Goal: Information Seeking & Learning: Check status

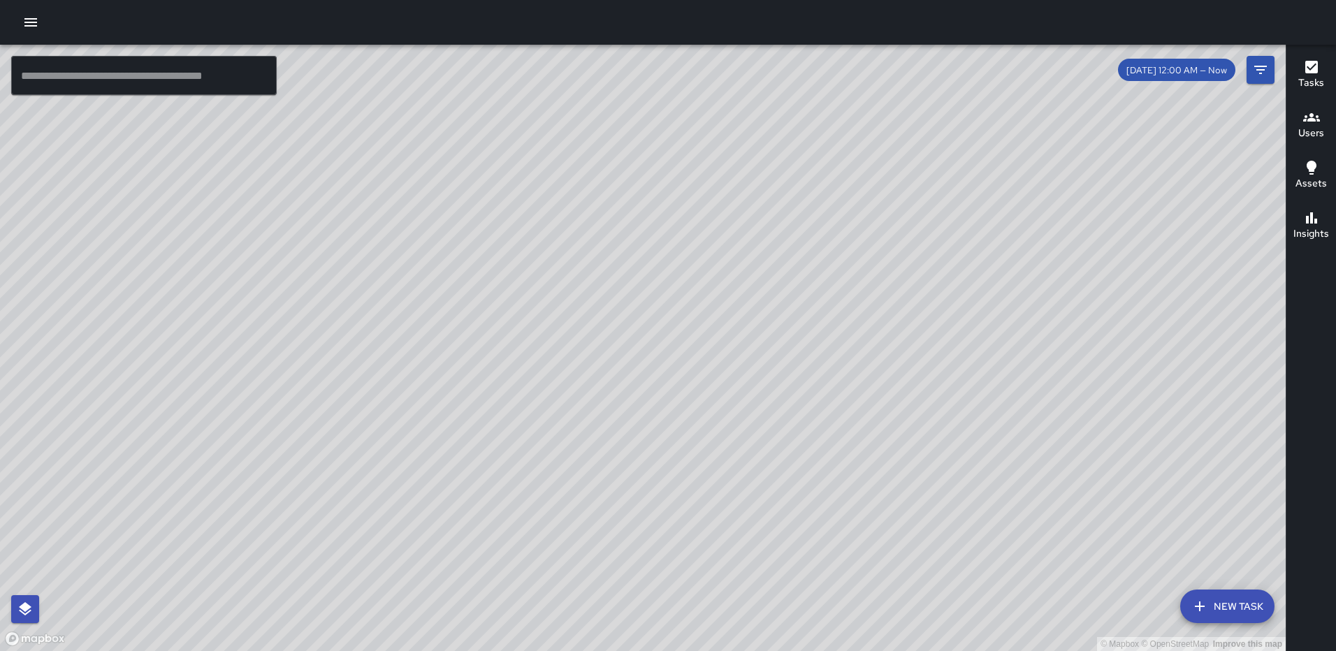
scroll to position [5451, 0]
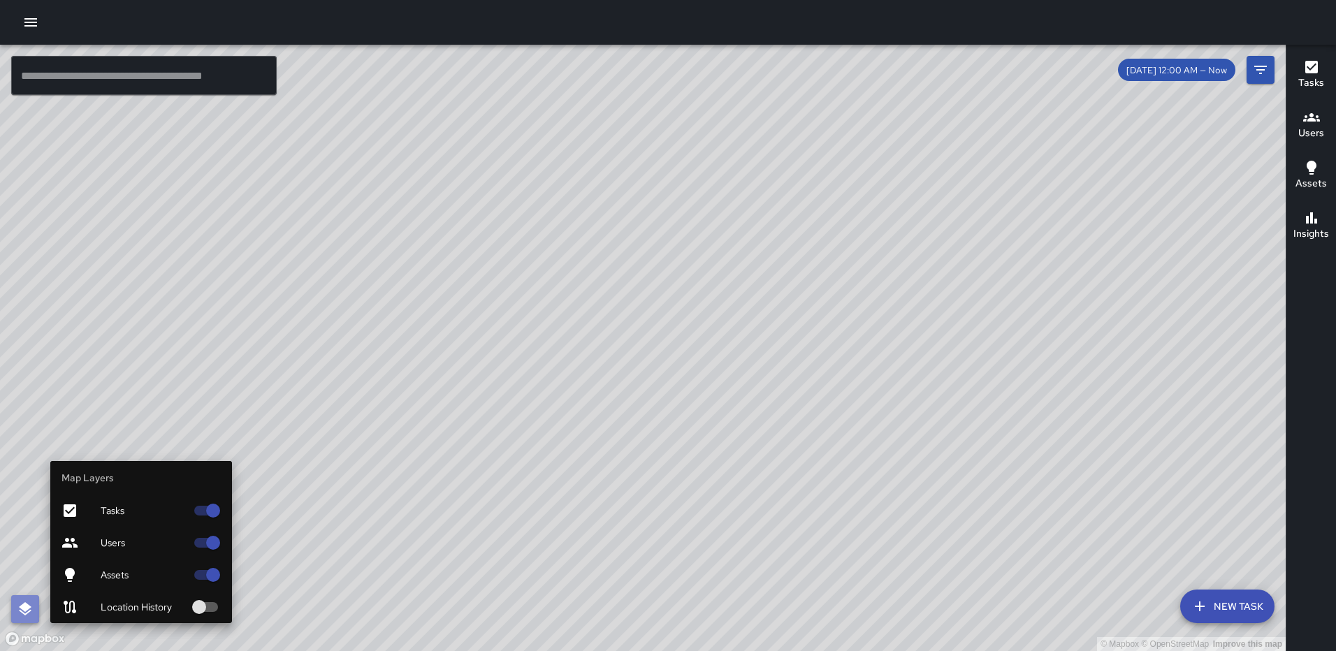
click at [17, 603] on icon "button" at bounding box center [25, 609] width 17 height 17
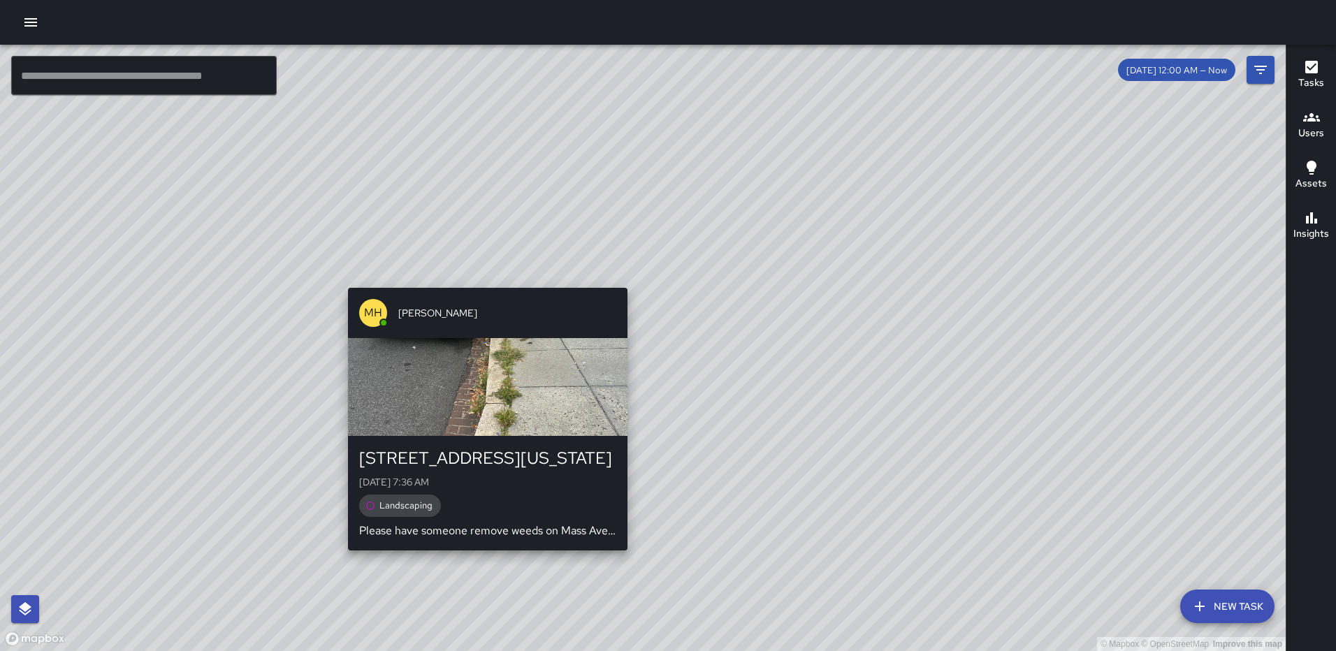
click at [481, 581] on div "© Mapbox © OpenStreetMap Improve this map MH Mark Holbrook 65 Massachusetts Ave…" at bounding box center [643, 348] width 1286 height 607
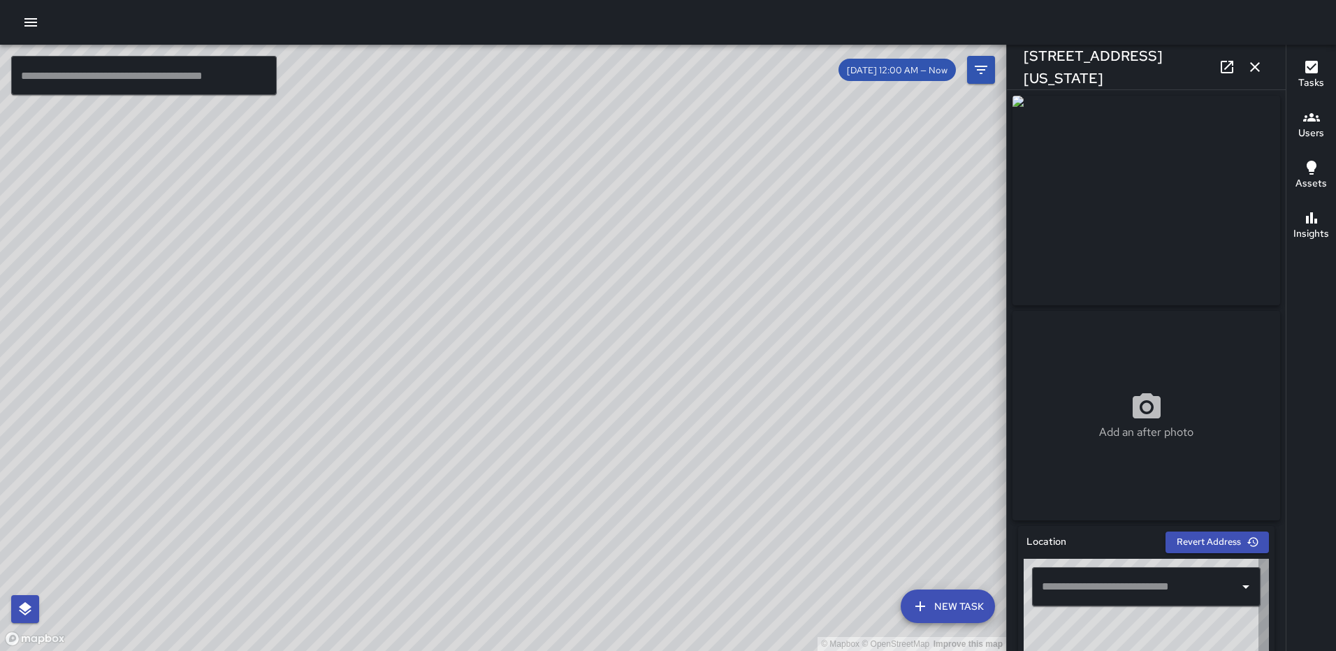
type input "**********"
click at [1252, 61] on icon "button" at bounding box center [1255, 67] width 17 height 17
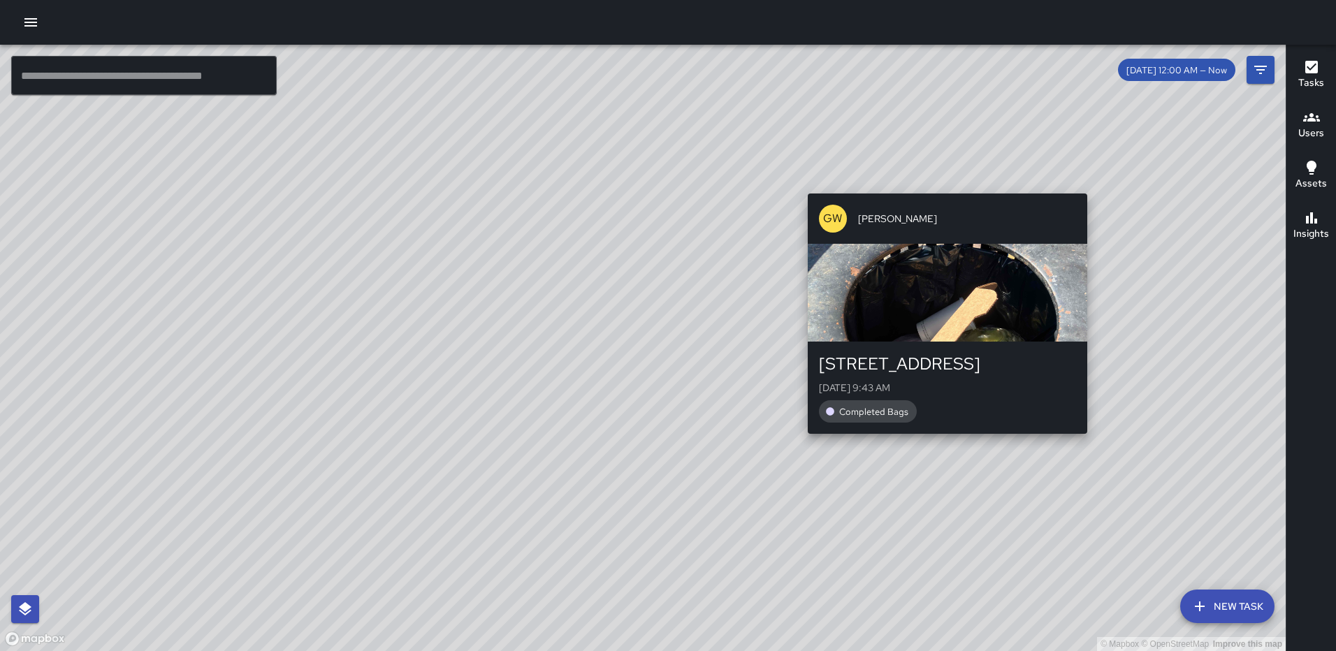
click at [940, 182] on div "© Mapbox © OpenStreetMap Improve this map GW Gerrod Woody 840 1st Street Northe…" at bounding box center [643, 348] width 1286 height 607
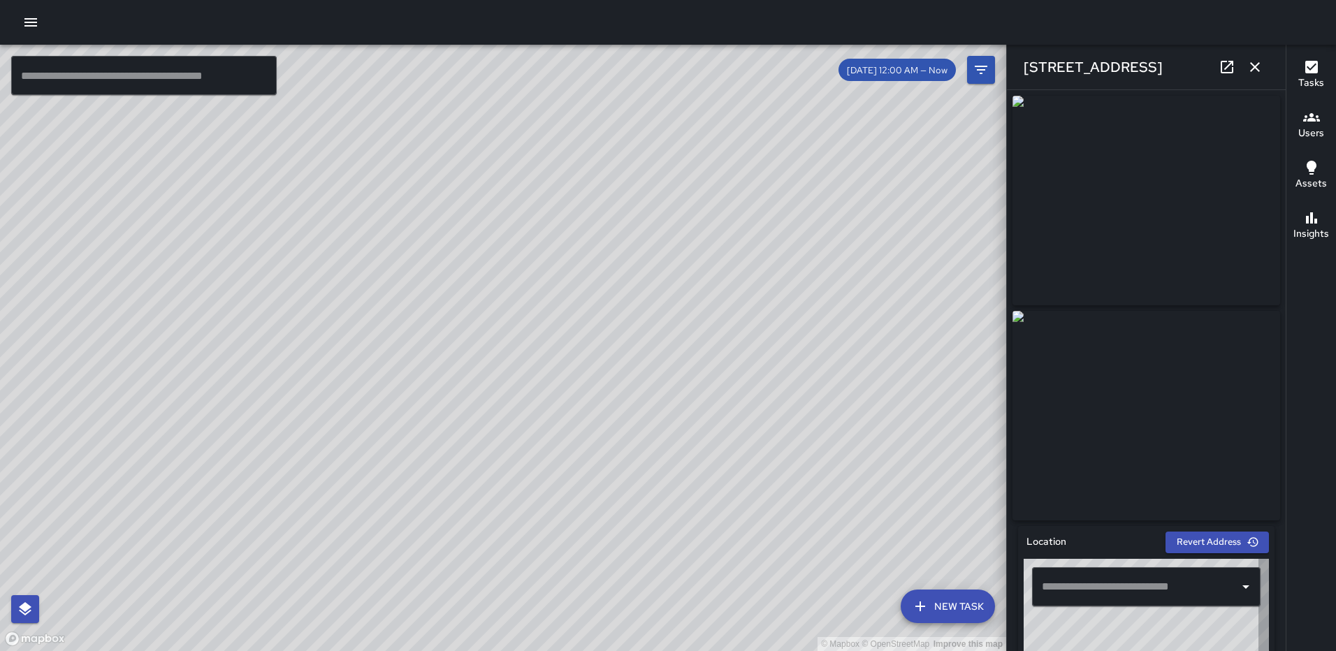
type input "**********"
click at [1251, 68] on icon "button" at bounding box center [1255, 67] width 17 height 17
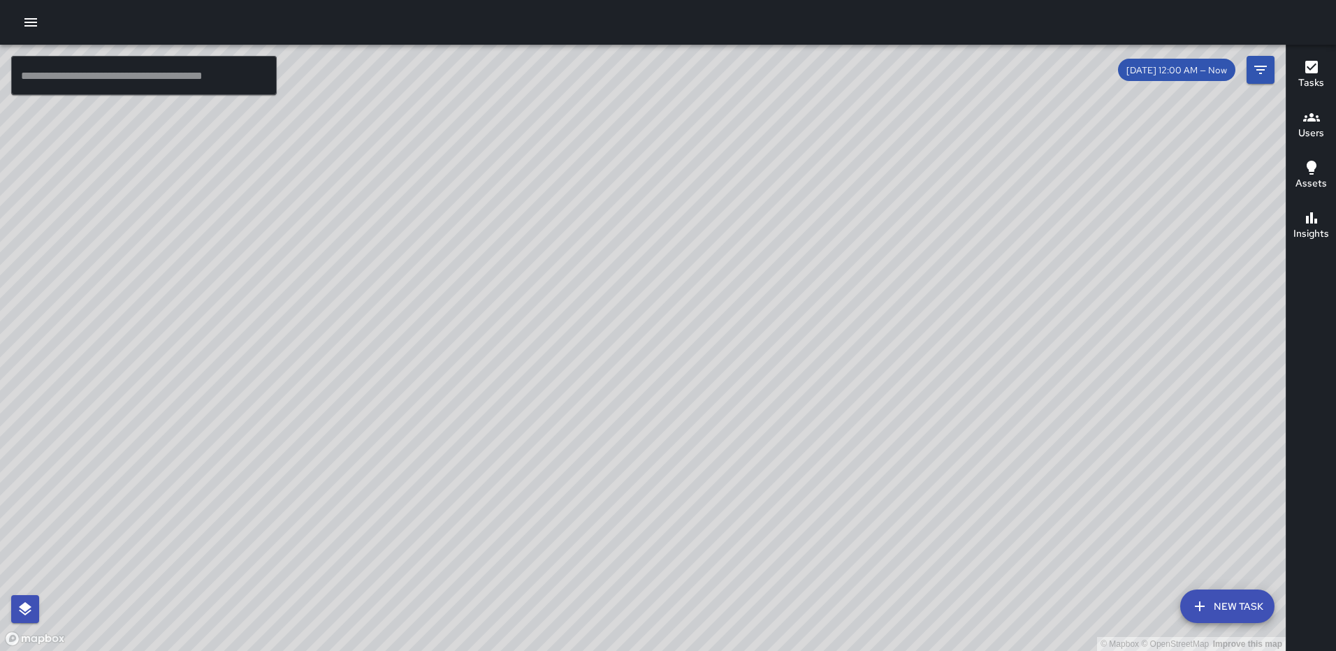
click at [1300, 68] on div "Tasks" at bounding box center [1311, 75] width 26 height 32
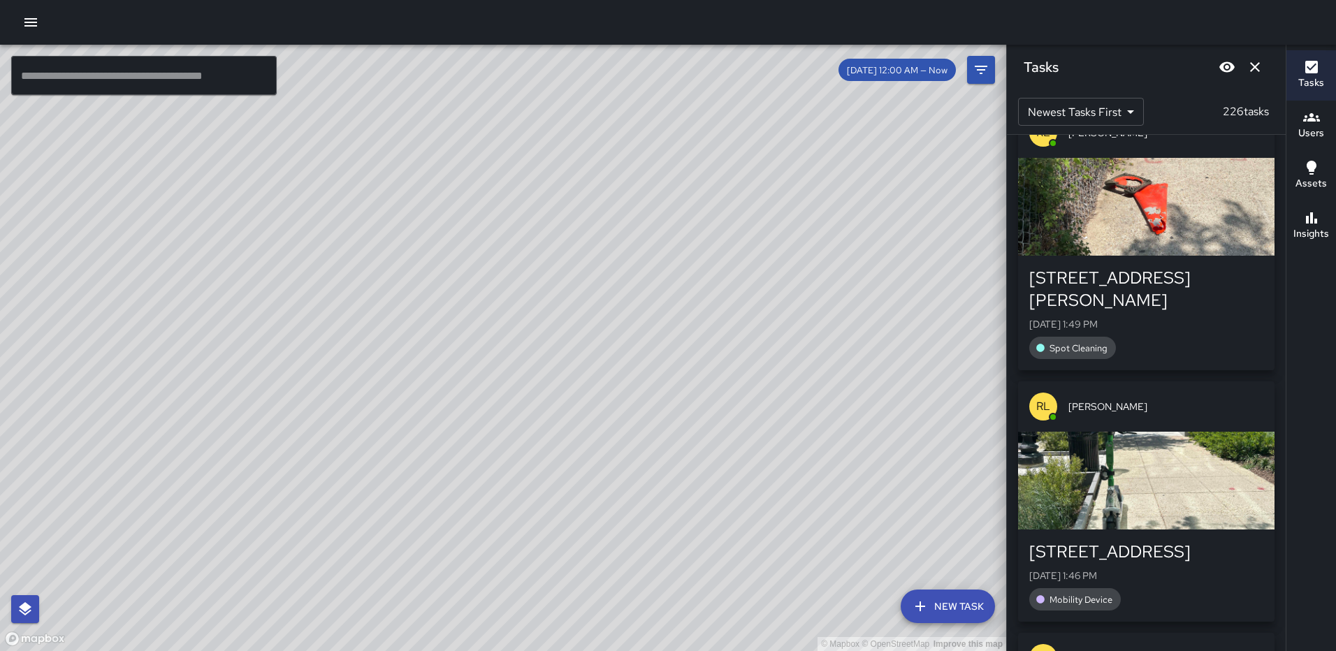
scroll to position [838, 0]
click at [1166, 186] on div "button" at bounding box center [1146, 206] width 256 height 98
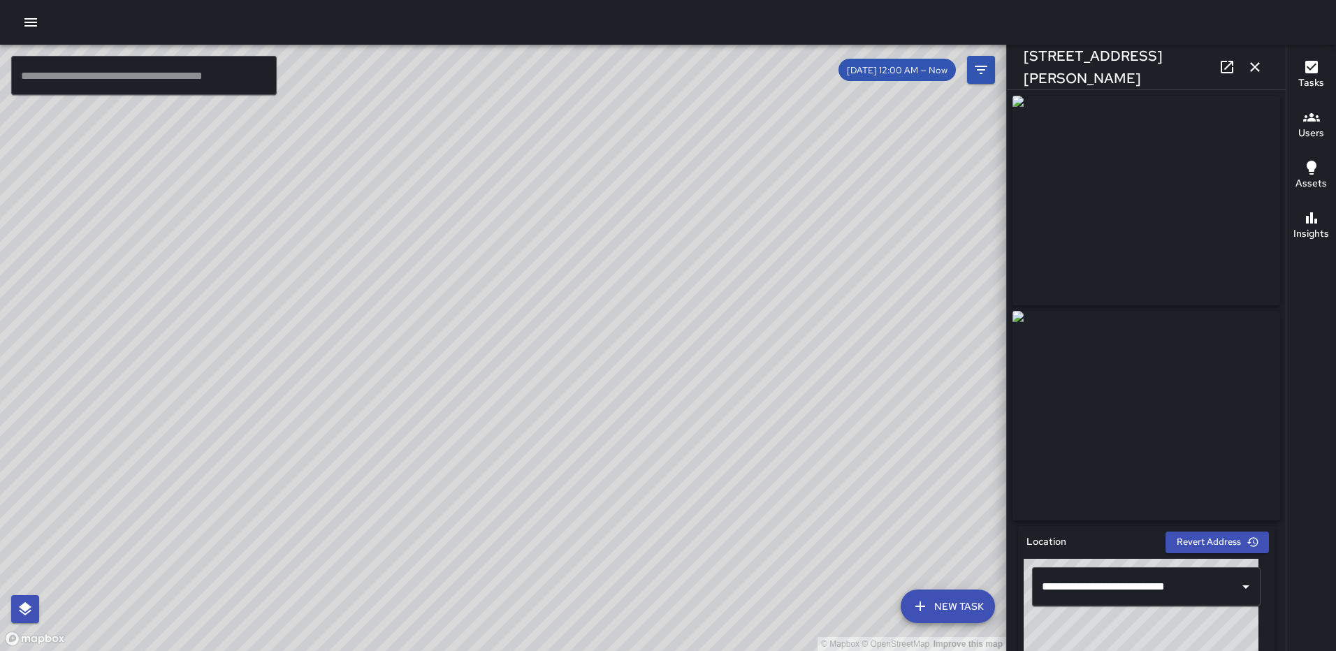
click at [1260, 68] on icon "button" at bounding box center [1255, 67] width 17 height 17
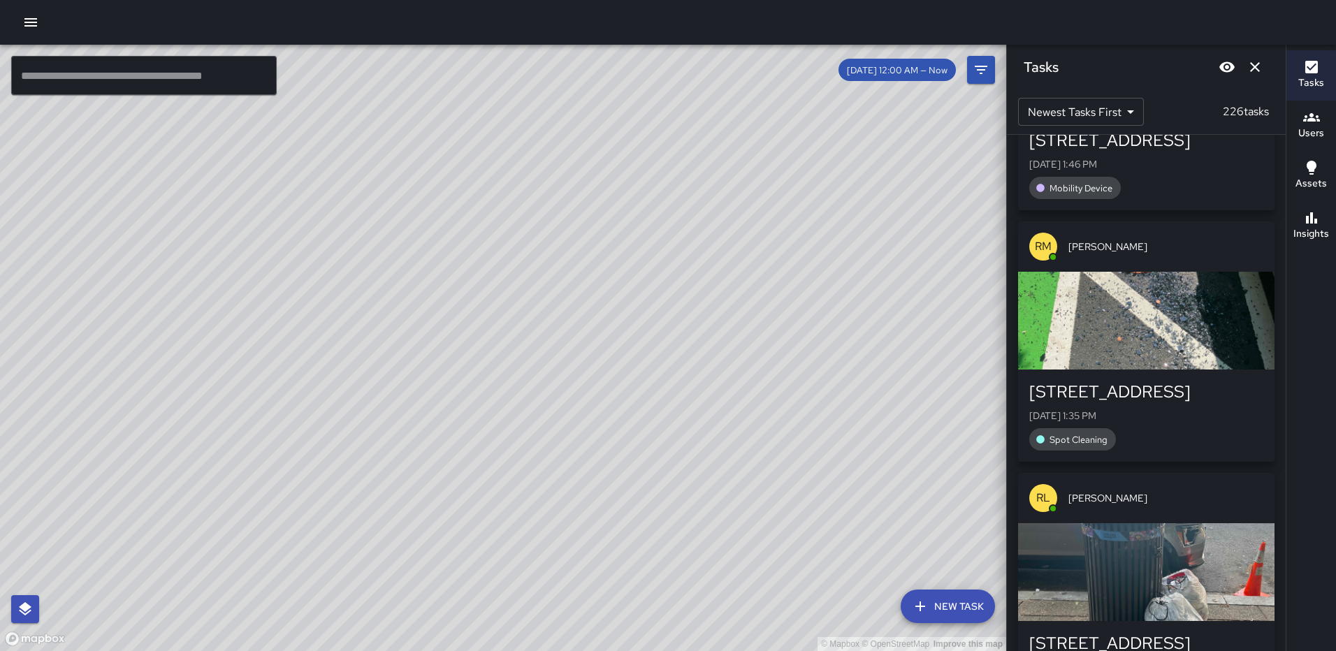
scroll to position [1258, 0]
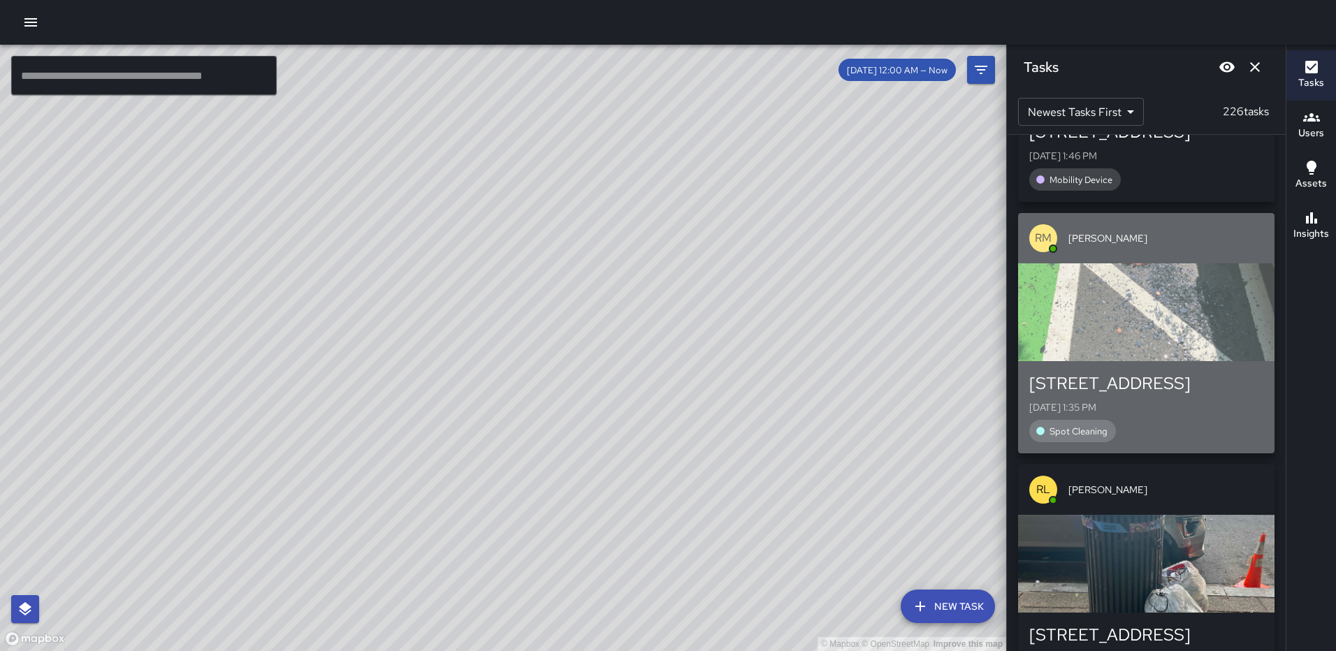
click at [1165, 266] on div "button" at bounding box center [1146, 312] width 256 height 98
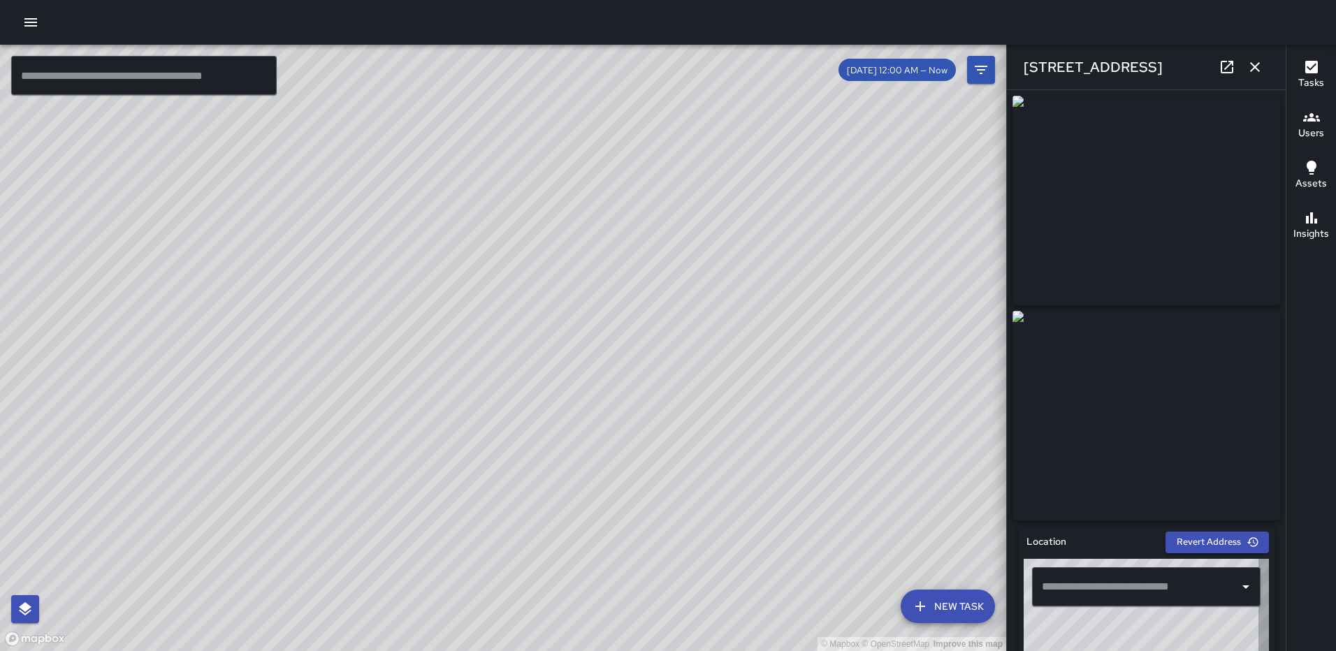
type input "**********"
click at [1252, 63] on icon "button" at bounding box center [1255, 67] width 17 height 17
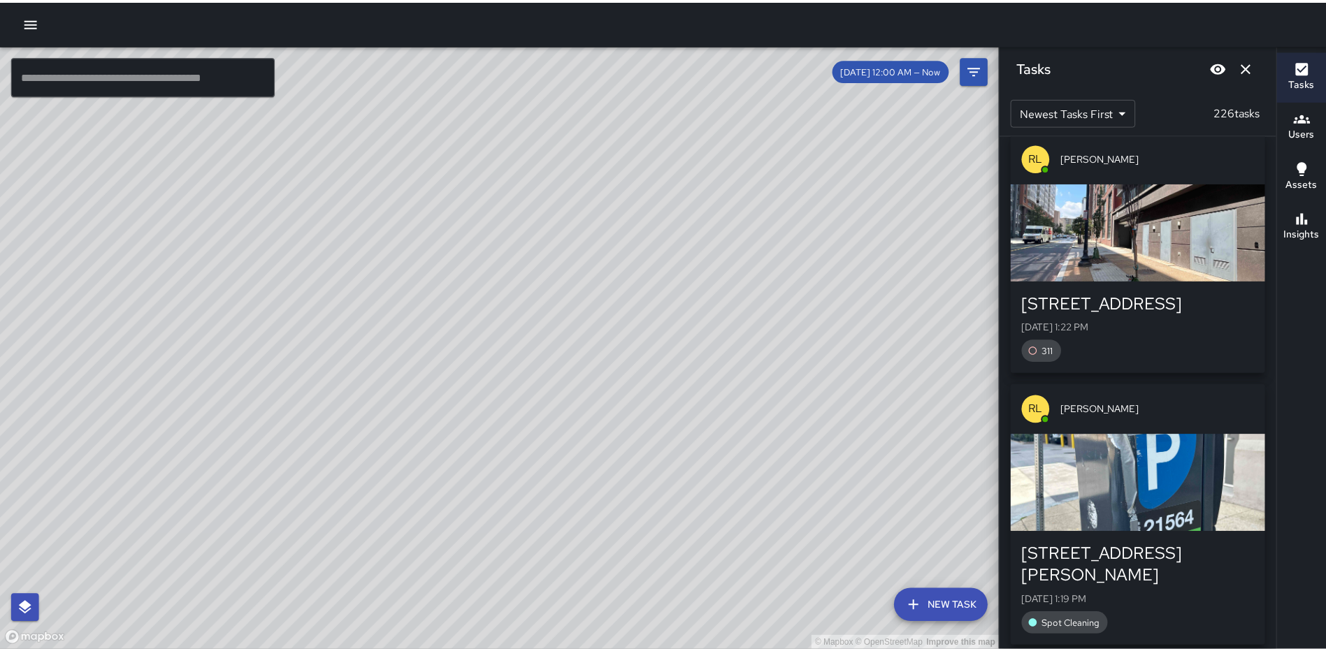
scroll to position [2655, 0]
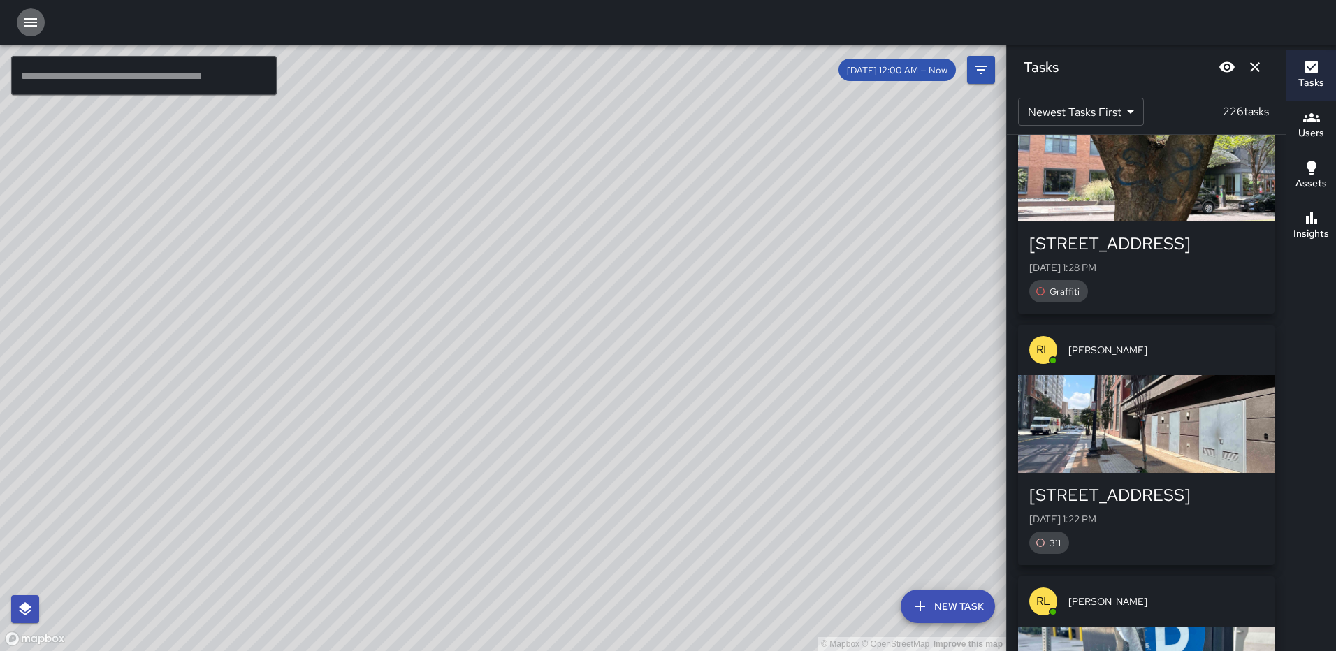
click at [35, 24] on icon "button" at bounding box center [30, 22] width 17 height 17
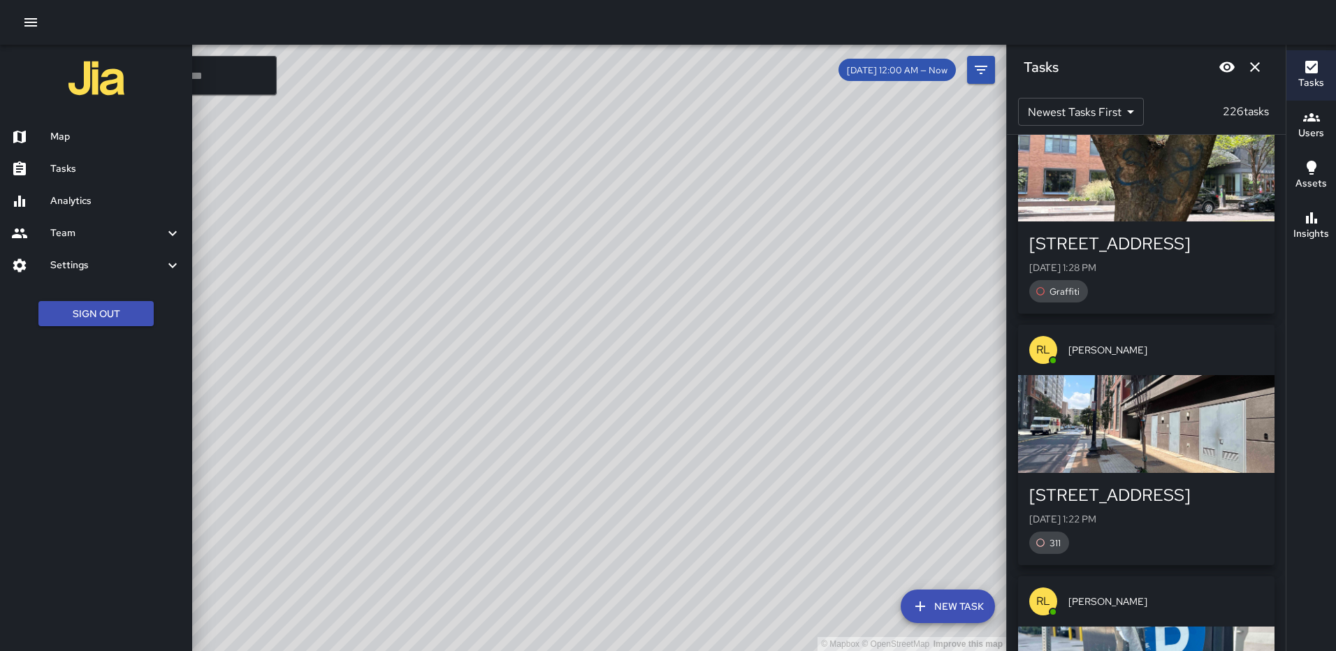
click at [76, 160] on link "Tasks" at bounding box center [96, 169] width 192 height 32
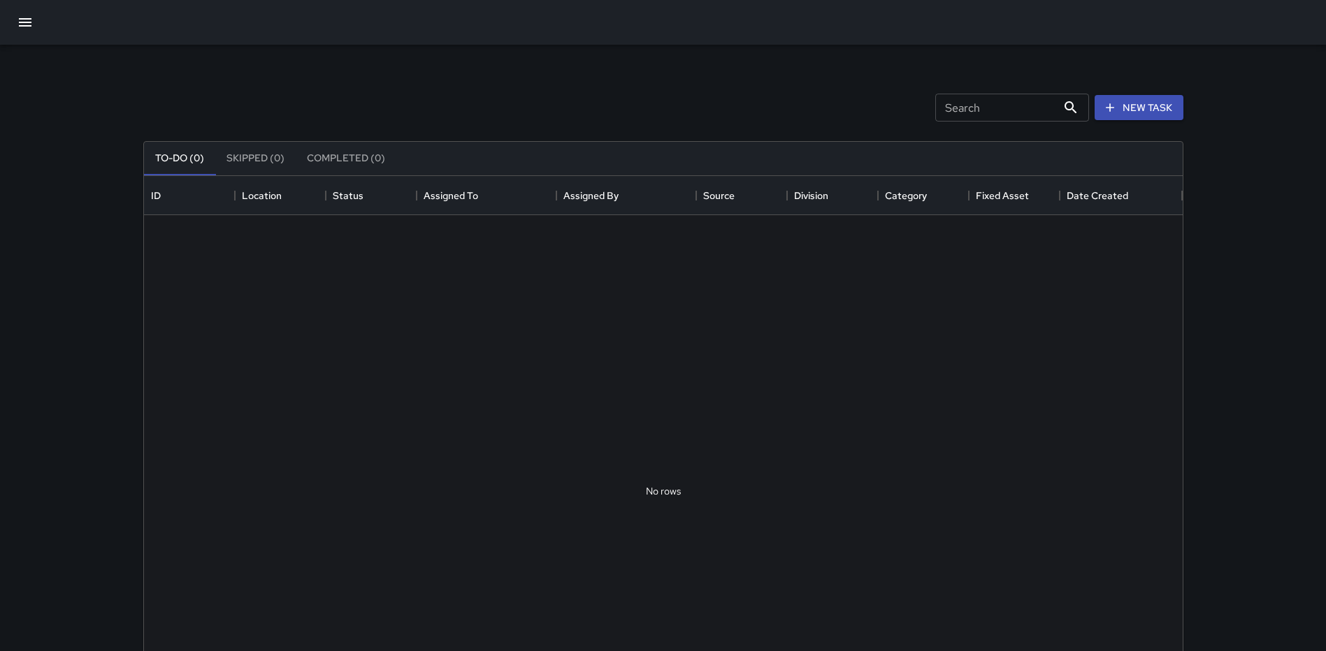
scroll to position [581, 1028]
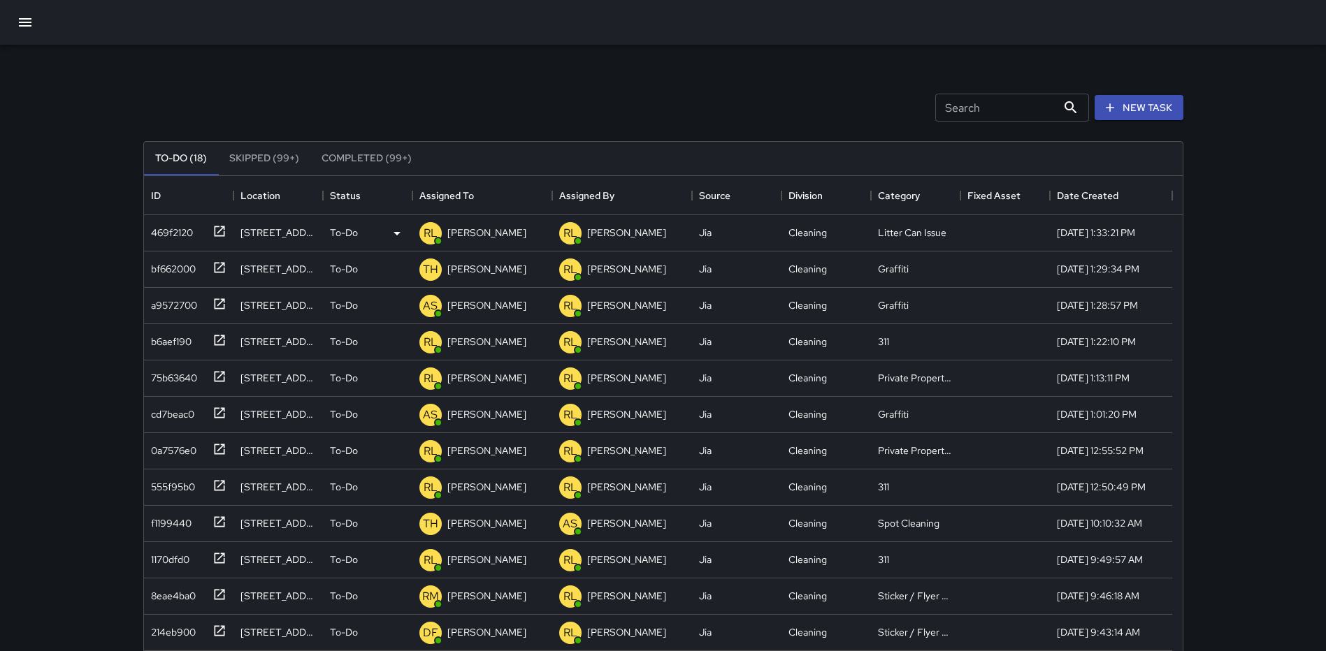
click at [170, 152] on button "To-Do (18)" at bounding box center [181, 159] width 74 height 34
click at [219, 337] on icon at bounding box center [219, 340] width 14 height 14
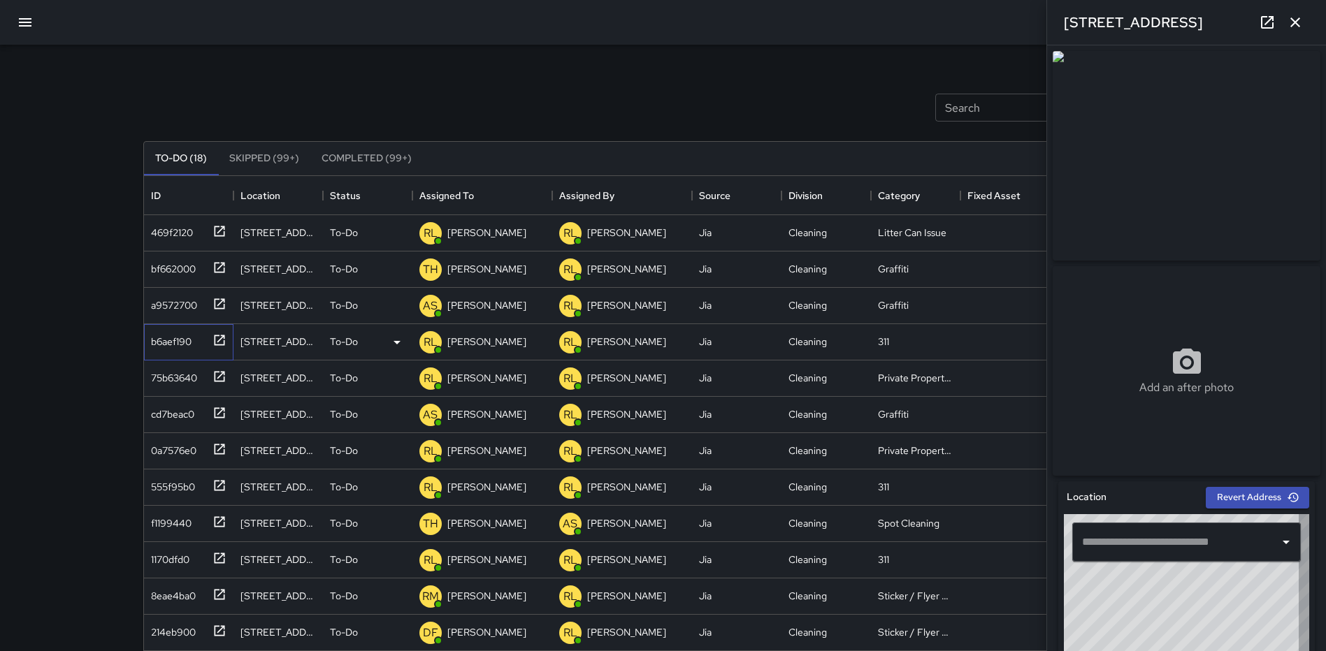
type input "**********"
click at [217, 486] on icon at bounding box center [219, 486] width 14 height 14
click at [209, 335] on div at bounding box center [217, 339] width 20 height 23
type input "**********"
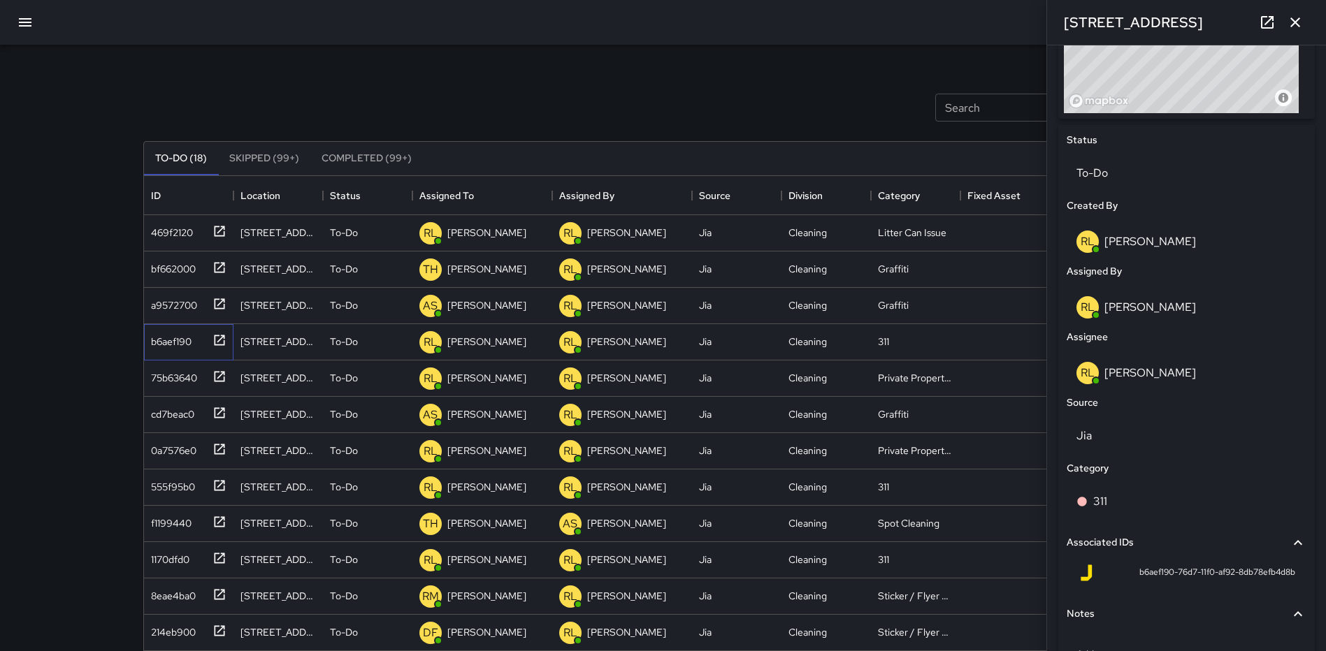
scroll to position [664, 0]
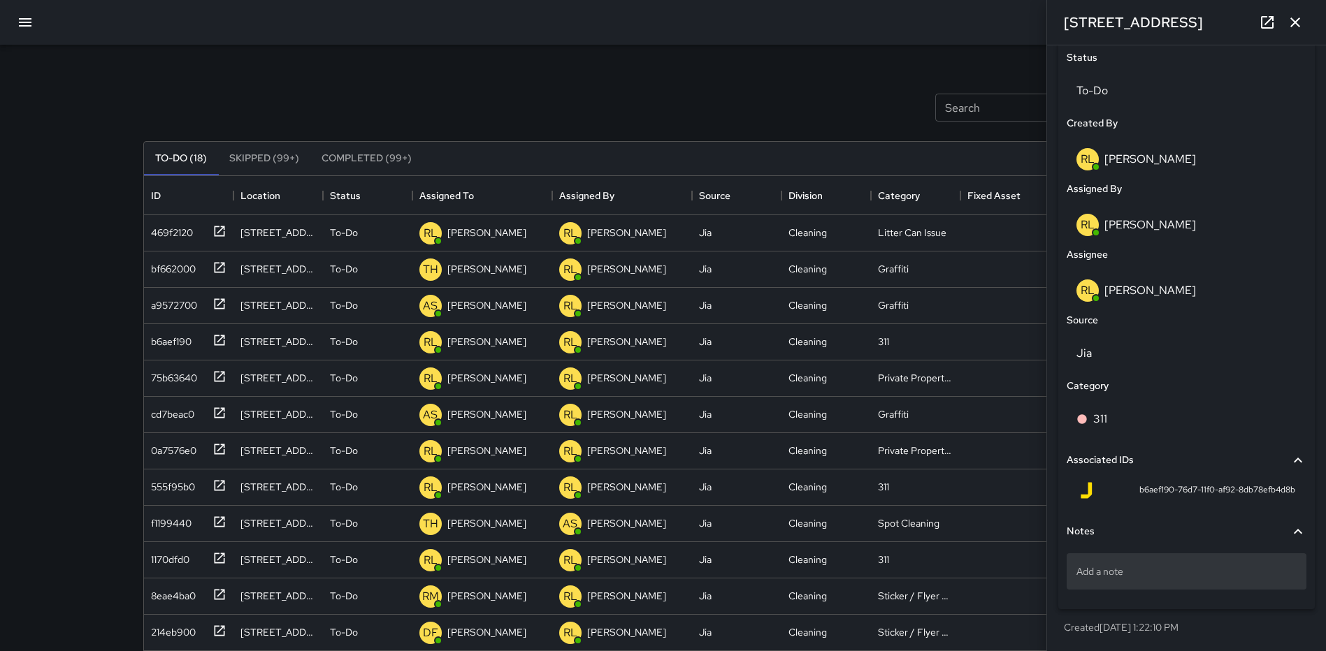
click at [1156, 565] on p "Add a note" at bounding box center [1186, 572] width 220 height 14
type textarea "**********"
click at [1298, 16] on icon "button" at bounding box center [1294, 22] width 17 height 17
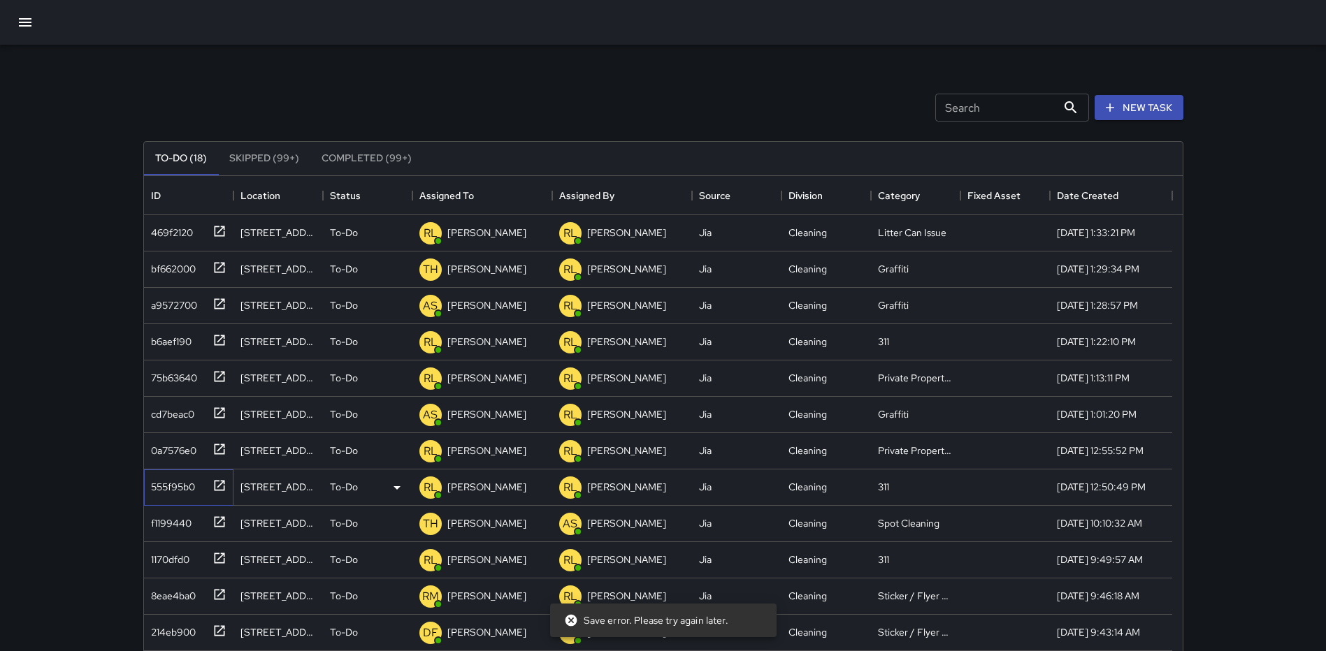
click at [216, 486] on icon at bounding box center [219, 486] width 14 height 14
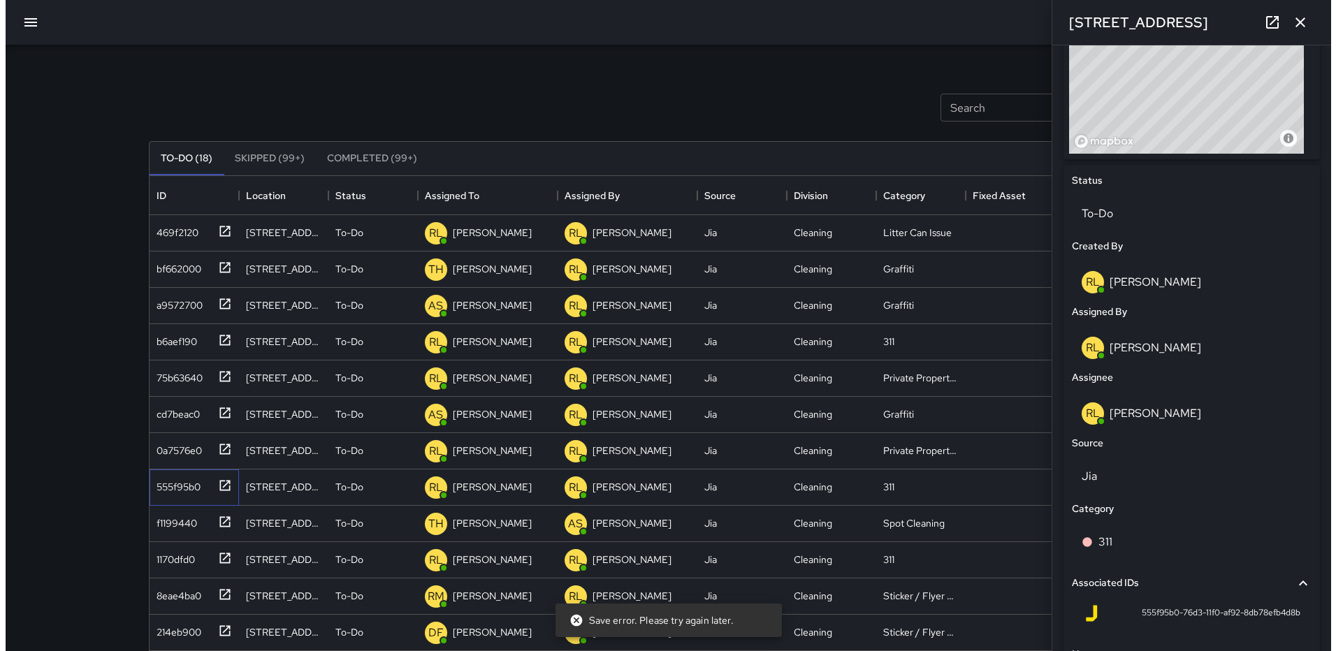
scroll to position [664, 0]
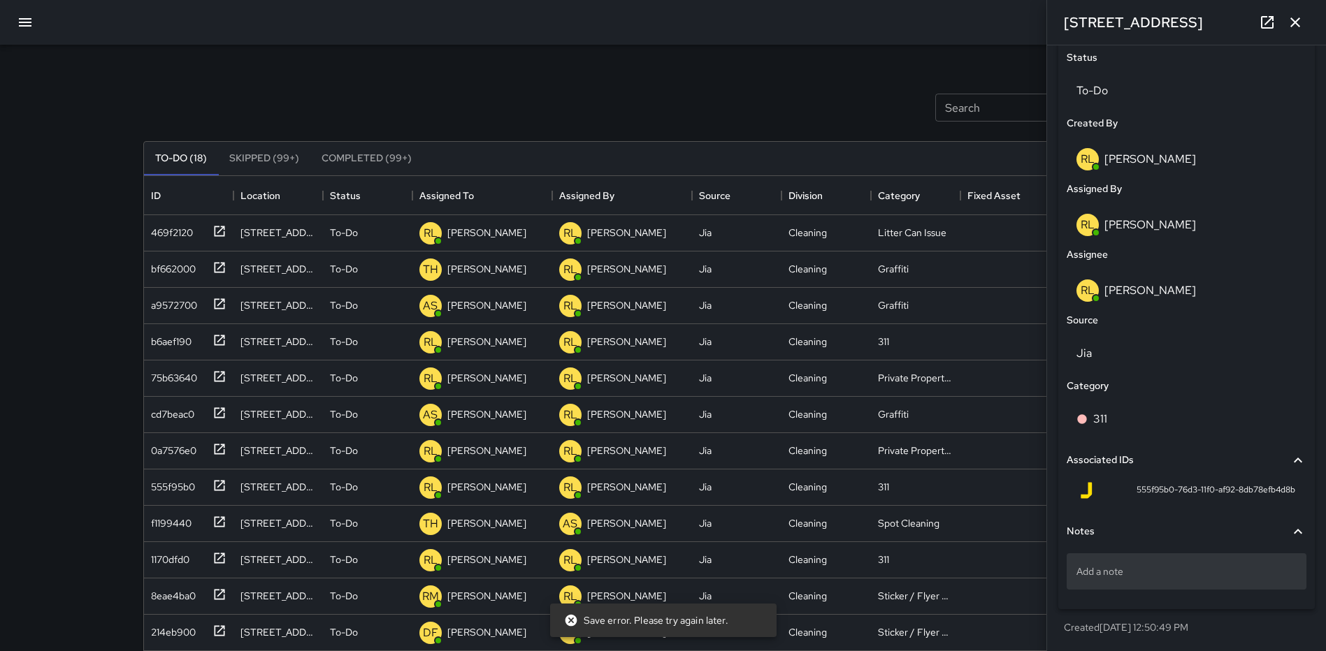
click at [1130, 577] on p "Add a note" at bounding box center [1186, 572] width 220 height 14
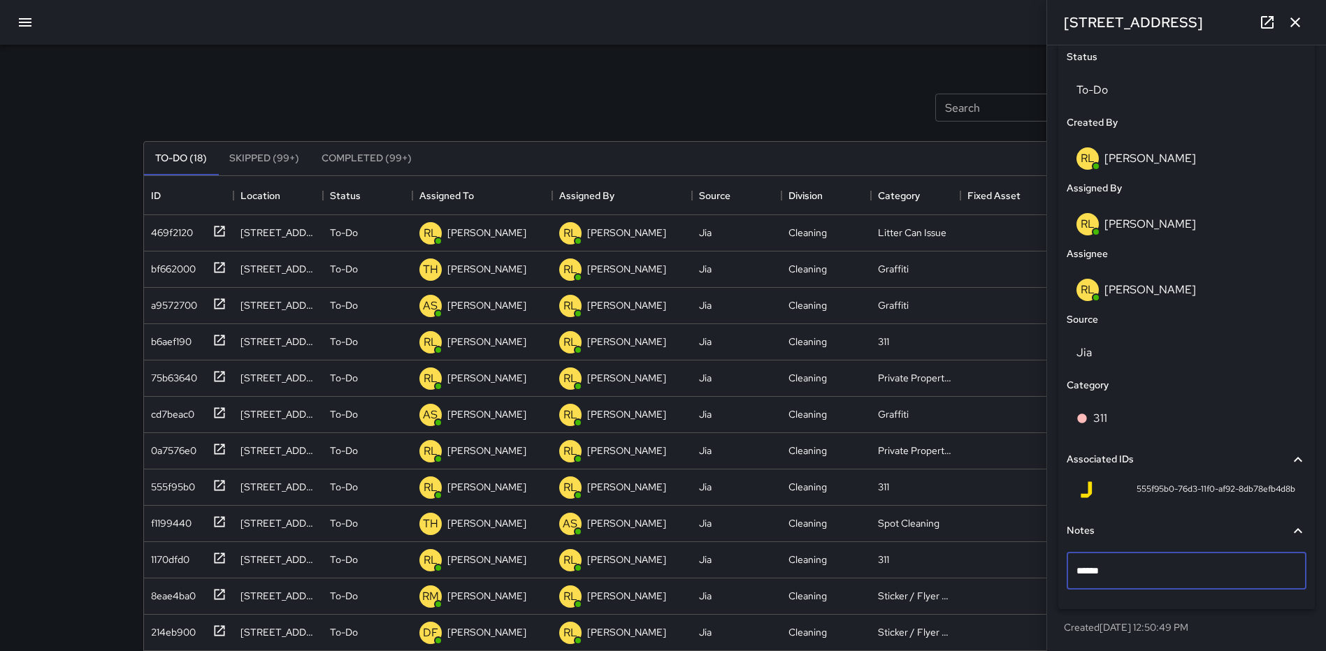
type textarea "*******"
click at [1162, 570] on p "311#25-" at bounding box center [1186, 572] width 220 height 14
type textarea "**********"
click at [1295, 23] on icon "button" at bounding box center [1295, 22] width 10 height 10
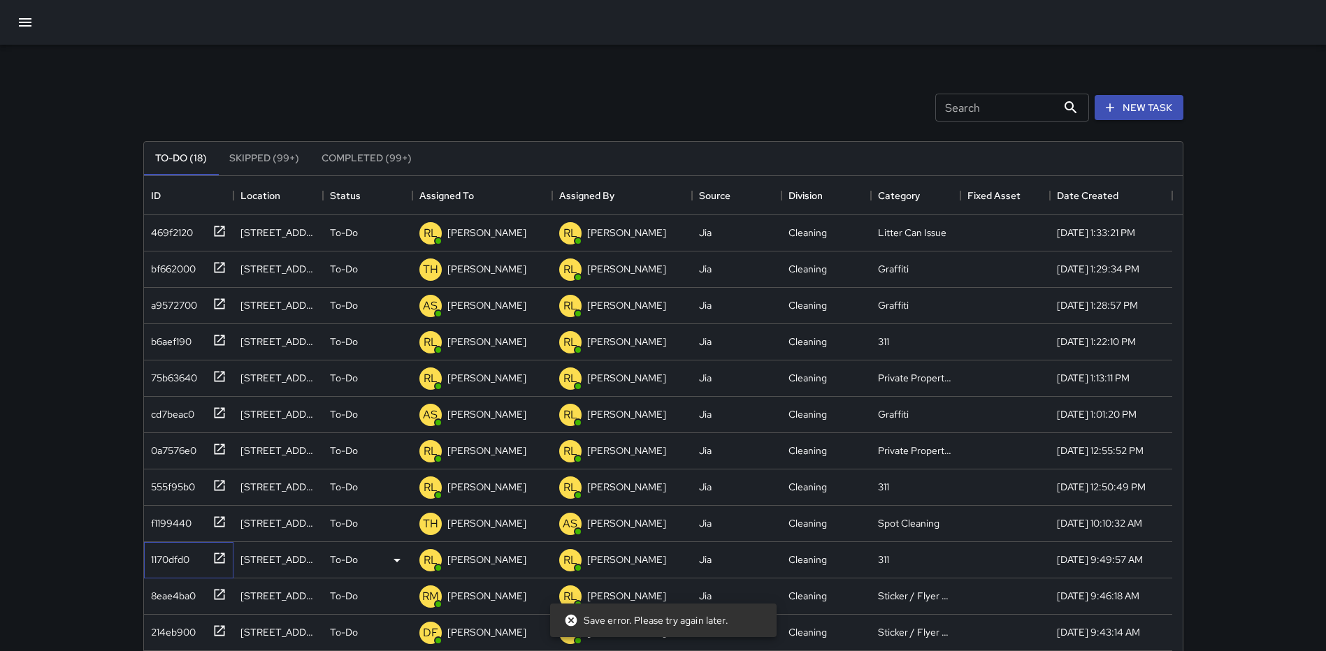
click at [218, 553] on icon at bounding box center [219, 558] width 14 height 14
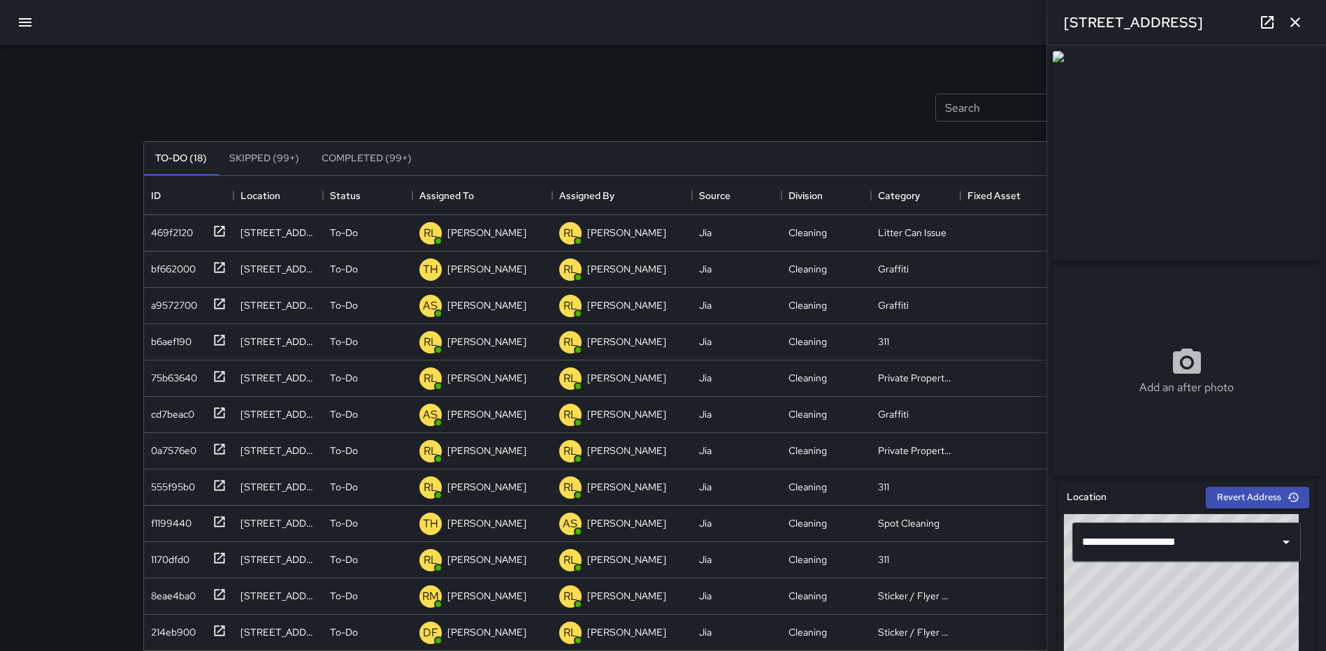
click at [1293, 22] on icon "button" at bounding box center [1294, 22] width 17 height 17
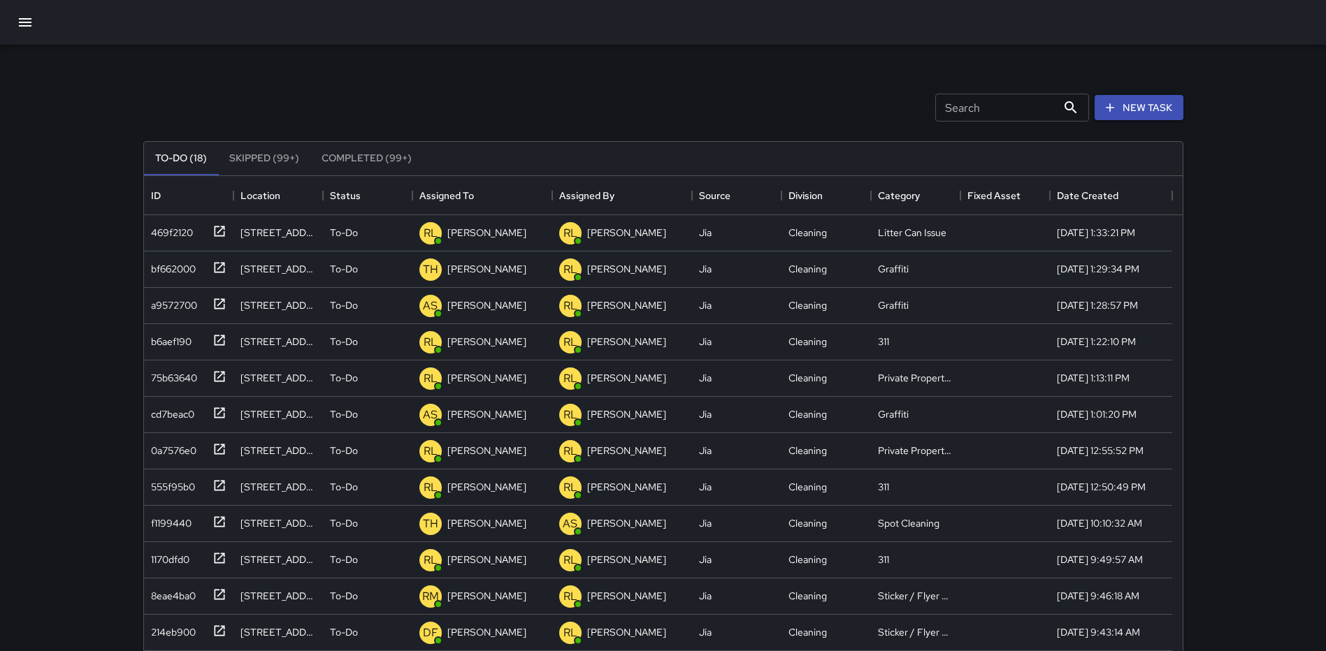
click at [20, 13] on button "button" at bounding box center [25, 23] width 34 height 34
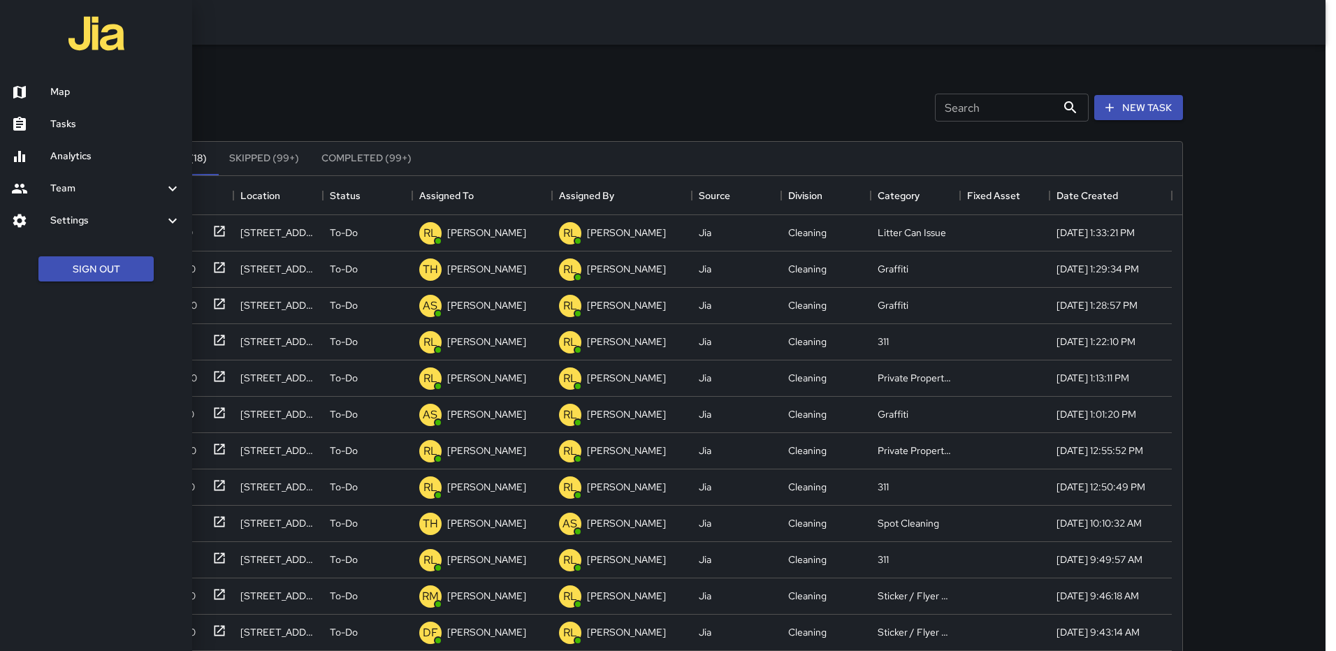
click at [65, 96] on h6 "Map" at bounding box center [115, 92] width 131 height 15
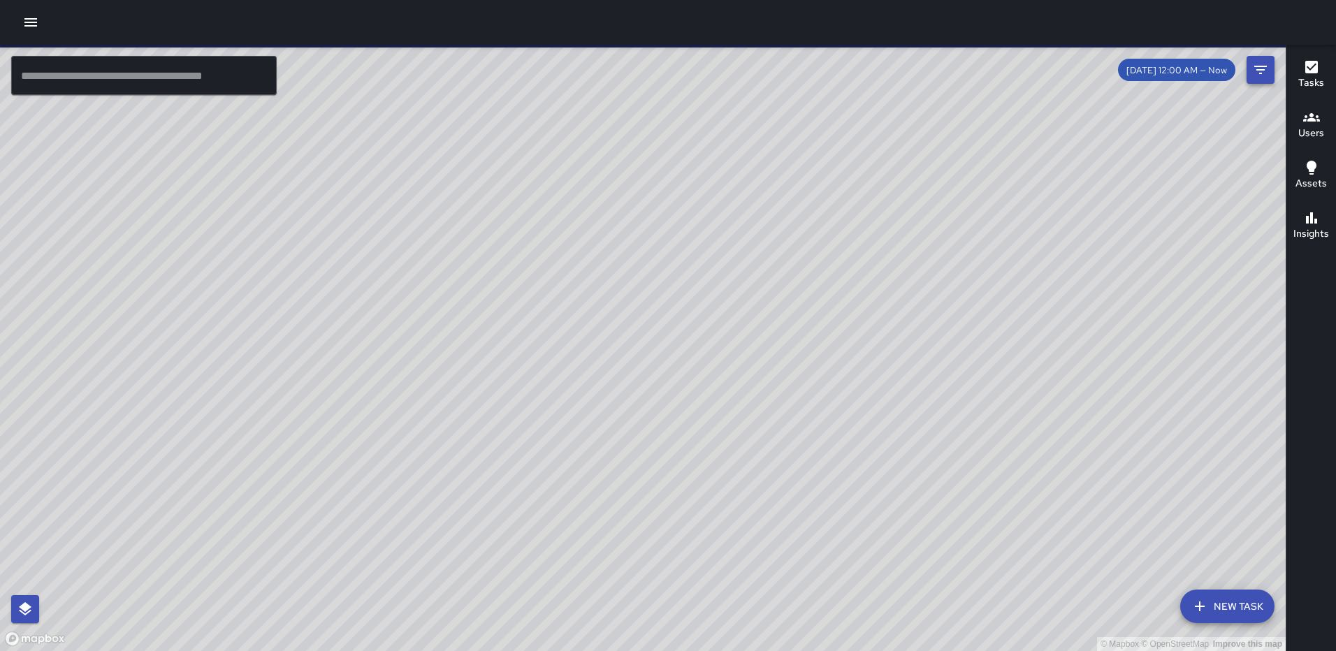
click at [1265, 71] on icon "Filters" at bounding box center [1260, 69] width 17 height 17
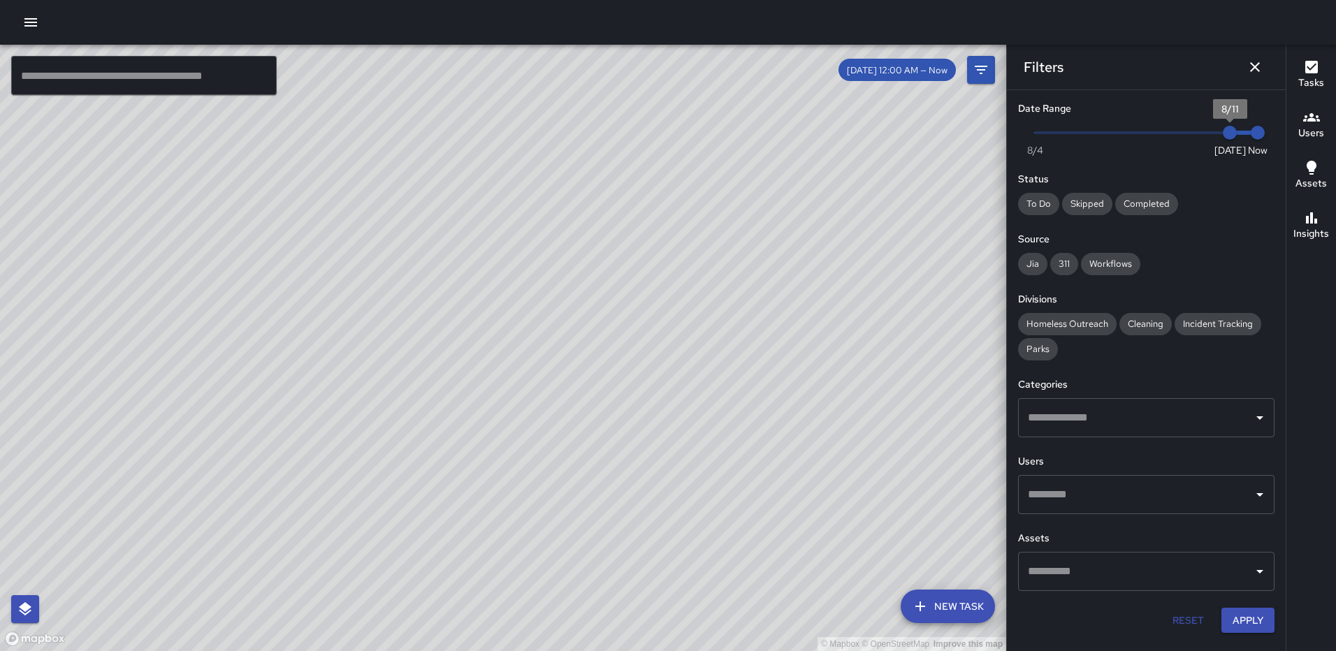
type input "*"
drag, startPoint x: 1224, startPoint y: 136, endPoint x: 975, endPoint y: 159, distance: 249.8
click at [975, 159] on div "© Mapbox © OpenStreetMap Improve this map ​ New Task 8/11 12:00 AM — Now Map La…" at bounding box center [668, 348] width 1336 height 607
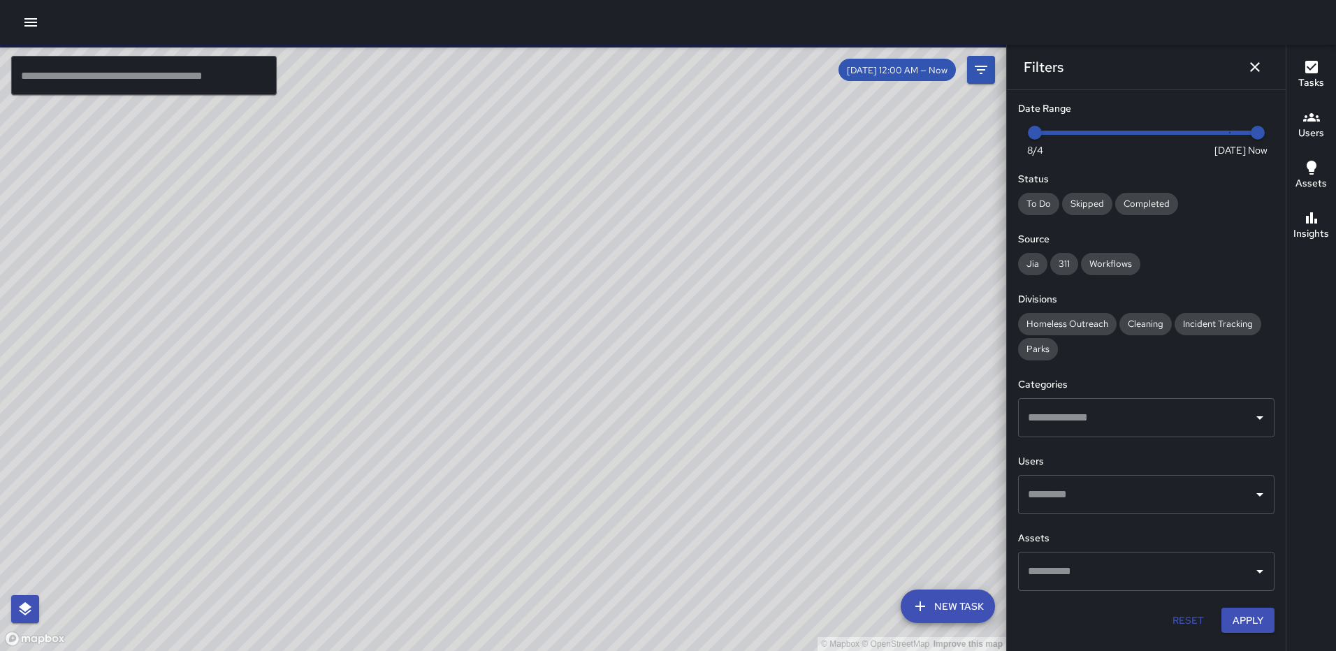
click at [1167, 421] on input "text" at bounding box center [1135, 418] width 223 height 27
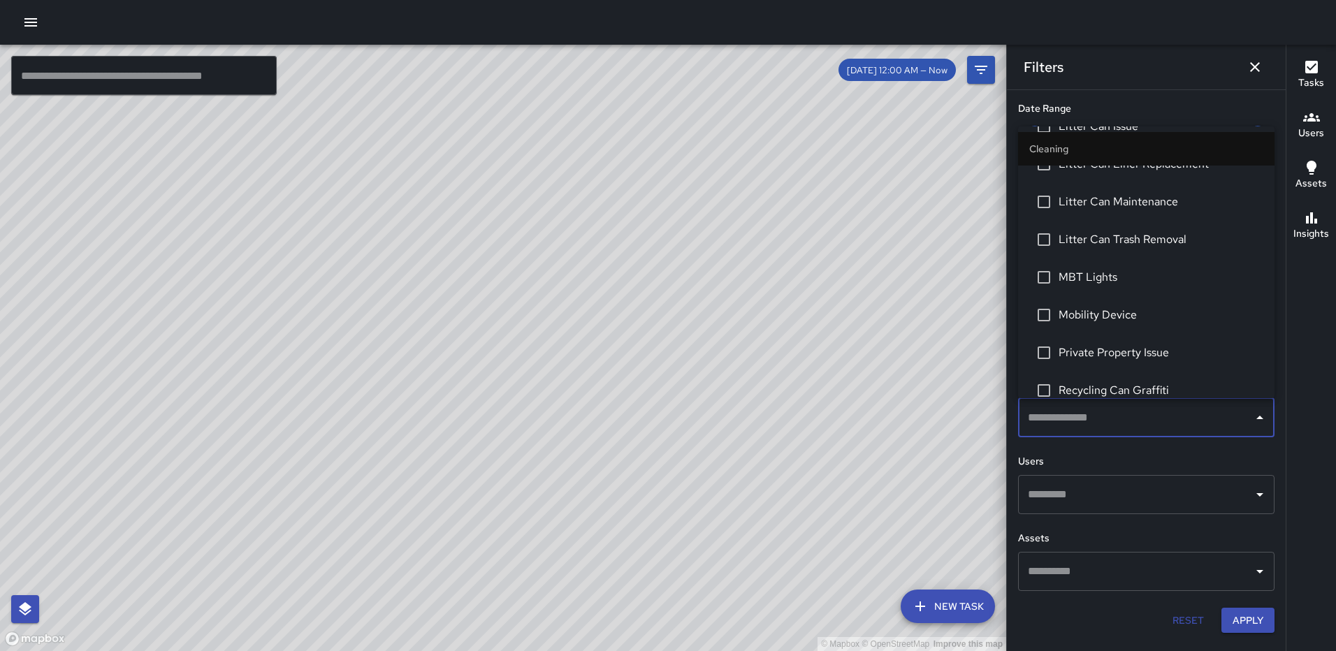
scroll to position [838, 0]
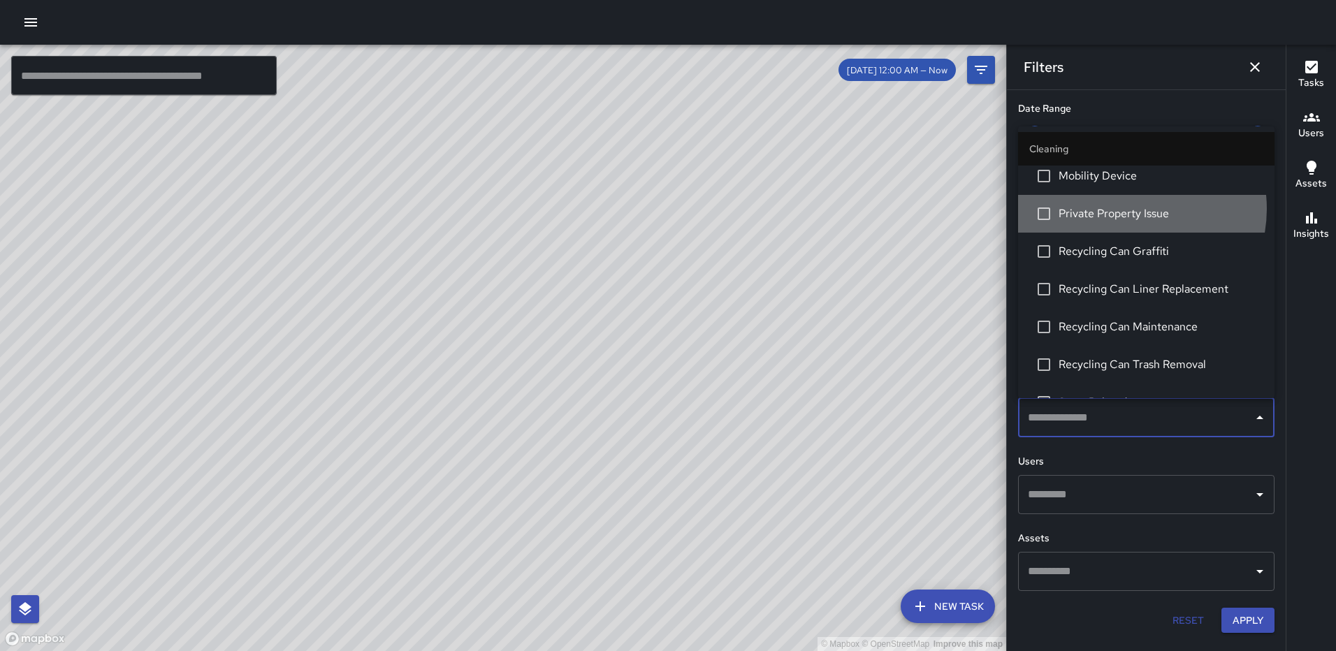
click at [1126, 209] on span "Private Property Issue" at bounding box center [1161, 213] width 205 height 17
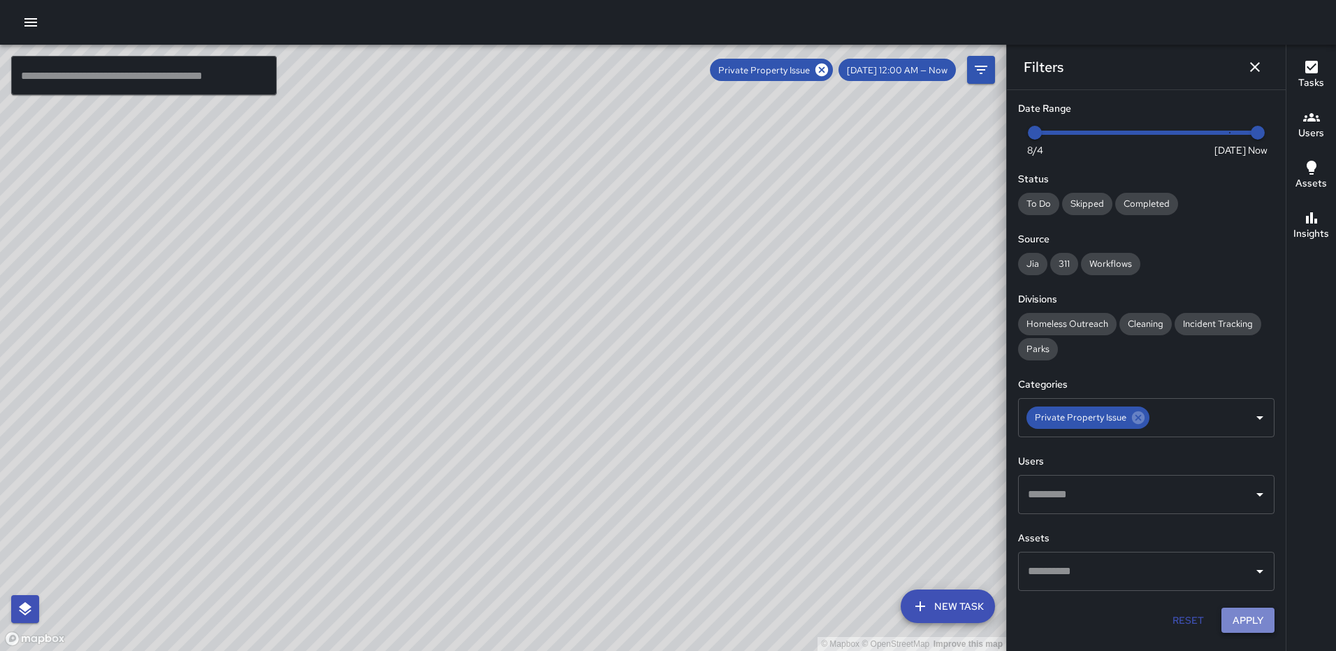
click at [1242, 619] on button "Apply" at bounding box center [1247, 621] width 53 height 26
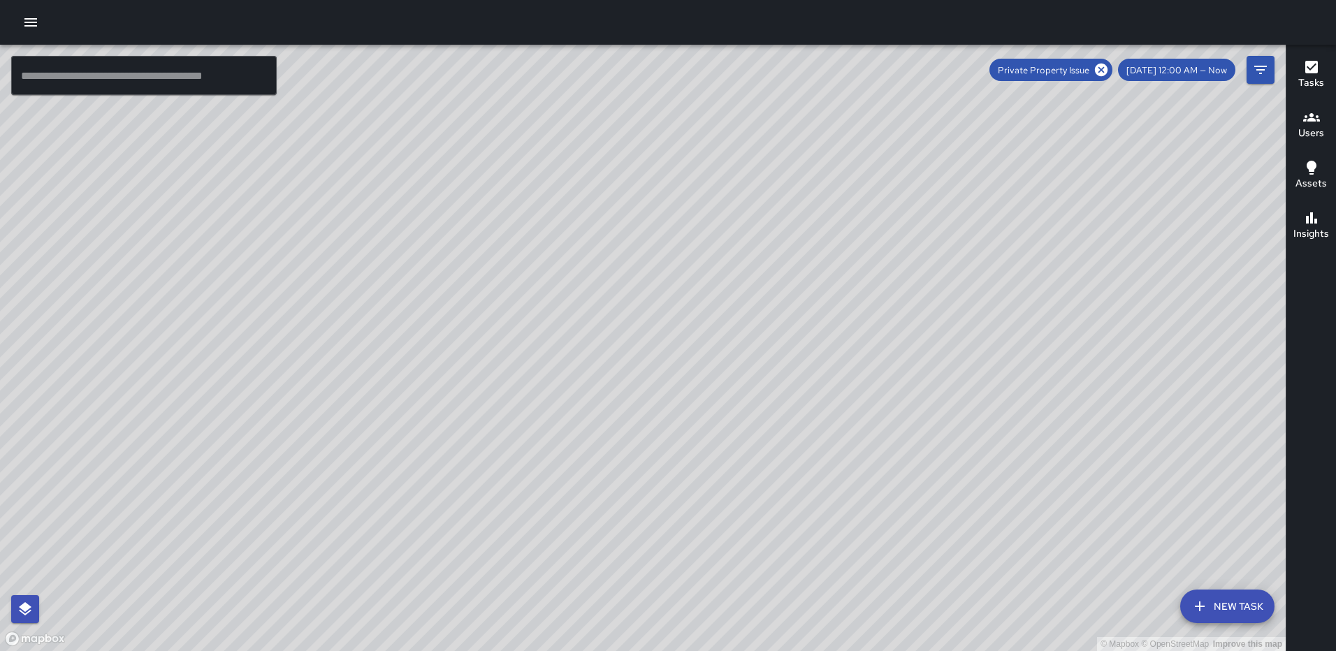
click at [1305, 63] on icon "button" at bounding box center [1311, 67] width 13 height 13
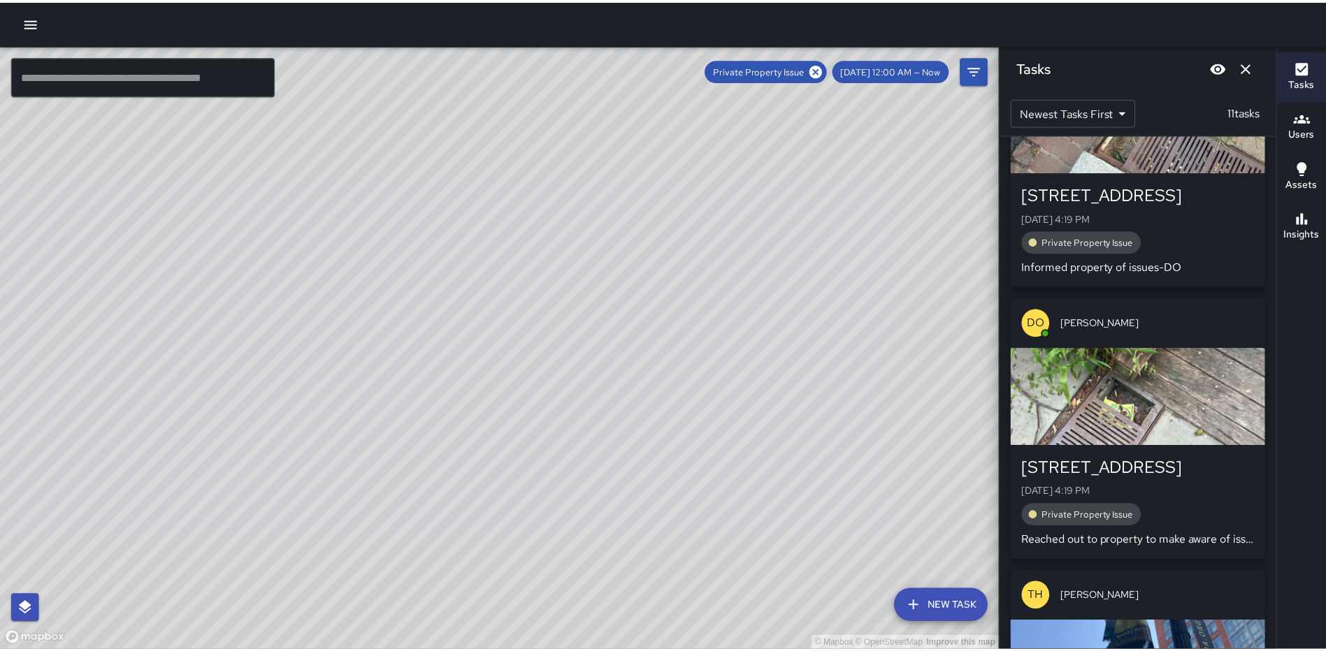
scroll to position [2508, 0]
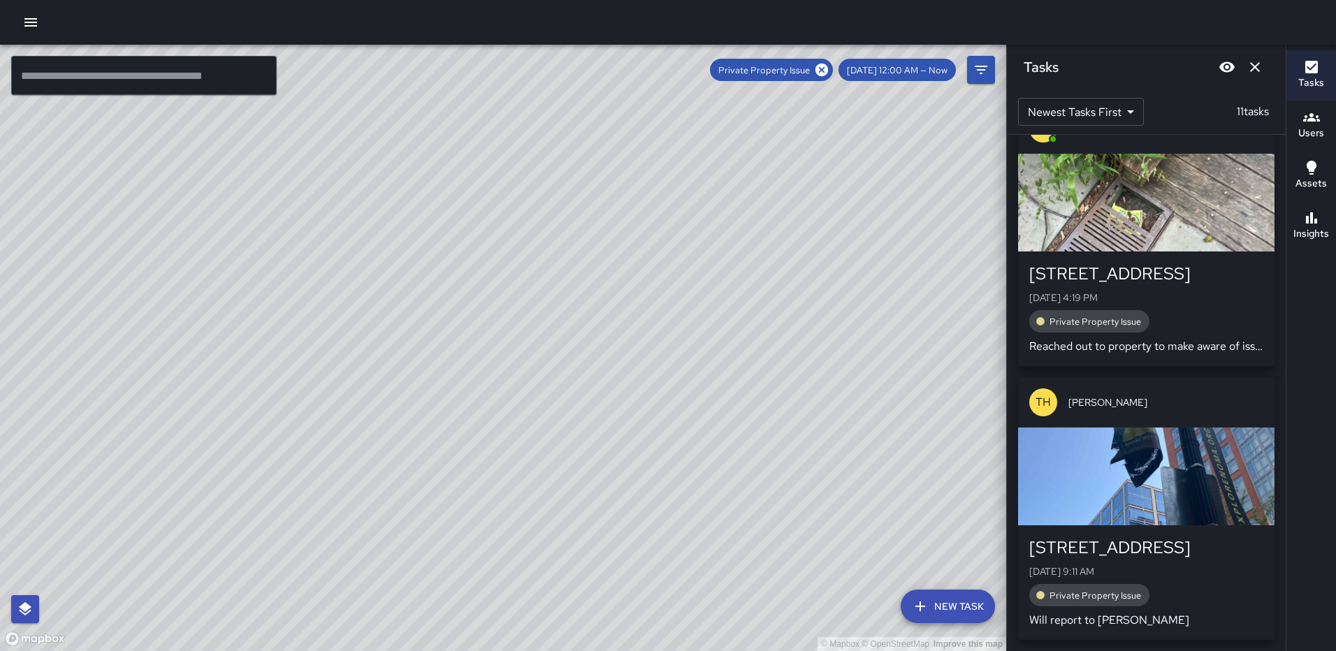
click at [1252, 74] on icon "Dismiss" at bounding box center [1255, 67] width 17 height 17
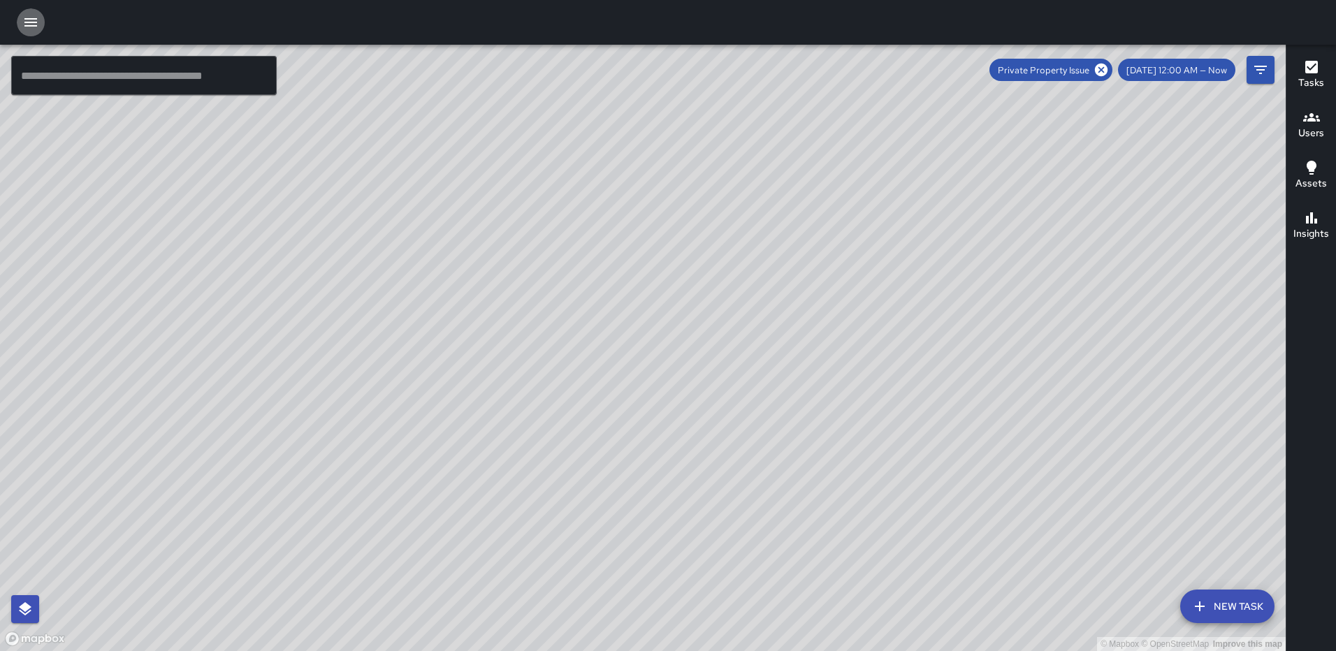
click at [31, 33] on button "button" at bounding box center [31, 22] width 28 height 28
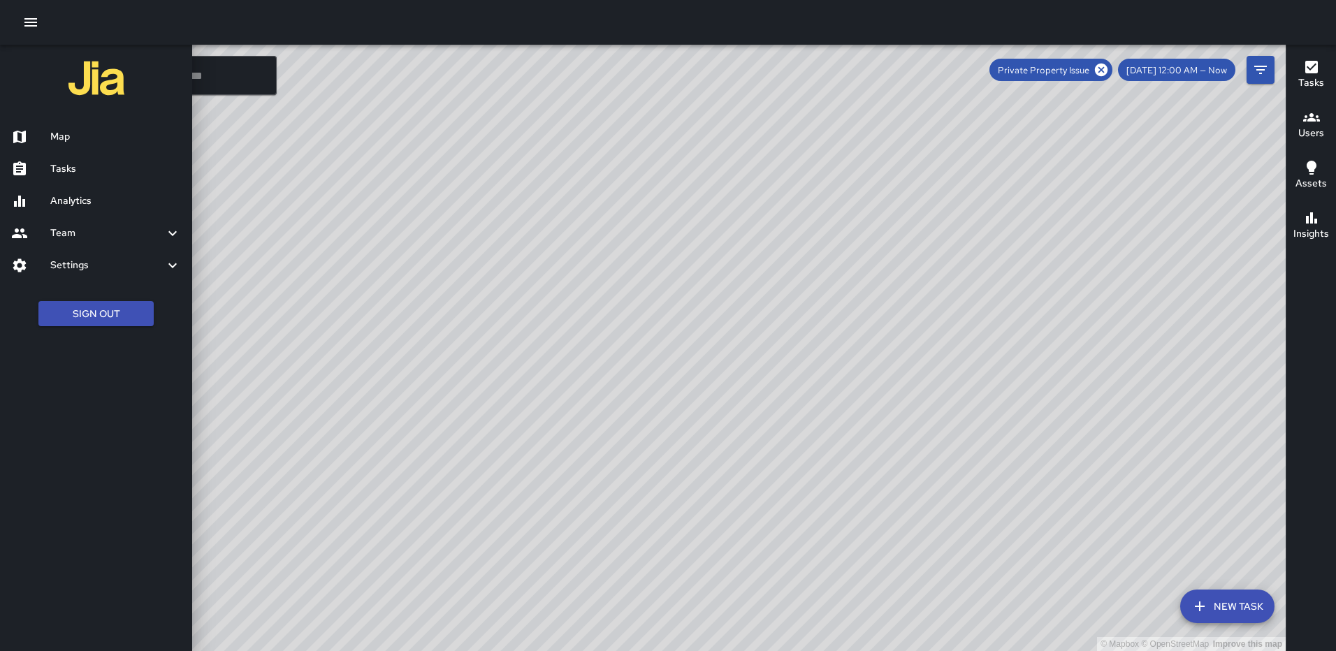
click at [81, 163] on h6 "Tasks" at bounding box center [115, 168] width 131 height 15
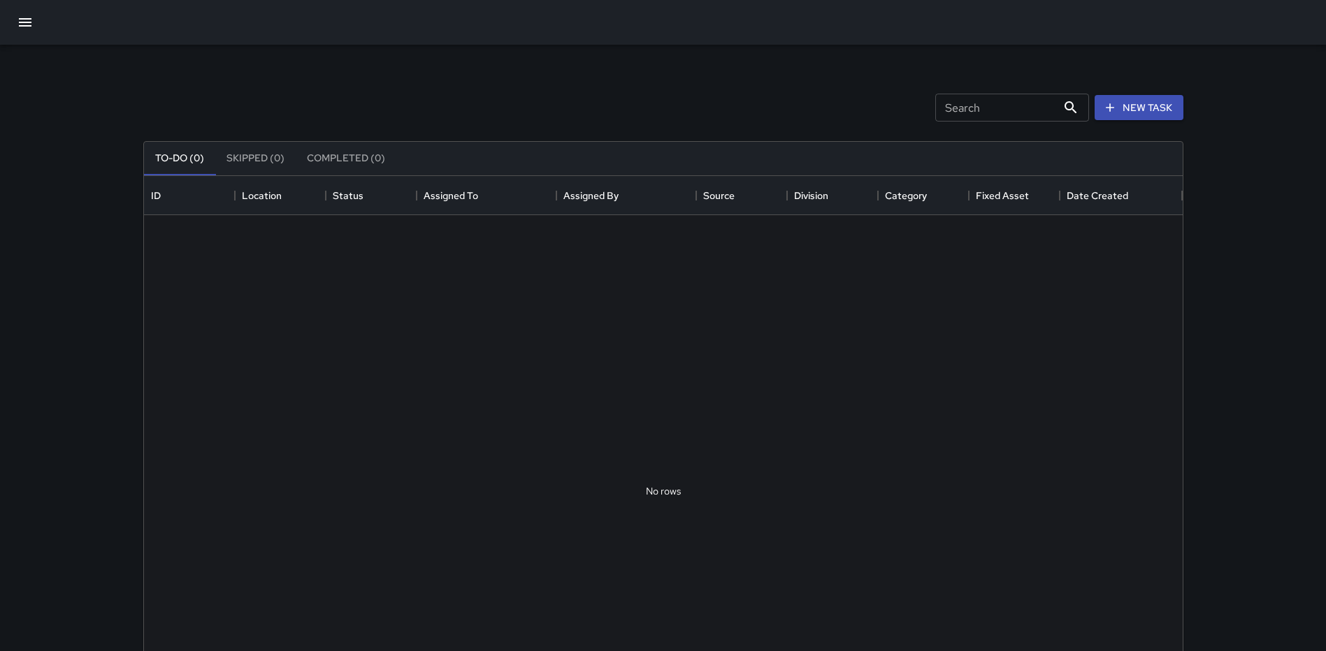
scroll to position [581, 1028]
click at [29, 20] on icon "button" at bounding box center [25, 22] width 13 height 8
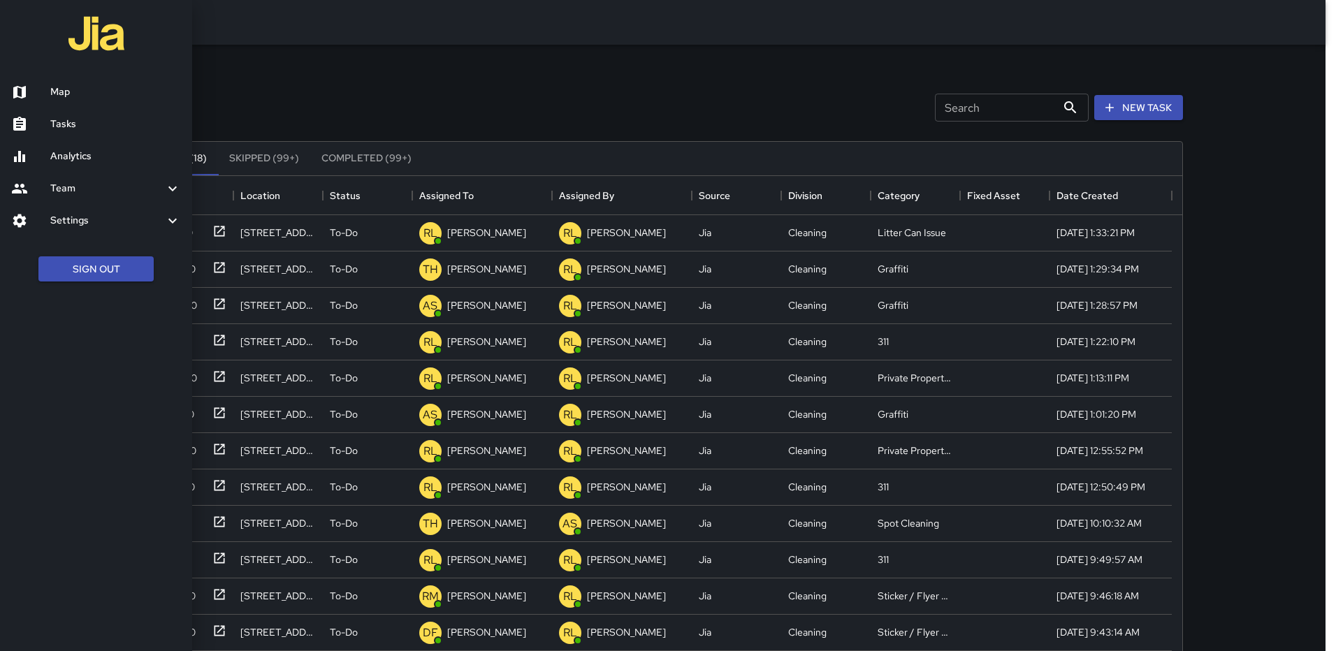
click at [72, 150] on h6 "Analytics" at bounding box center [115, 156] width 131 height 15
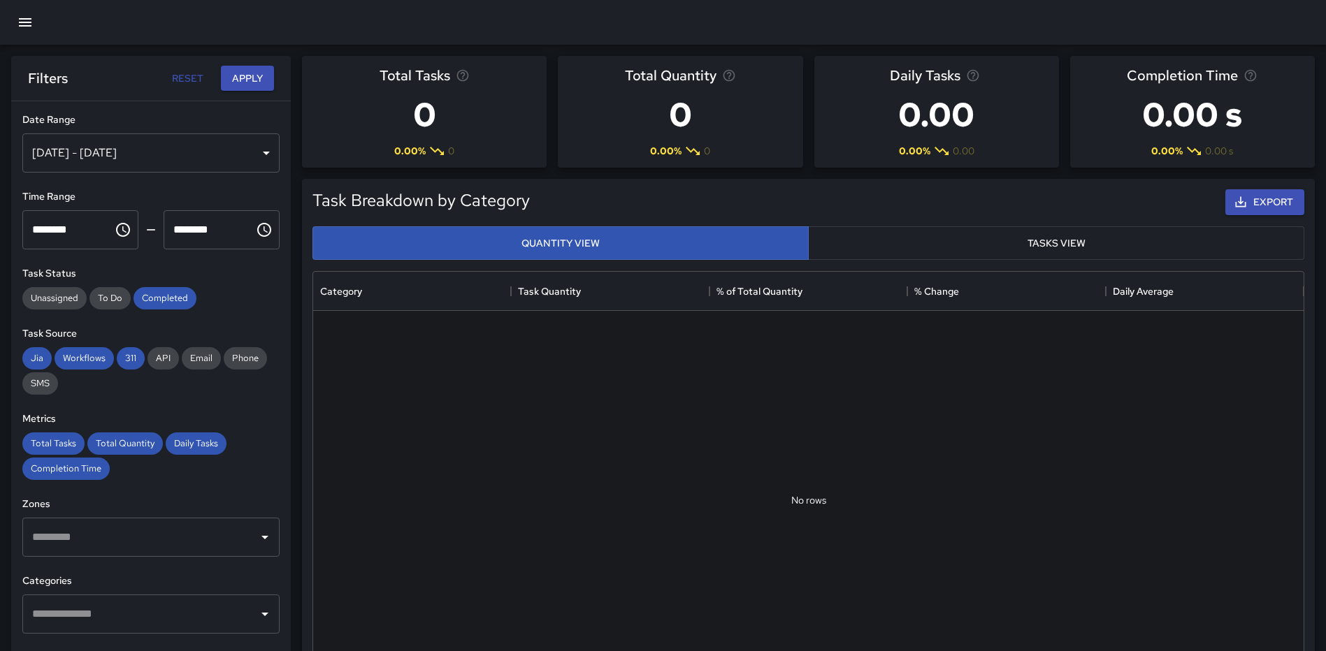
click at [231, 150] on div "[DATE] - [DATE]" at bounding box center [150, 152] width 257 height 39
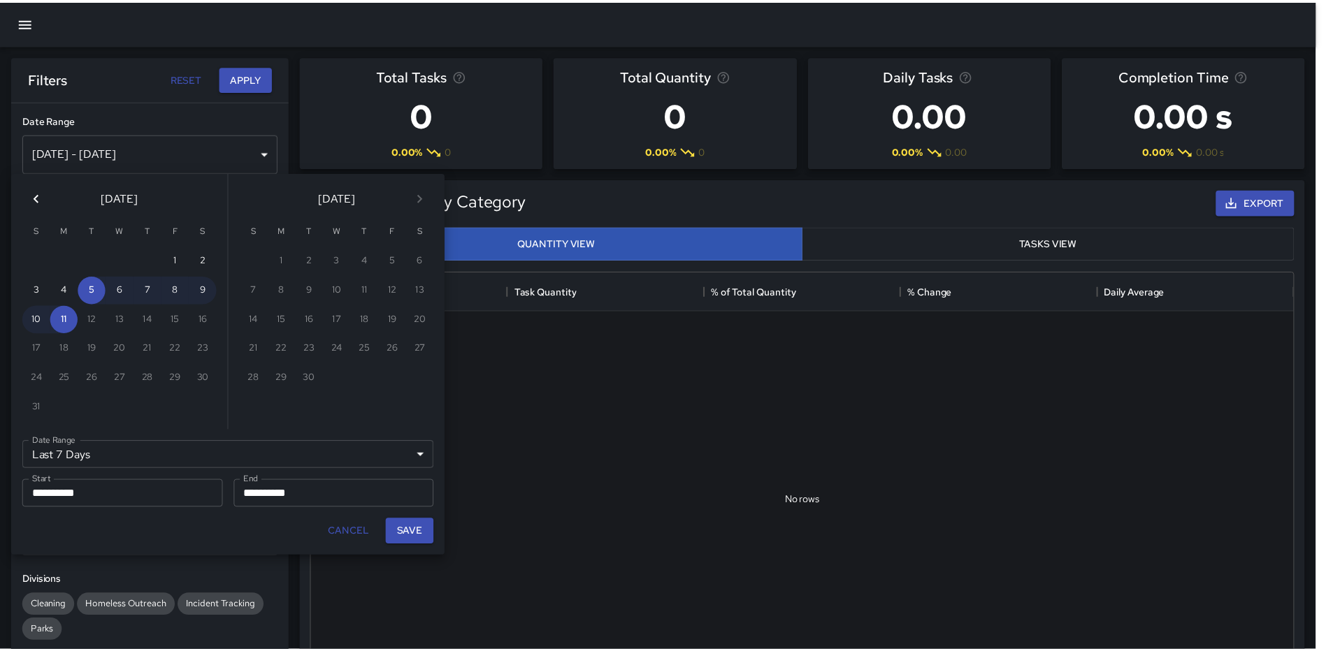
scroll to position [11, 11]
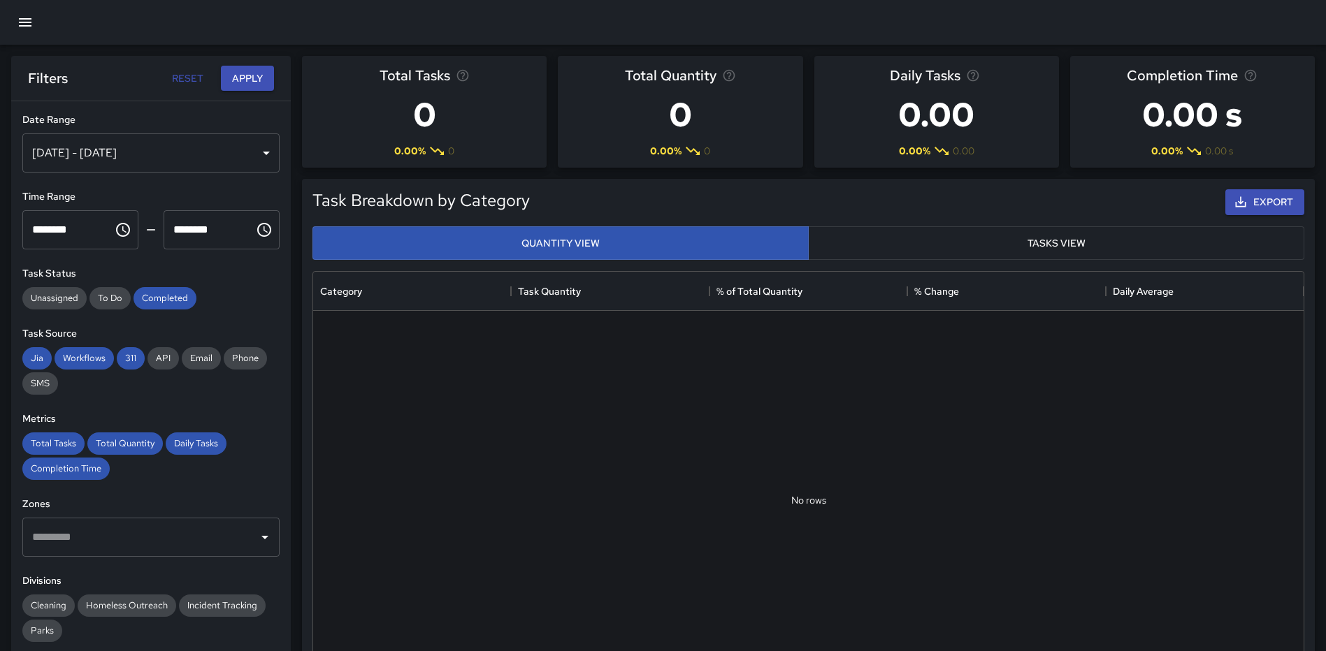
click at [246, 150] on div "[DATE] - [DATE]" at bounding box center [150, 152] width 257 height 39
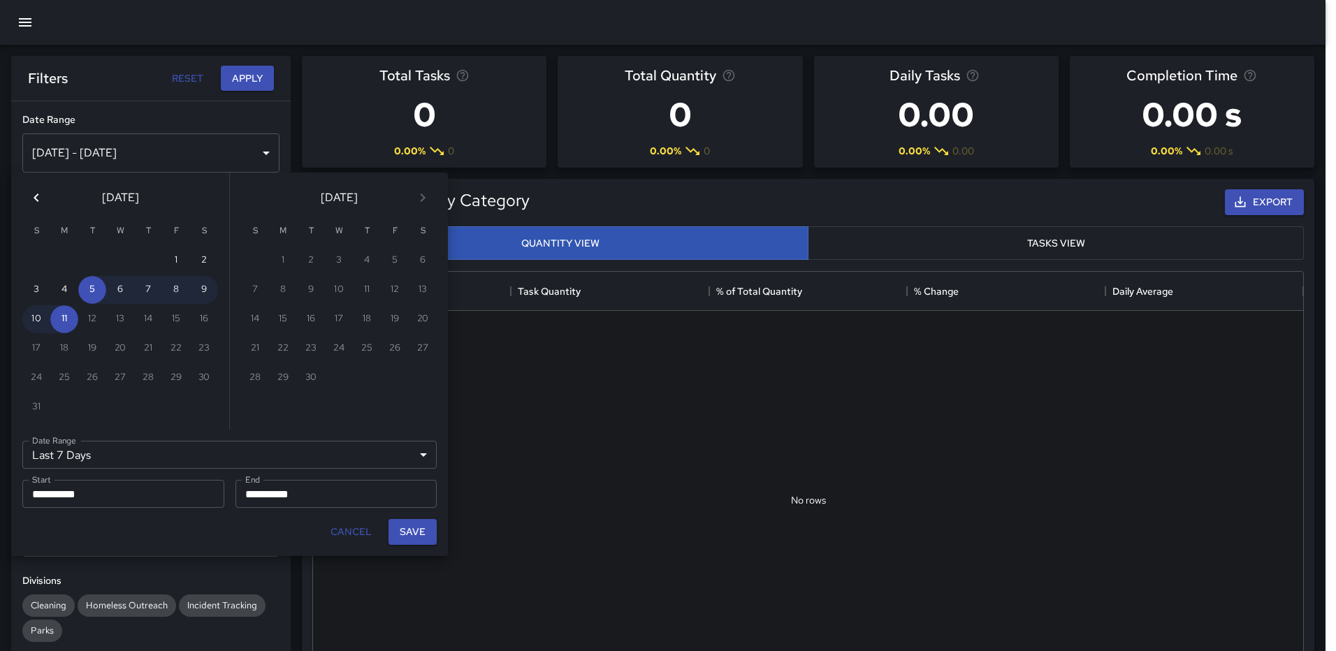
click at [38, 196] on icon "Previous month" at bounding box center [36, 197] width 17 height 17
click at [57, 348] on button "21" at bounding box center [64, 349] width 28 height 28
type input "******"
type input "**********"
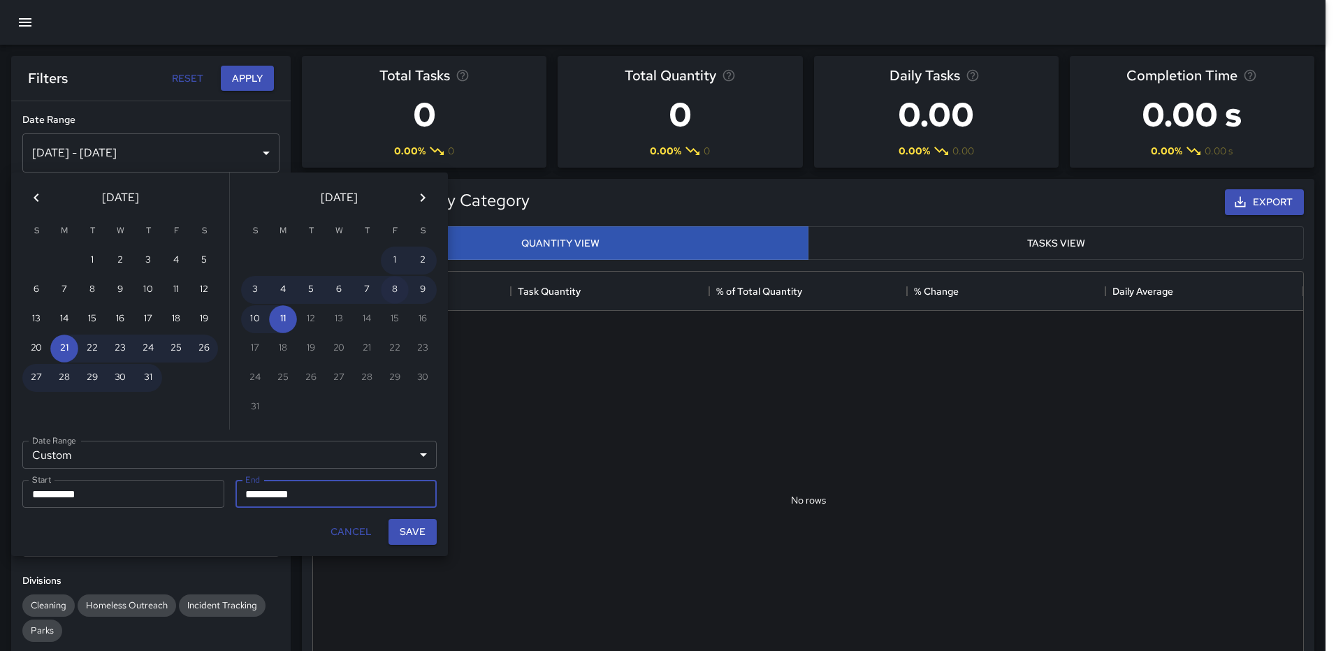
click at [388, 291] on button "8" at bounding box center [395, 290] width 28 height 28
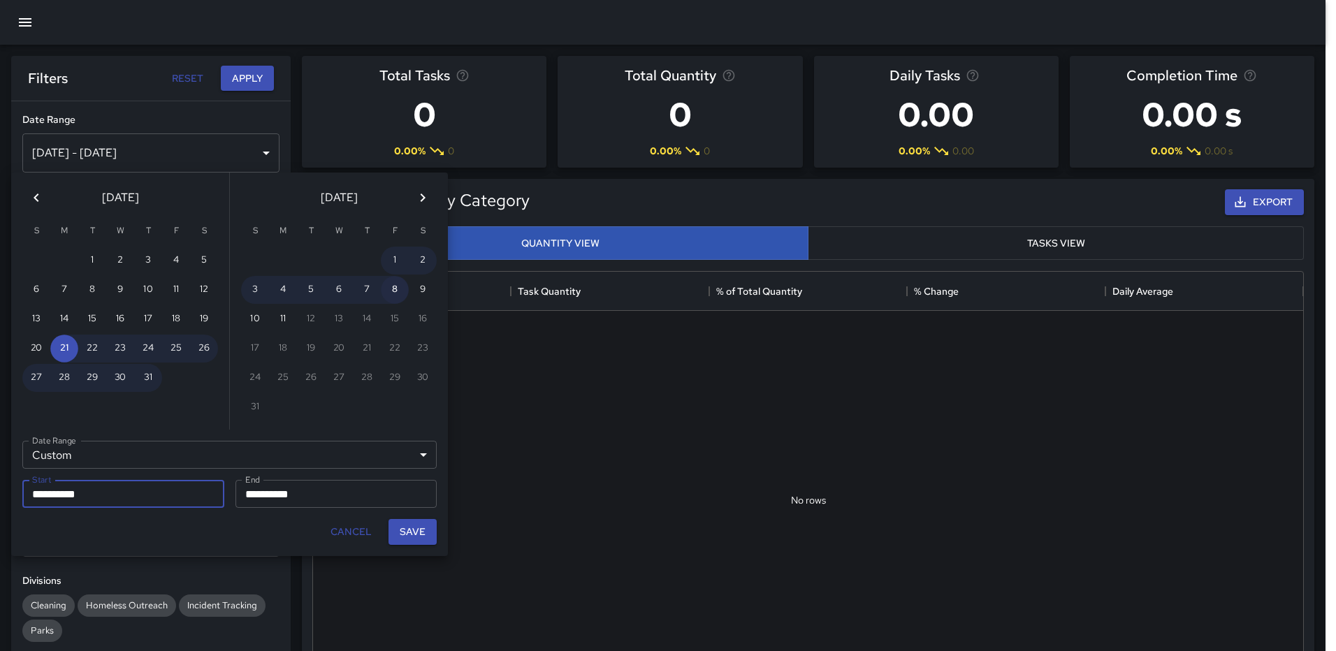
type input "**********"
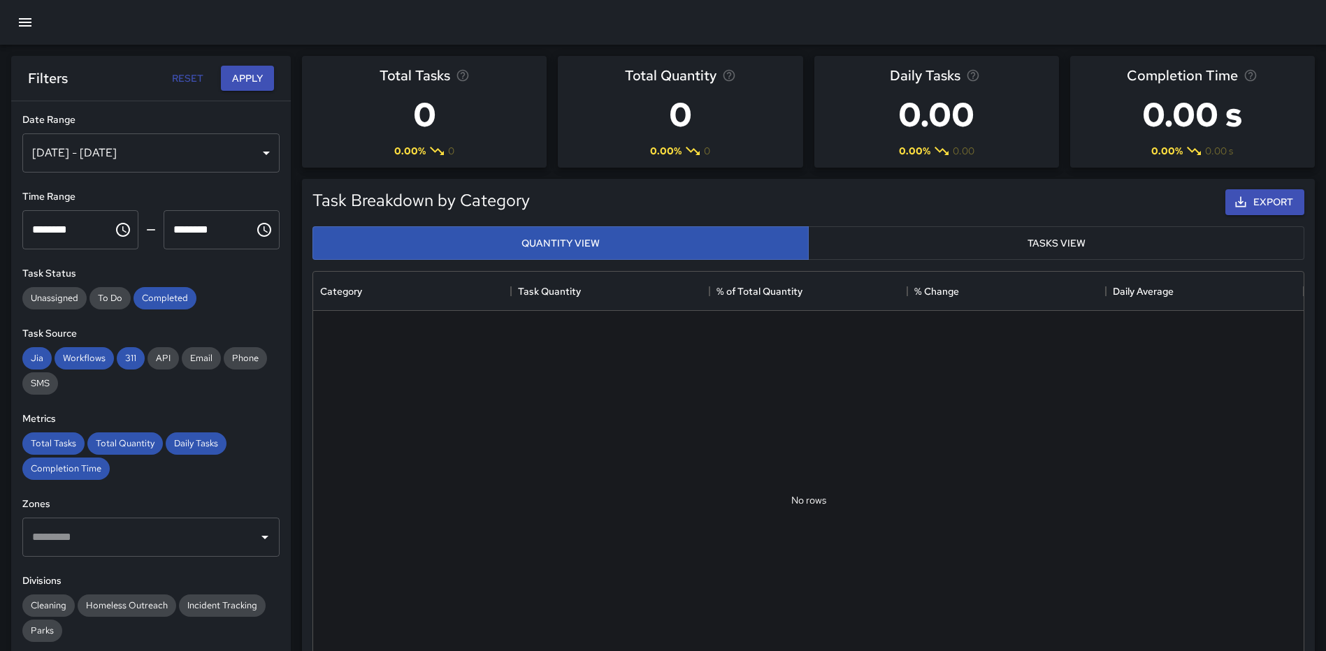
click at [154, 150] on div "[DATE] - [DATE]" at bounding box center [150, 152] width 257 height 39
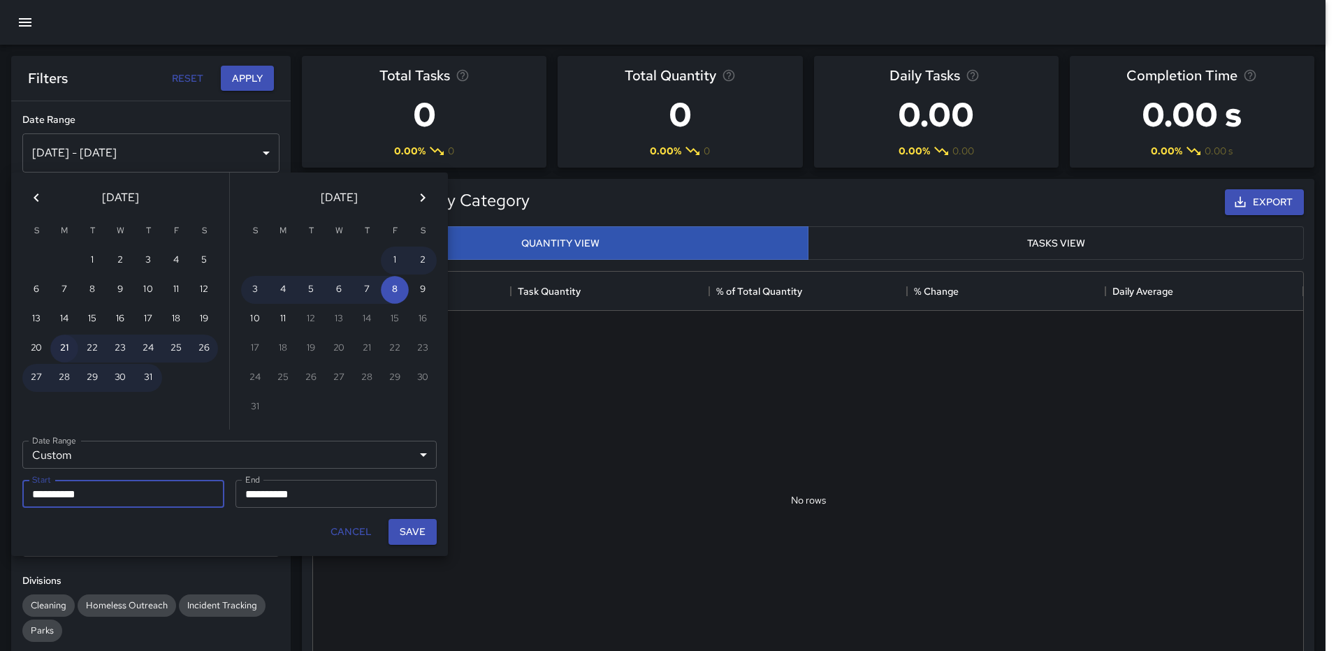
click at [68, 344] on button "21" at bounding box center [64, 349] width 28 height 28
click at [416, 533] on button "Save" at bounding box center [413, 532] width 48 height 26
type input "**********"
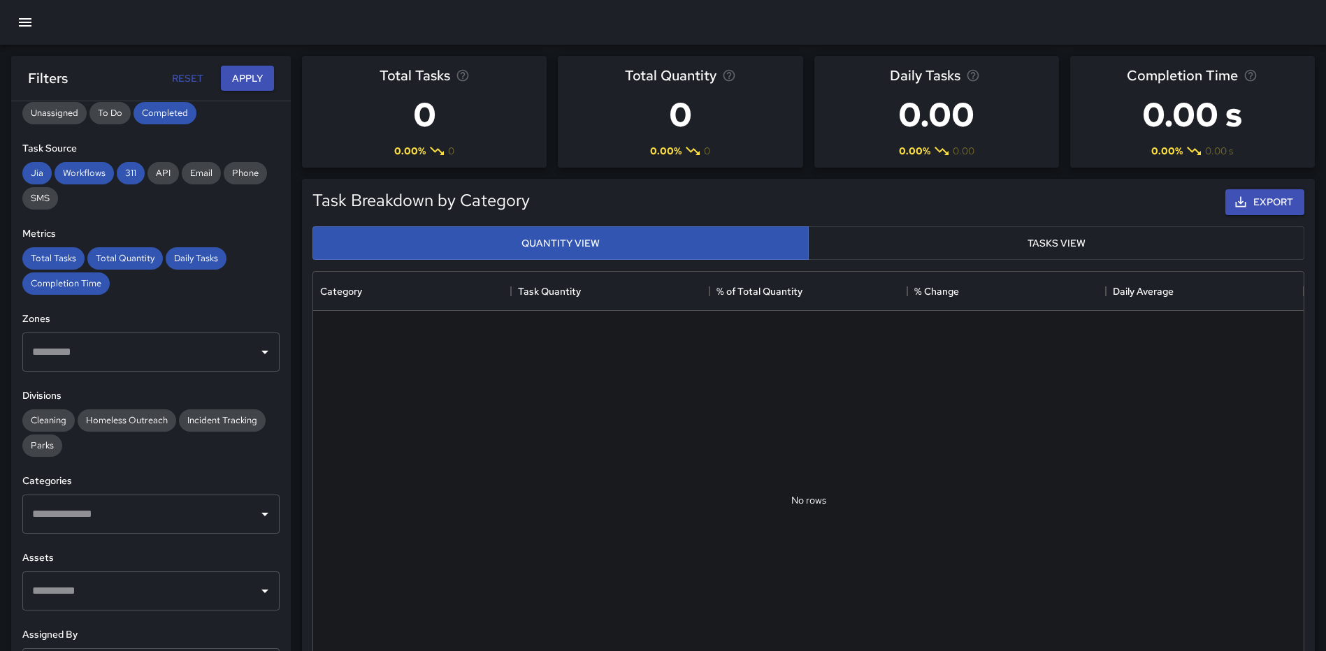
scroll to position [210, 0]
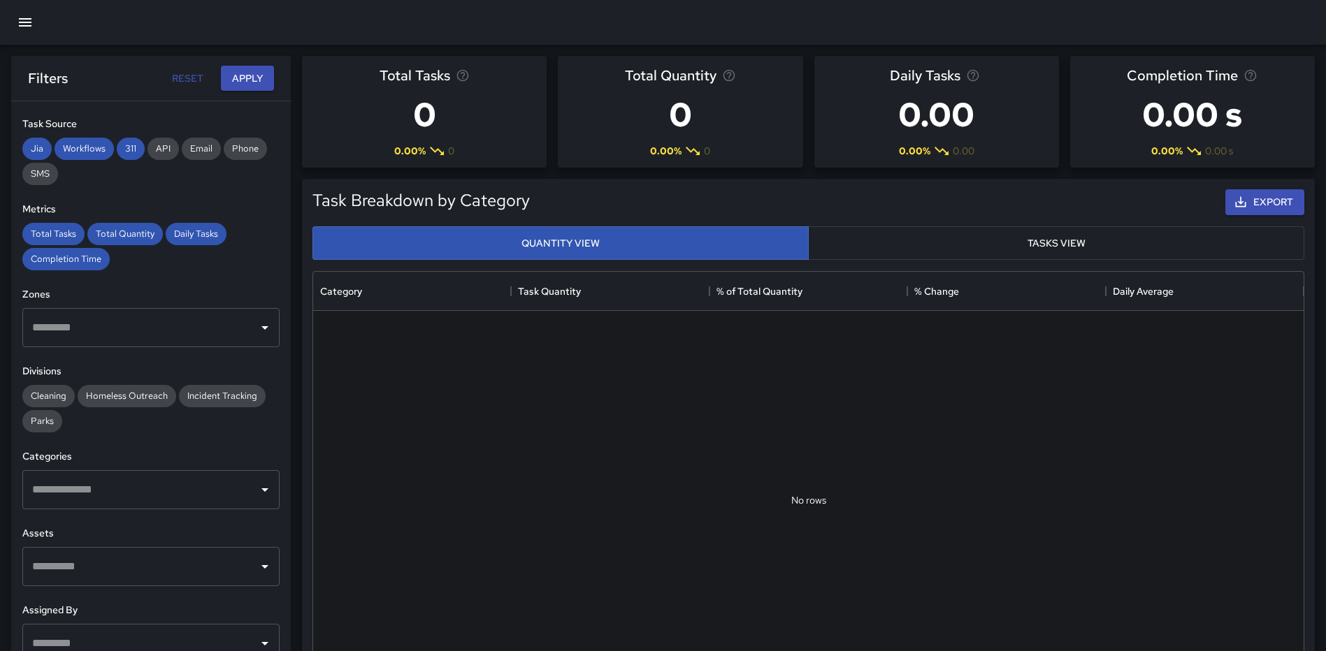
click at [150, 477] on input "text" at bounding box center [141, 490] width 224 height 27
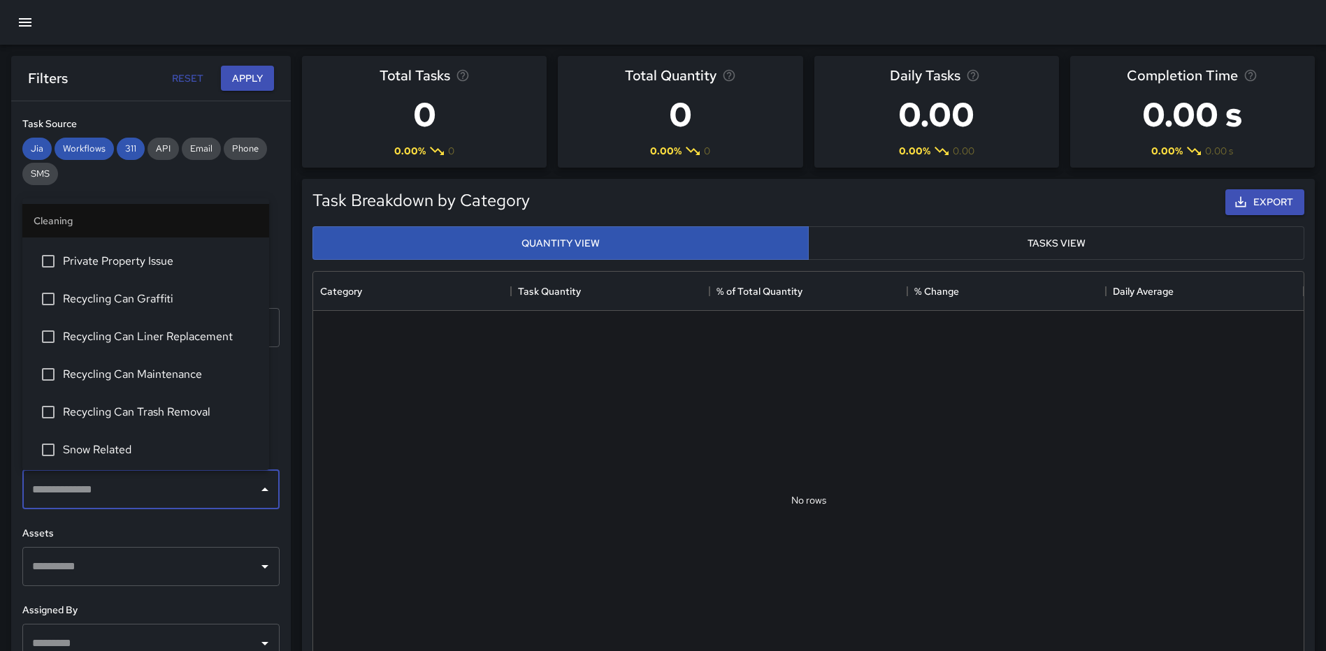
scroll to position [838, 0]
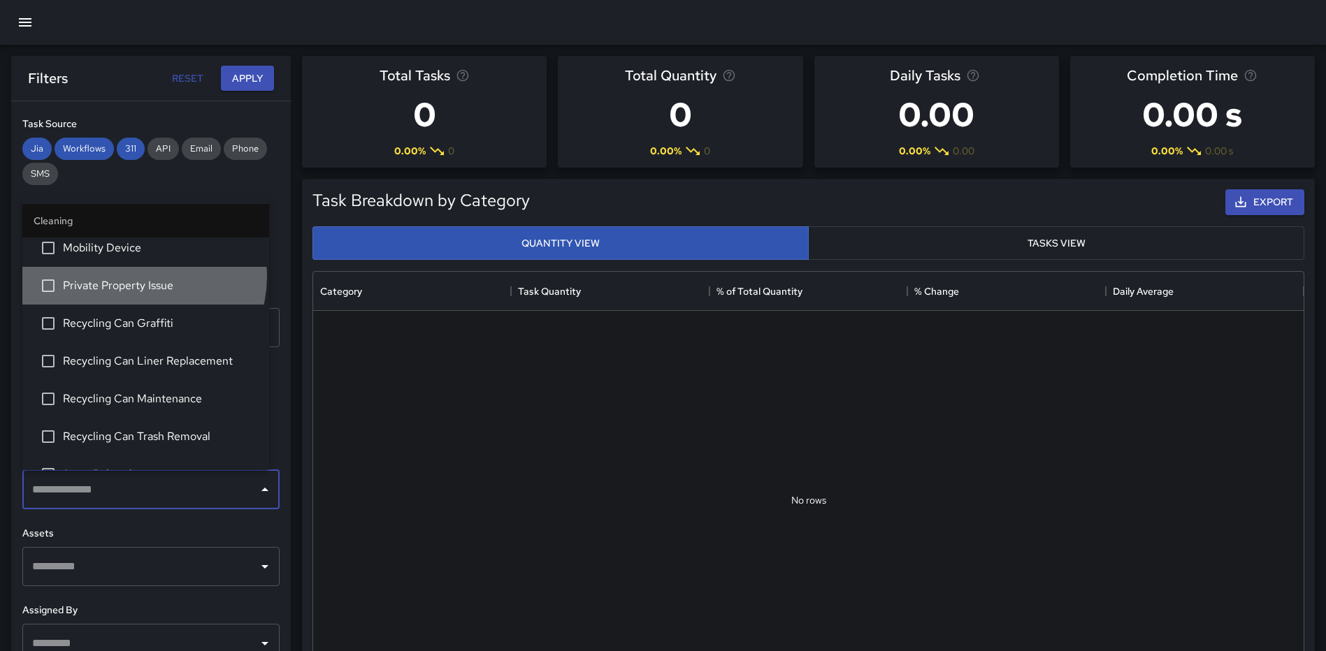
click at [143, 277] on li "Private Property Issue" at bounding box center [145, 286] width 247 height 38
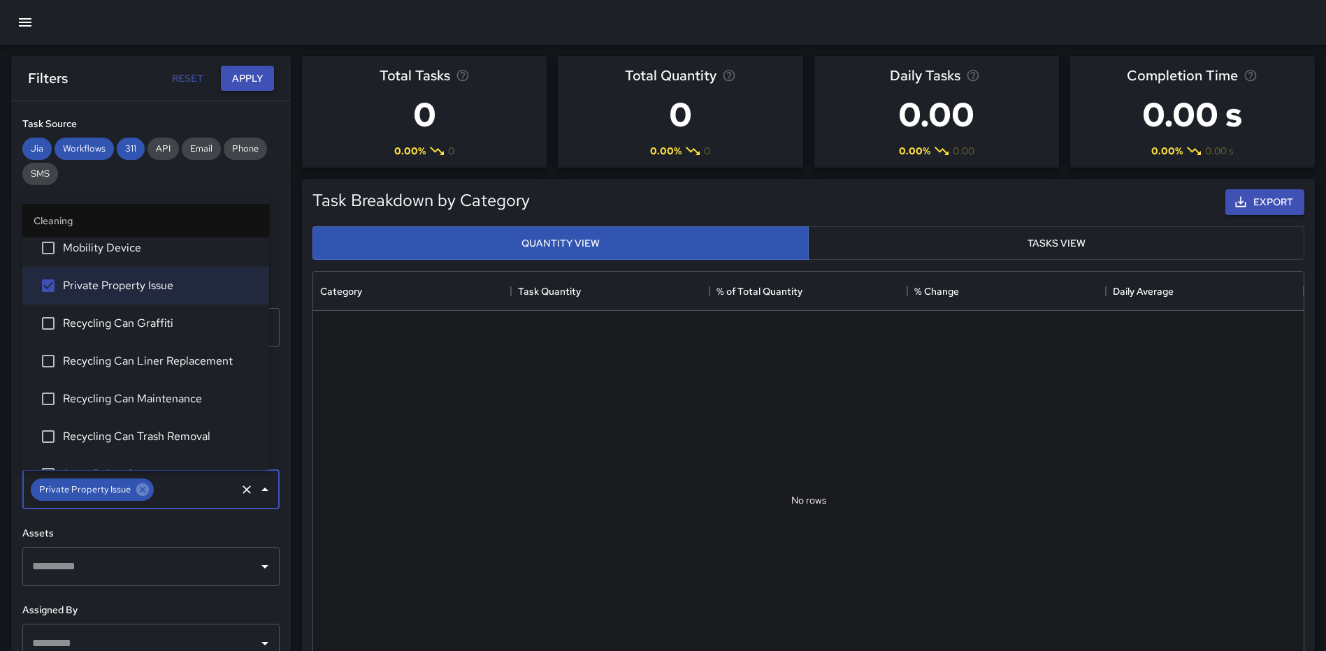
click at [256, 75] on button "Apply" at bounding box center [247, 79] width 53 height 26
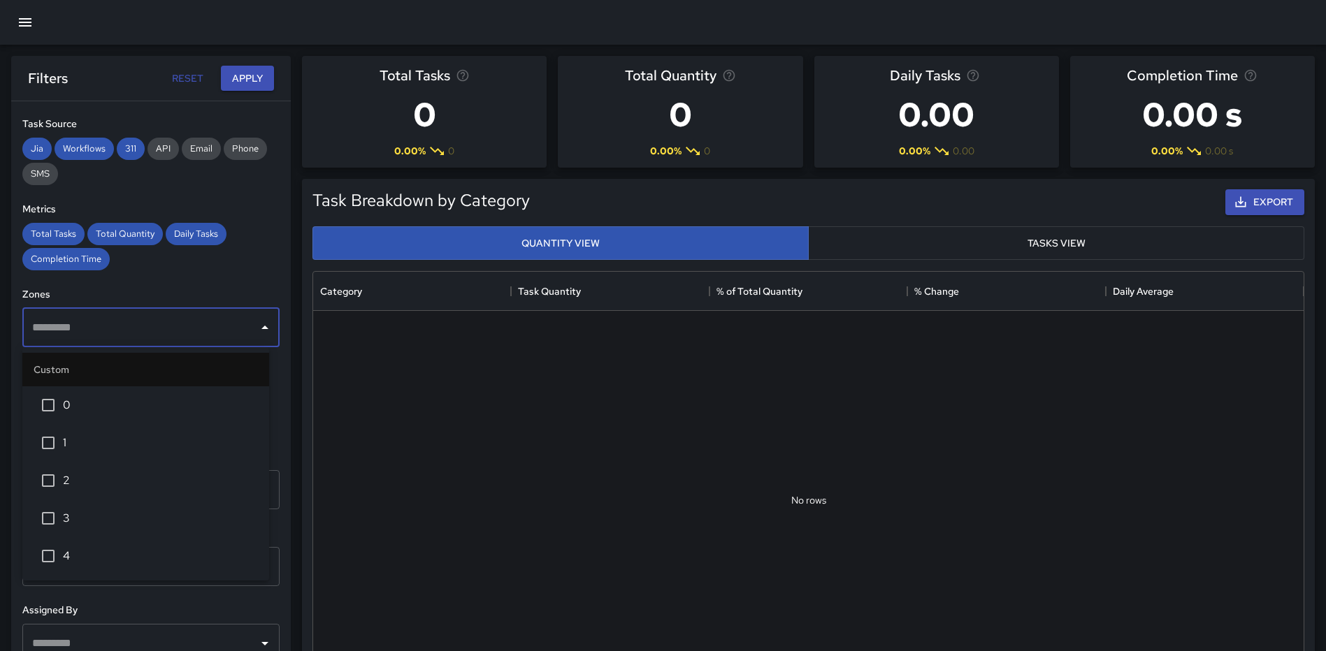
click at [184, 324] on input "text" at bounding box center [141, 327] width 224 height 27
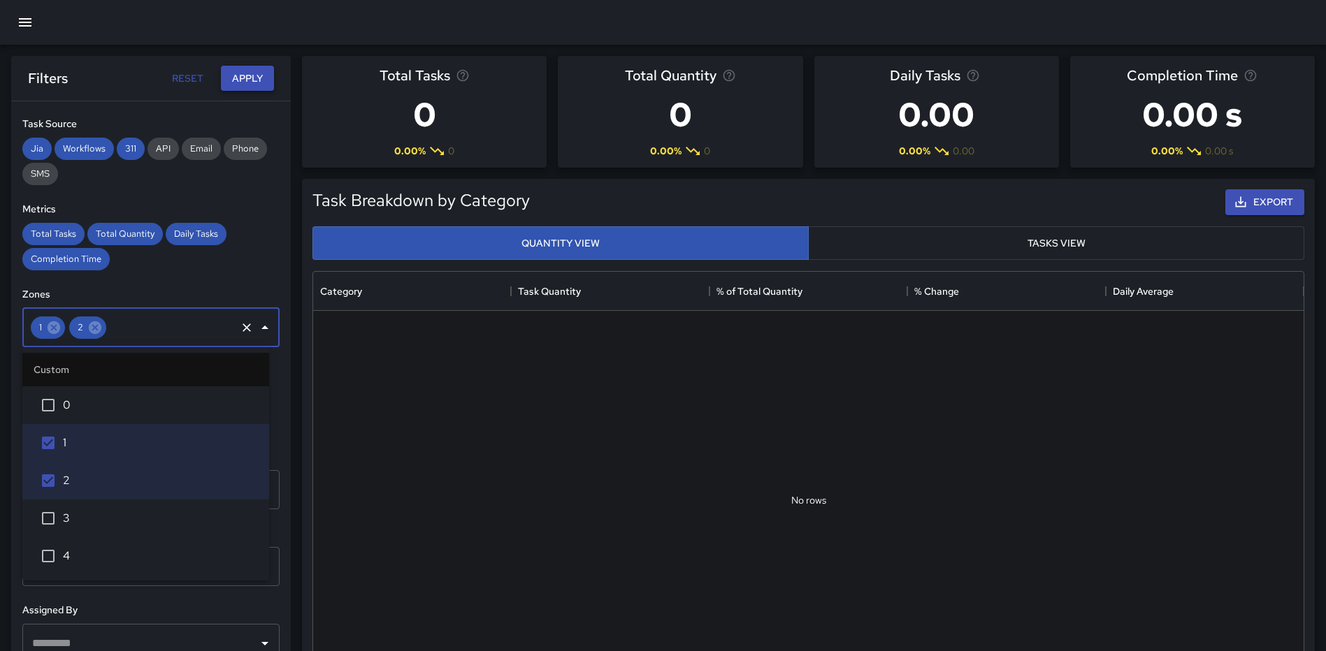
click at [253, 77] on button "Apply" at bounding box center [247, 79] width 53 height 26
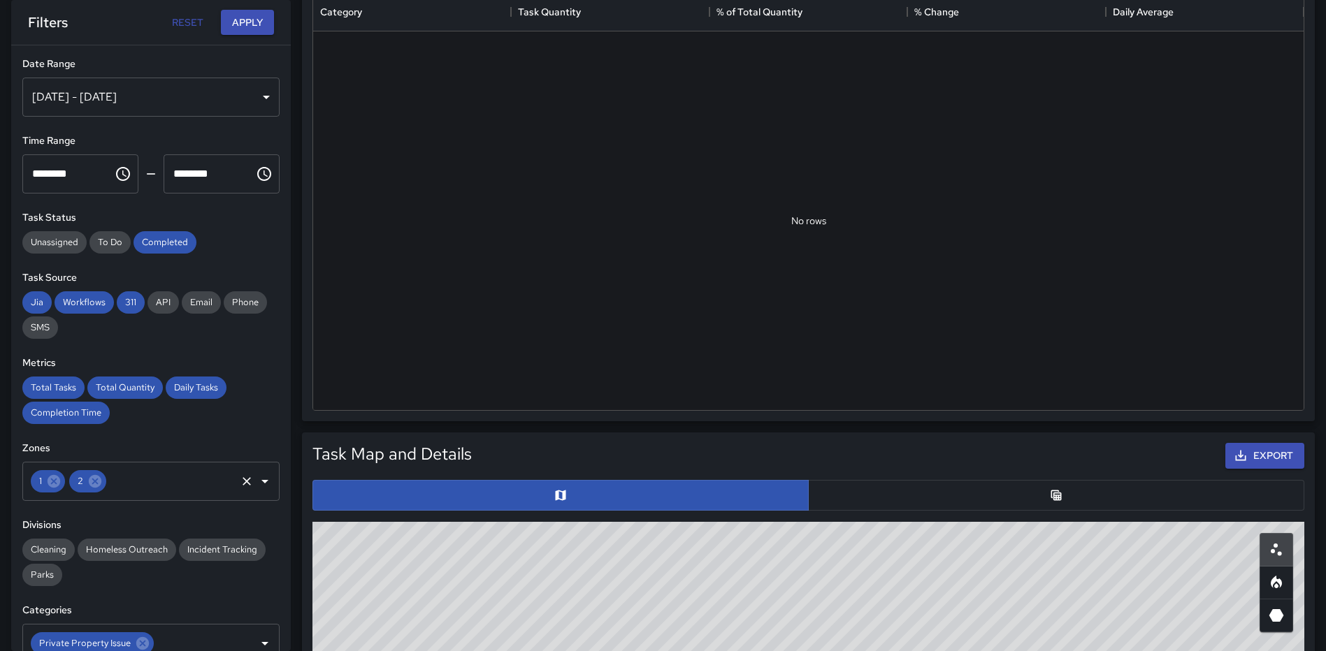
scroll to position [0, 0]
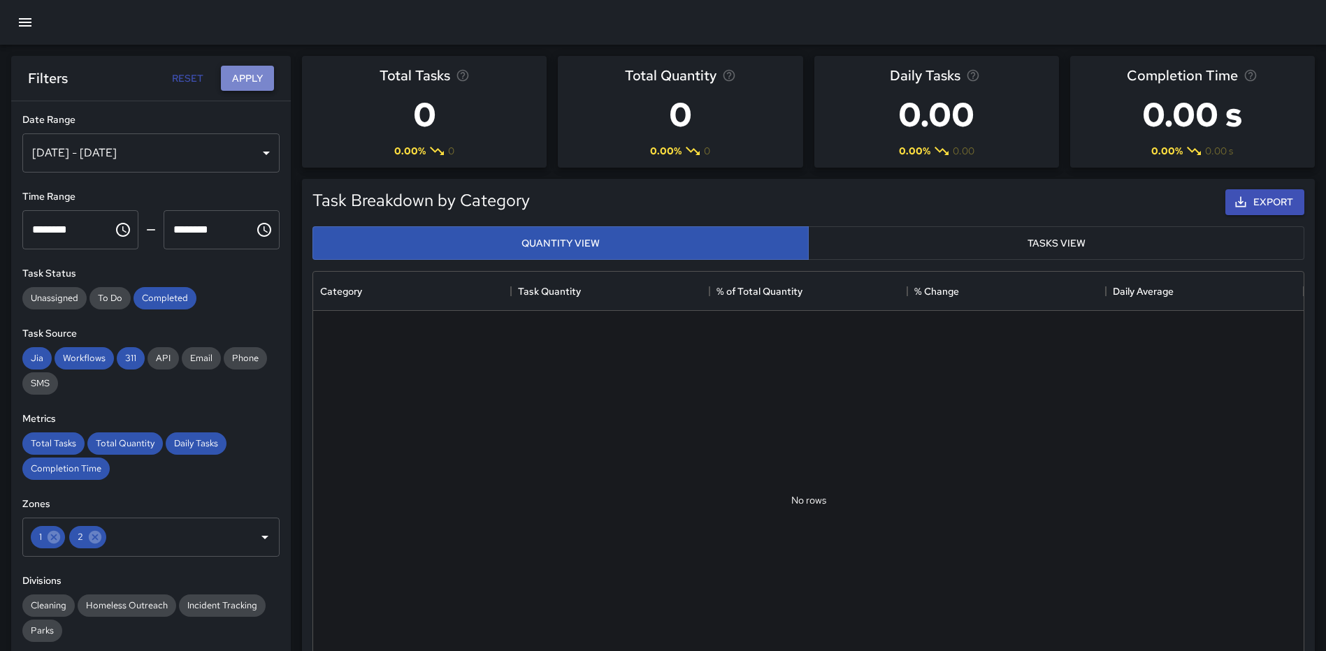
click at [236, 82] on button "Apply" at bounding box center [247, 79] width 53 height 26
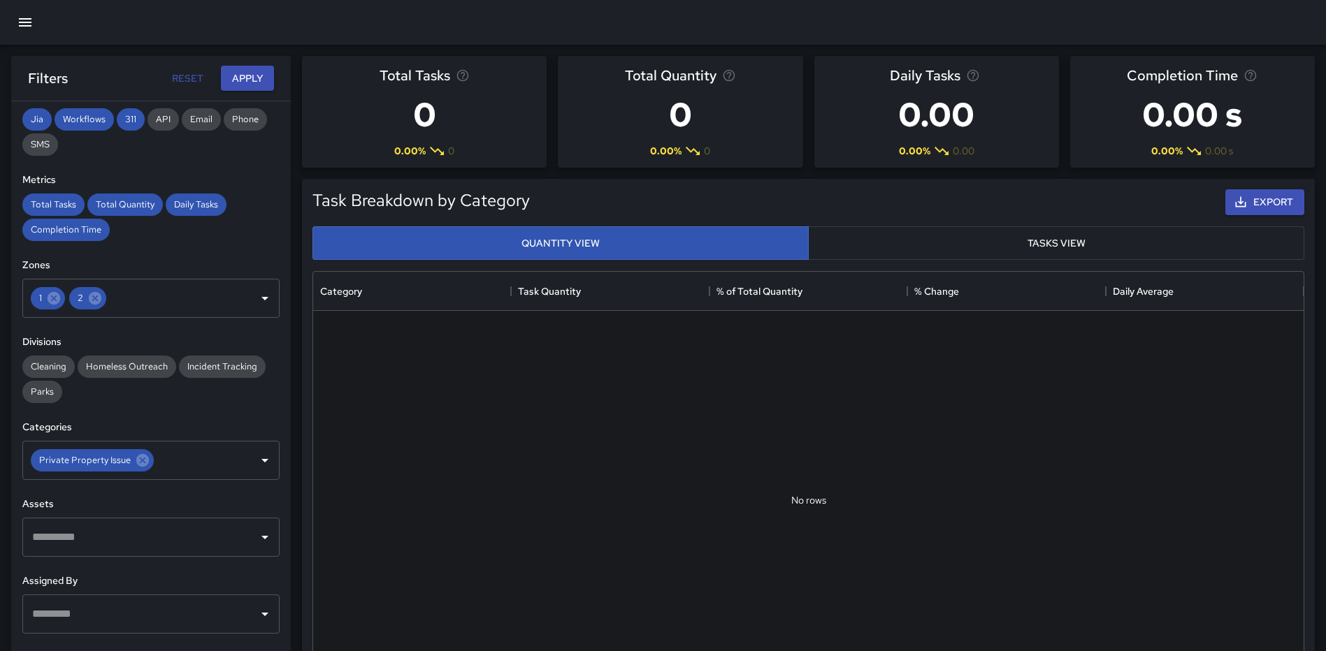
scroll to position [254, 0]
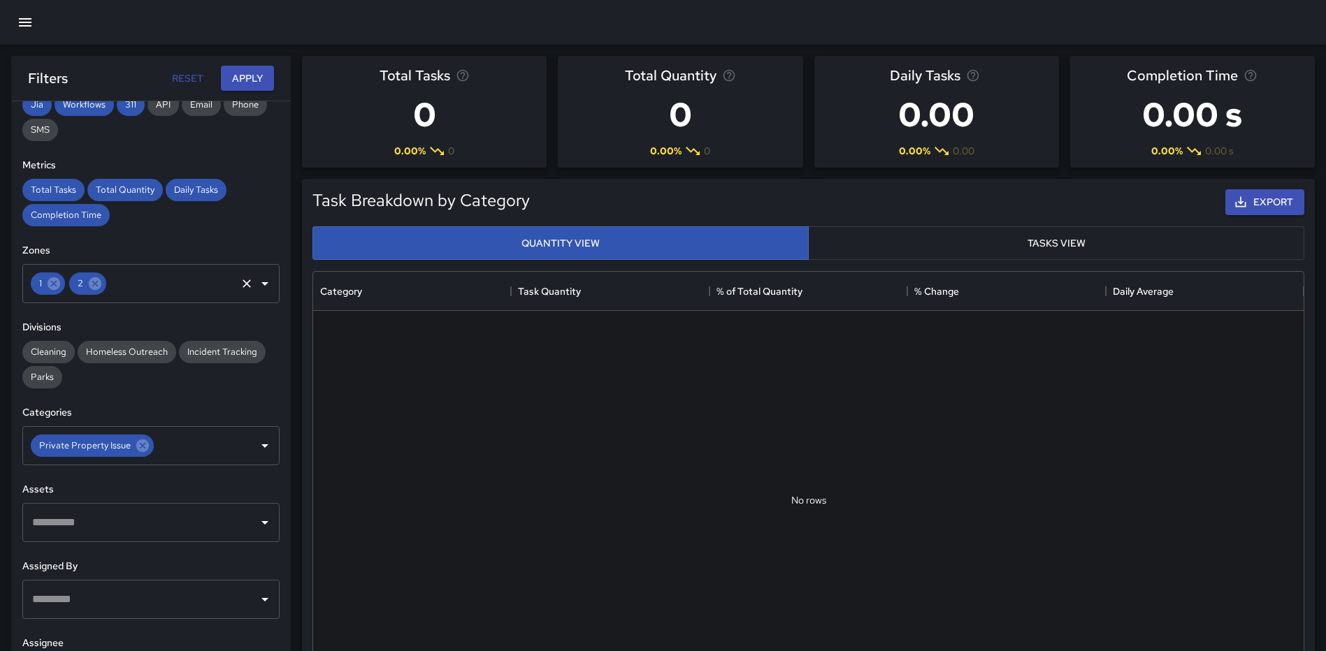
click at [103, 281] on div "2" at bounding box center [87, 284] width 37 height 22
click at [99, 284] on icon at bounding box center [95, 283] width 13 height 13
click at [57, 287] on icon at bounding box center [54, 283] width 13 height 13
click at [249, 71] on button "Apply" at bounding box center [247, 79] width 53 height 26
click at [147, 448] on icon at bounding box center [142, 445] width 15 height 15
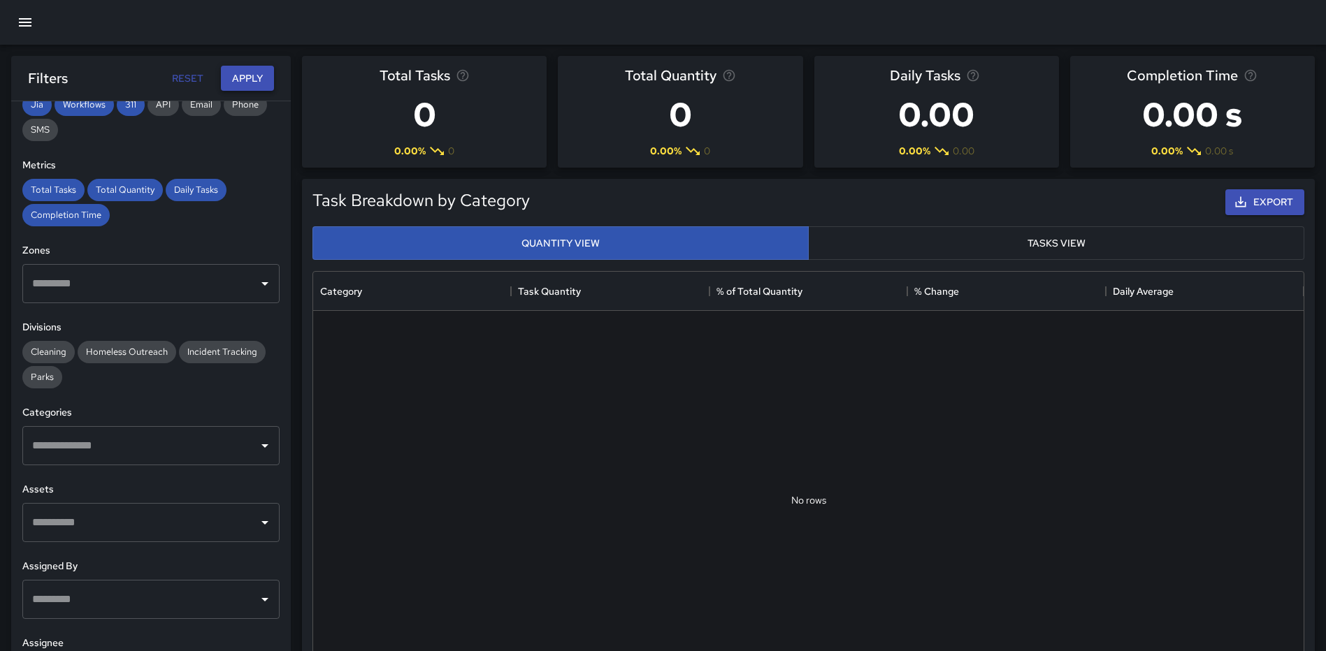
click at [242, 73] on button "Apply" at bounding box center [247, 79] width 53 height 26
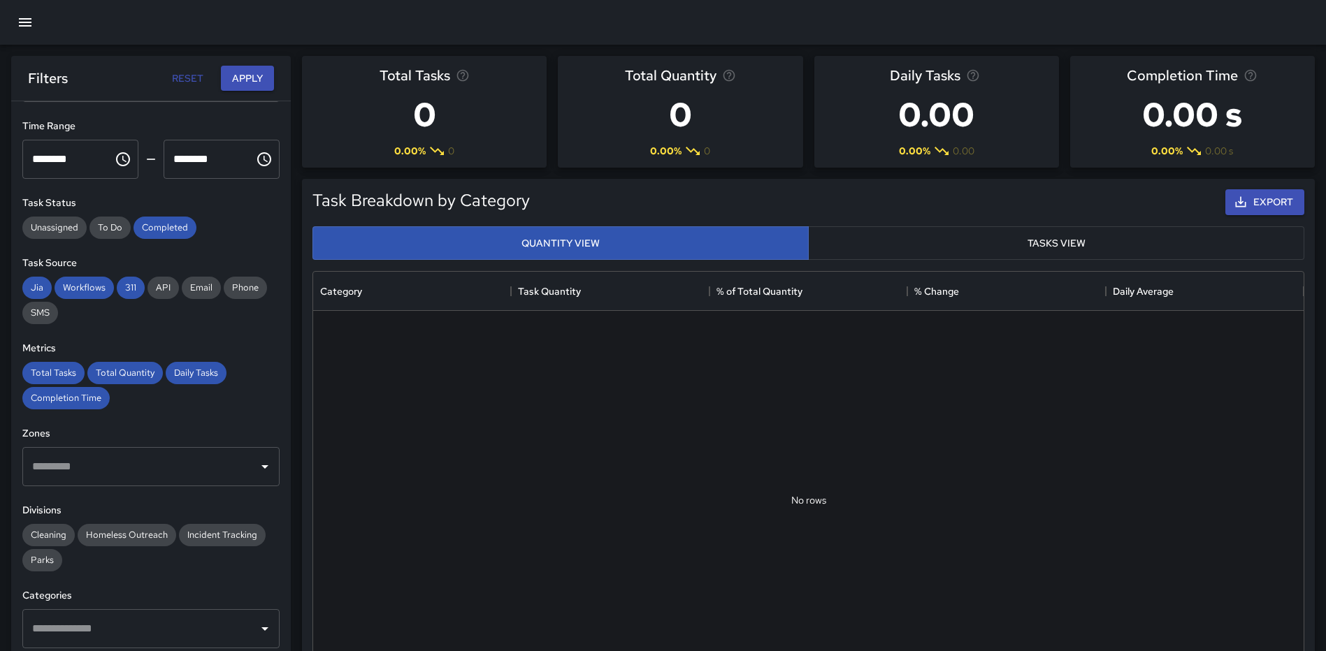
scroll to position [0, 0]
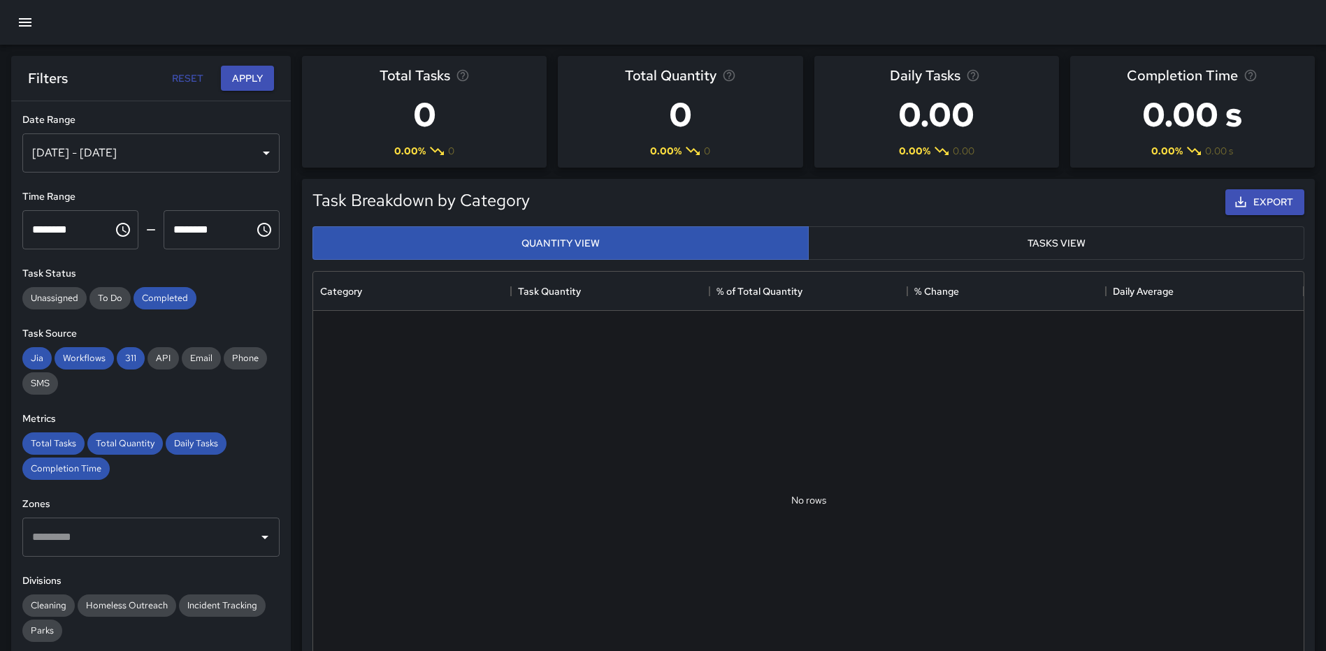
click at [160, 156] on div "Jul 21, 2025 - Aug 08, 2025" at bounding box center [150, 152] width 257 height 39
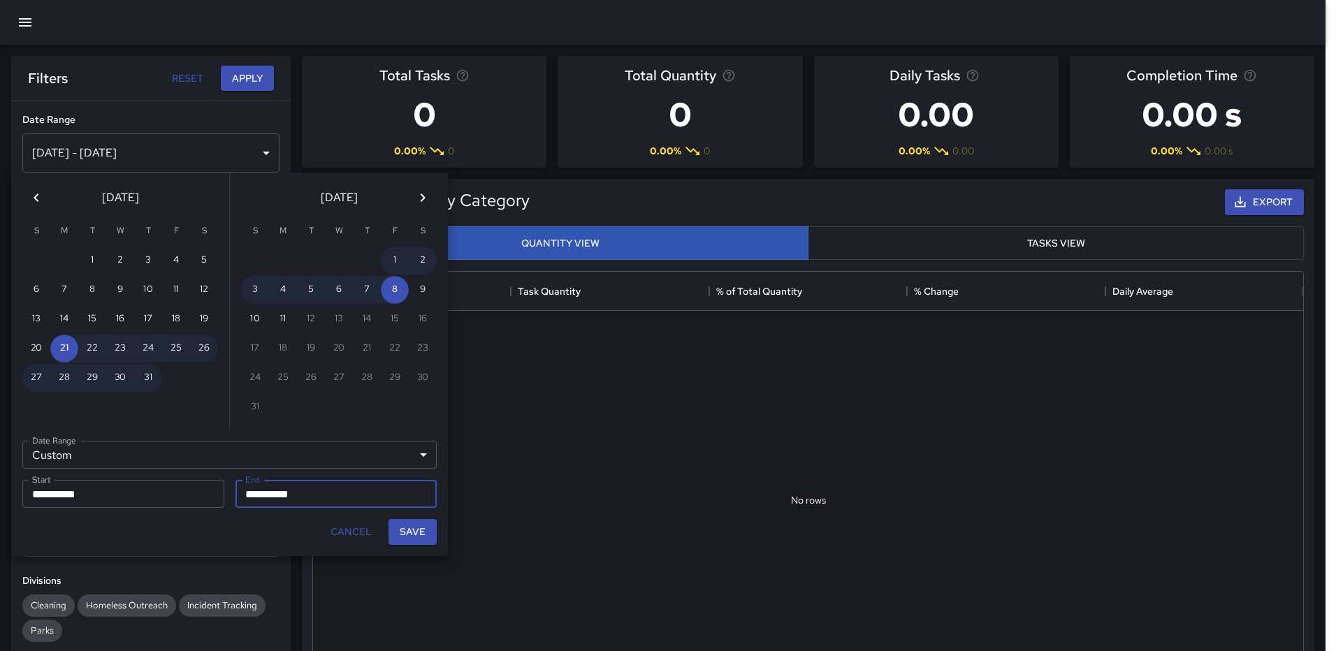
click at [80, 498] on input "**********" at bounding box center [118, 494] width 192 height 28
click at [65, 345] on button "21" at bounding box center [64, 349] width 28 height 28
click at [402, 531] on button "Save" at bounding box center [413, 532] width 48 height 26
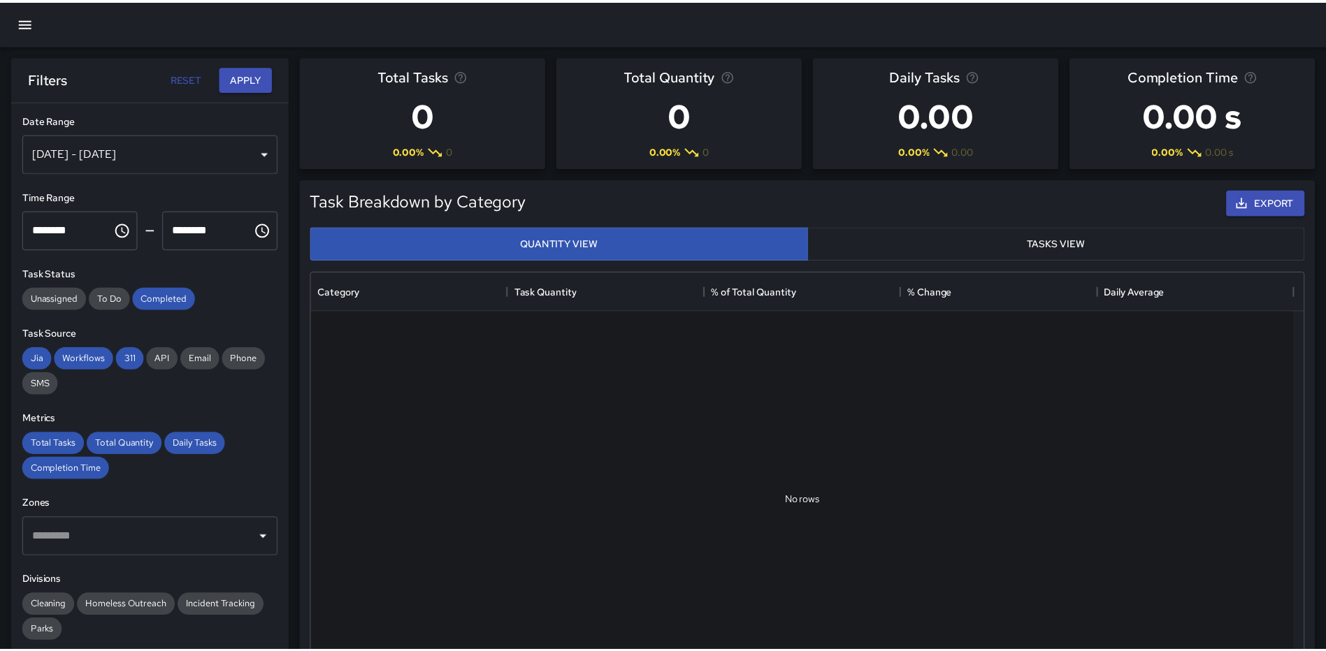
scroll to position [11, 11]
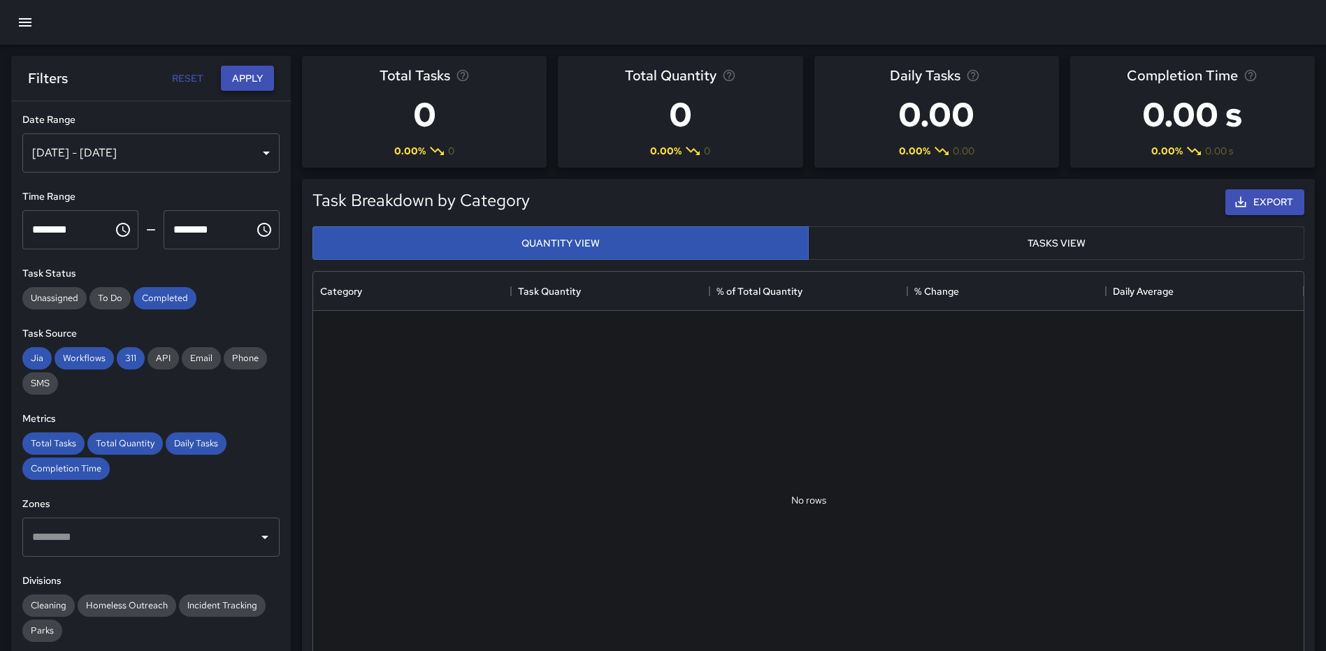
click at [233, 80] on button "Apply" at bounding box center [247, 79] width 53 height 26
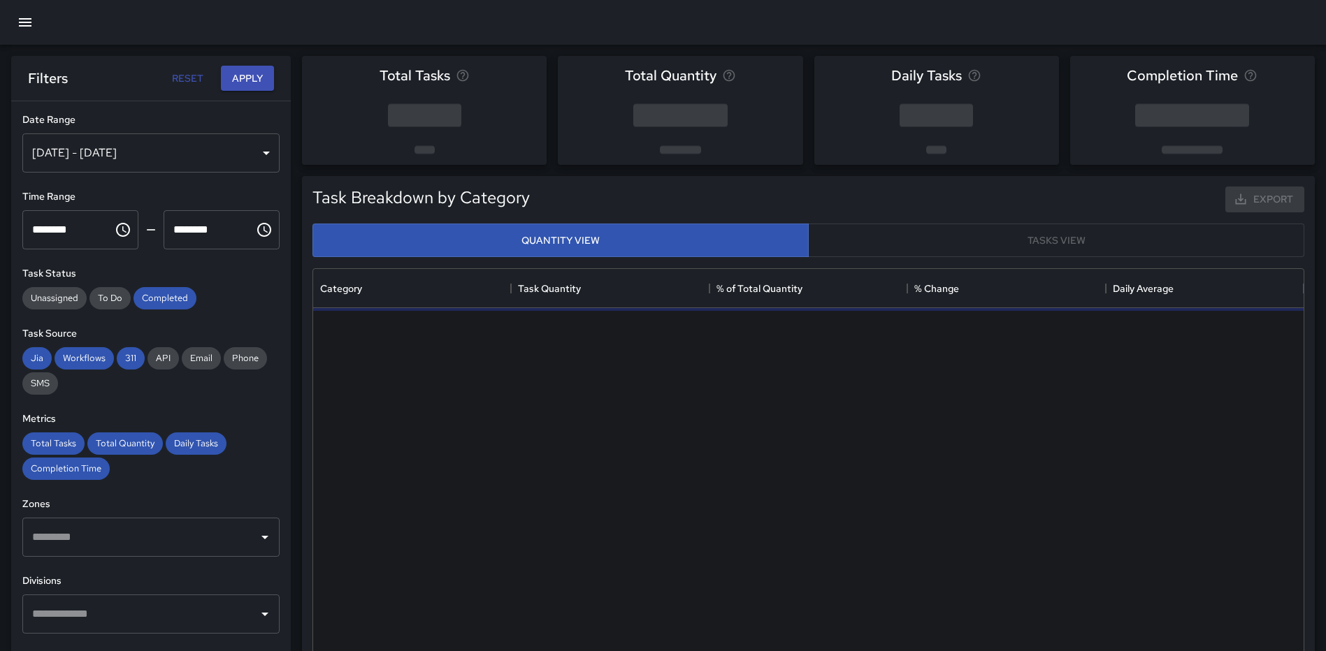
scroll to position [407, 980]
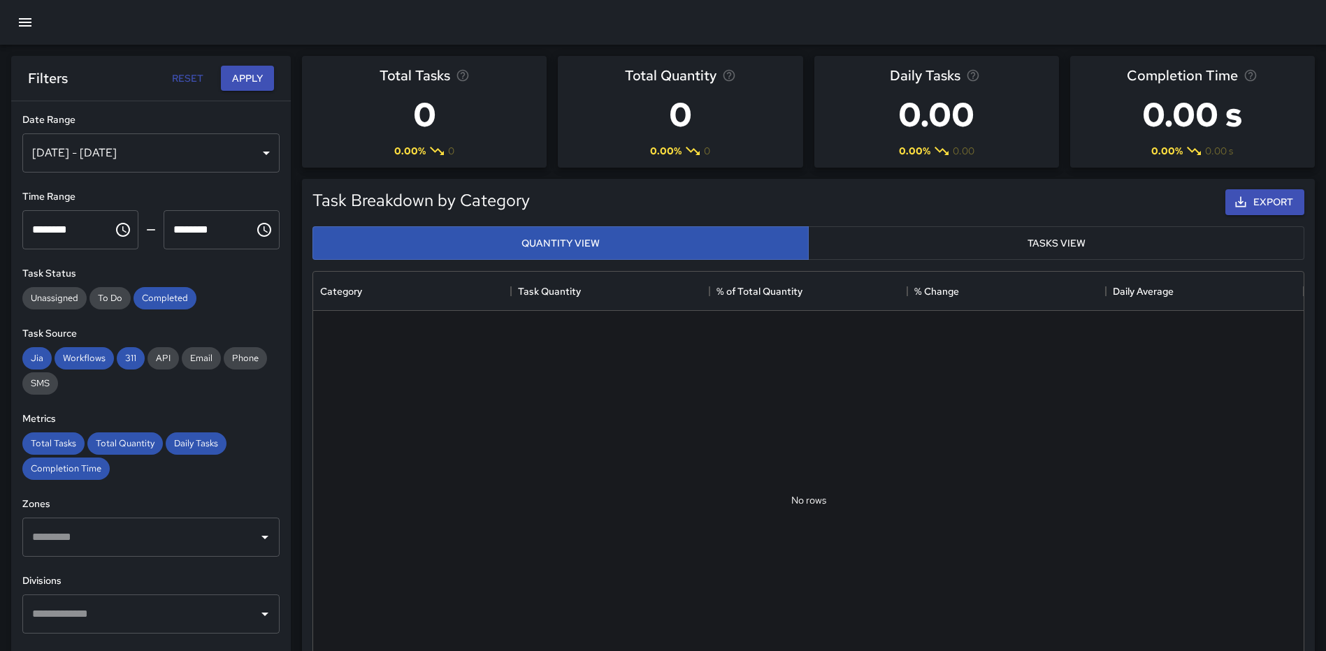
click at [246, 153] on div "Aug 05, 2025 - Aug 11, 2025" at bounding box center [150, 152] width 257 height 39
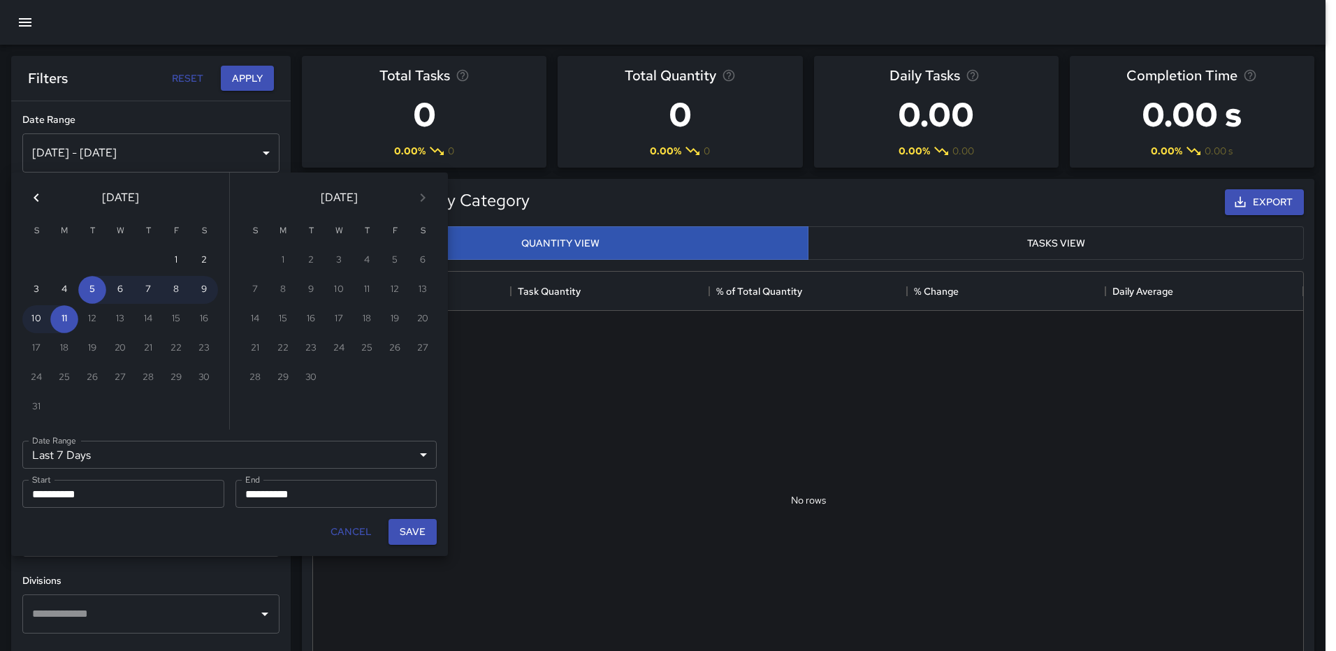
click at [33, 195] on icon "Previous month" at bounding box center [36, 197] width 17 height 17
click at [96, 264] on button "1" at bounding box center [92, 261] width 28 height 28
type input "******"
type input "**********"
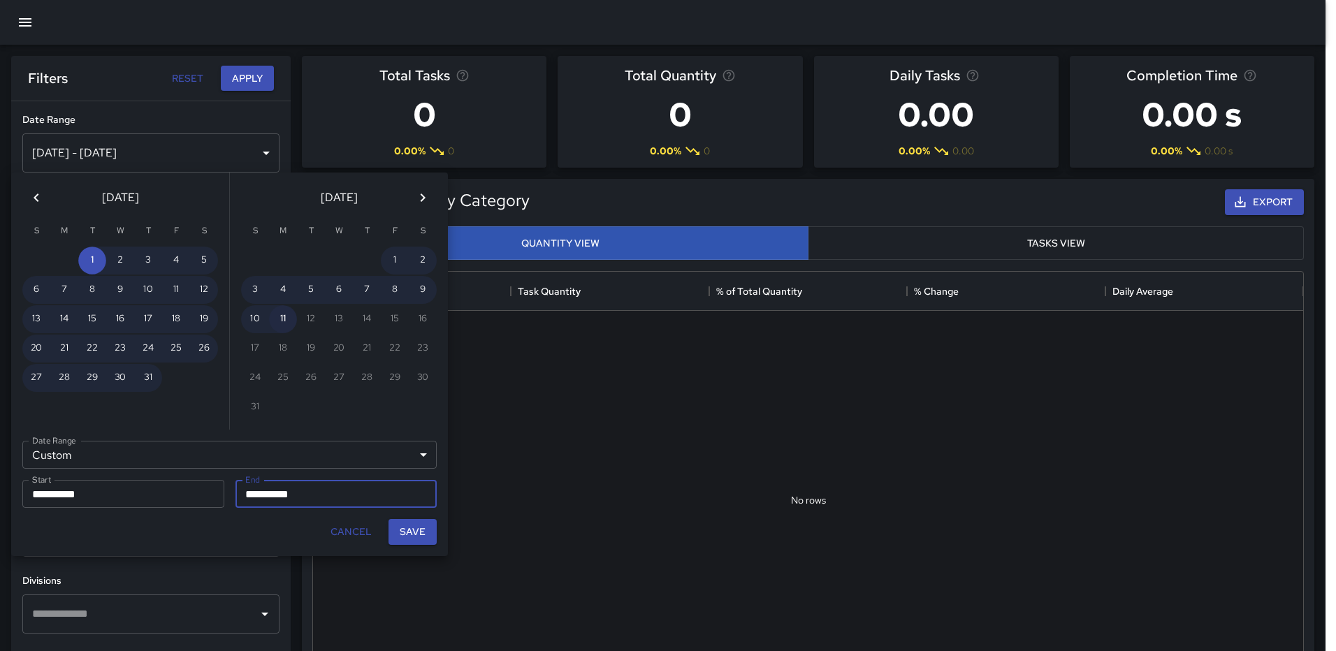
click at [284, 317] on button "11" at bounding box center [283, 319] width 28 height 28
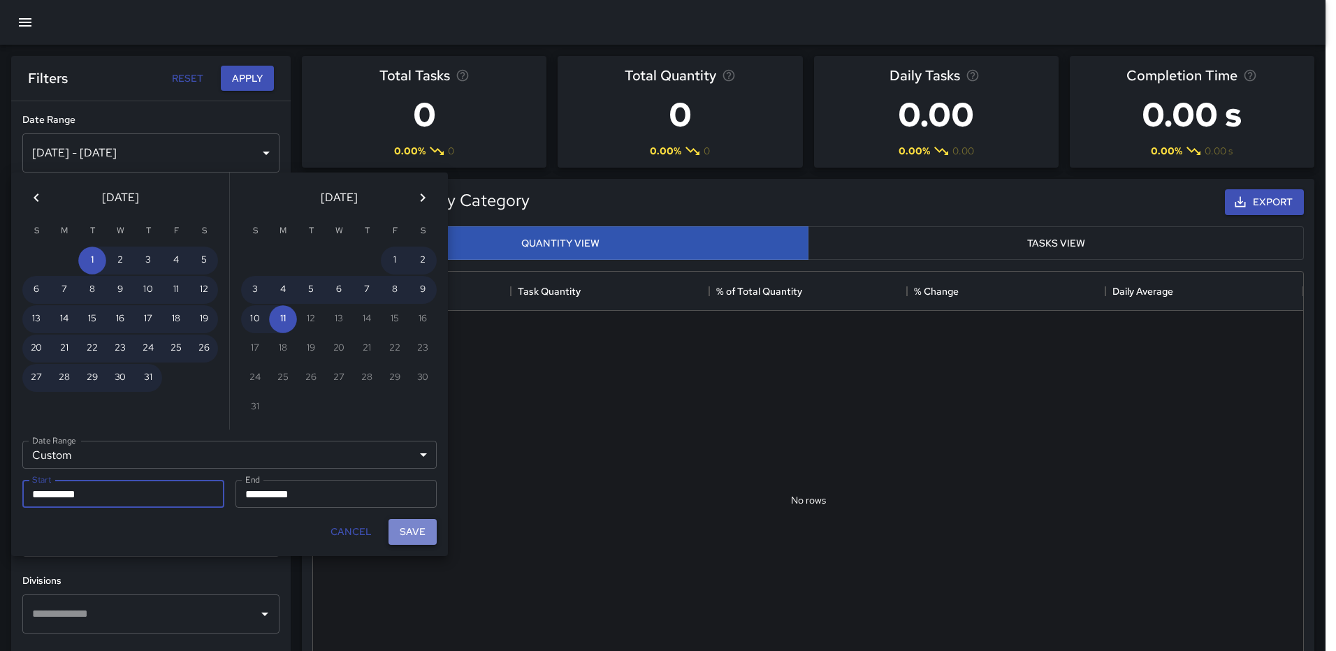
click at [401, 525] on button "Save" at bounding box center [413, 532] width 48 height 26
type input "**********"
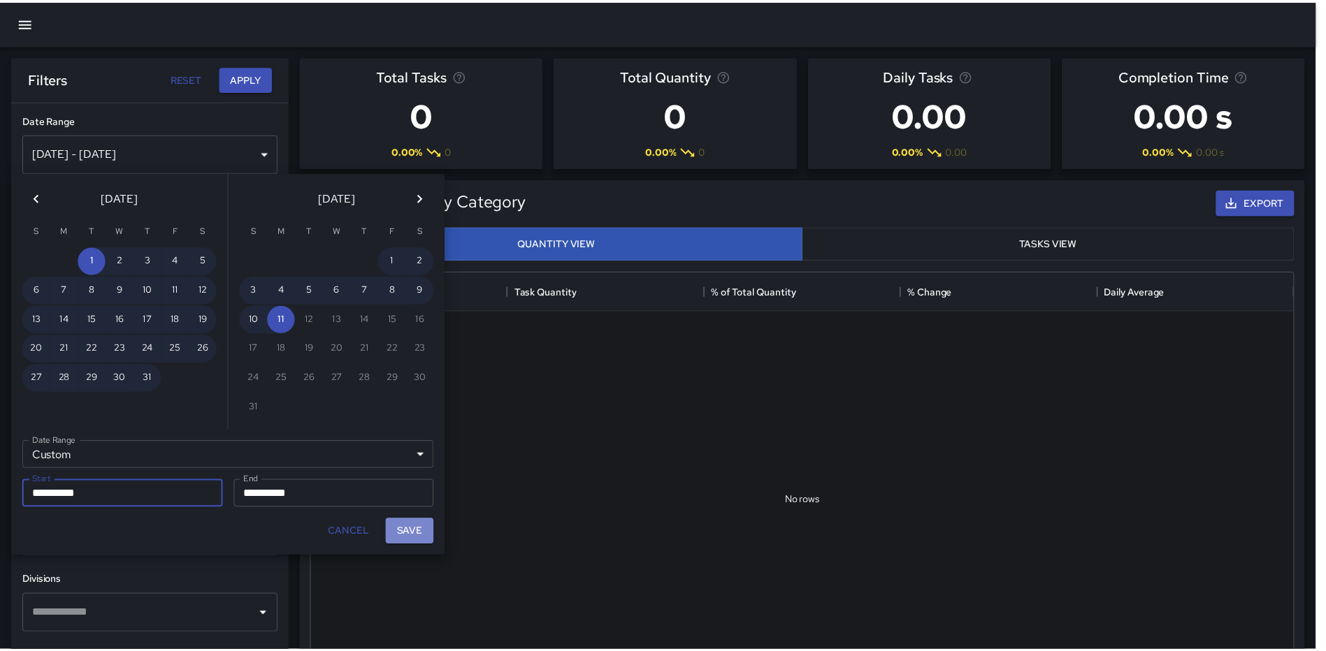
scroll to position [11, 11]
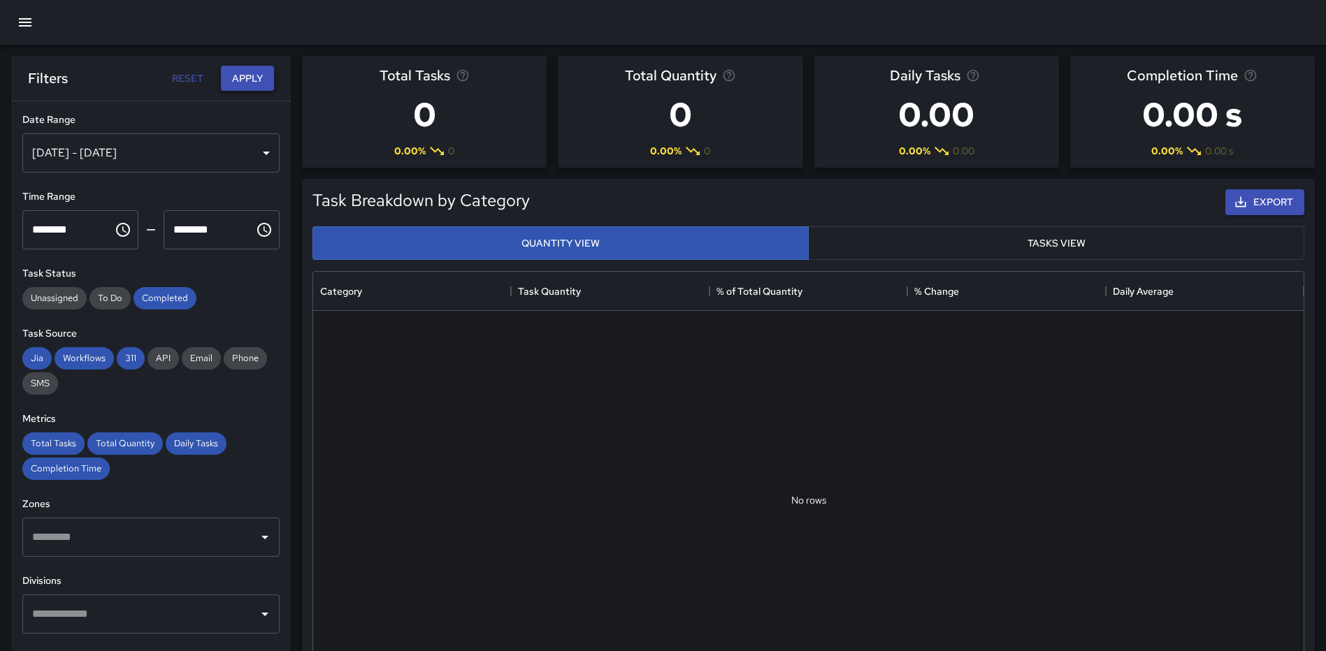
click at [240, 79] on button "Apply" at bounding box center [247, 79] width 53 height 26
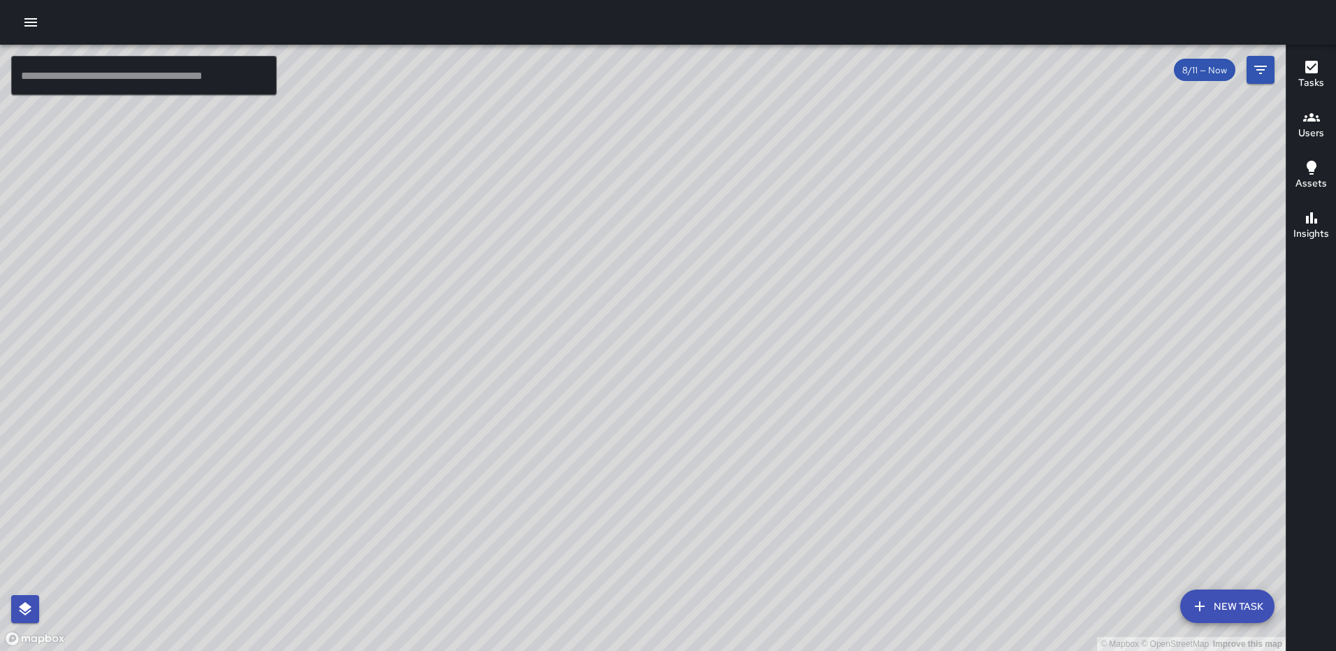
click at [30, 21] on icon "button" at bounding box center [30, 22] width 17 height 17
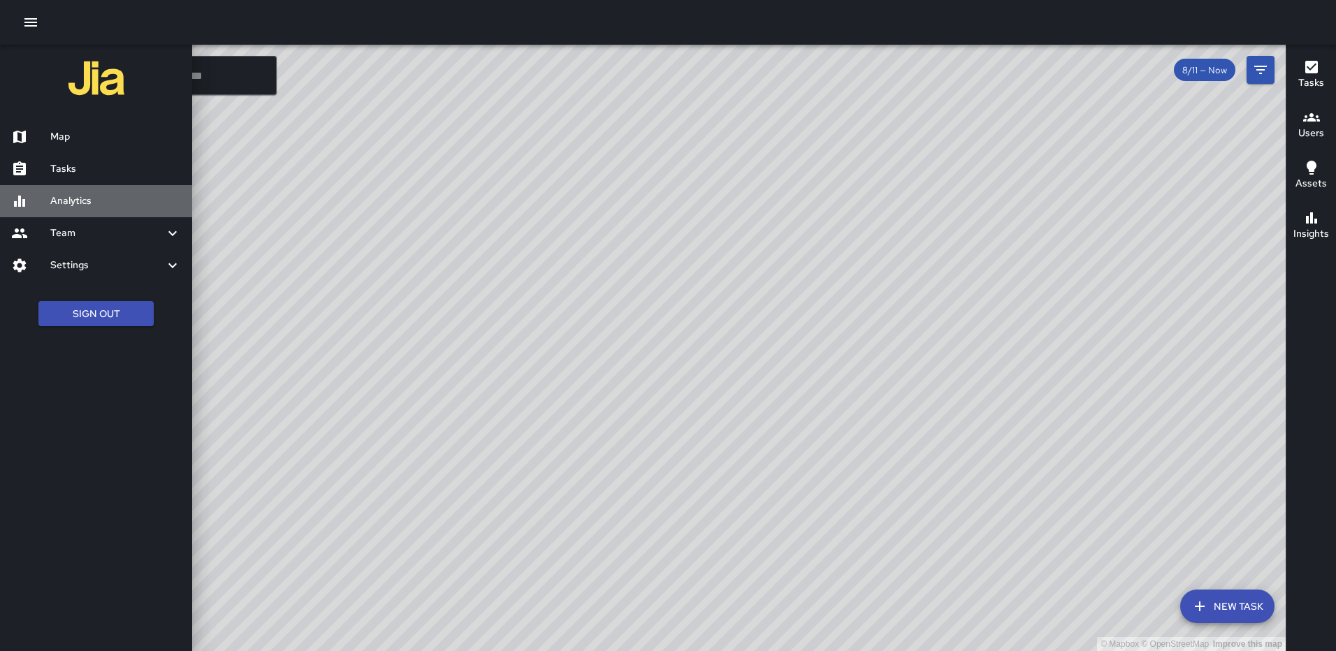
click at [66, 197] on h6 "Analytics" at bounding box center [115, 201] width 131 height 15
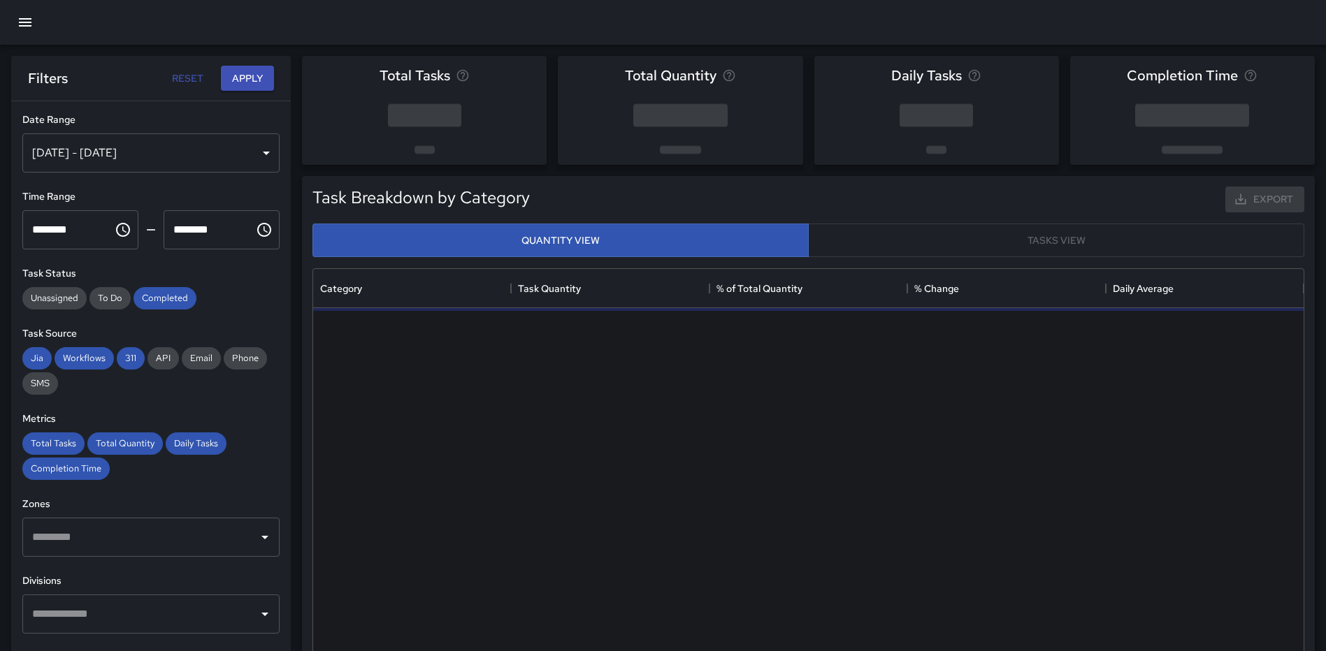
scroll to position [407, 980]
click at [147, 150] on div "[DATE] - [DATE]" at bounding box center [150, 152] width 257 height 39
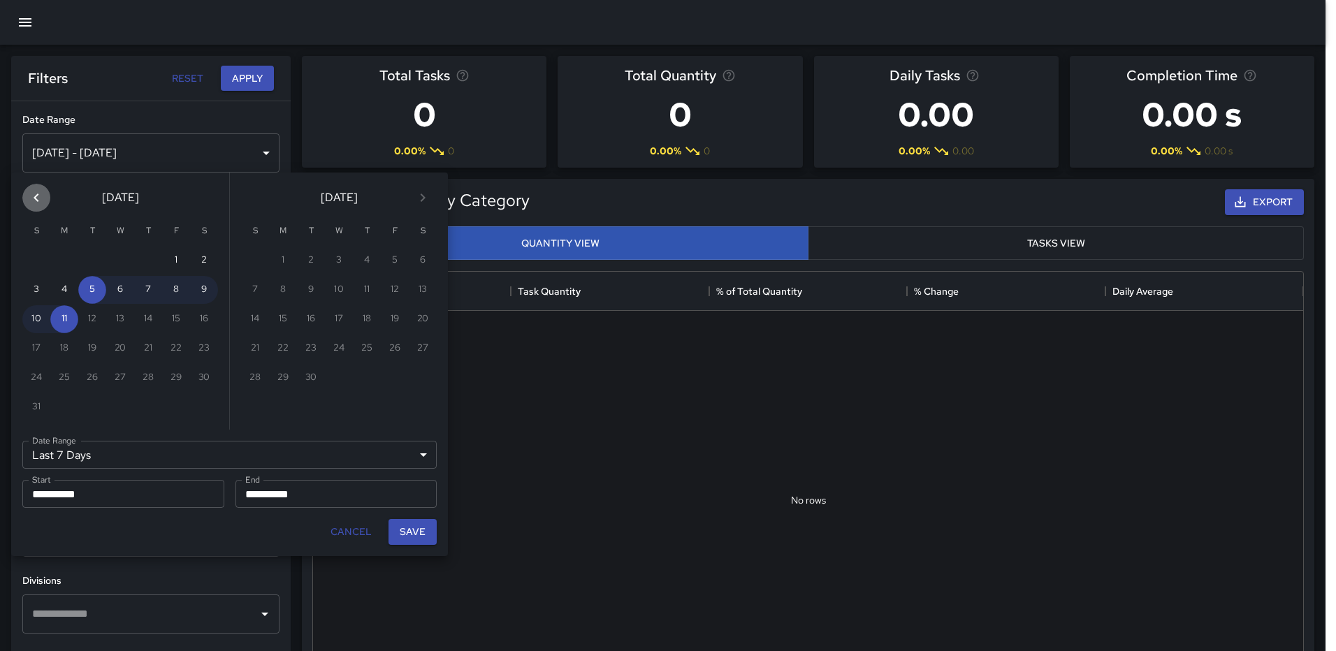
click at [36, 199] on icon "Previous month" at bounding box center [36, 198] width 5 height 8
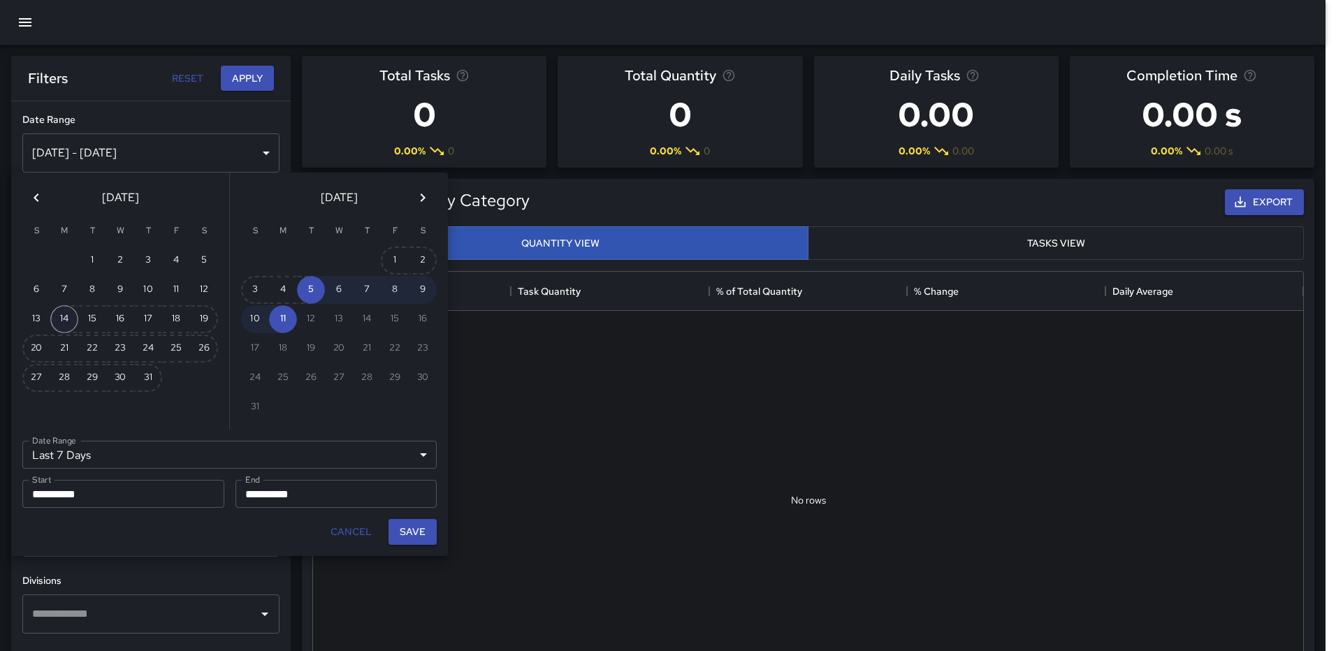
click at [69, 326] on button "14" at bounding box center [64, 319] width 28 height 28
type input "******"
type input "**********"
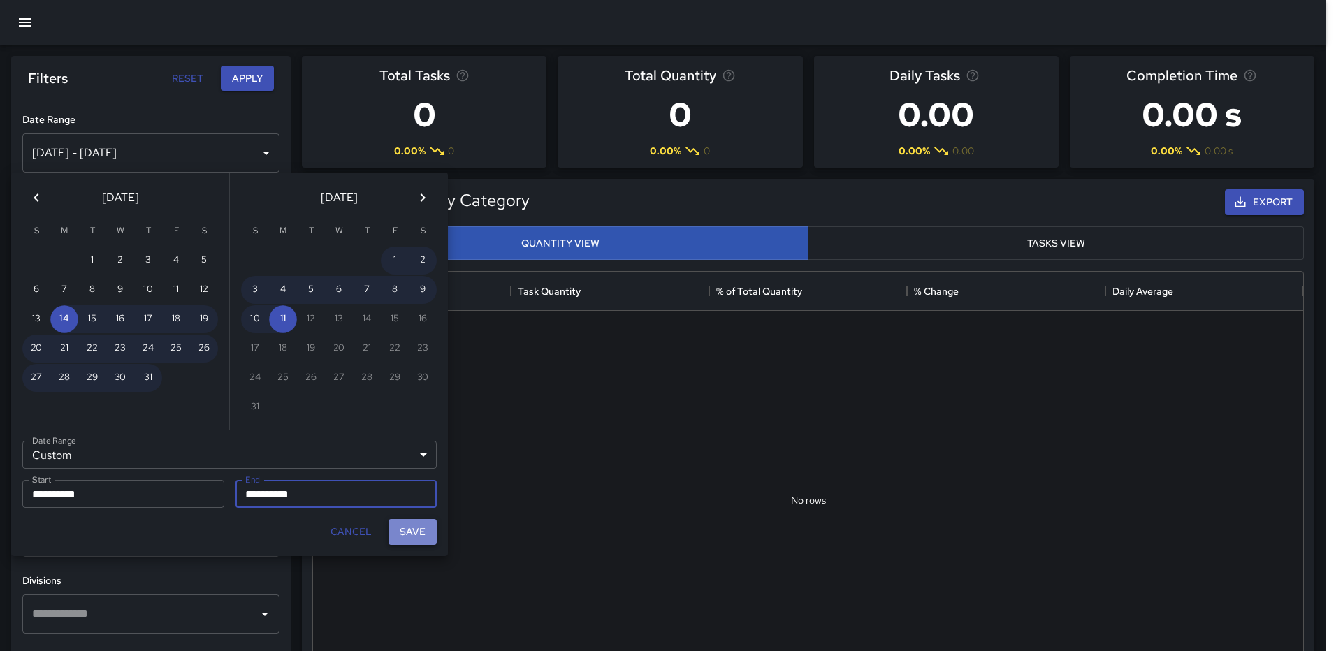
click at [420, 532] on button "Save" at bounding box center [413, 532] width 48 height 26
type input "**********"
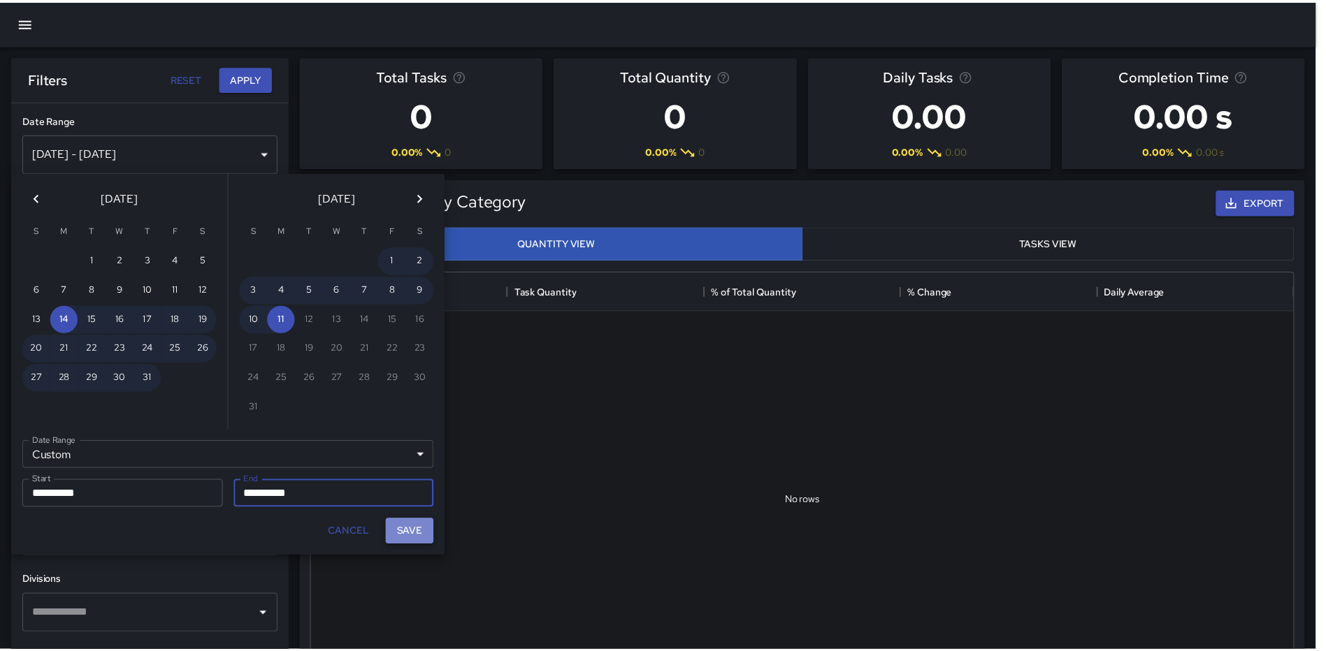
scroll to position [11, 11]
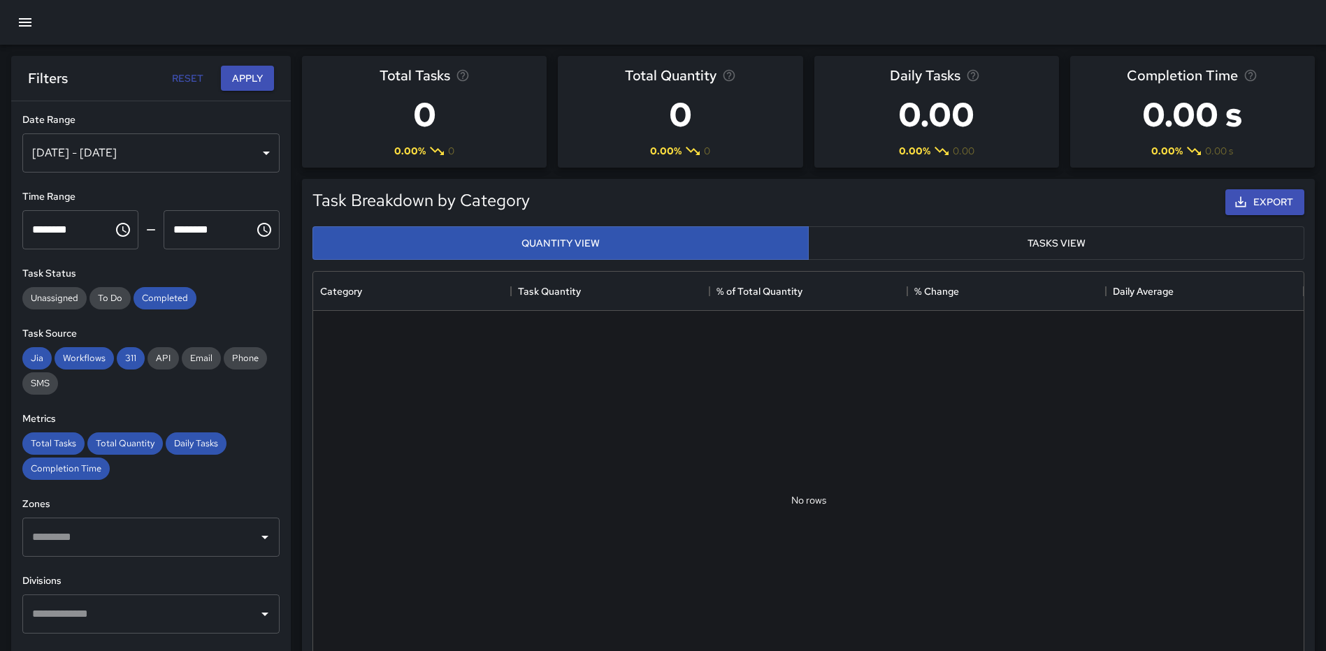
click at [103, 612] on input "text" at bounding box center [141, 614] width 224 height 27
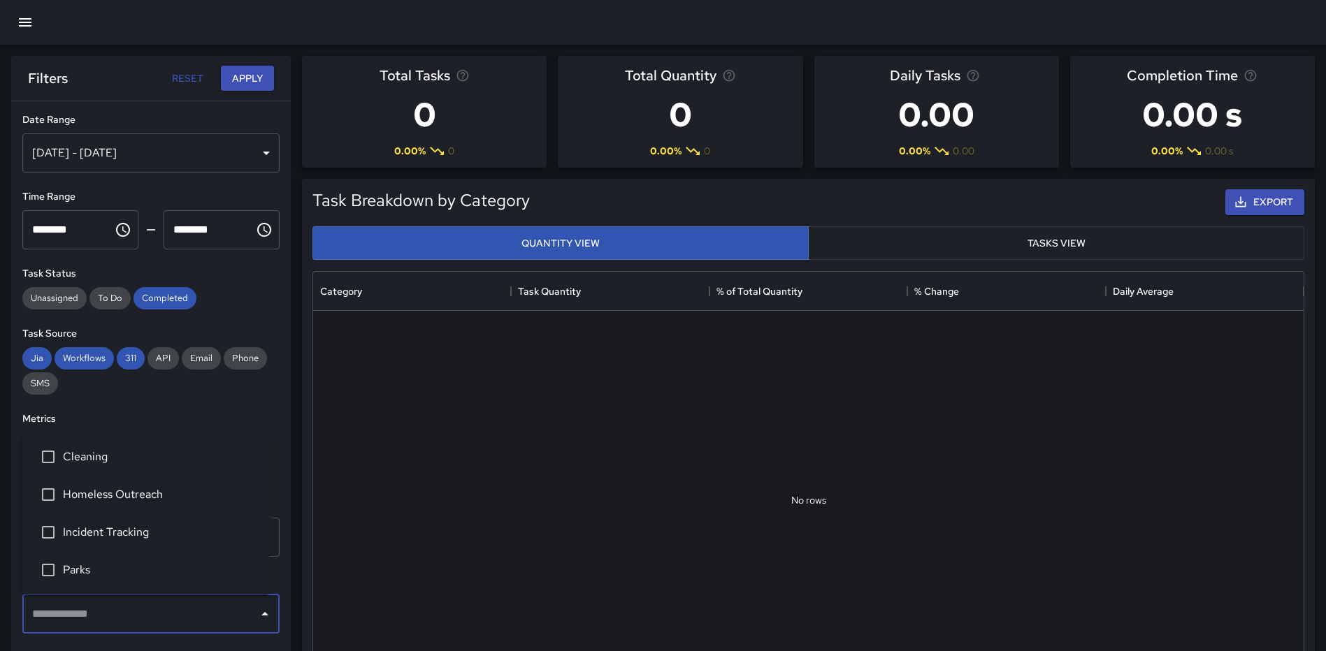
click at [103, 611] on input "text" at bounding box center [141, 614] width 224 height 27
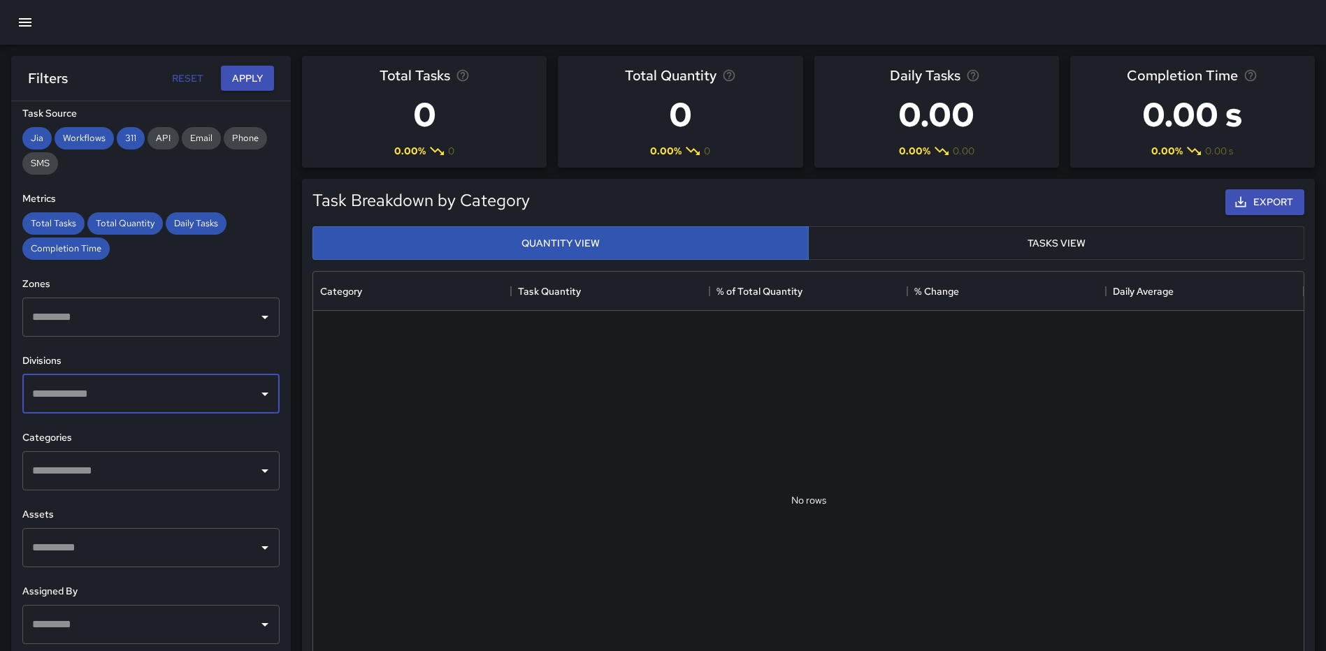
scroll to position [245, 0]
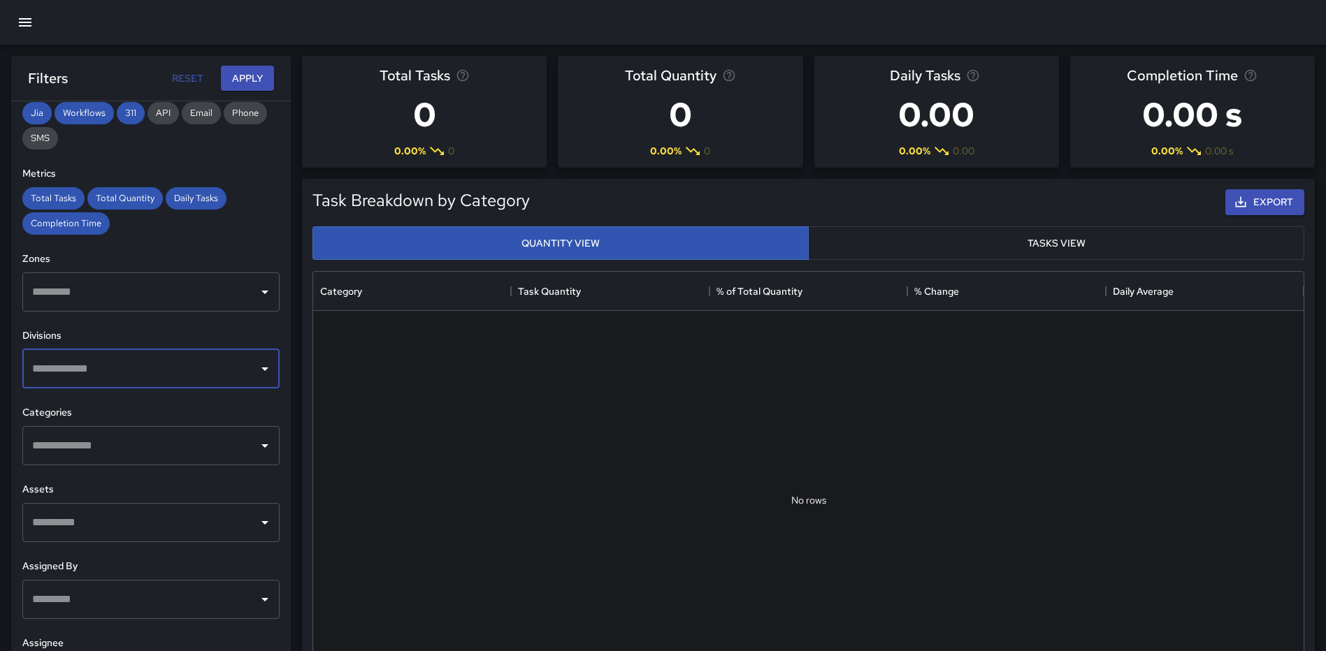
click at [87, 449] on input "text" at bounding box center [141, 446] width 224 height 27
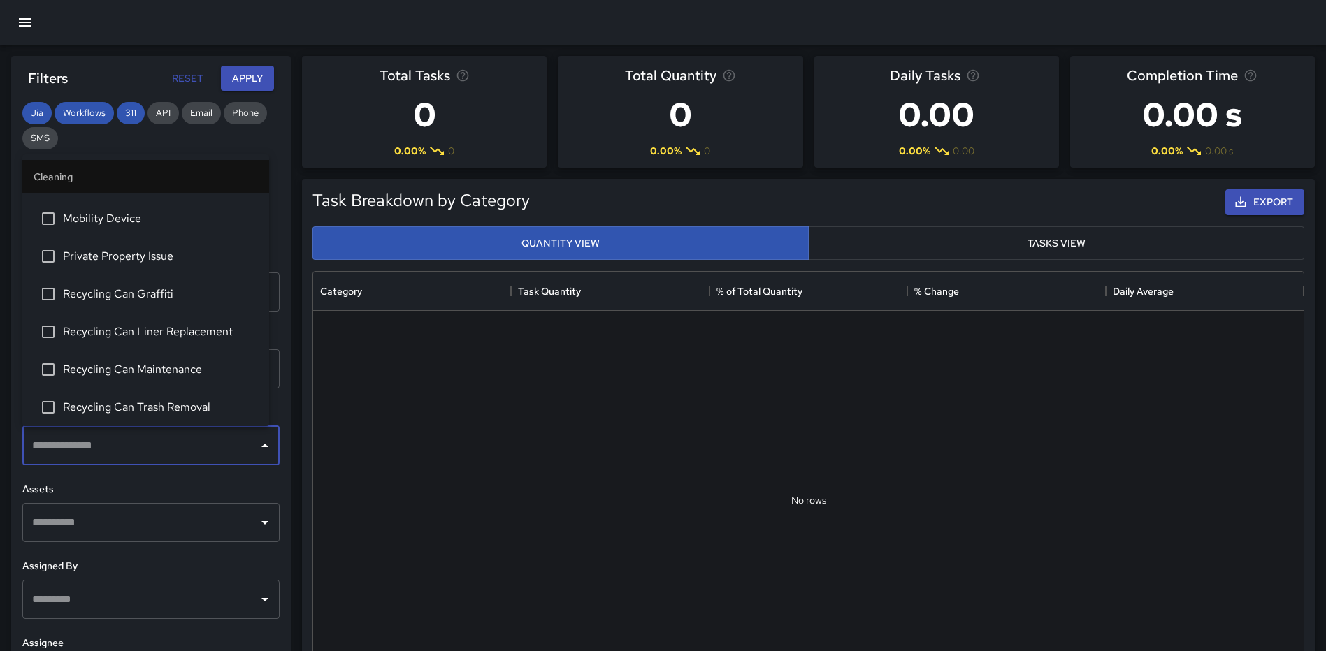
scroll to position [838, 0]
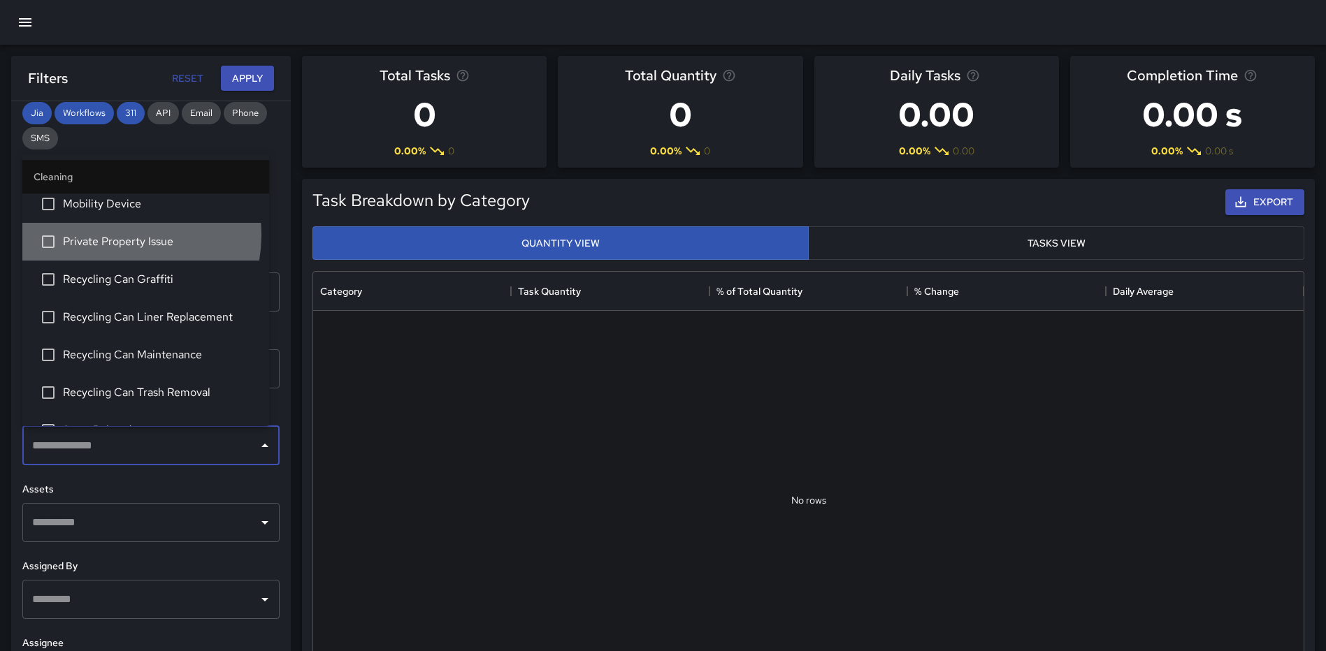
click at [112, 234] on span "Private Property Issue" at bounding box center [160, 241] width 195 height 17
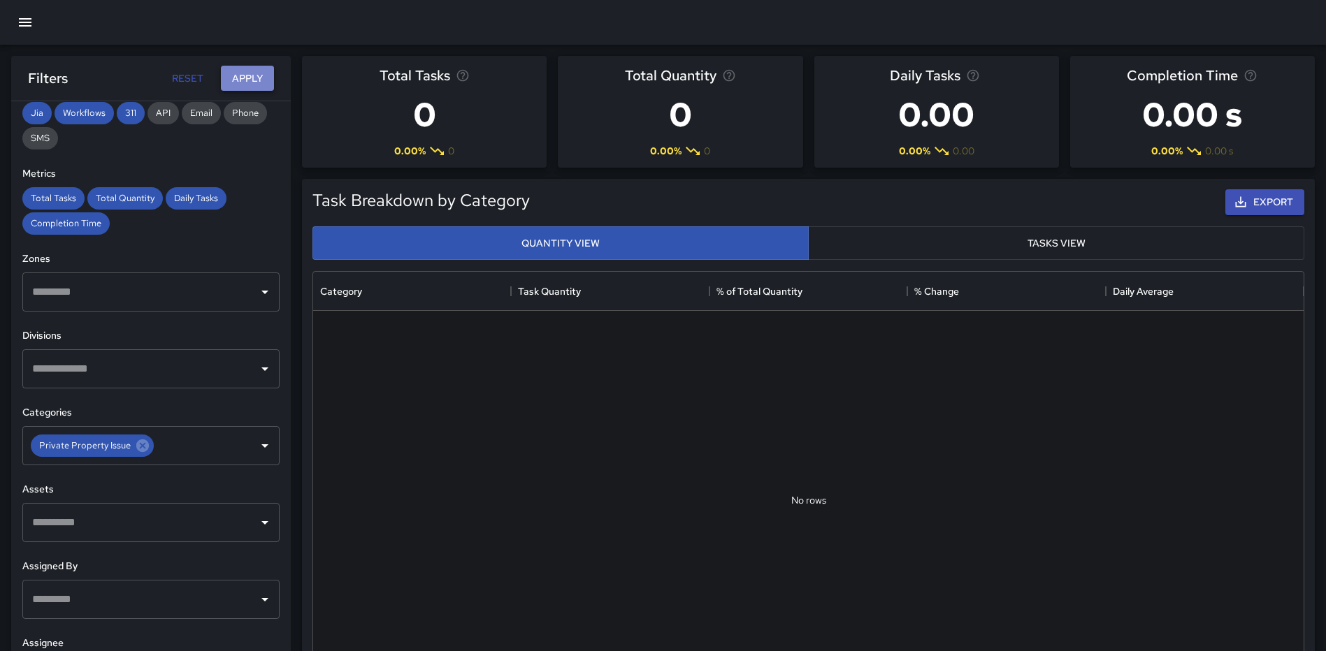
click at [237, 76] on button "Apply" at bounding box center [247, 79] width 53 height 26
click at [26, 20] on icon "button" at bounding box center [25, 22] width 13 height 8
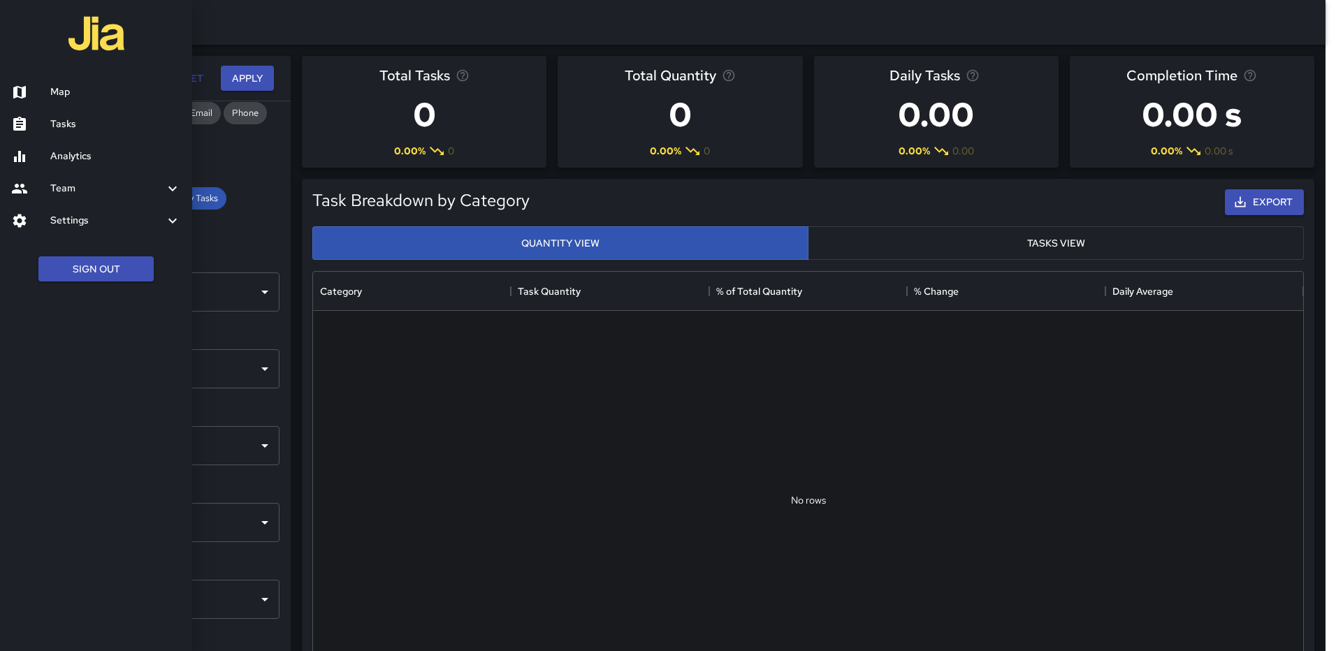
click at [70, 159] on h6 "Analytics" at bounding box center [115, 156] width 131 height 15
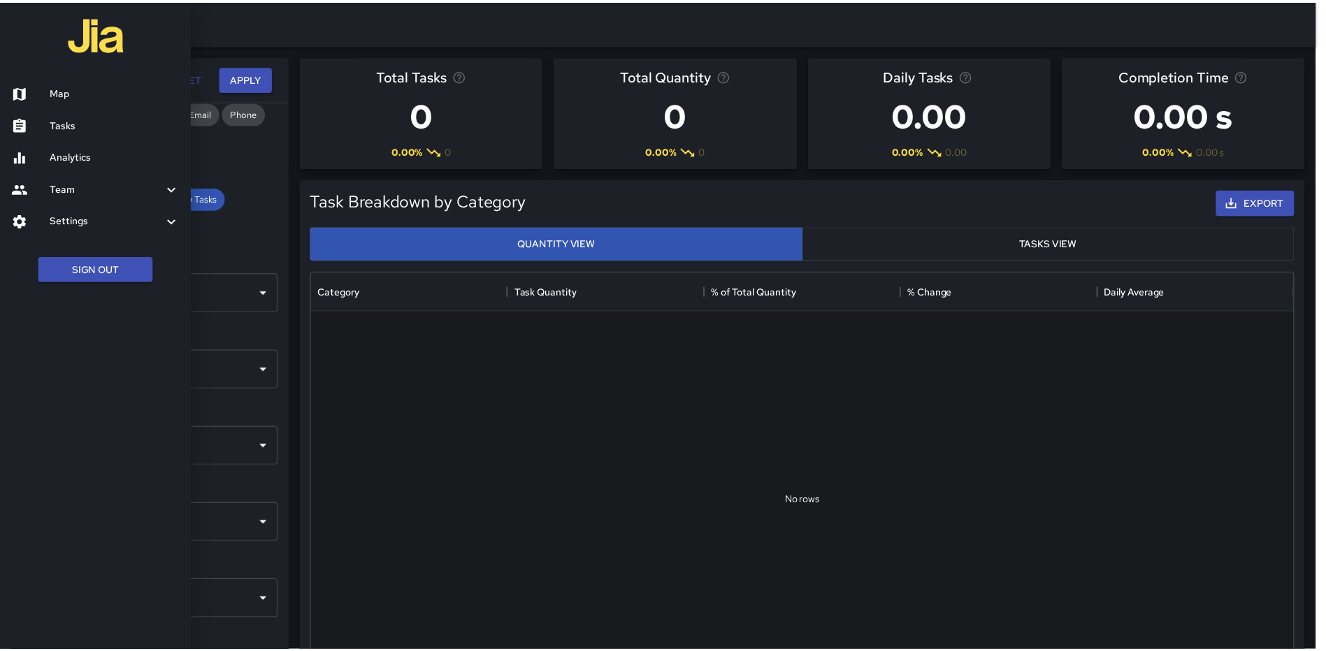
scroll to position [11, 11]
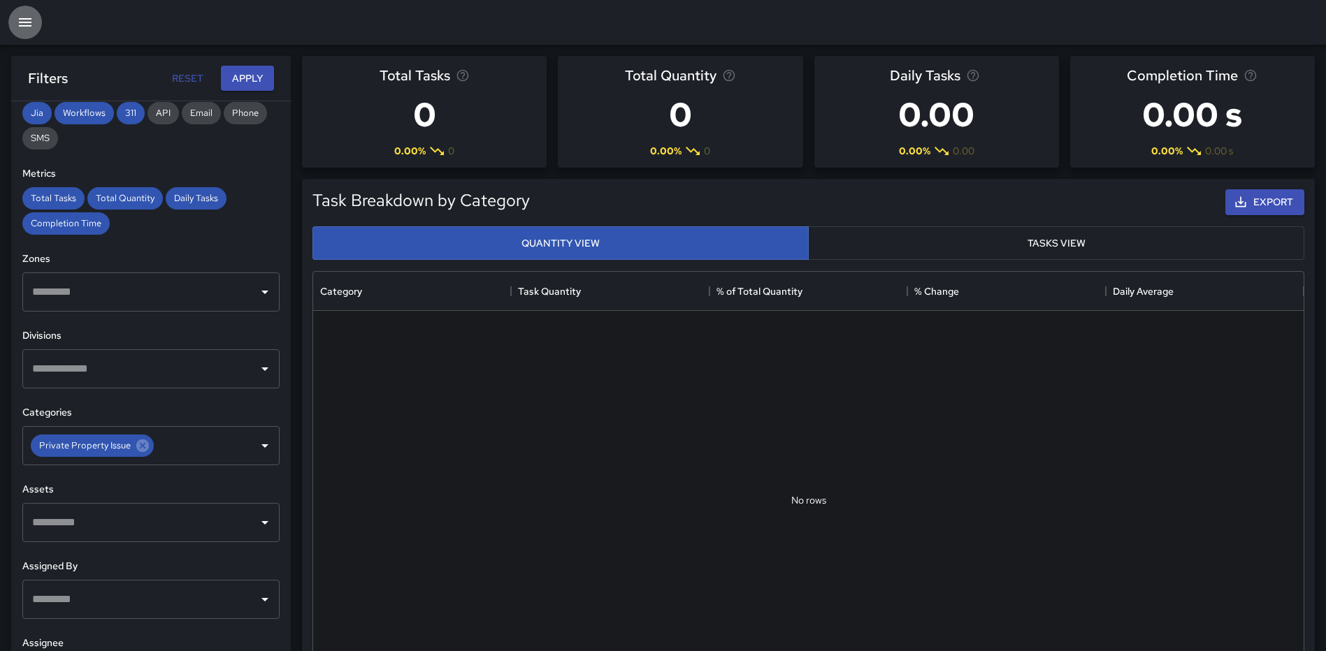
click at [19, 24] on icon "button" at bounding box center [25, 22] width 17 height 17
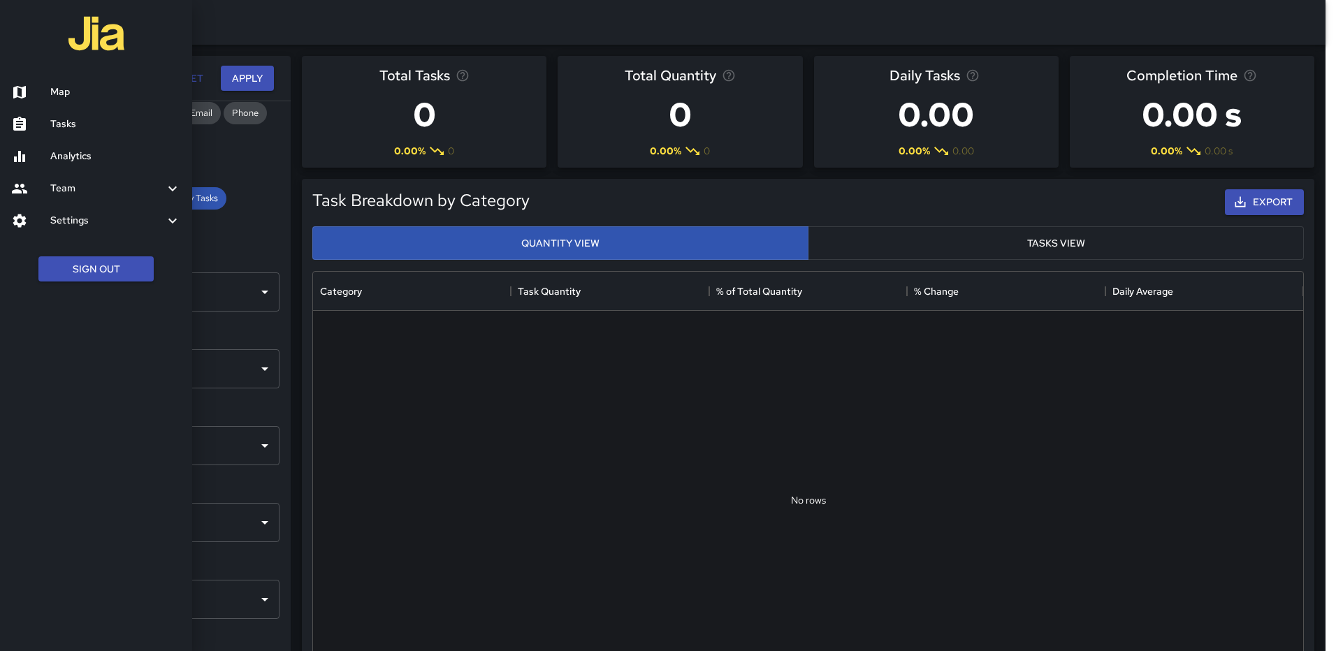
click at [55, 122] on h6 "Tasks" at bounding box center [115, 124] width 131 height 15
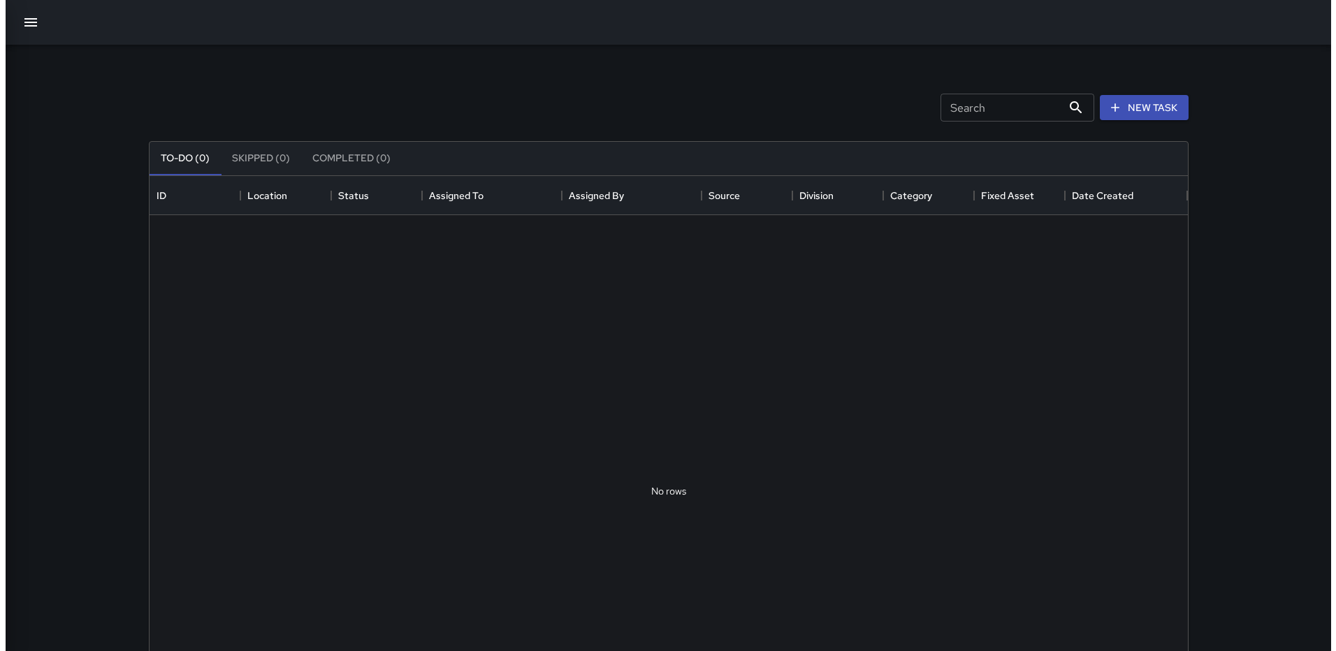
scroll to position [581, 1028]
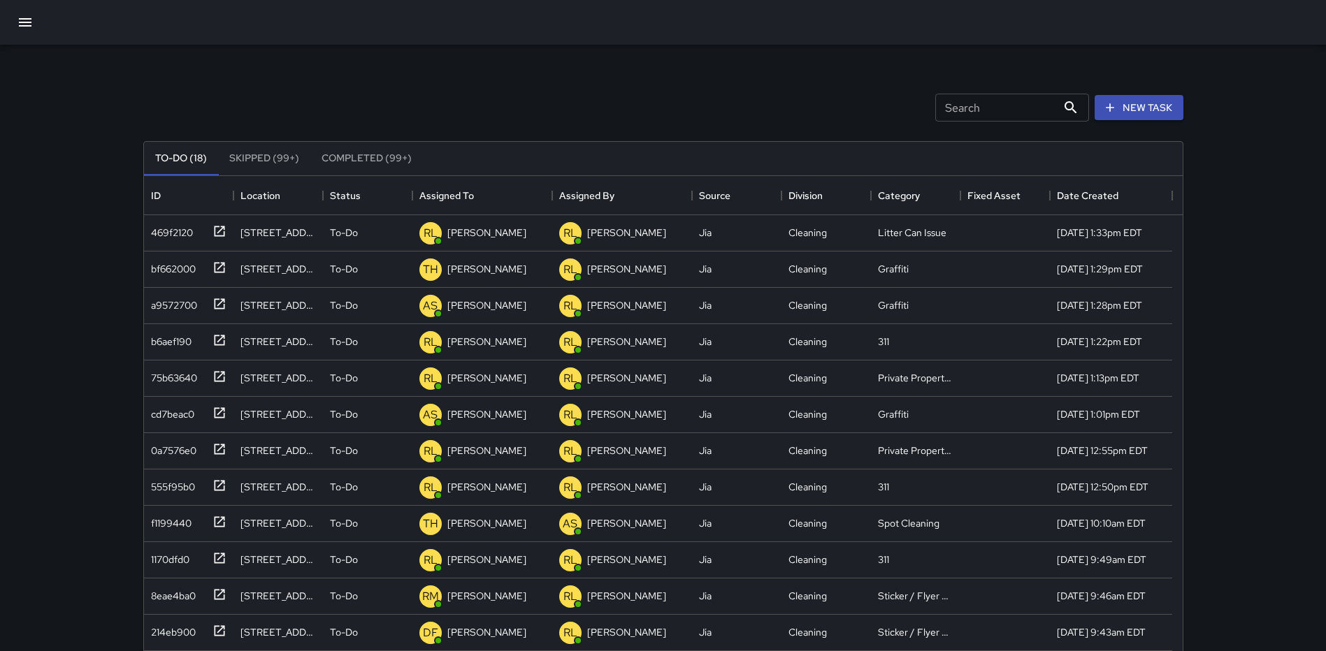
click at [29, 29] on icon "button" at bounding box center [25, 22] width 17 height 17
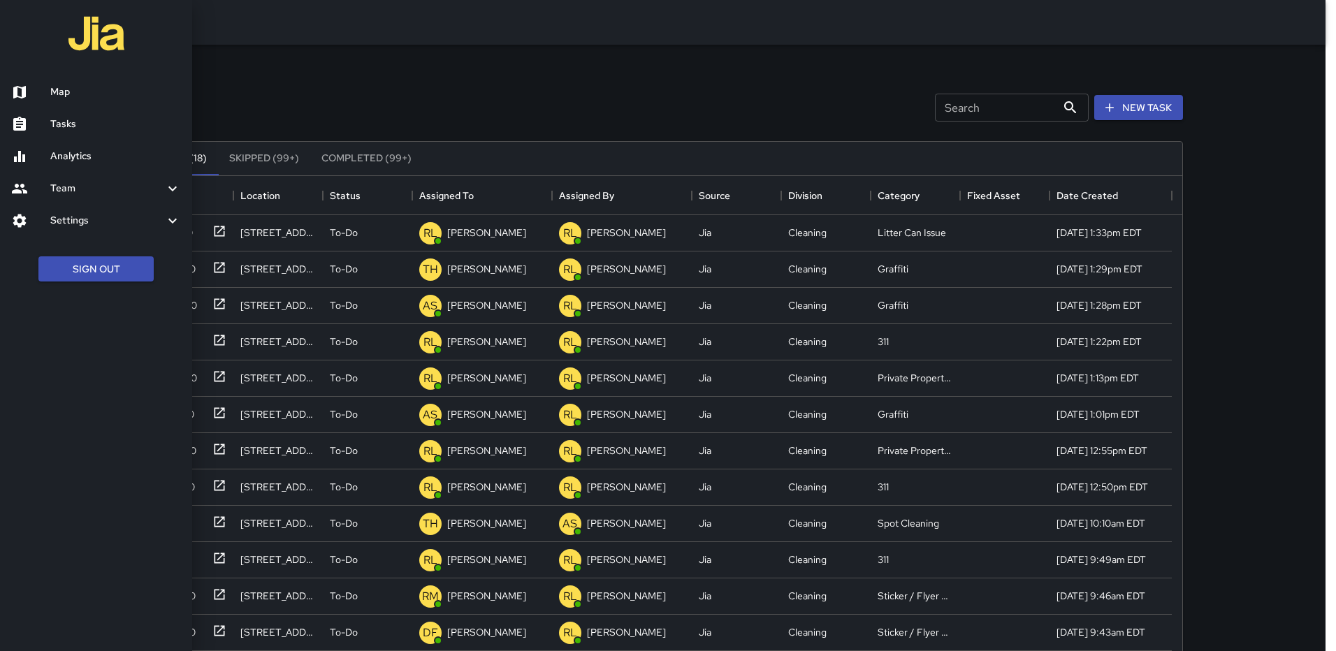
click at [57, 90] on h6 "Map" at bounding box center [115, 92] width 131 height 15
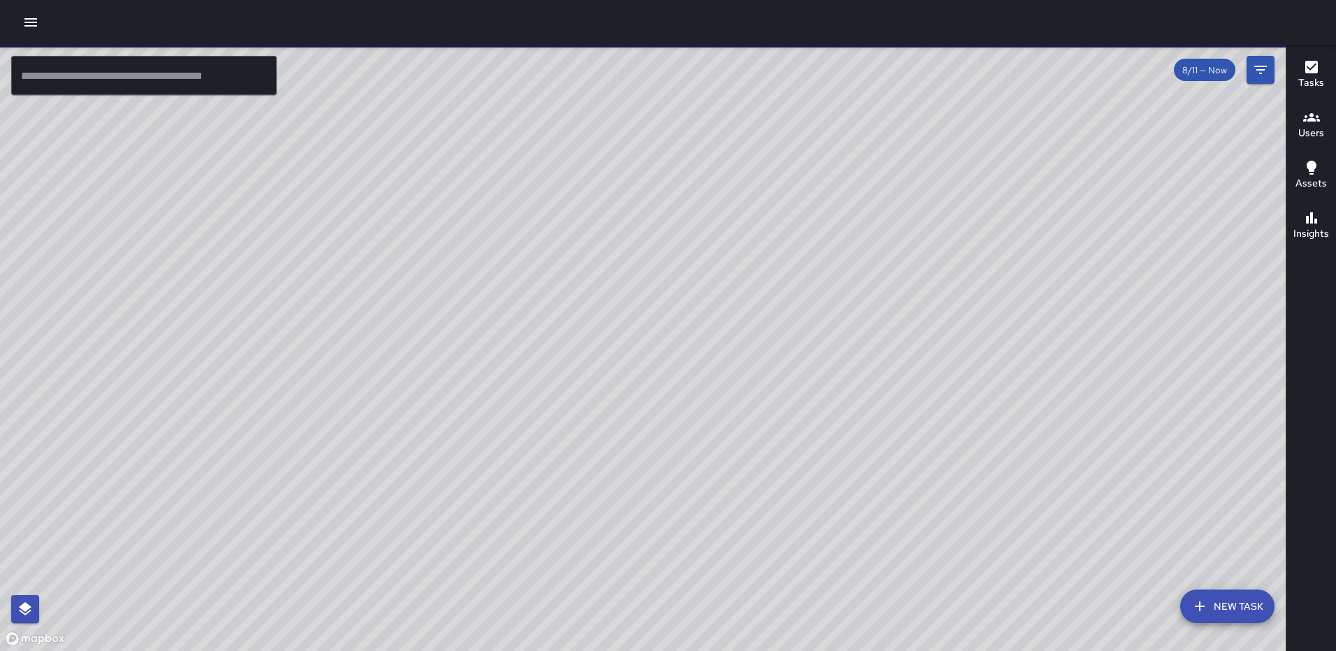
click at [1221, 597] on button "New Task" at bounding box center [1227, 607] width 94 height 34
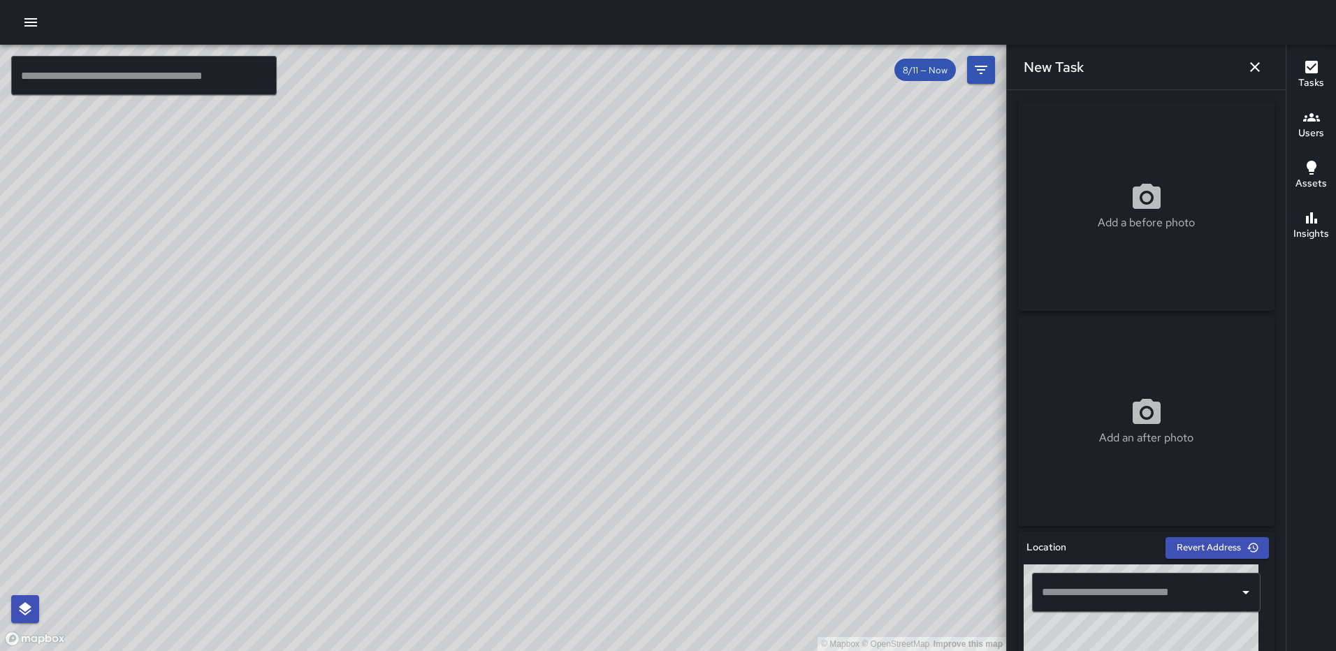
click at [1114, 208] on div "Add a before photo" at bounding box center [1146, 206] width 256 height 50
click at [1103, 210] on div "Add a before photo" at bounding box center [1146, 206] width 256 height 50
click at [1133, 404] on icon at bounding box center [1147, 411] width 28 height 25
click at [1254, 66] on icon "button" at bounding box center [1255, 67] width 10 height 10
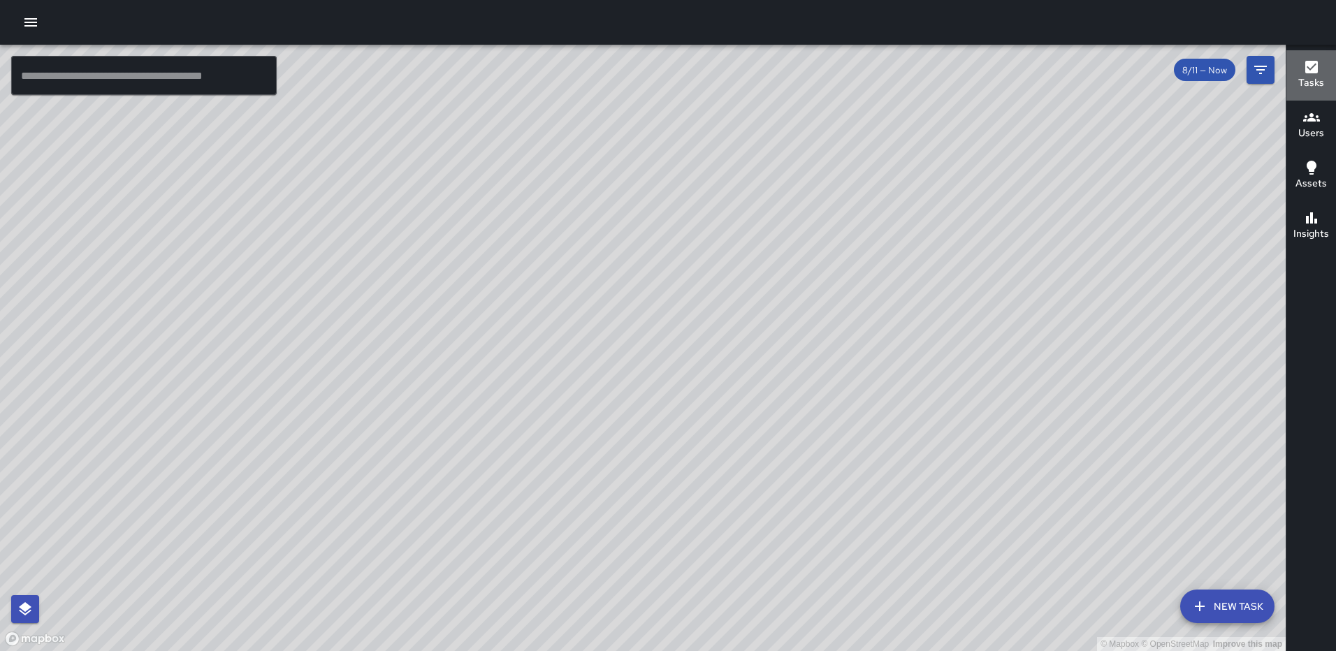
click at [1311, 74] on icon "button" at bounding box center [1311, 67] width 17 height 17
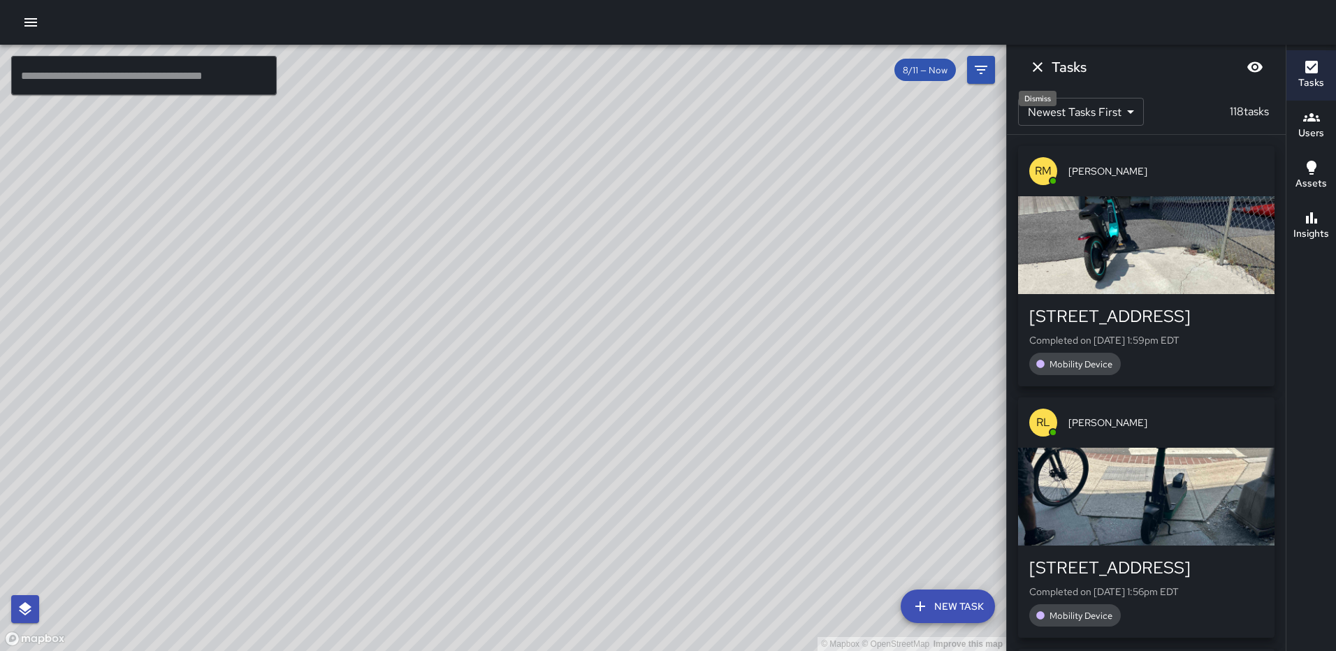
click at [1036, 61] on icon "Dismiss" at bounding box center [1037, 67] width 17 height 17
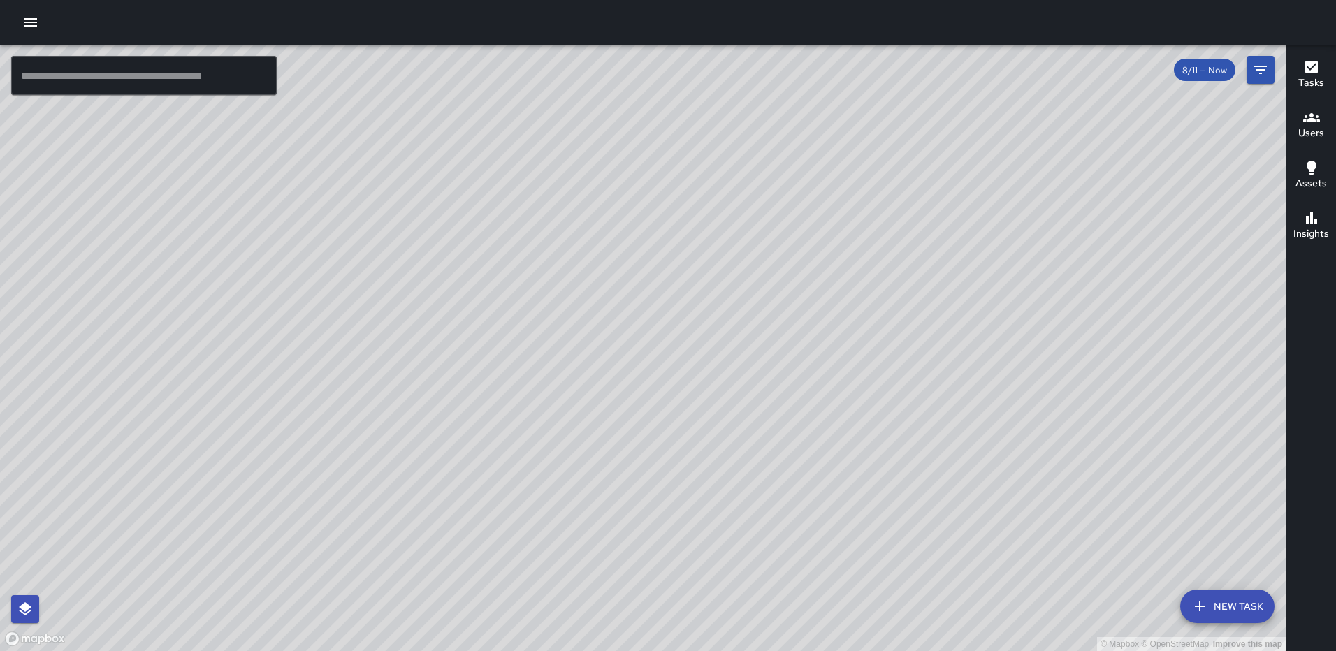
drag, startPoint x: 1026, startPoint y: 387, endPoint x: 739, endPoint y: 451, distance: 294.3
click at [740, 451] on div "© Mapbox © OpenStreetMap Improve this map" at bounding box center [643, 348] width 1286 height 607
click at [1239, 602] on button "New Task" at bounding box center [1227, 607] width 94 height 34
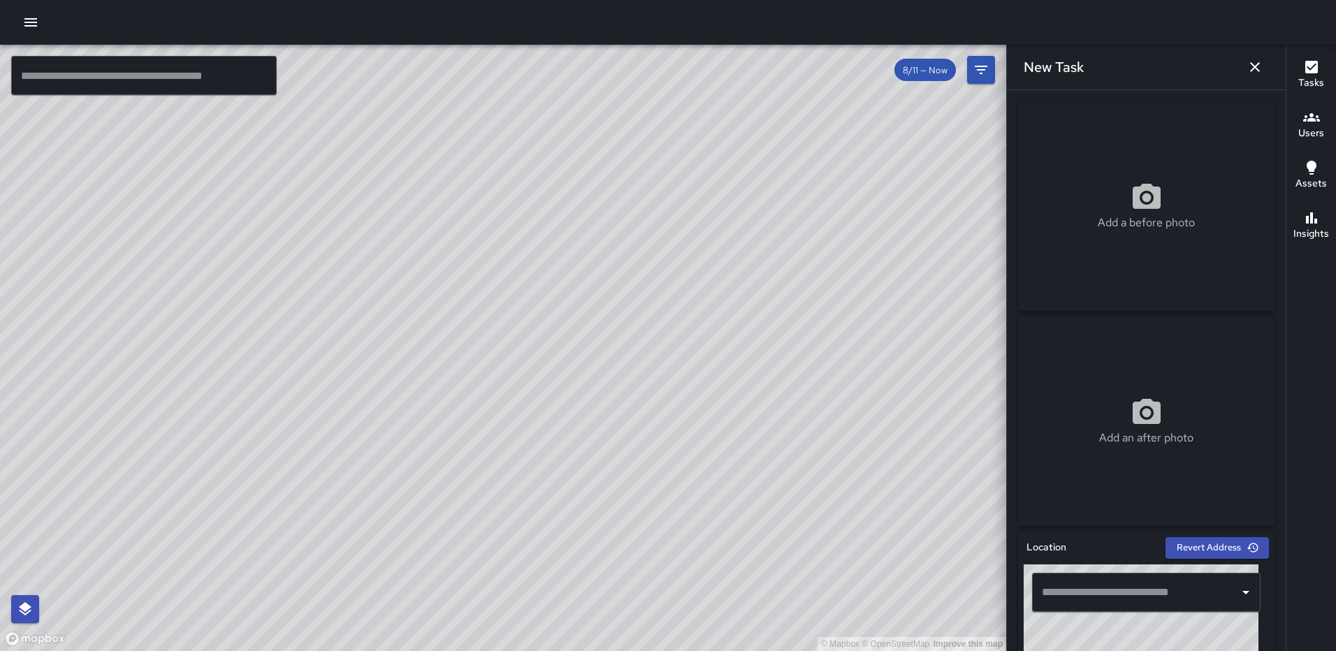
click at [1142, 193] on icon at bounding box center [1147, 198] width 34 height 34
click at [1133, 418] on icon at bounding box center [1147, 411] width 28 height 25
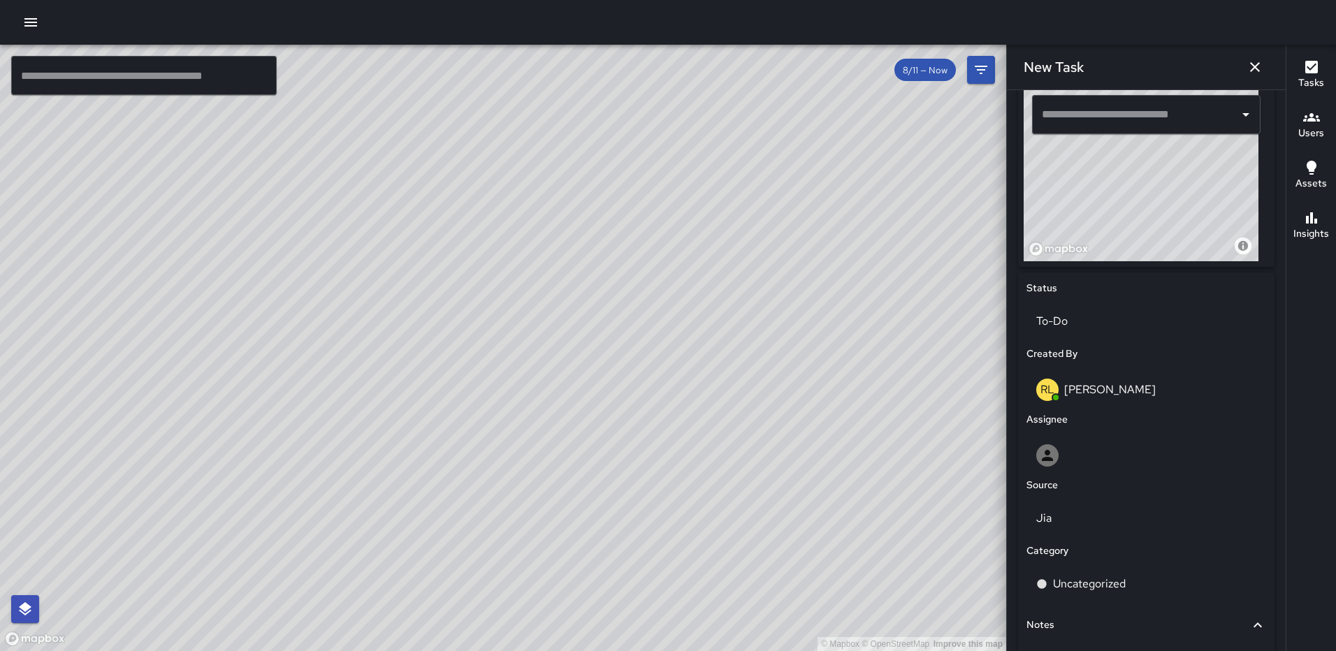
scroll to position [479, 0]
drag, startPoint x: 1149, startPoint y: 210, endPoint x: 1143, endPoint y: 228, distance: 18.3
click at [1143, 228] on div "© Mapbox © OpenStreetMap Improve this map" at bounding box center [1141, 172] width 235 height 175
click at [1084, 228] on div "© Mapbox © OpenStreetMap Improve this map" at bounding box center [1141, 172] width 235 height 175
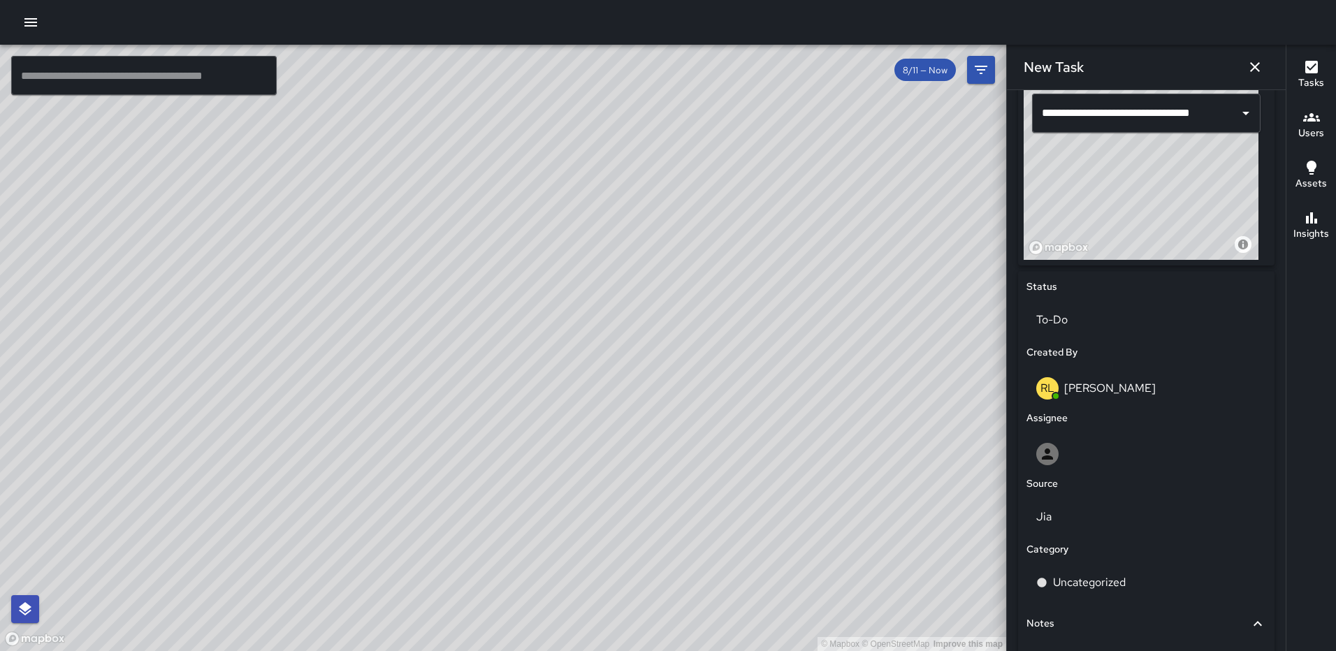
drag, startPoint x: 1200, startPoint y: 191, endPoint x: 1084, endPoint y: 184, distance: 116.2
click at [1019, 186] on div "**********" at bounding box center [1146, 158] width 256 height 213
click at [918, 190] on div "© Mapbox © OpenStreetMap Improve this map ​ New Task 8/11 — Now Map Layers Task…" at bounding box center [668, 348] width 1336 height 607
drag, startPoint x: 1179, startPoint y: 188, endPoint x: 1151, endPoint y: 193, distance: 29.1
click at [1151, 193] on div "© Mapbox © OpenStreetMap Improve this map" at bounding box center [1141, 172] width 235 height 175
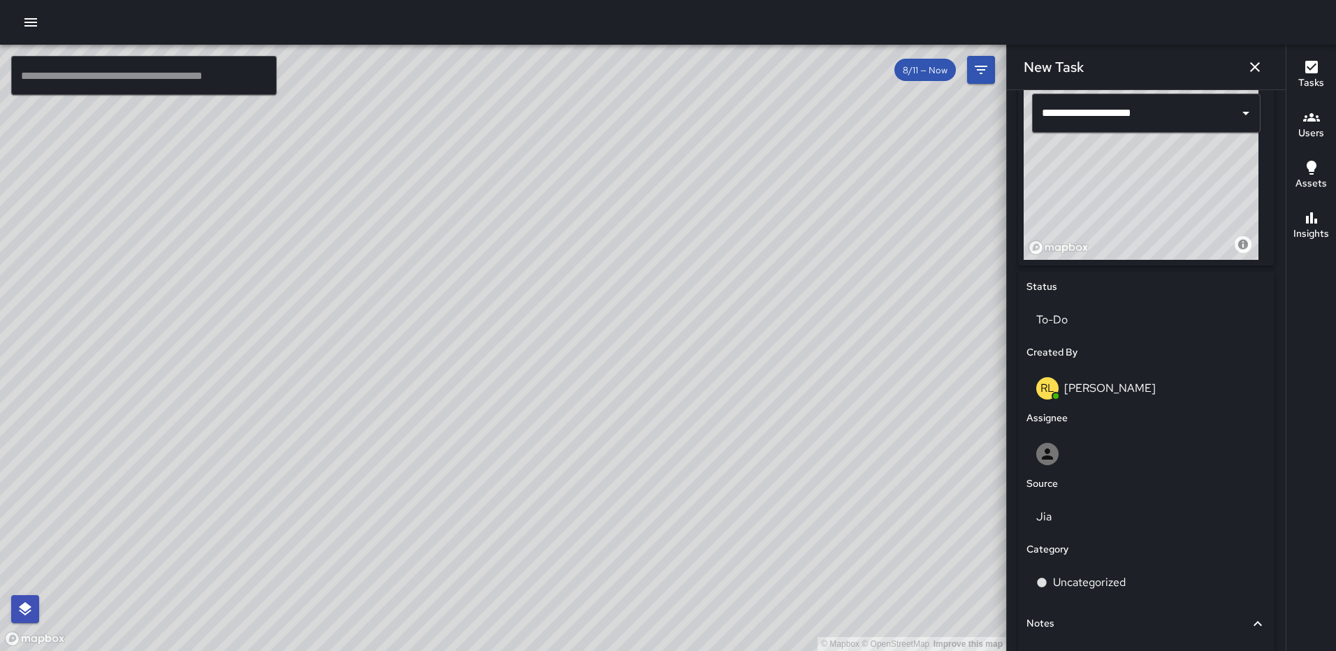
type input "**********"
drag, startPoint x: 1182, startPoint y: 182, endPoint x: 1182, endPoint y: 175, distance: 7.7
click at [1182, 175] on div "© Mapbox © OpenStreetMap Improve this map" at bounding box center [1141, 172] width 235 height 175
click at [1091, 312] on p "To-Do" at bounding box center [1146, 320] width 220 height 17
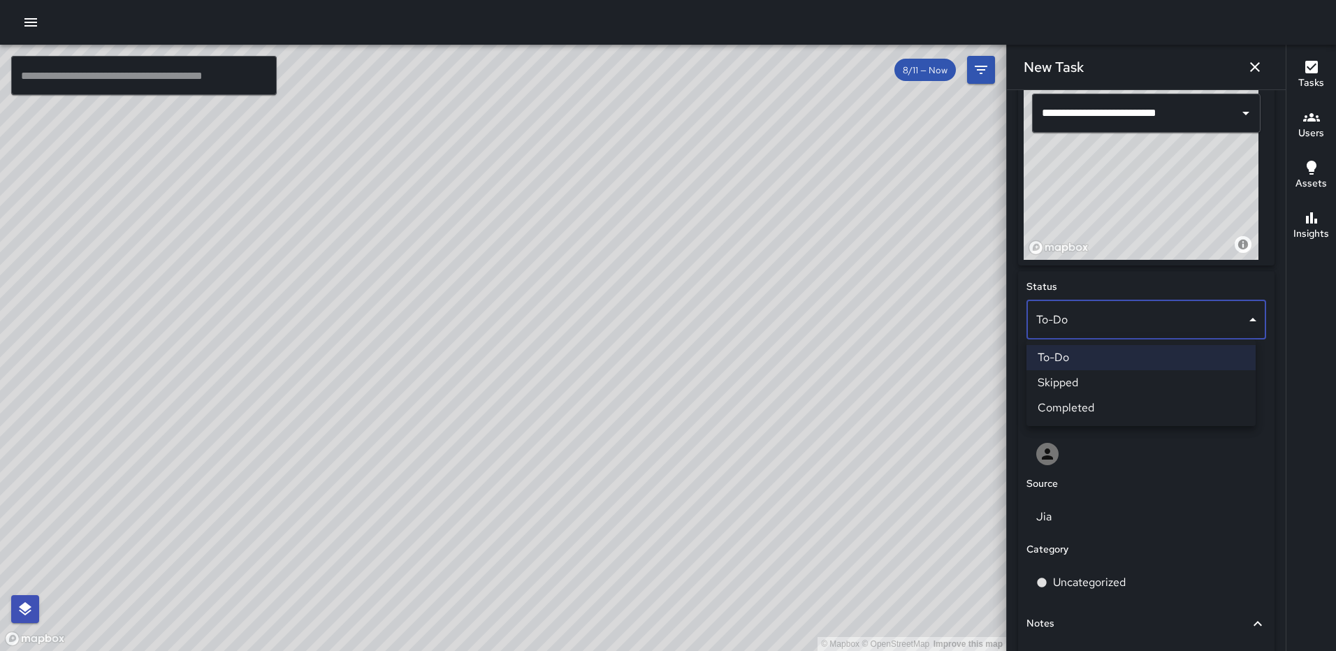
click at [1104, 402] on li "Completed" at bounding box center [1140, 407] width 229 height 25
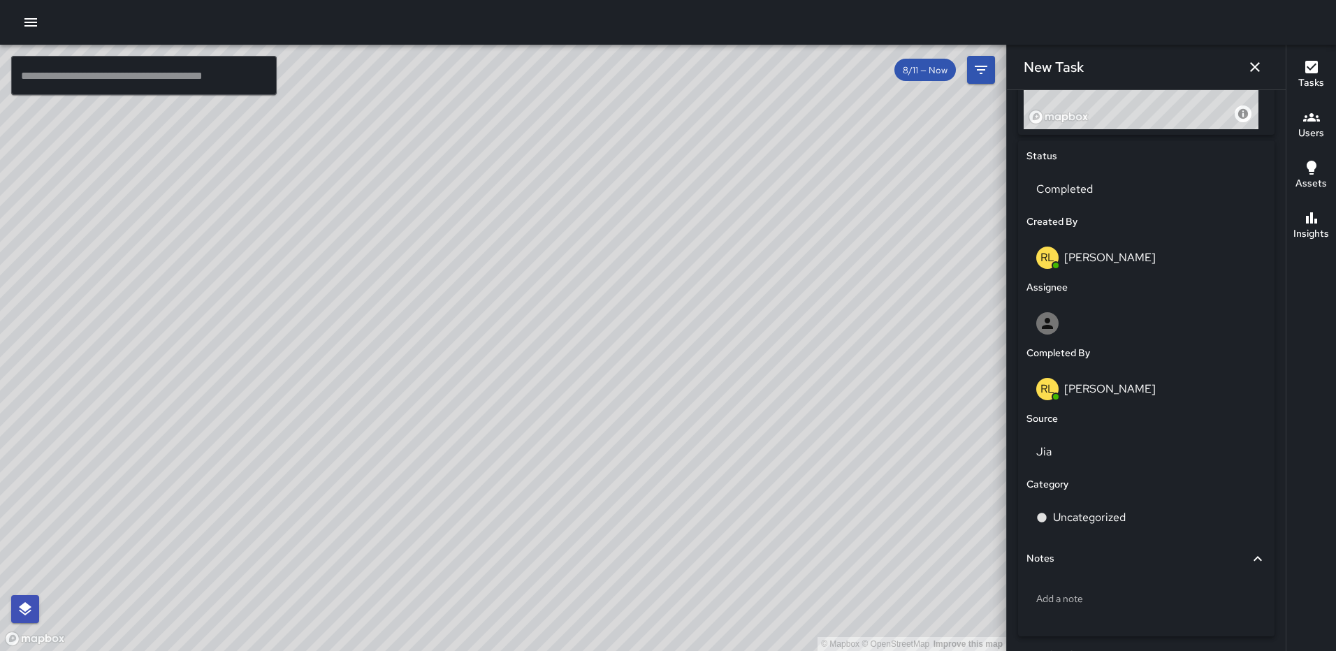
scroll to position [674, 0]
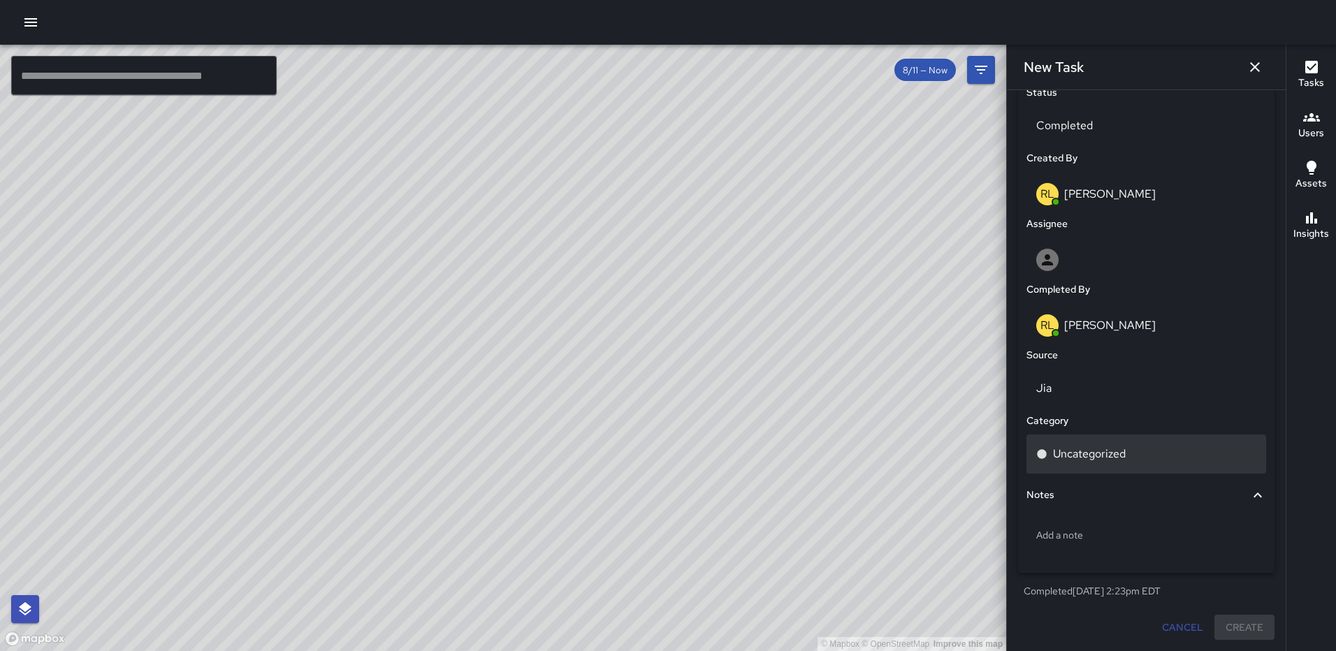
click at [1116, 446] on p "Uncategorized" at bounding box center [1089, 454] width 73 height 17
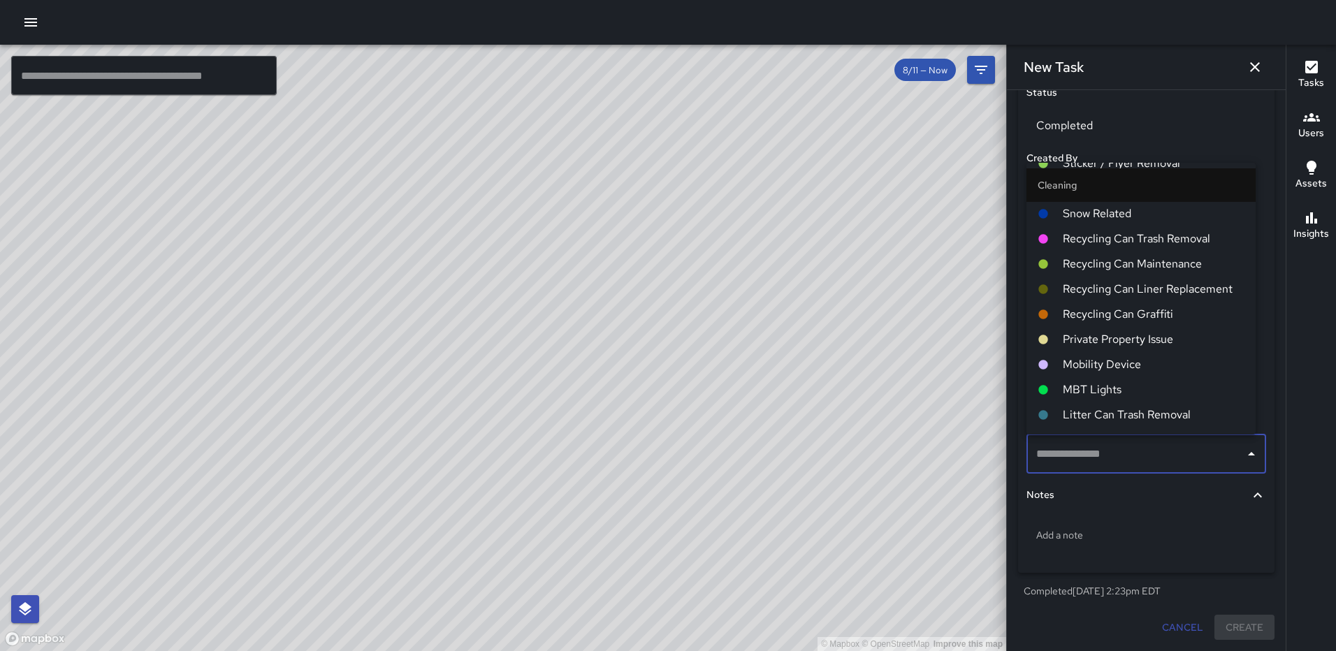
scroll to position [210, 0]
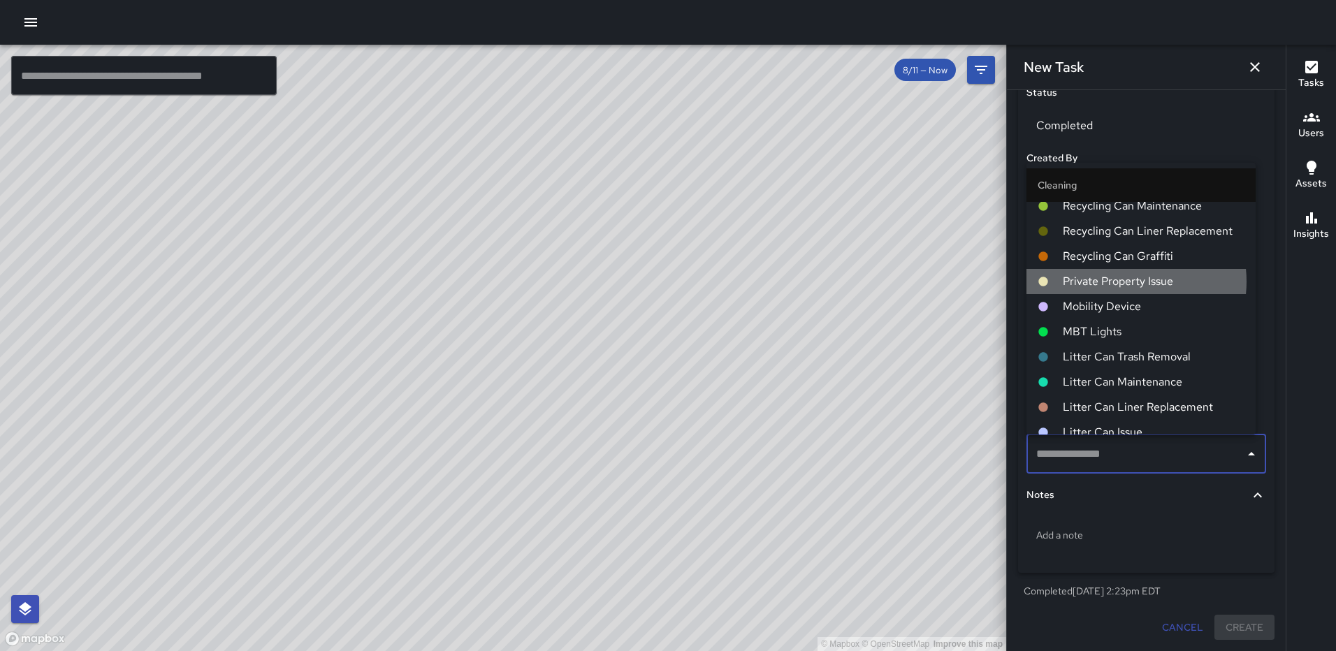
click at [1121, 282] on span "Private Property Issue" at bounding box center [1154, 281] width 182 height 17
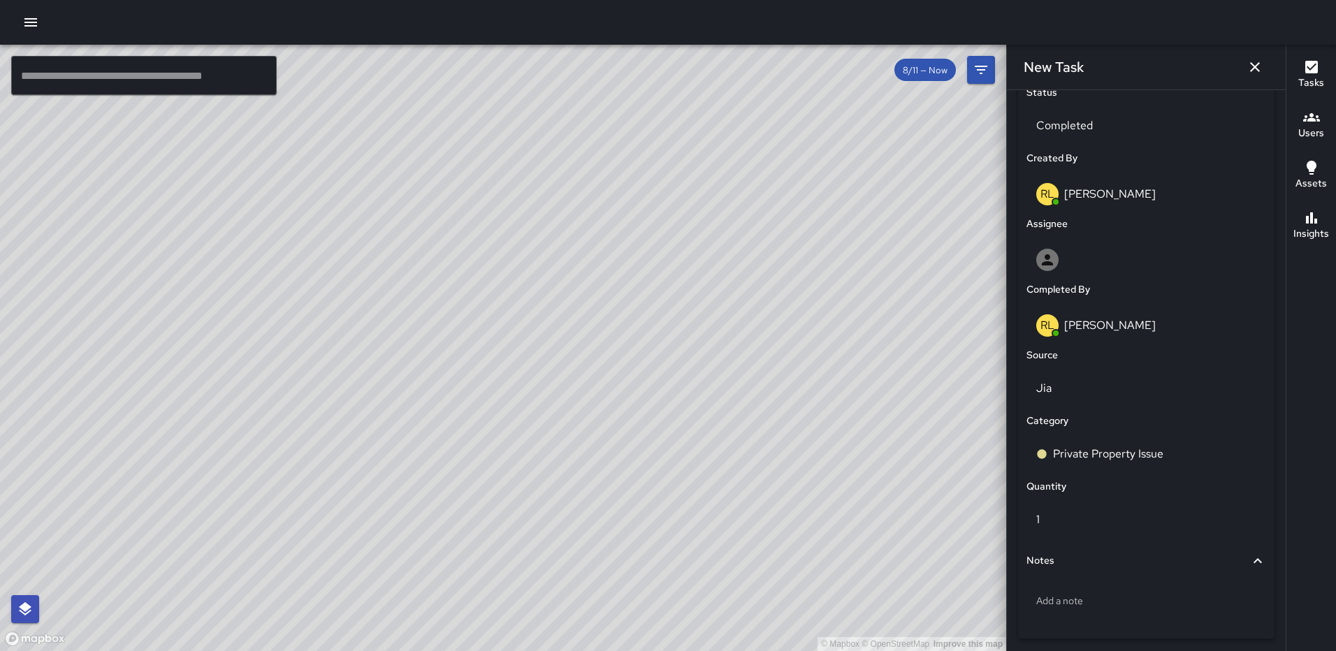
scroll to position [739, 0]
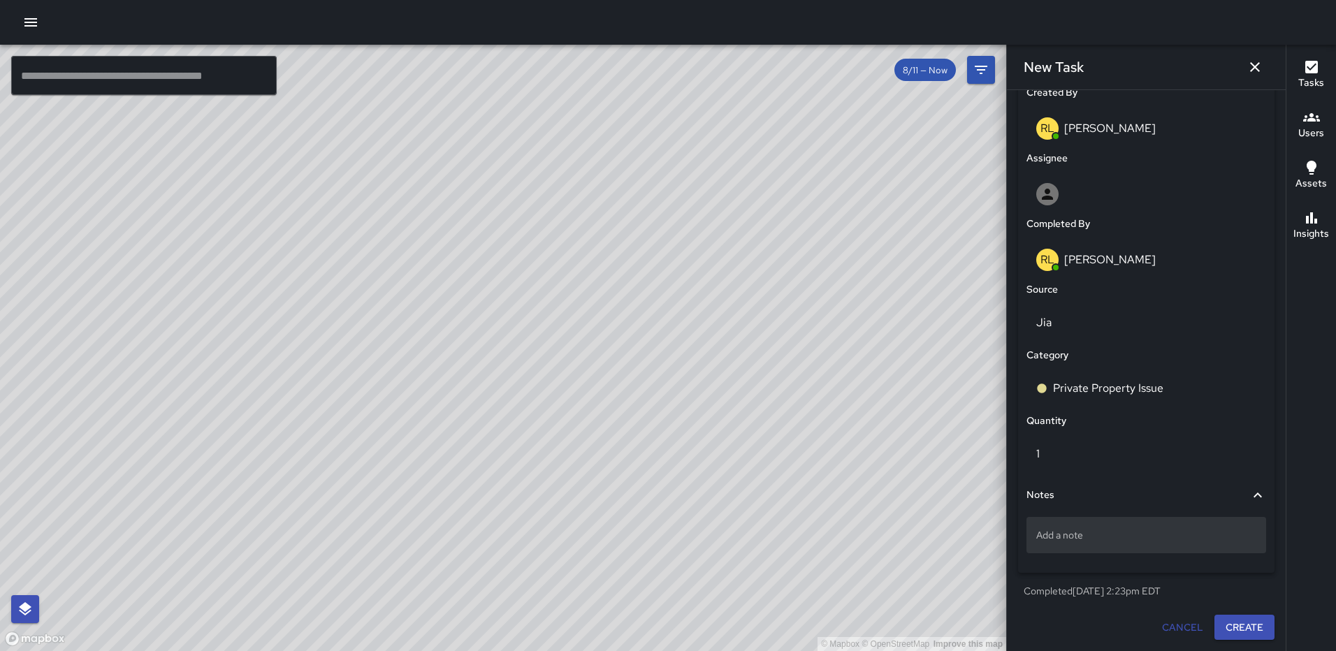
click at [1173, 530] on p "Add a note" at bounding box center [1146, 535] width 220 height 14
type textarea "**********"
click at [1233, 623] on button "Create" at bounding box center [1244, 629] width 60 height 26
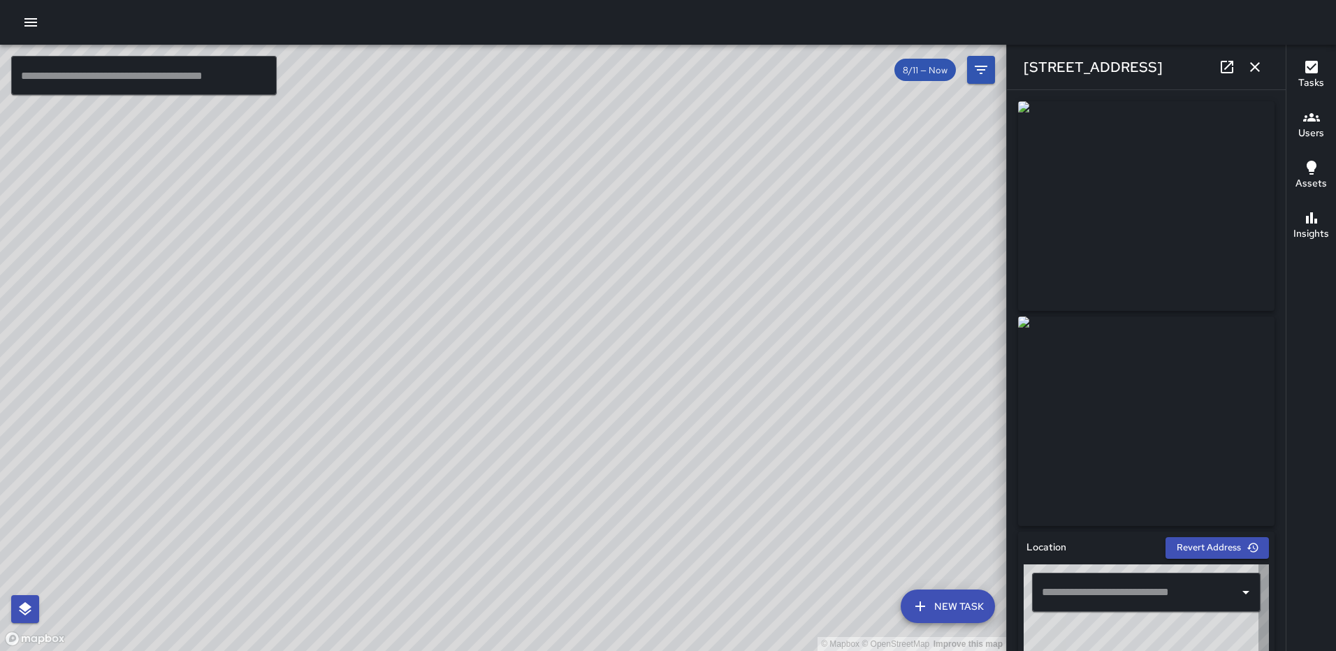
type input "**********"
drag, startPoint x: 537, startPoint y: 349, endPoint x: 554, endPoint y: 289, distance: 61.7
click at [554, 289] on div "© Mapbox © OpenStreetMap Improve this map" at bounding box center [503, 348] width 1006 height 607
click at [1265, 68] on button "button" at bounding box center [1255, 67] width 28 height 28
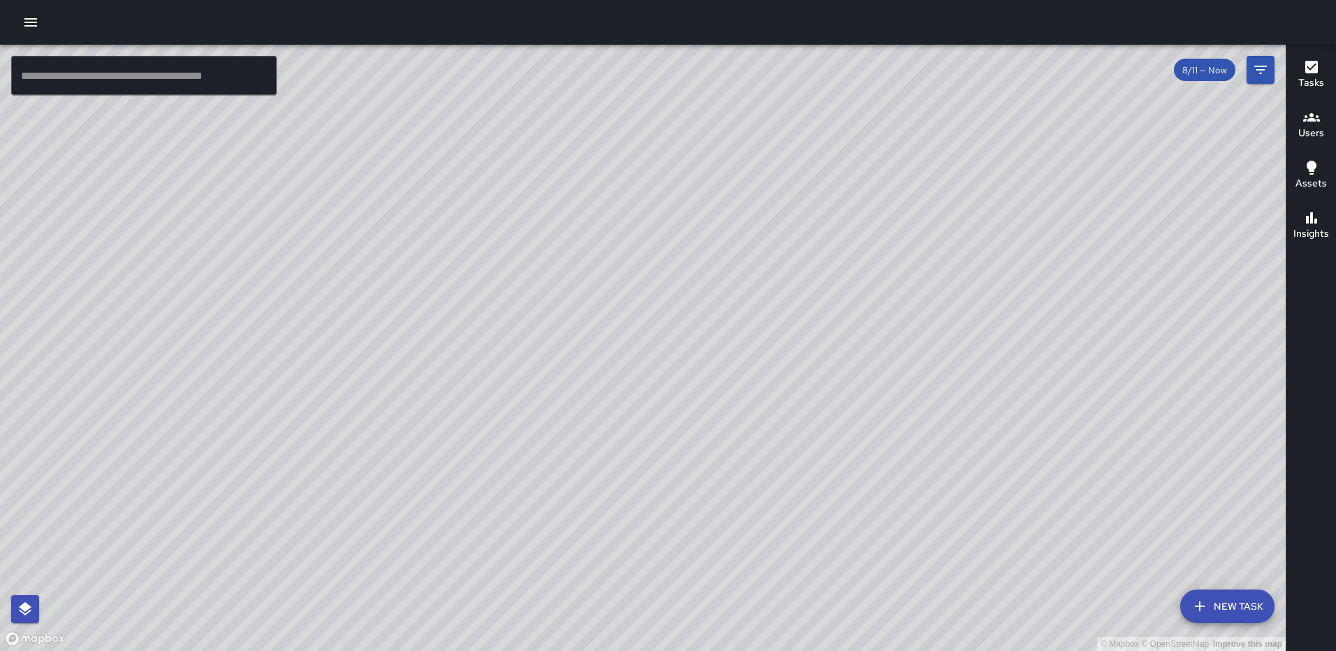
click at [494, 131] on div "© Mapbox © OpenStreetMap Improve this map" at bounding box center [643, 348] width 1286 height 607
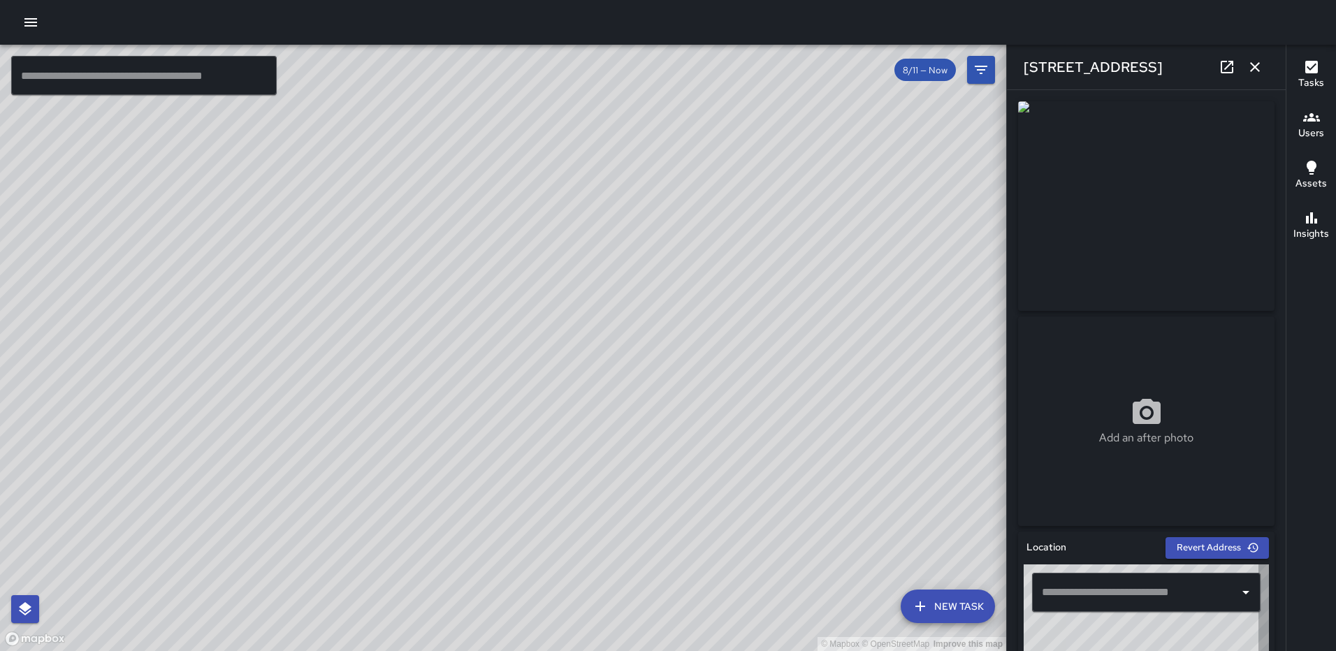
type input "**********"
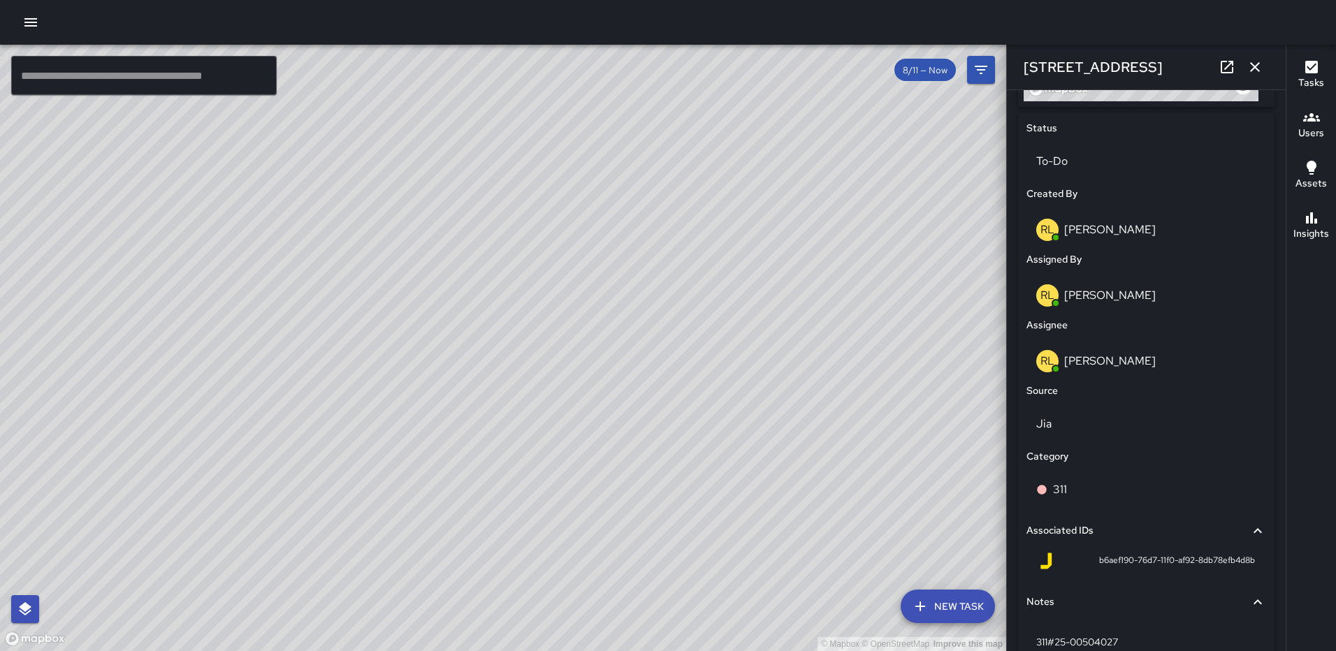
scroll to position [634, 0]
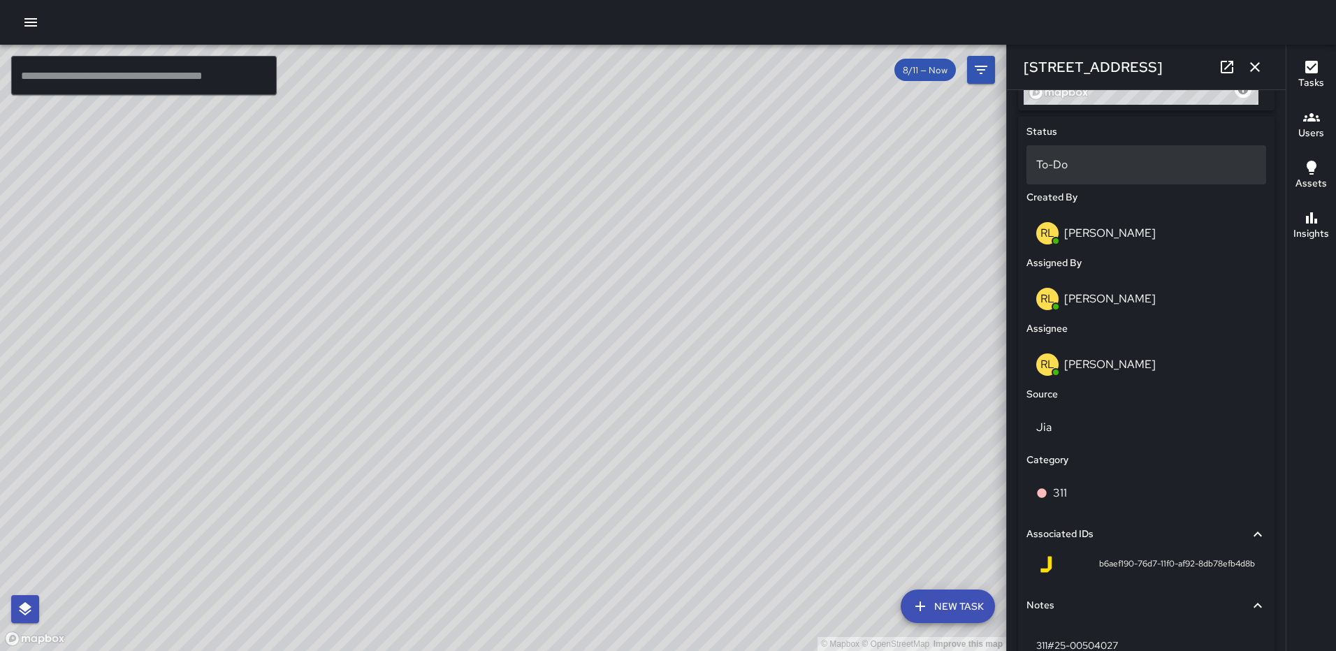
click at [1082, 160] on p "To-Do" at bounding box center [1146, 165] width 220 height 17
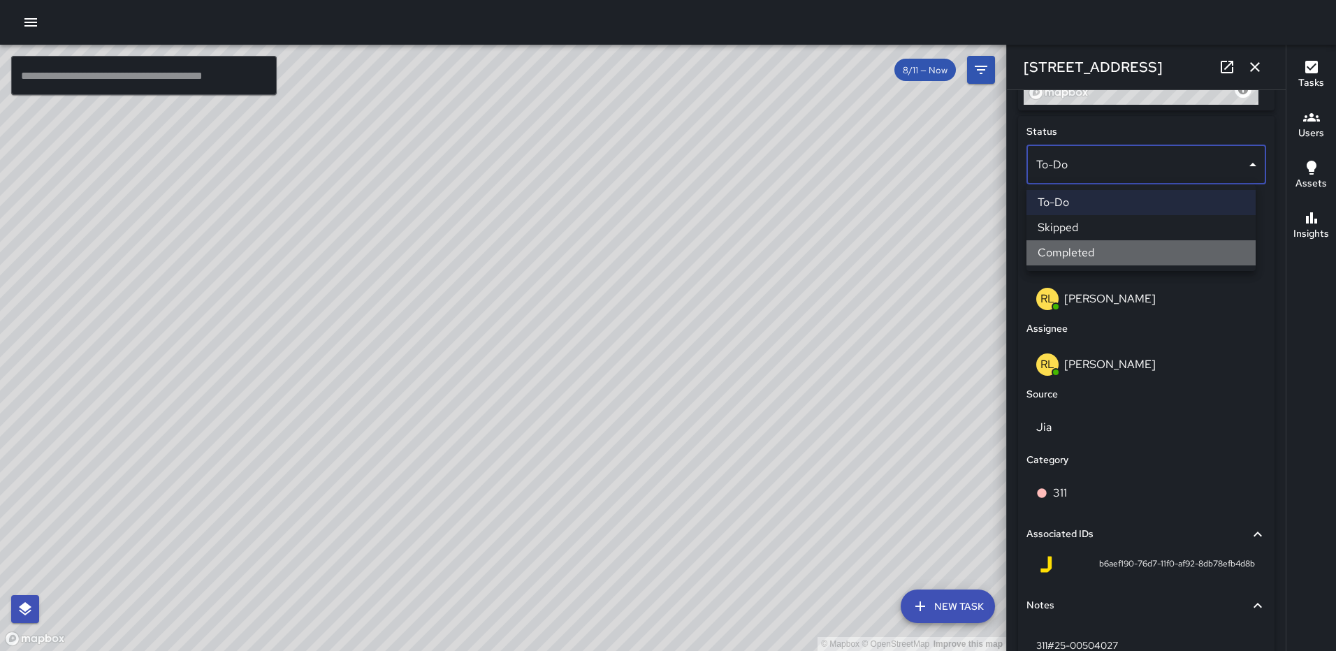
click at [1079, 250] on li "Completed" at bounding box center [1140, 252] width 229 height 25
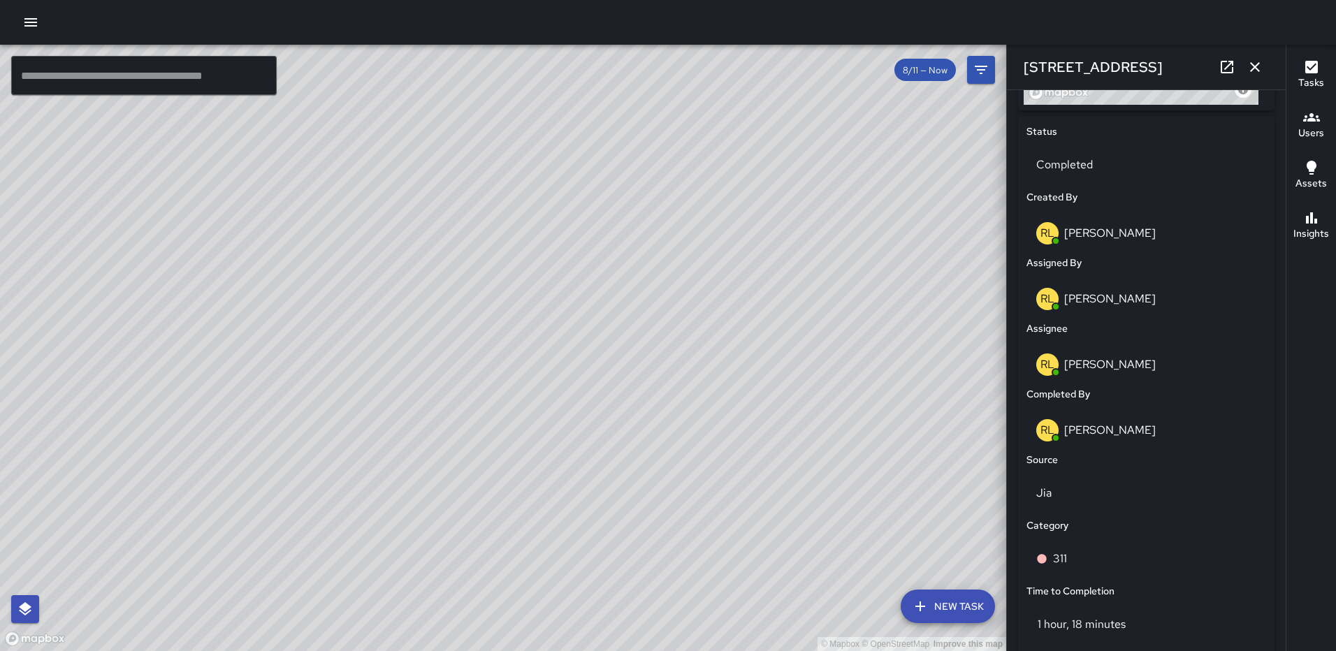
click at [1255, 61] on icon "button" at bounding box center [1255, 67] width 17 height 17
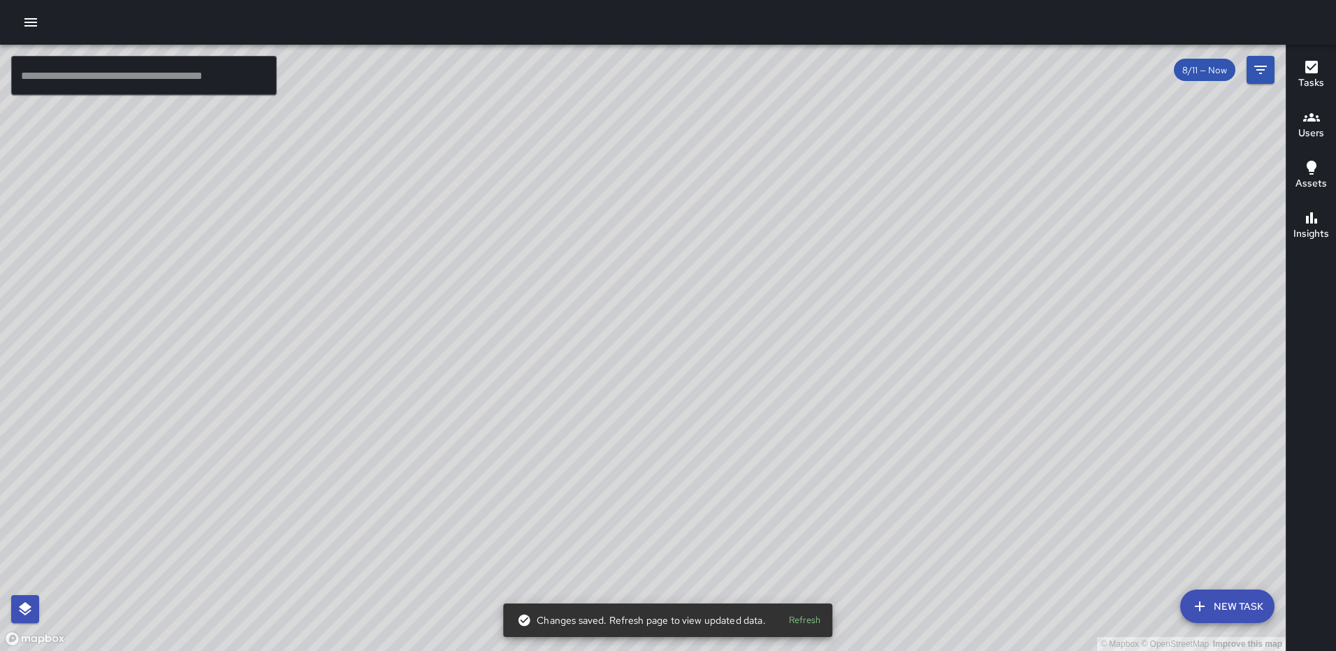
drag, startPoint x: 952, startPoint y: 518, endPoint x: 685, endPoint y: 433, distance: 280.0
click at [686, 435] on div "© Mapbox © OpenStreetMap Improve this map" at bounding box center [643, 348] width 1286 height 607
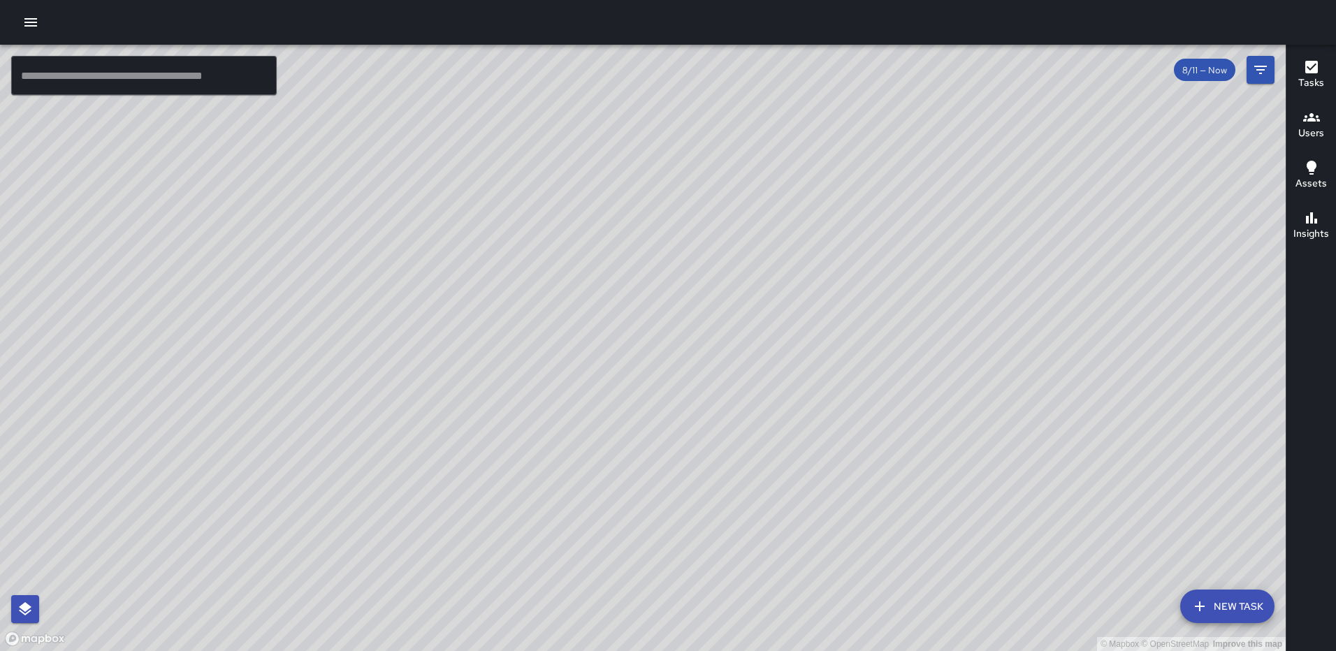
click at [1244, 614] on button "New Task" at bounding box center [1227, 607] width 94 height 34
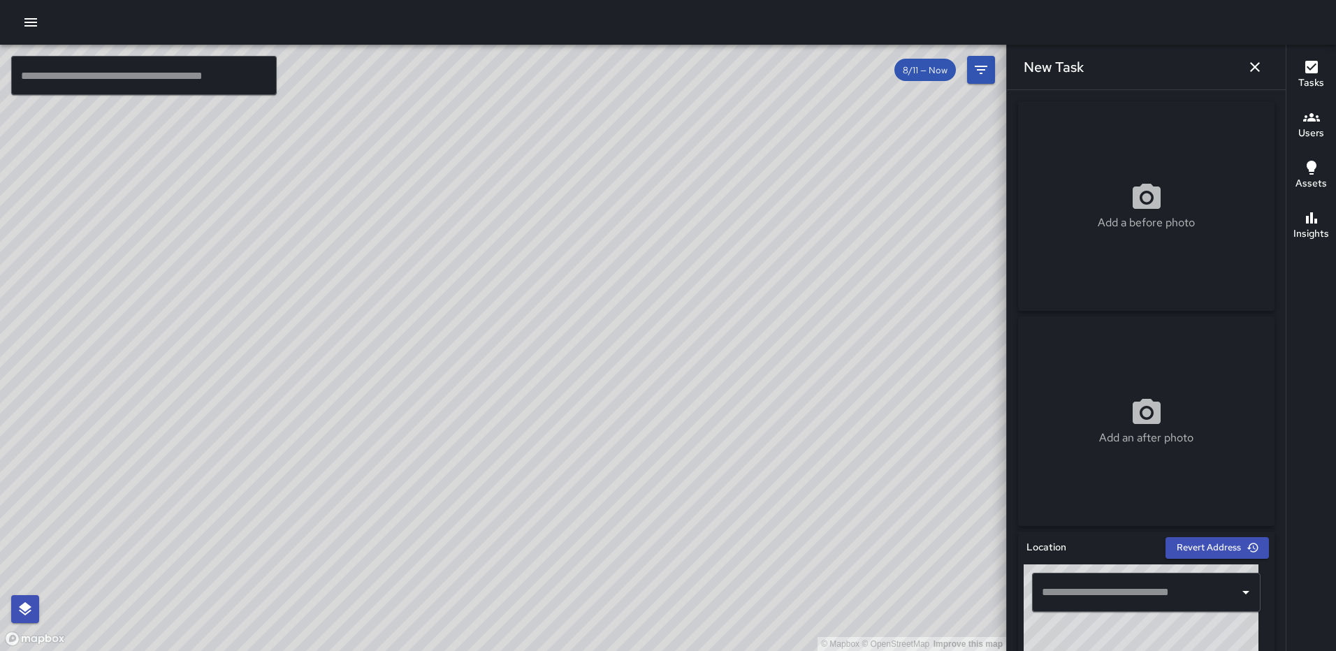
click at [1149, 219] on p "Add a before photo" at bounding box center [1146, 223] width 97 height 17
click at [1140, 407] on icon at bounding box center [1147, 413] width 34 height 34
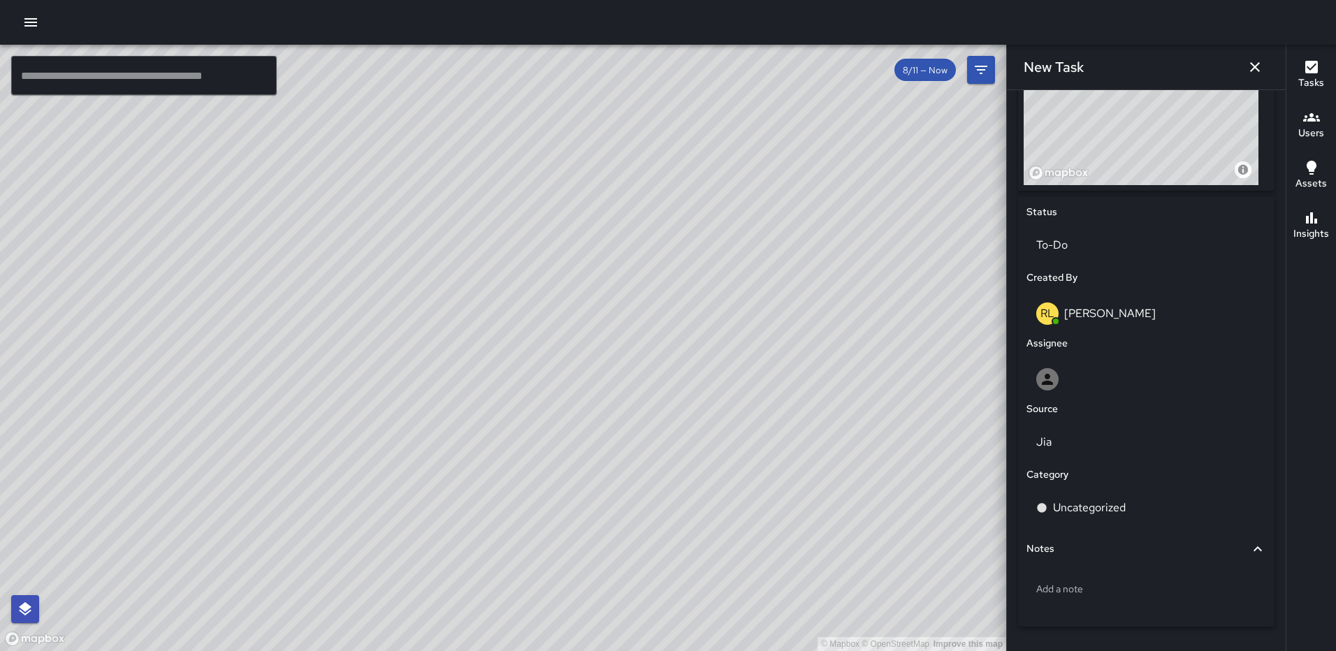
scroll to position [594, 0]
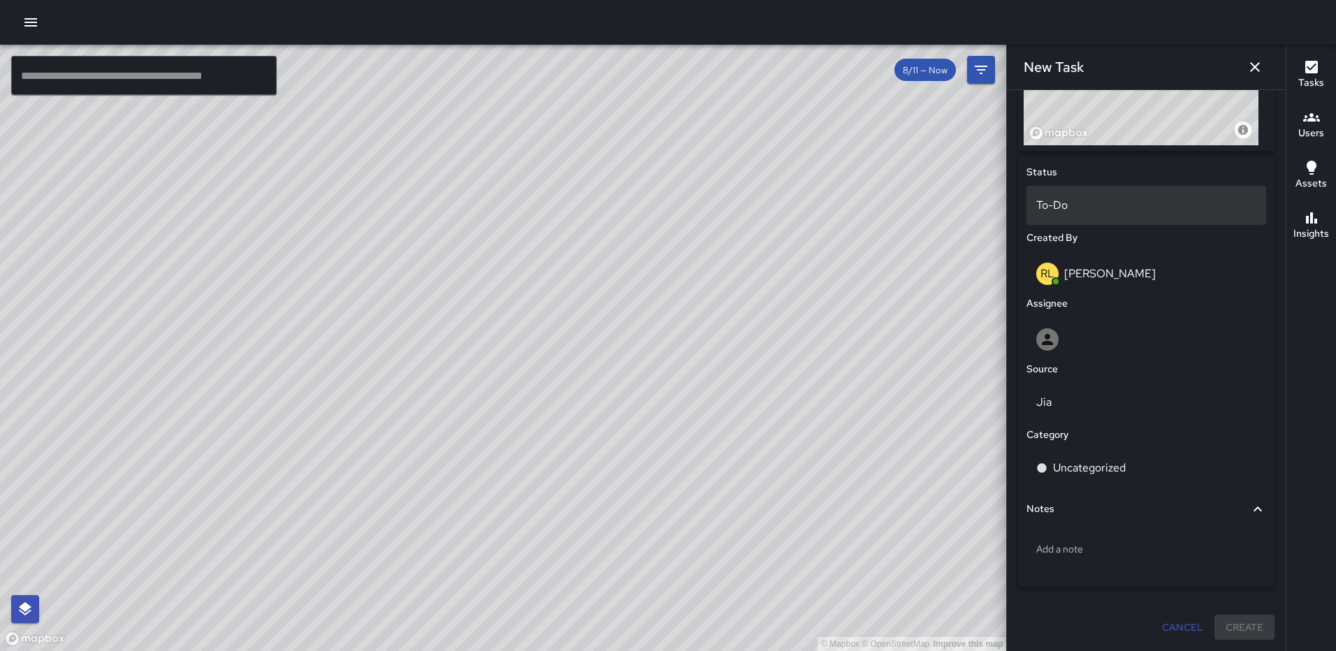
click at [1091, 205] on p "To-Do" at bounding box center [1146, 205] width 220 height 17
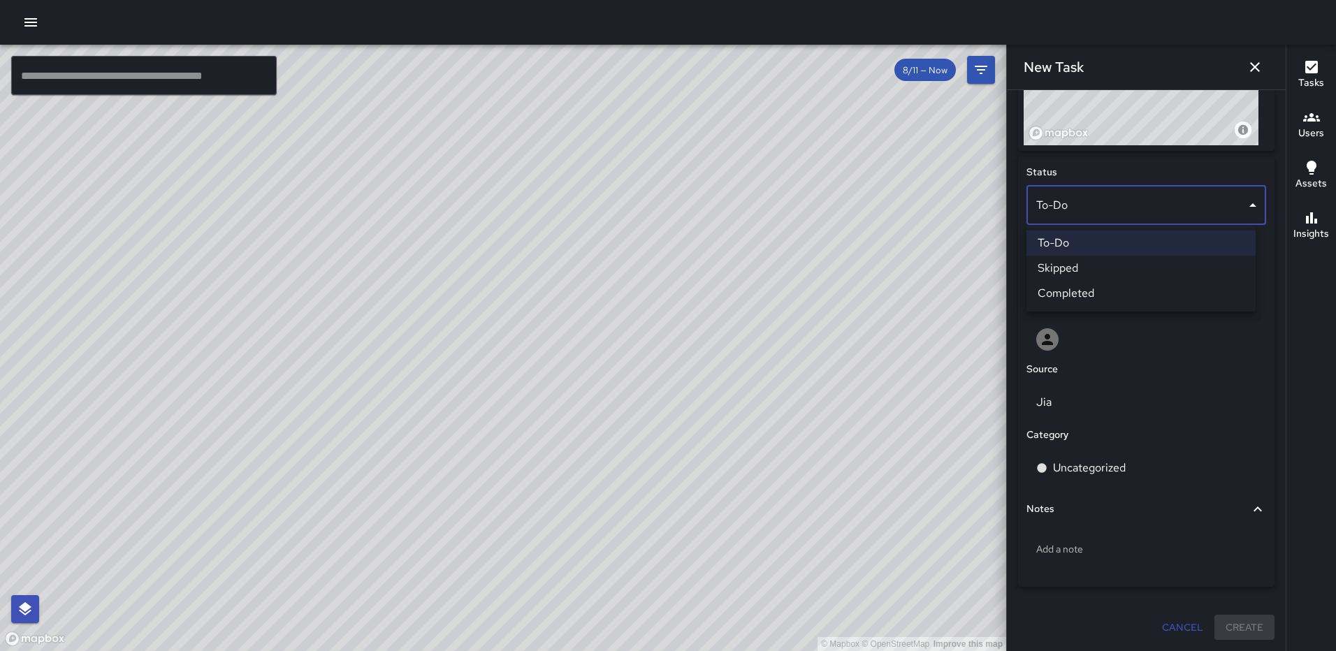
click at [1093, 286] on li "Completed" at bounding box center [1140, 293] width 229 height 25
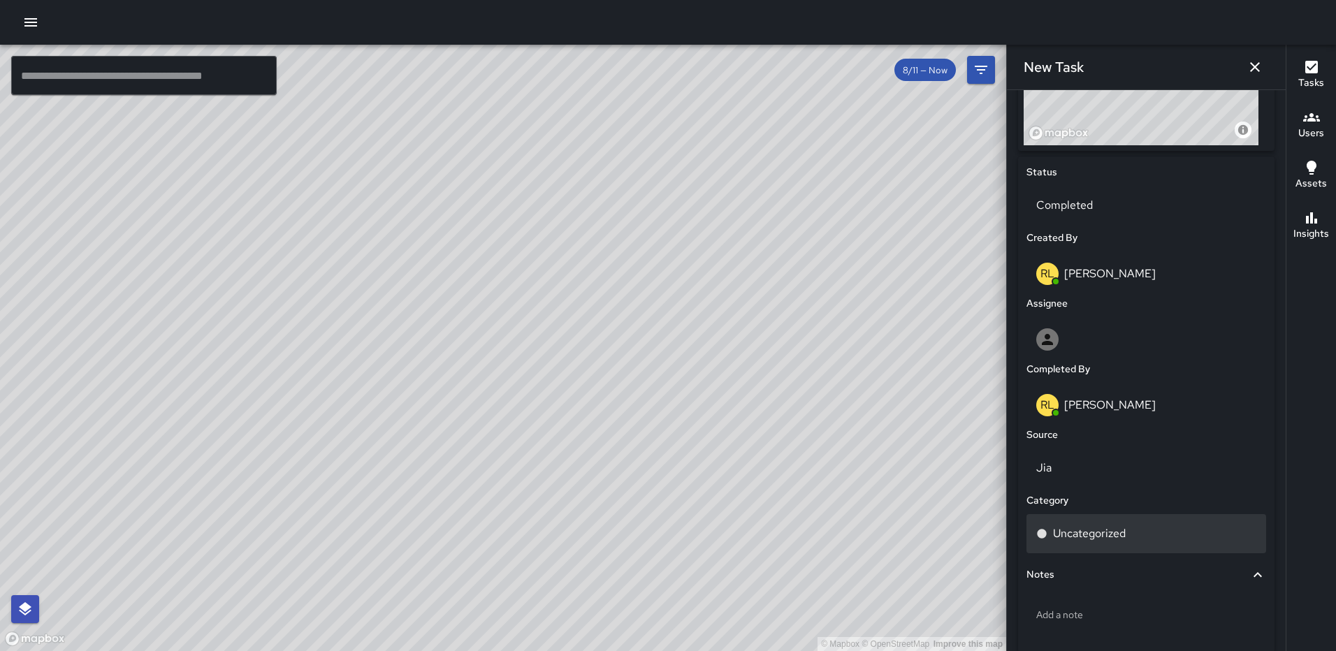
click at [1074, 527] on p "Uncategorized" at bounding box center [1089, 533] width 73 height 17
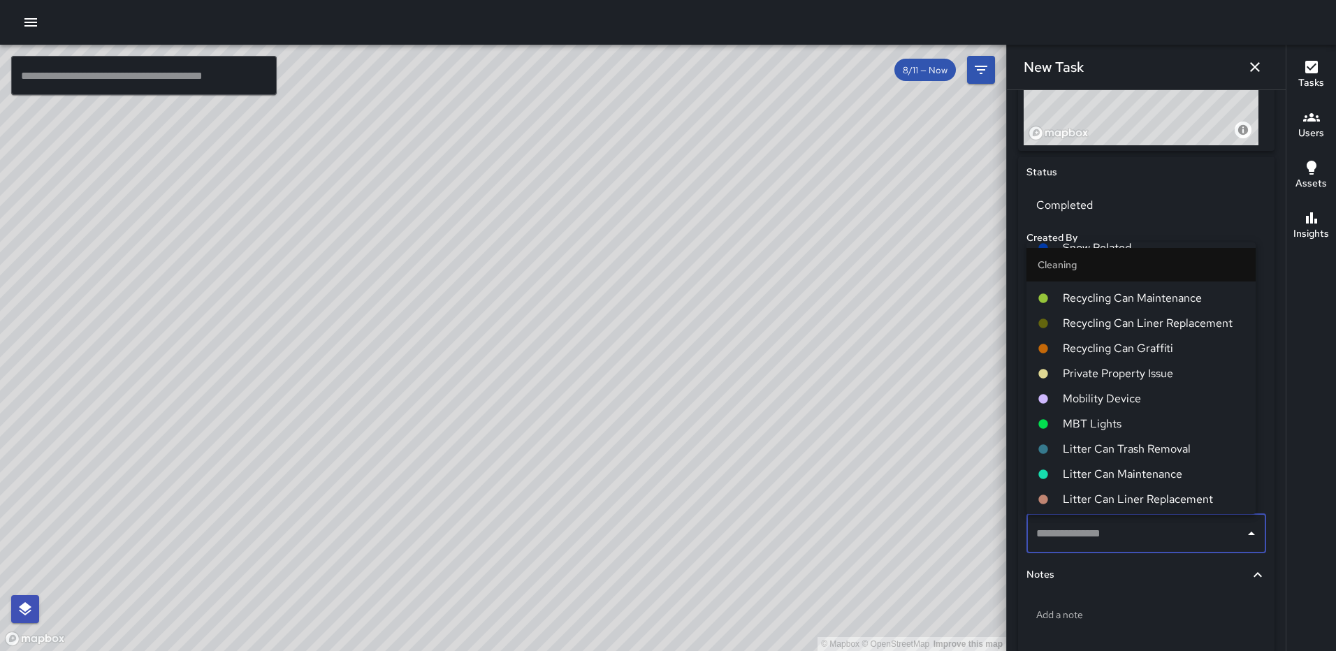
scroll to position [210, 0]
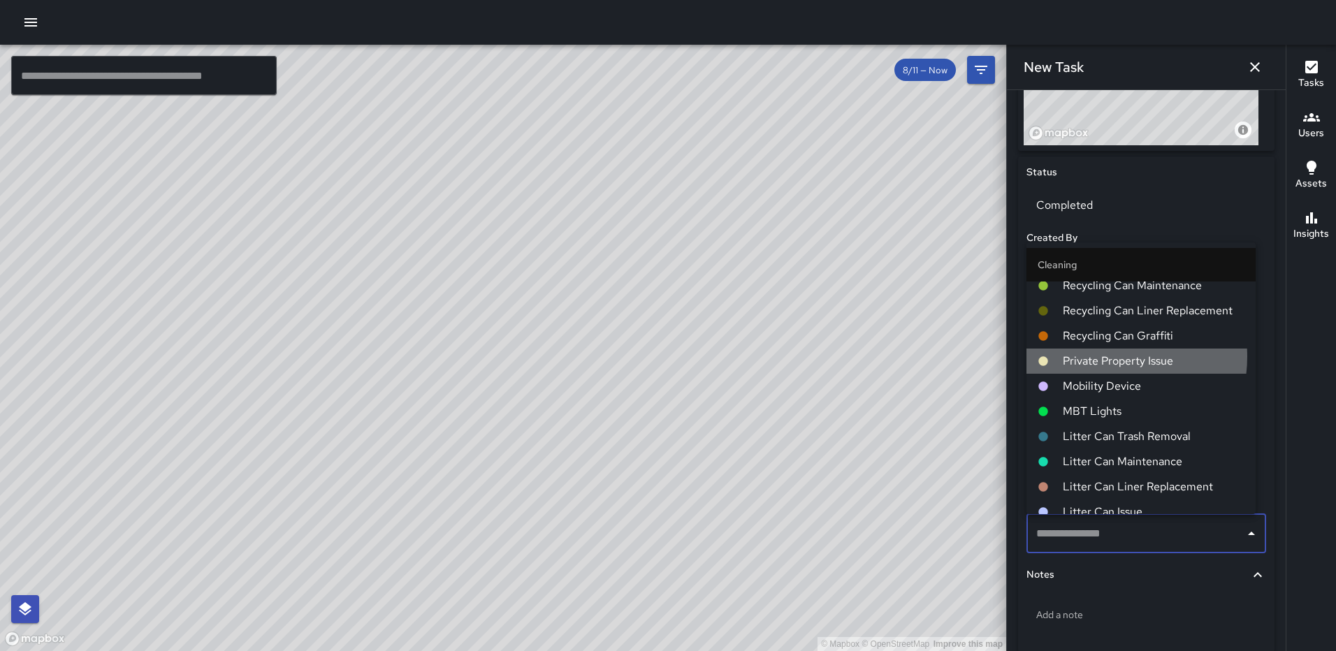
click at [1100, 356] on span "Private Property Issue" at bounding box center [1154, 361] width 182 height 17
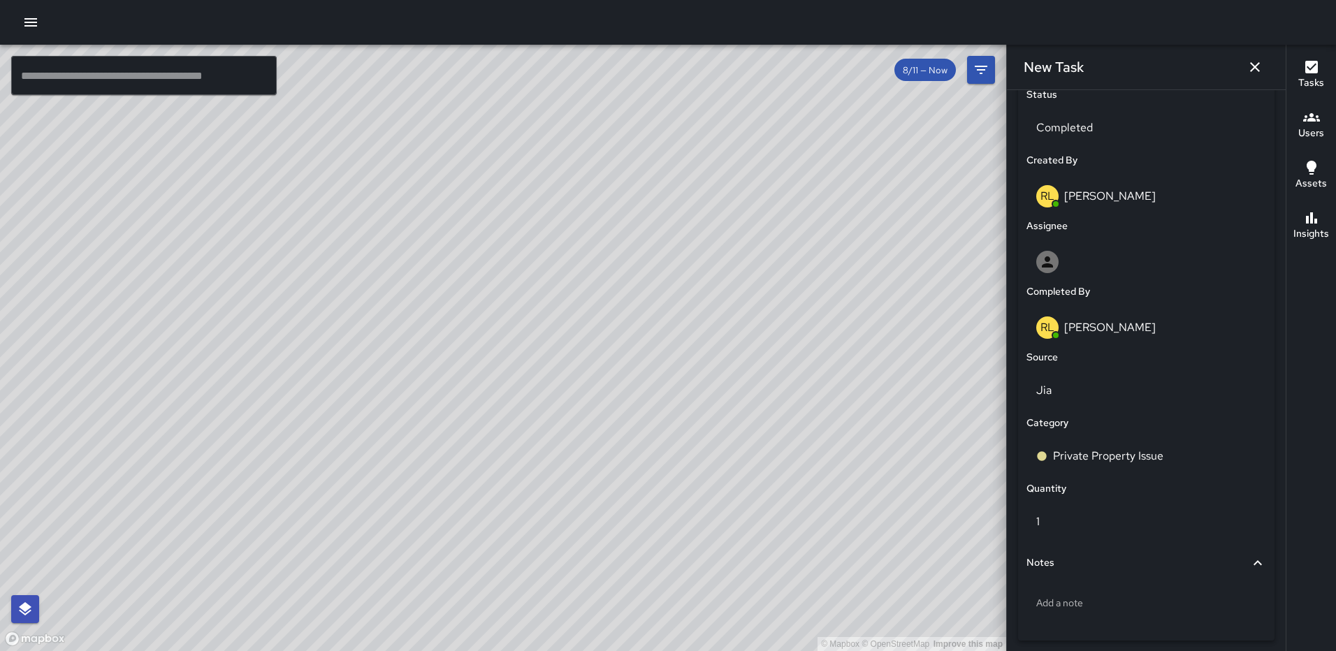
scroll to position [739, 0]
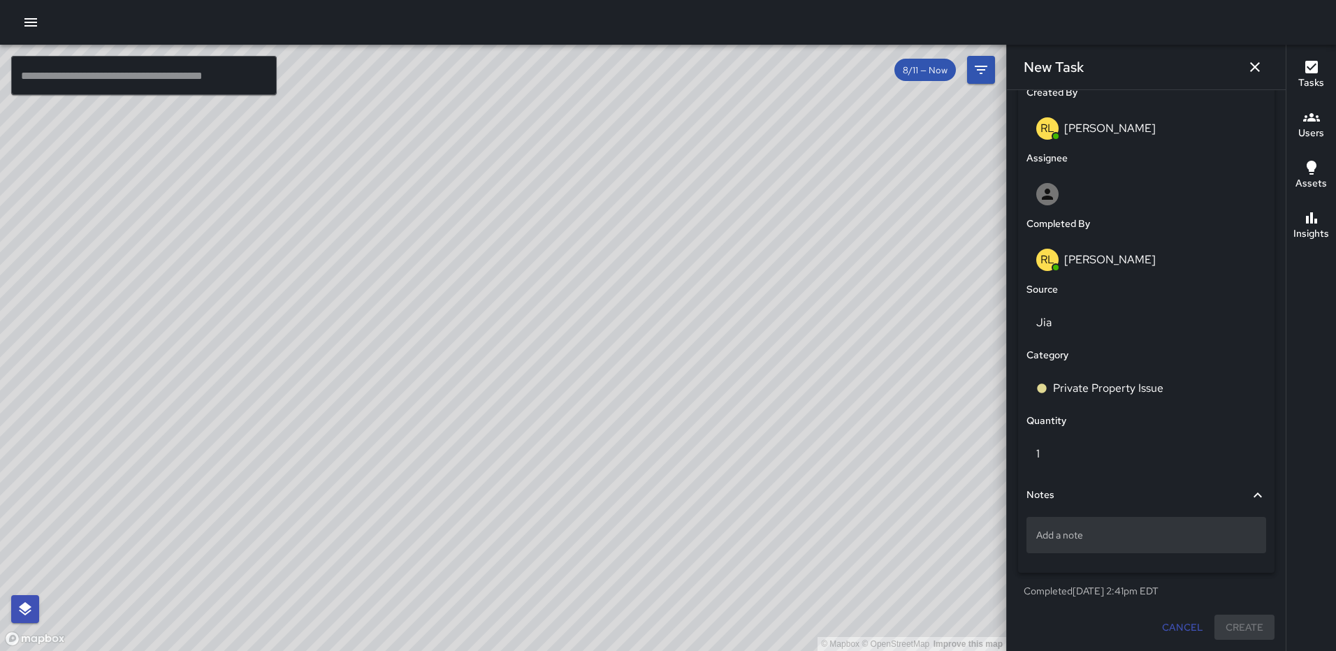
click at [1152, 525] on div "Add a note" at bounding box center [1146, 535] width 240 height 36
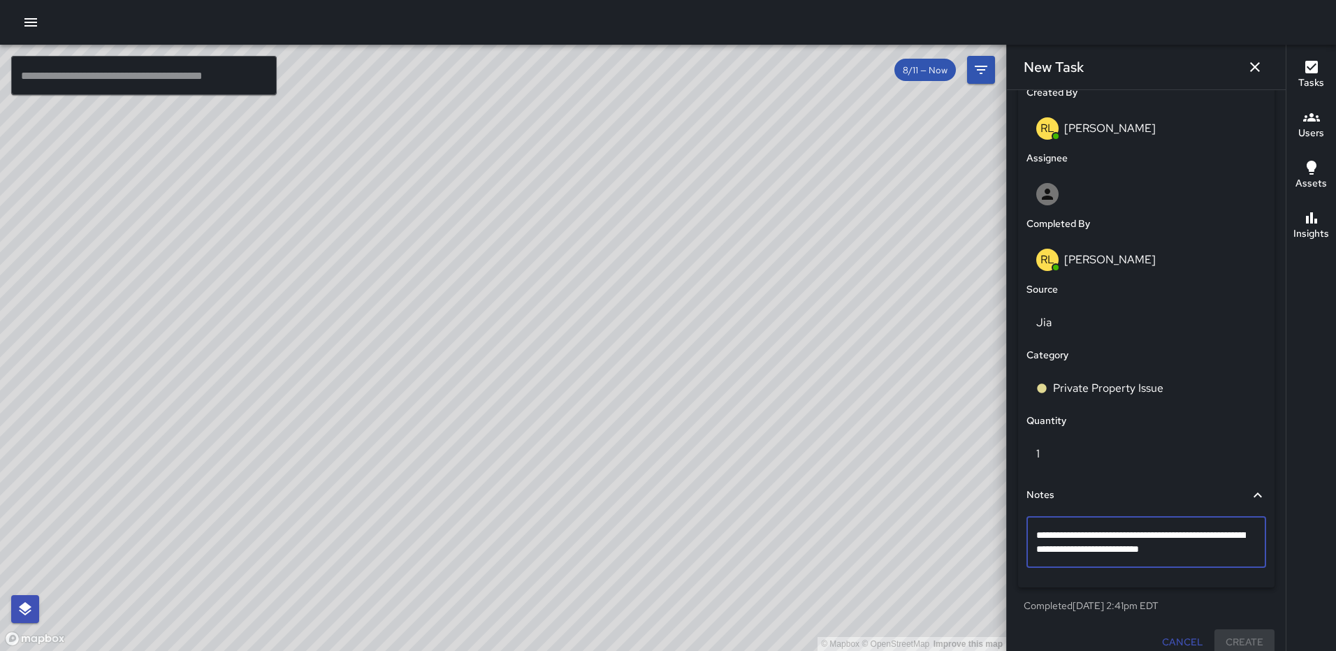
type textarea "**********"
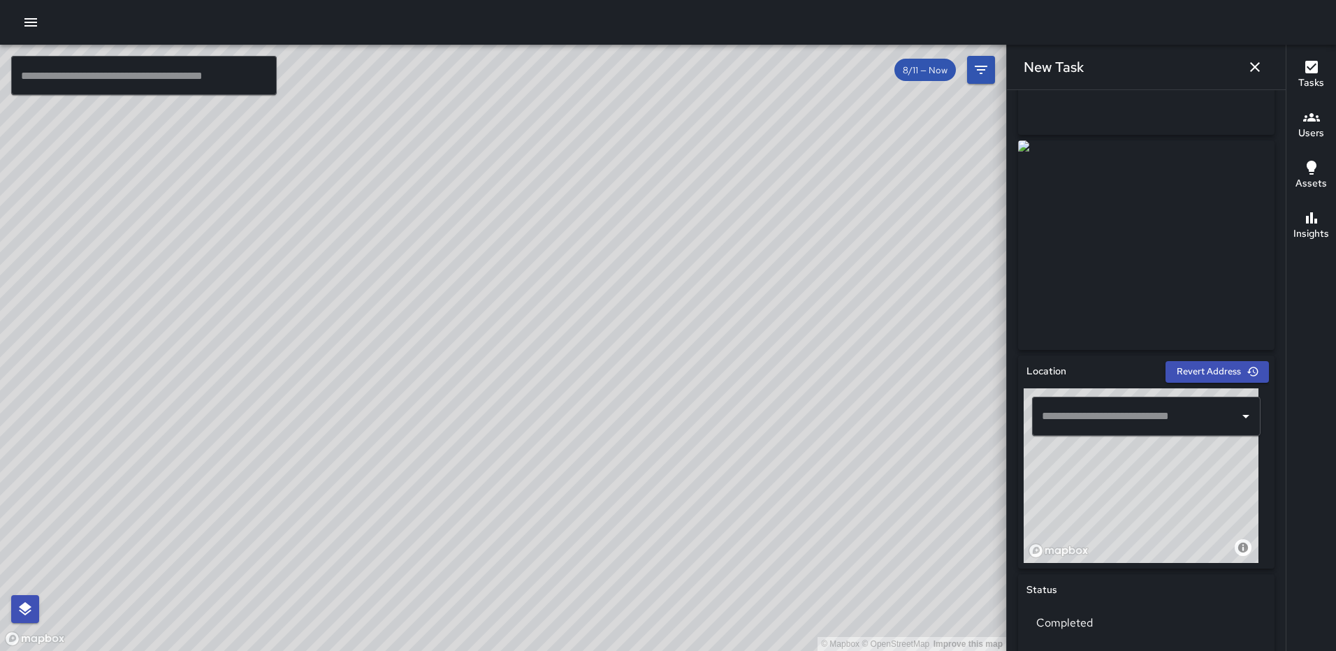
scroll to position [166, 0]
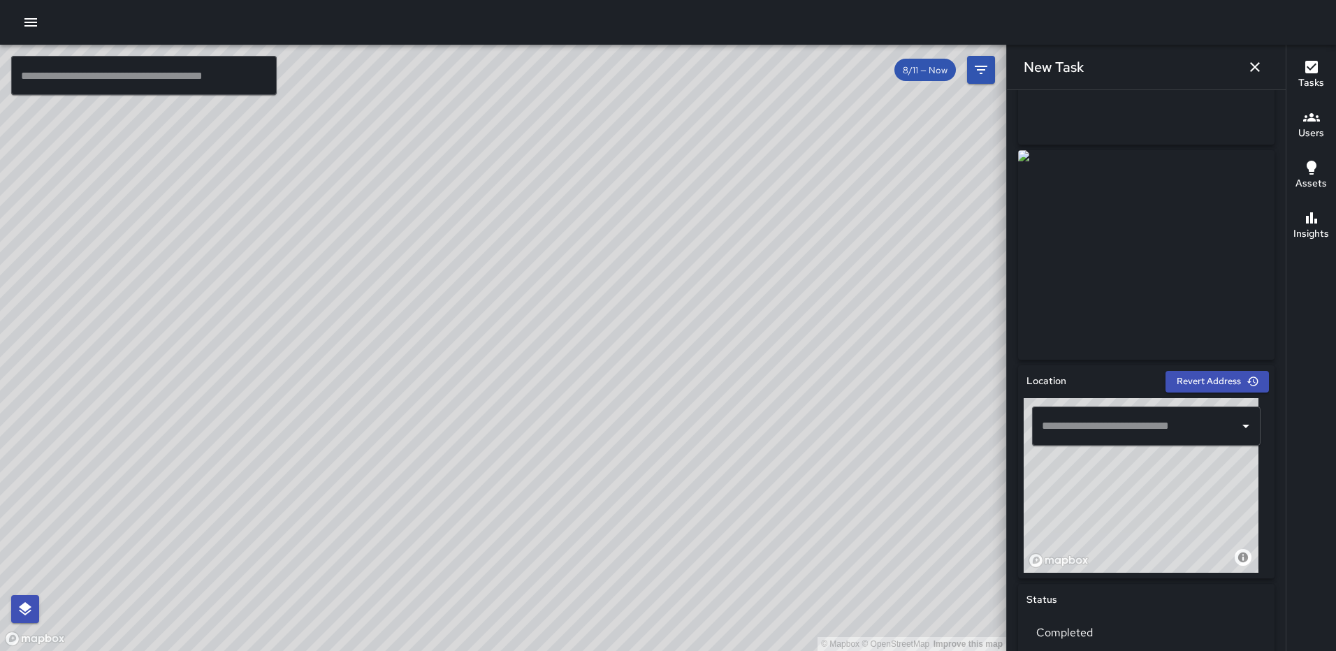
drag, startPoint x: 1145, startPoint y: 521, endPoint x: 1077, endPoint y: 488, distance: 76.2
click at [1059, 493] on div "© Mapbox © OpenStreetMap Improve this map" at bounding box center [1141, 485] width 235 height 175
drag, startPoint x: 1107, startPoint y: 512, endPoint x: 1144, endPoint y: 521, distance: 38.0
click at [1161, 516] on div "© Mapbox © OpenStreetMap Improve this map" at bounding box center [1141, 485] width 235 height 175
click at [1105, 528] on div "© Mapbox © OpenStreetMap Improve this map" at bounding box center [1141, 485] width 235 height 175
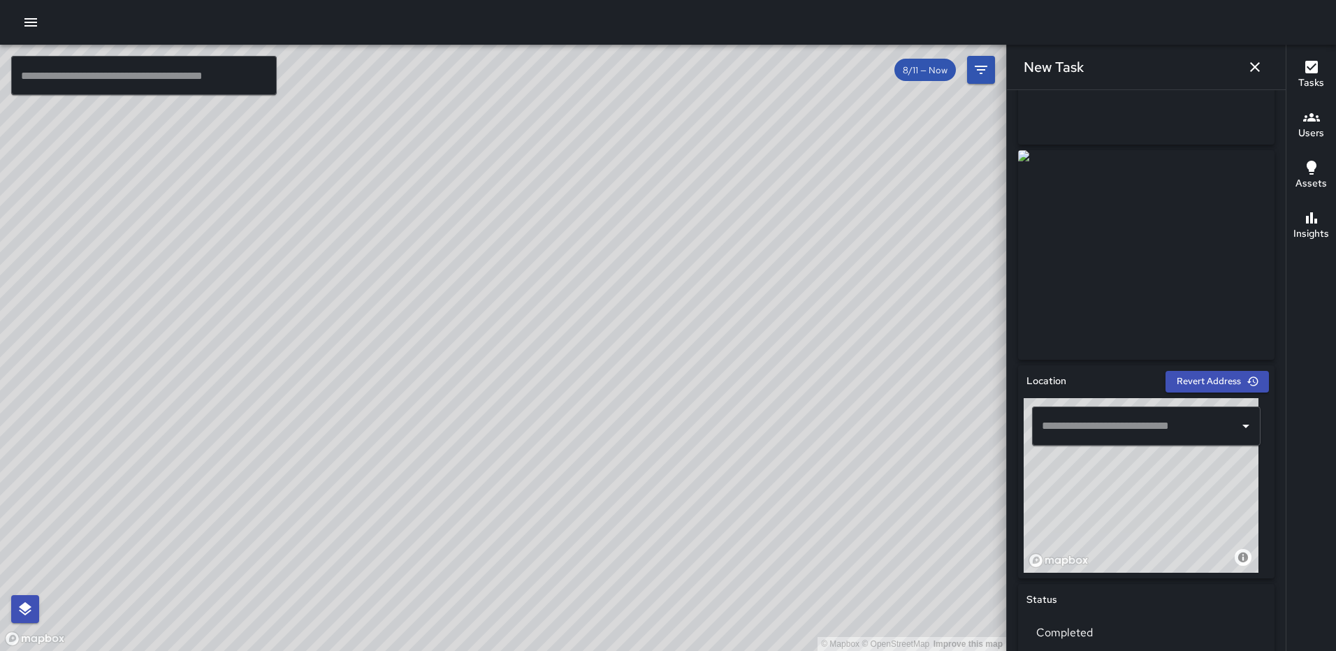
type input "**********"
drag, startPoint x: 1139, startPoint y: 512, endPoint x: 1140, endPoint y: 525, distance: 13.3
click at [1140, 525] on div "© Mapbox © OpenStreetMap Improve this map" at bounding box center [1141, 485] width 235 height 175
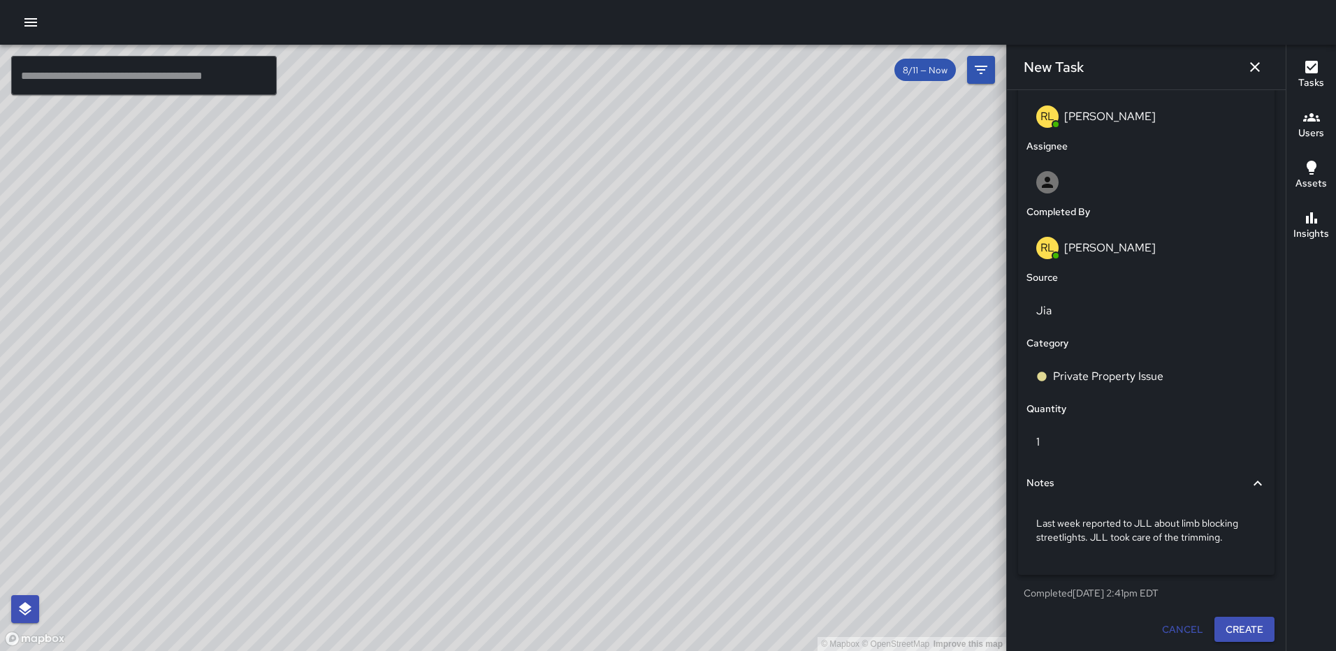
scroll to position [753, 0]
click at [1239, 621] on button "Create" at bounding box center [1244, 628] width 60 height 26
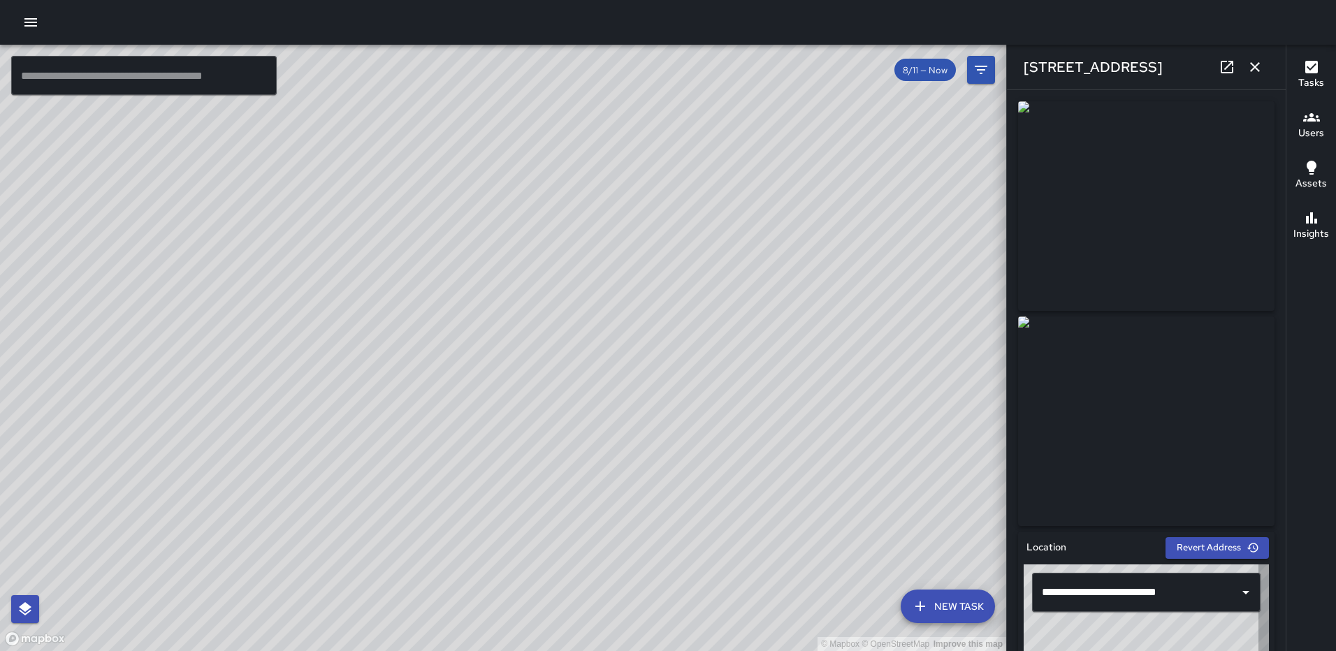
type input "**********"
click at [1257, 65] on icon "button" at bounding box center [1255, 67] width 10 height 10
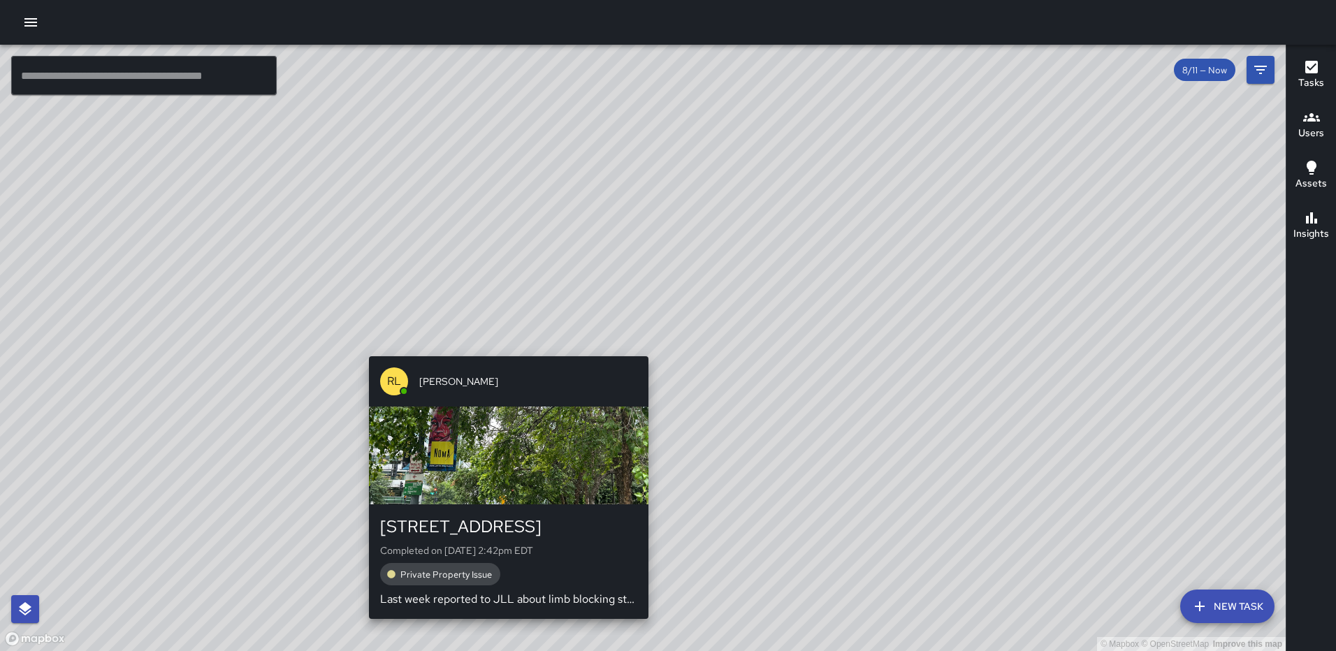
click at [642, 349] on div "© Mapbox © OpenStreetMap Improve this map RL Ruben Lechuga 1101 First Street No…" at bounding box center [643, 348] width 1286 height 607
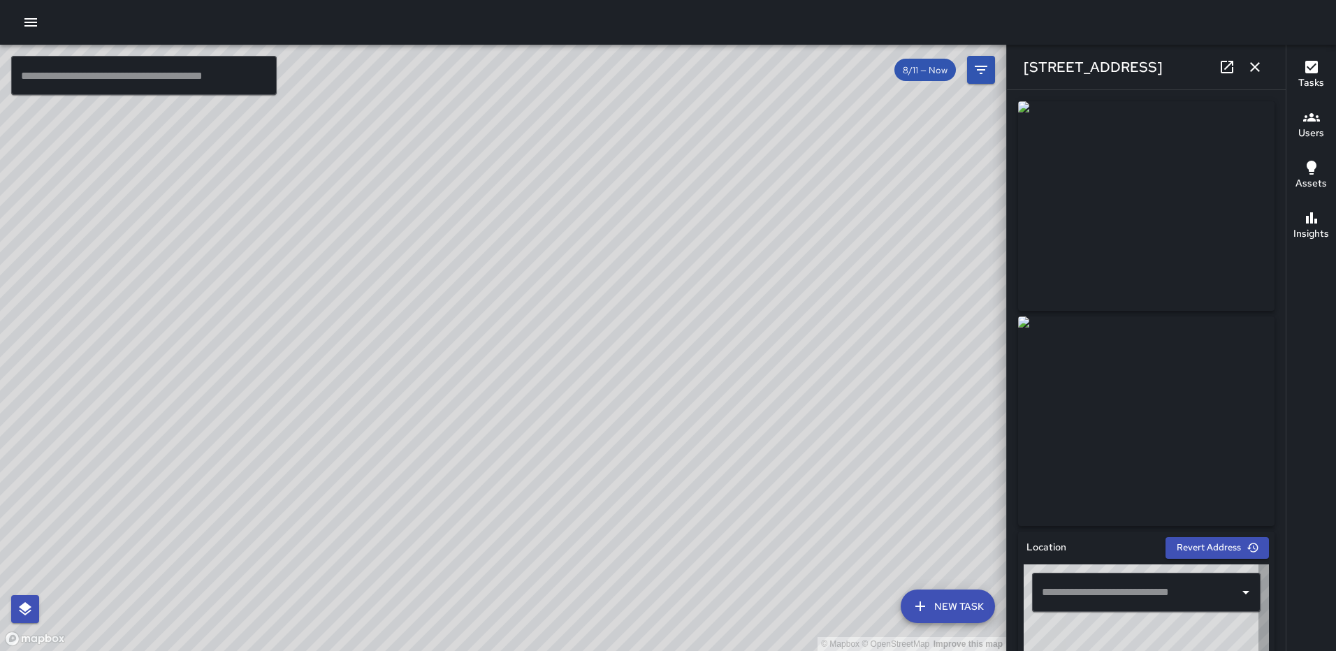
type input "**********"
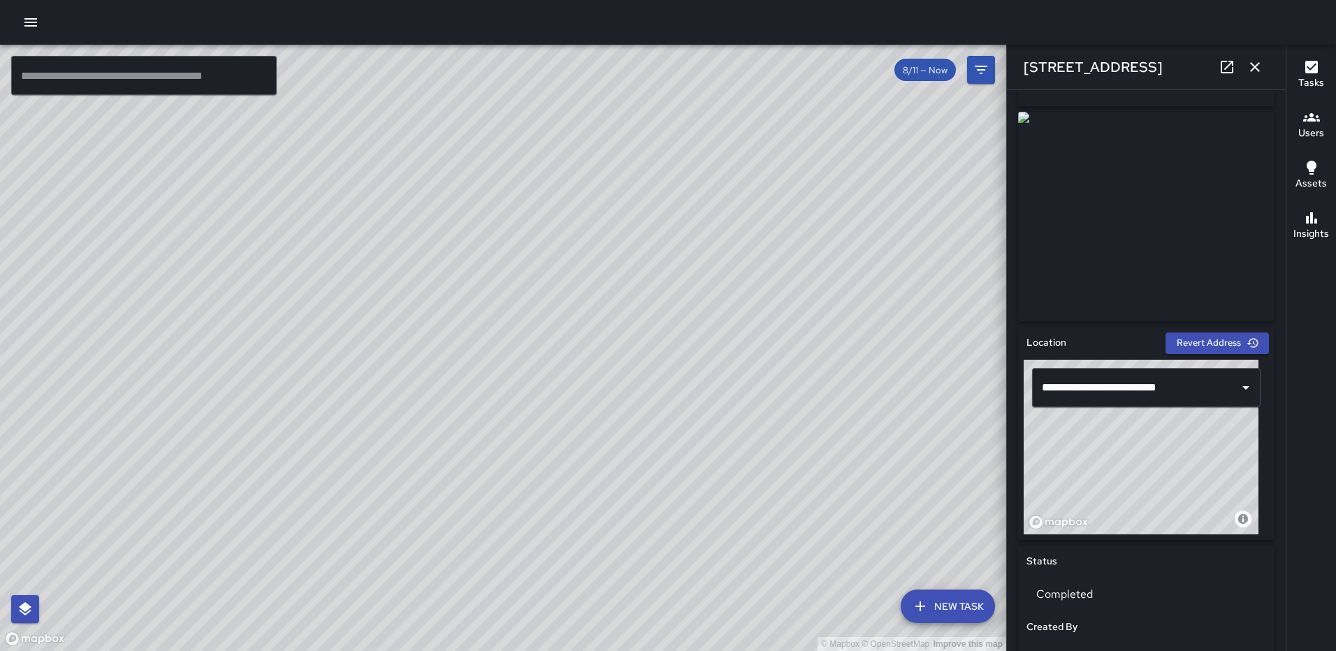
scroll to position [322, 0]
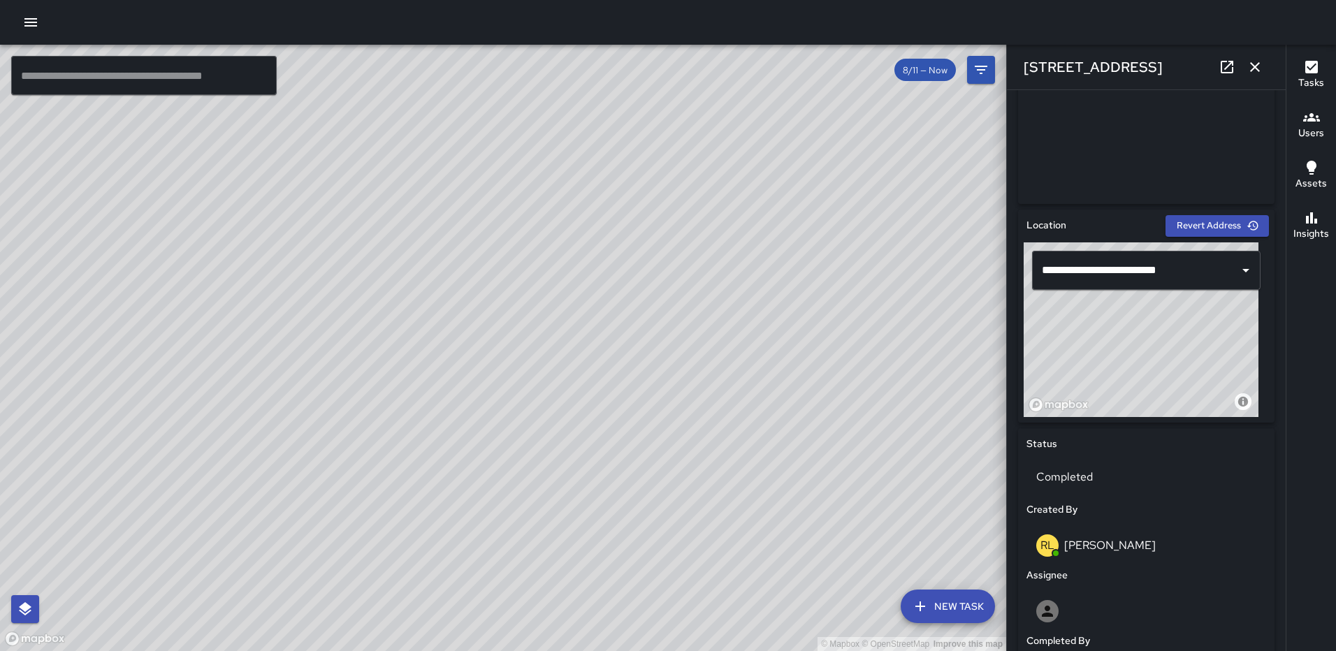
drag, startPoint x: 1127, startPoint y: 358, endPoint x: 1131, endPoint y: 378, distance: 20.6
click at [1131, 378] on div "© Mapbox © OpenStreetMap Improve this map" at bounding box center [1141, 329] width 235 height 175
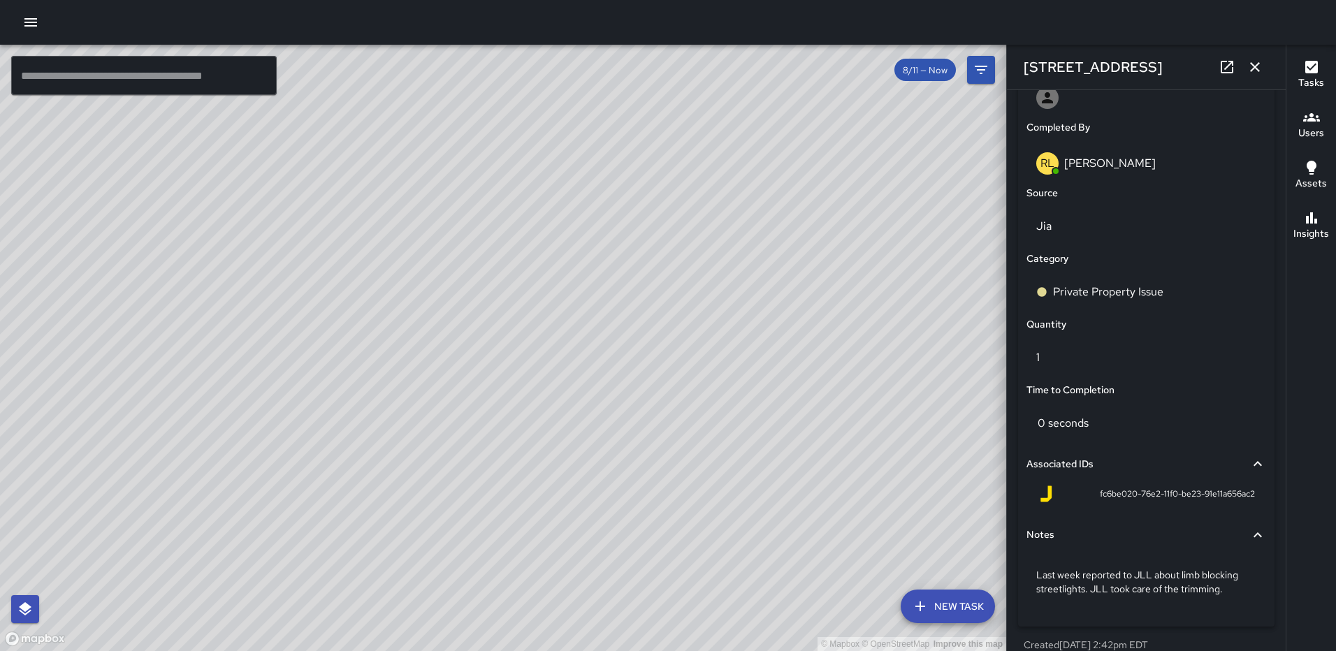
scroll to position [873, 0]
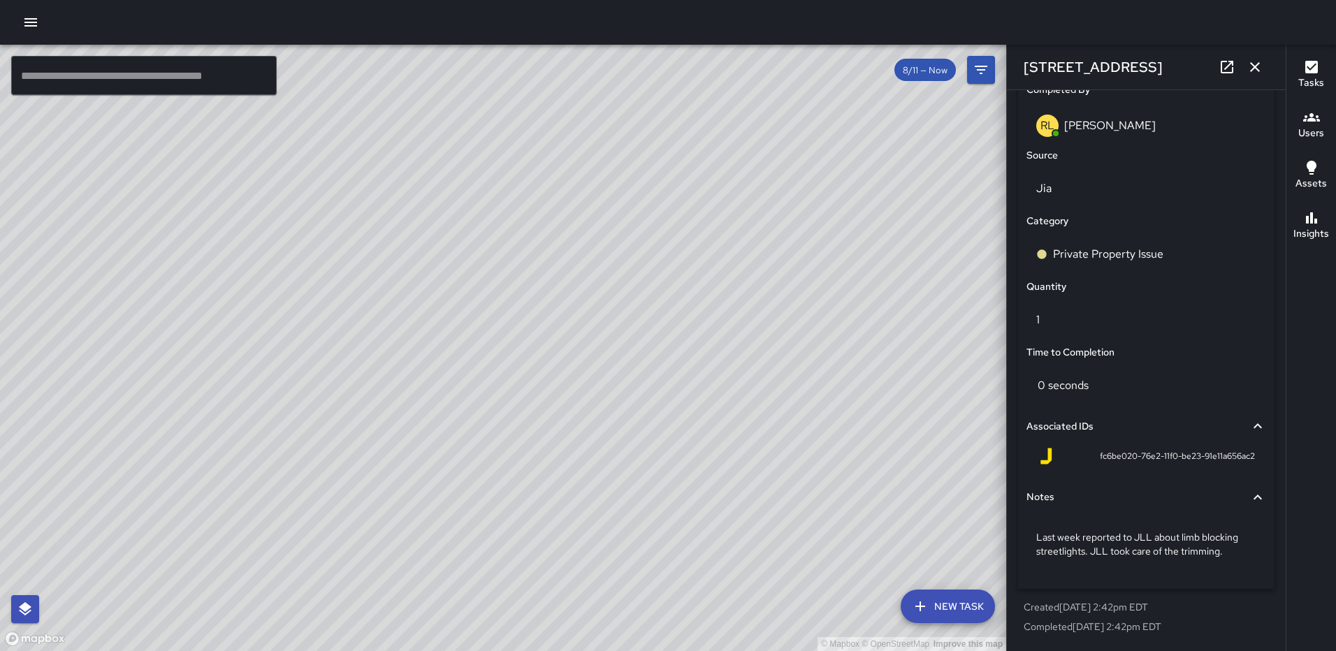
click at [1251, 57] on button "button" at bounding box center [1255, 67] width 28 height 28
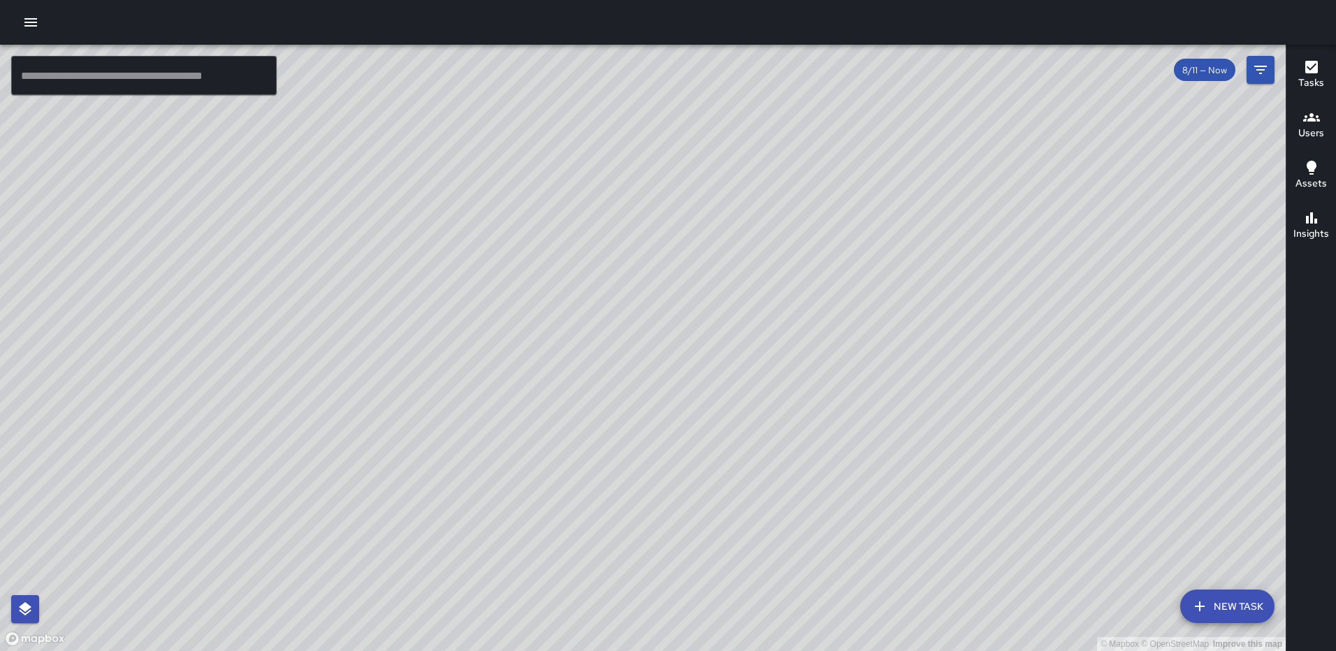
click at [629, 298] on div "© Mapbox © OpenStreetMap Improve this map RL Ruben Lechuga 1101 First Street No…" at bounding box center [643, 348] width 1286 height 607
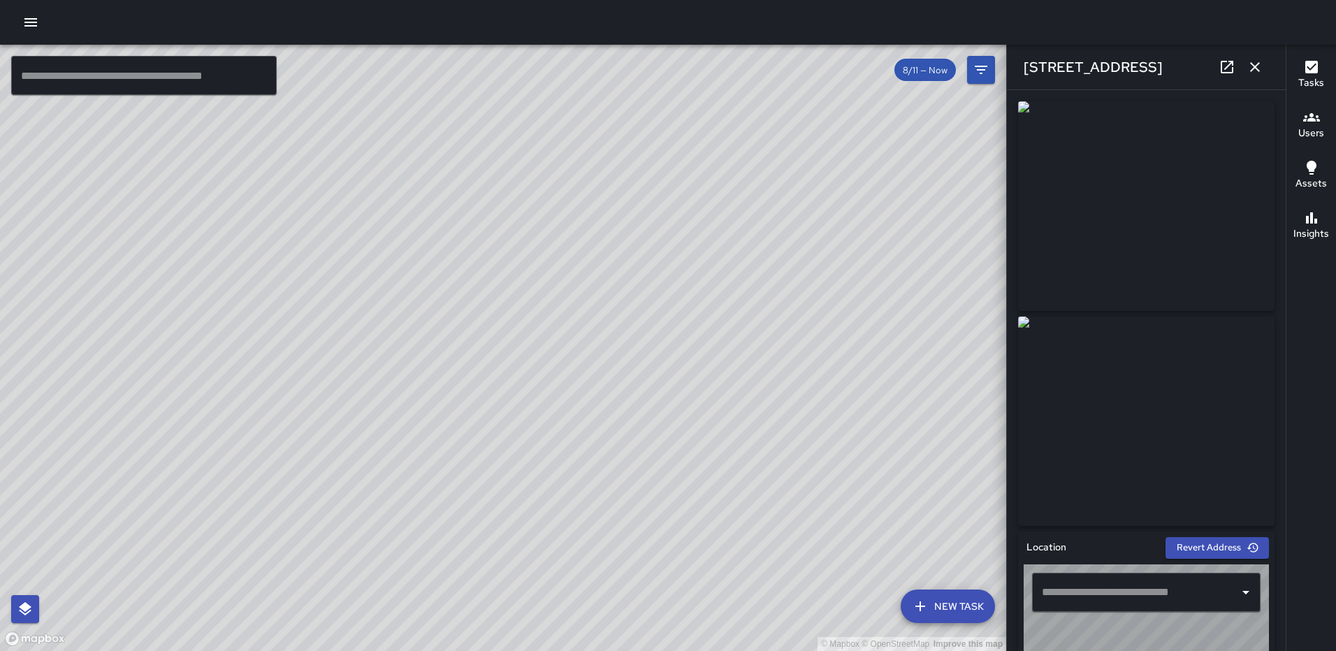
type input "**********"
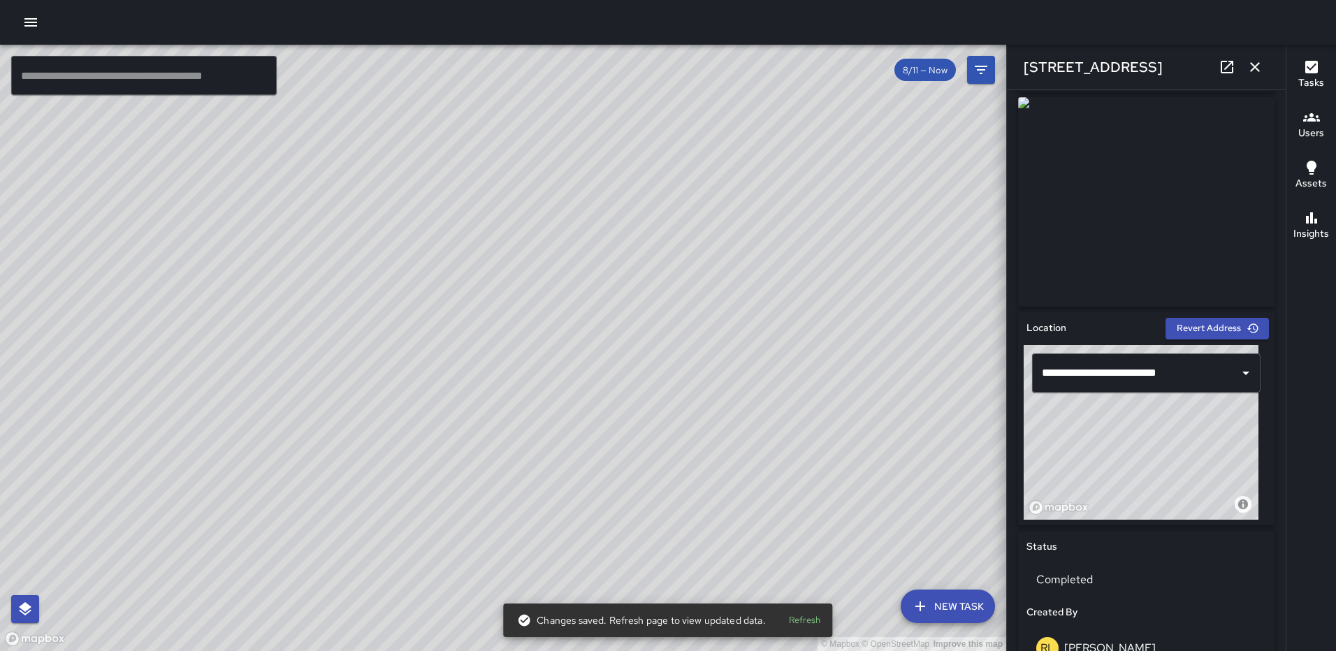
scroll to position [252, 0]
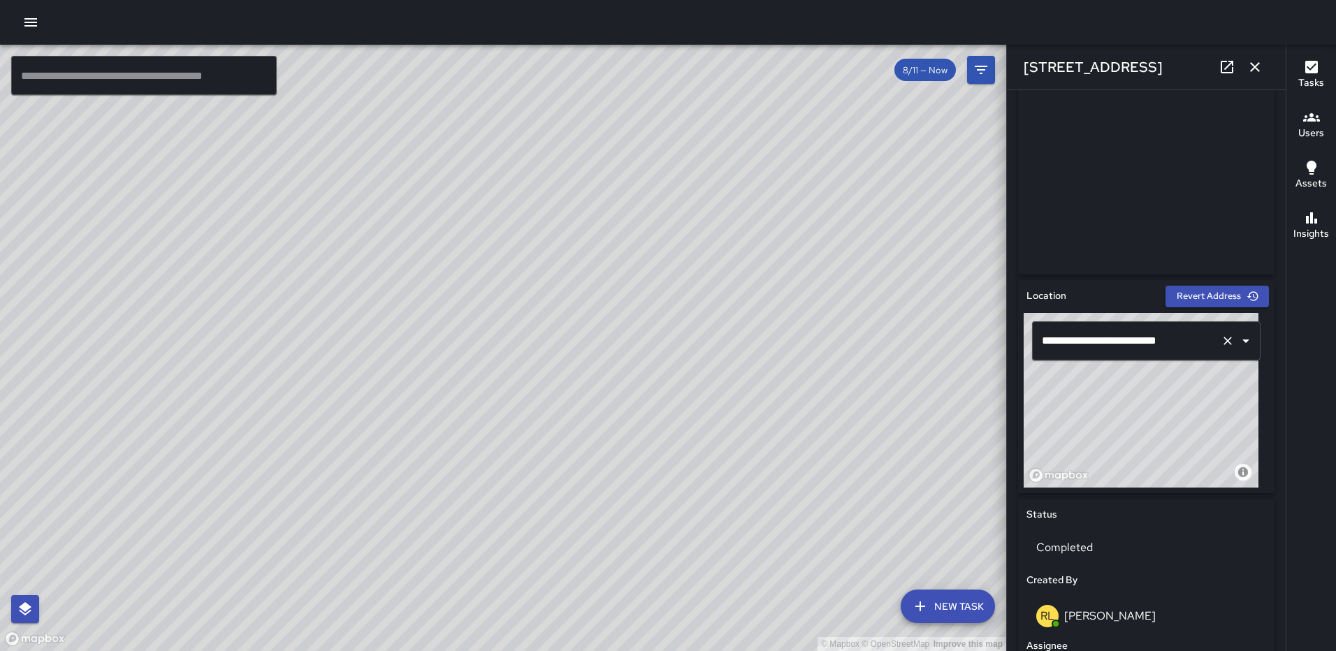
drag, startPoint x: 1186, startPoint y: 390, endPoint x: 1218, endPoint y: 354, distance: 48.5
click at [1218, 354] on div "**********" at bounding box center [1146, 400] width 245 height 175
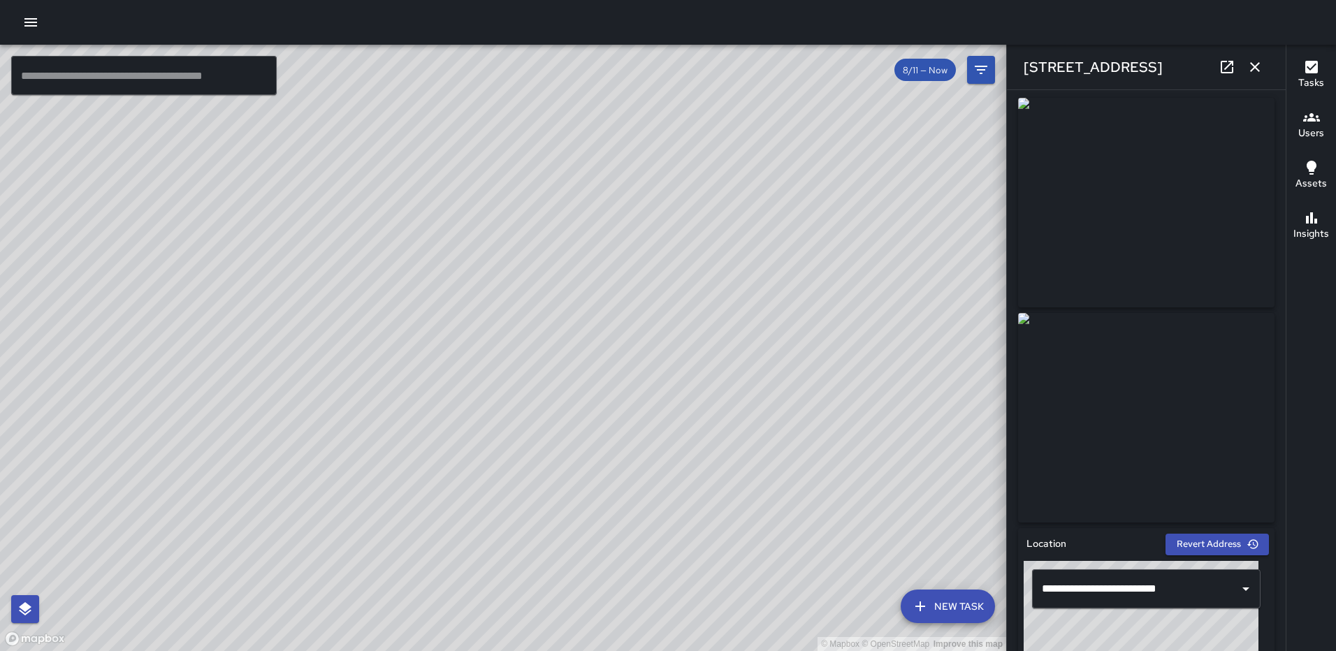
scroll to position [0, 0]
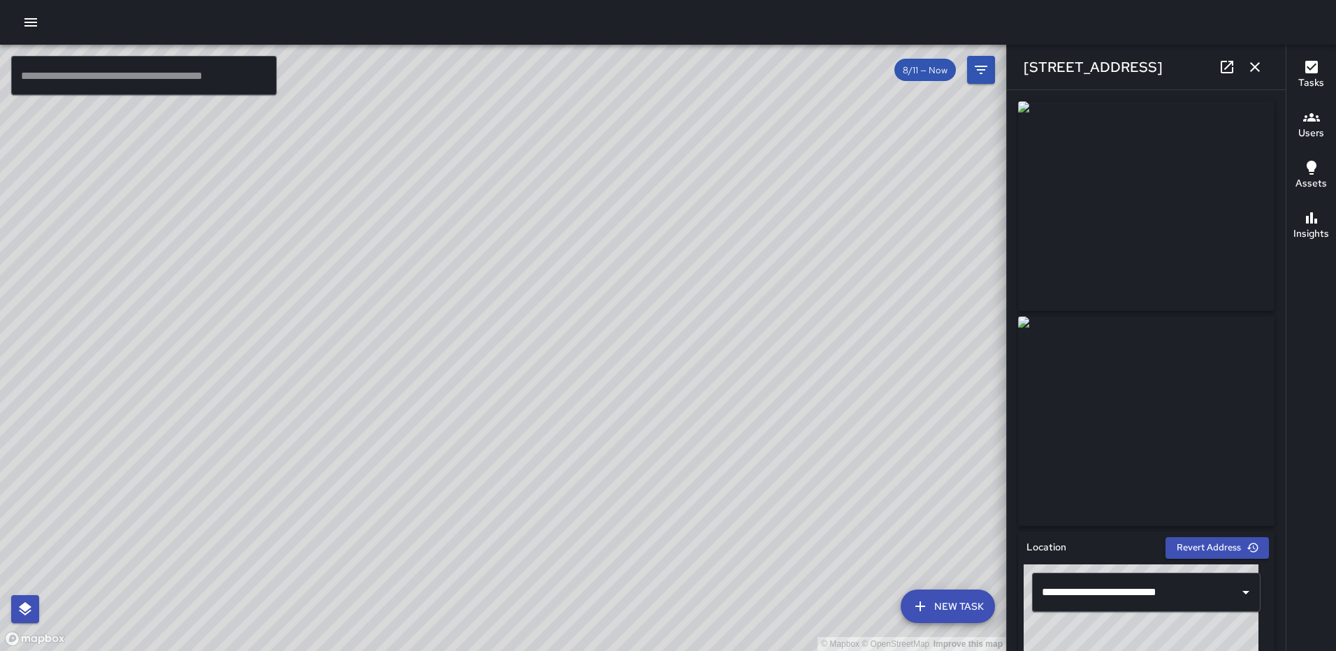
click at [1256, 64] on icon "button" at bounding box center [1255, 67] width 17 height 17
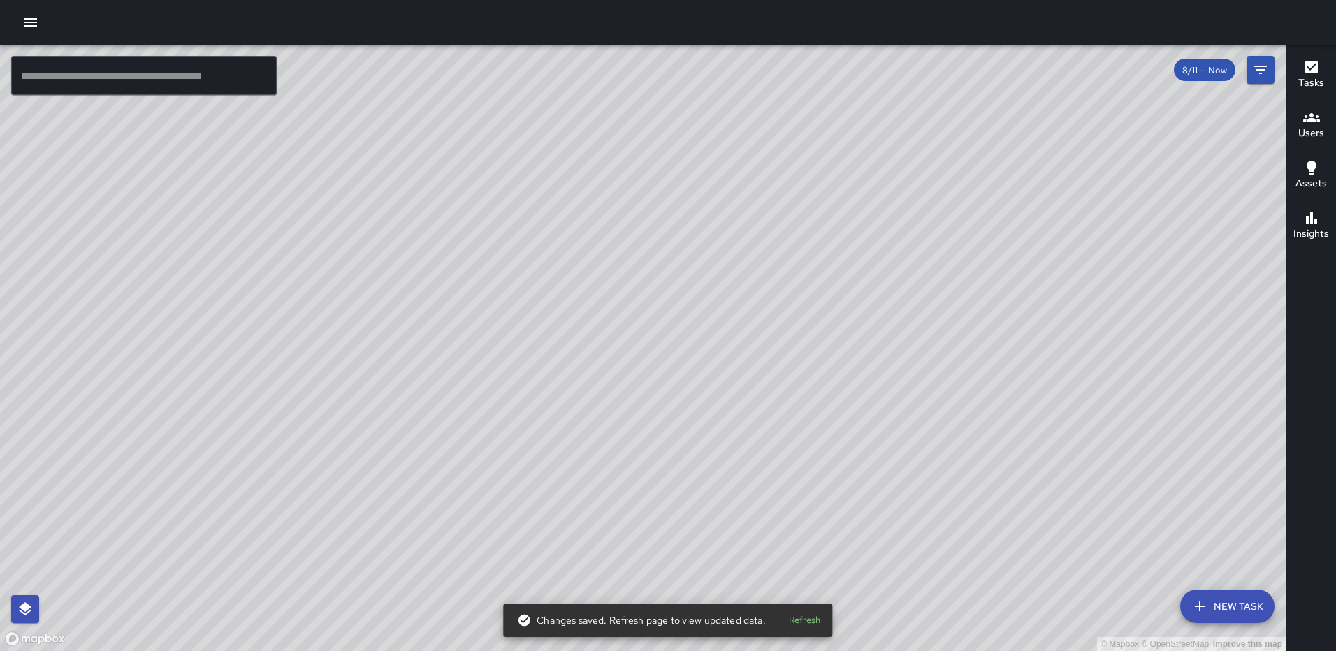
click at [618, 374] on div "© Mapbox © OpenStreetMap Improve this map" at bounding box center [643, 348] width 1286 height 607
click at [618, 379] on div "© Mapbox © OpenStreetMap Improve this map RL Ruben Lechuga 1101 First Street No…" at bounding box center [643, 348] width 1286 height 607
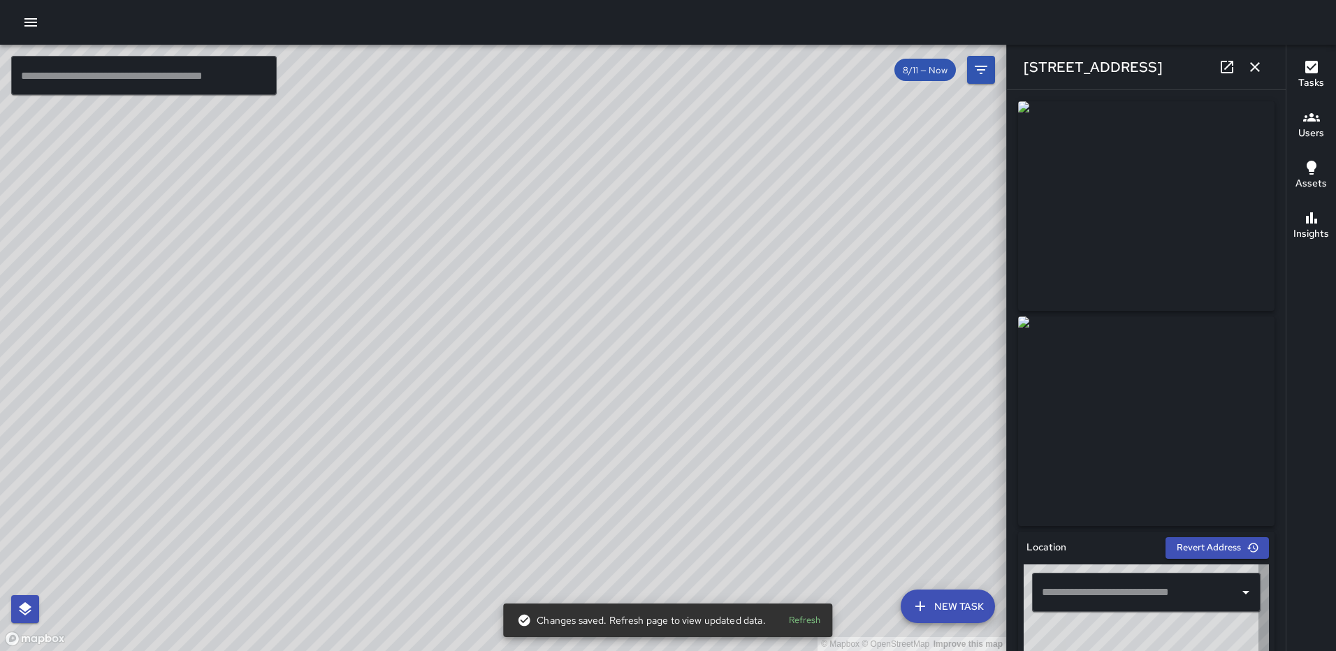
type input "**********"
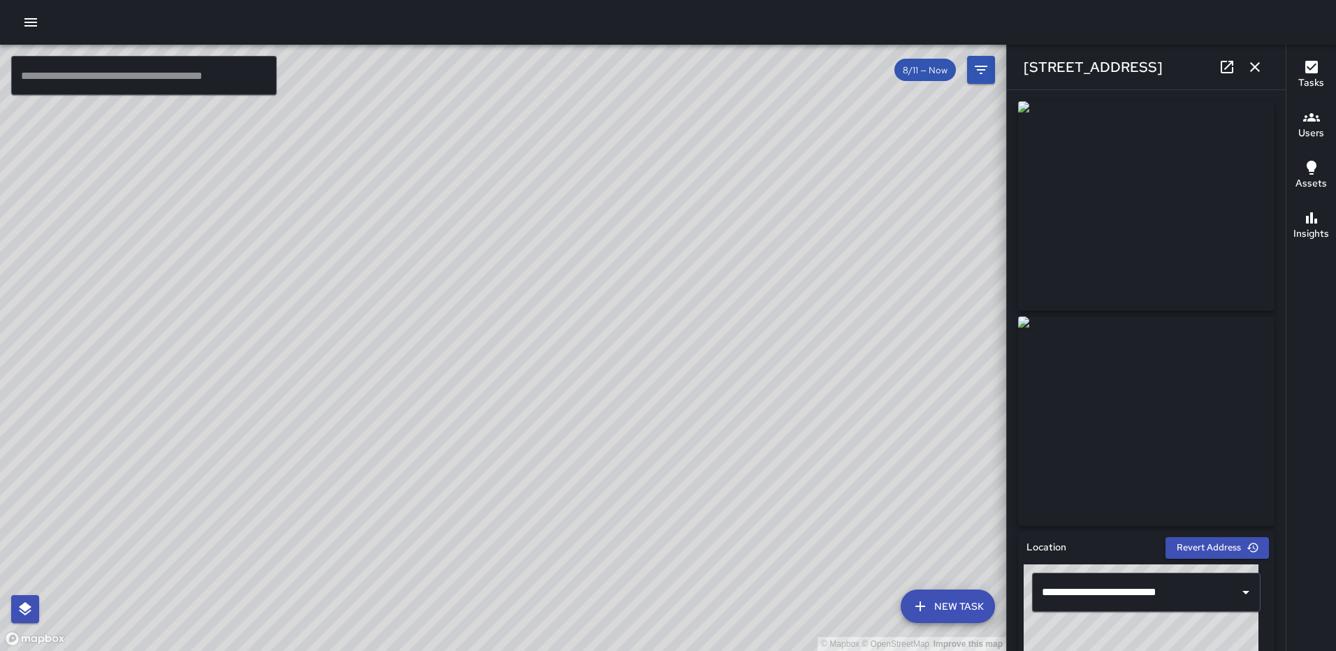
click at [1254, 72] on icon "button" at bounding box center [1255, 67] width 17 height 17
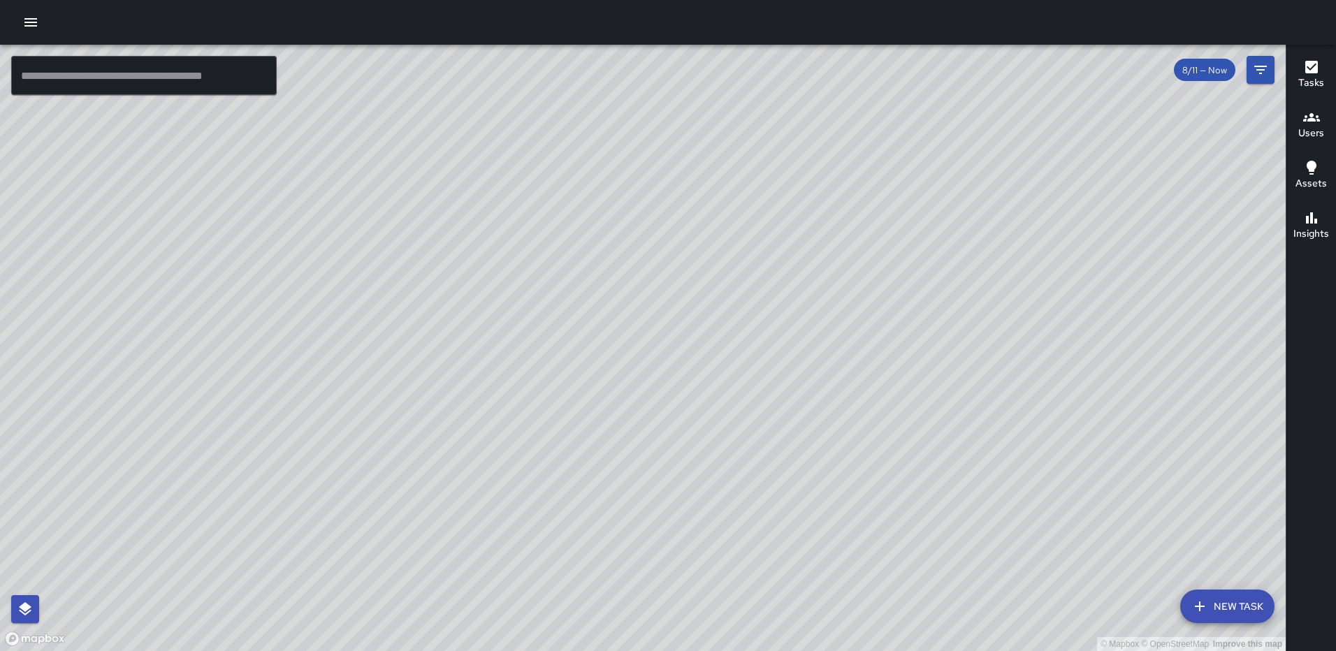
click at [641, 350] on div "© Mapbox © OpenStreetMap Improve this map RL Ruben Lechuga 1101 First Street No…" at bounding box center [643, 348] width 1286 height 607
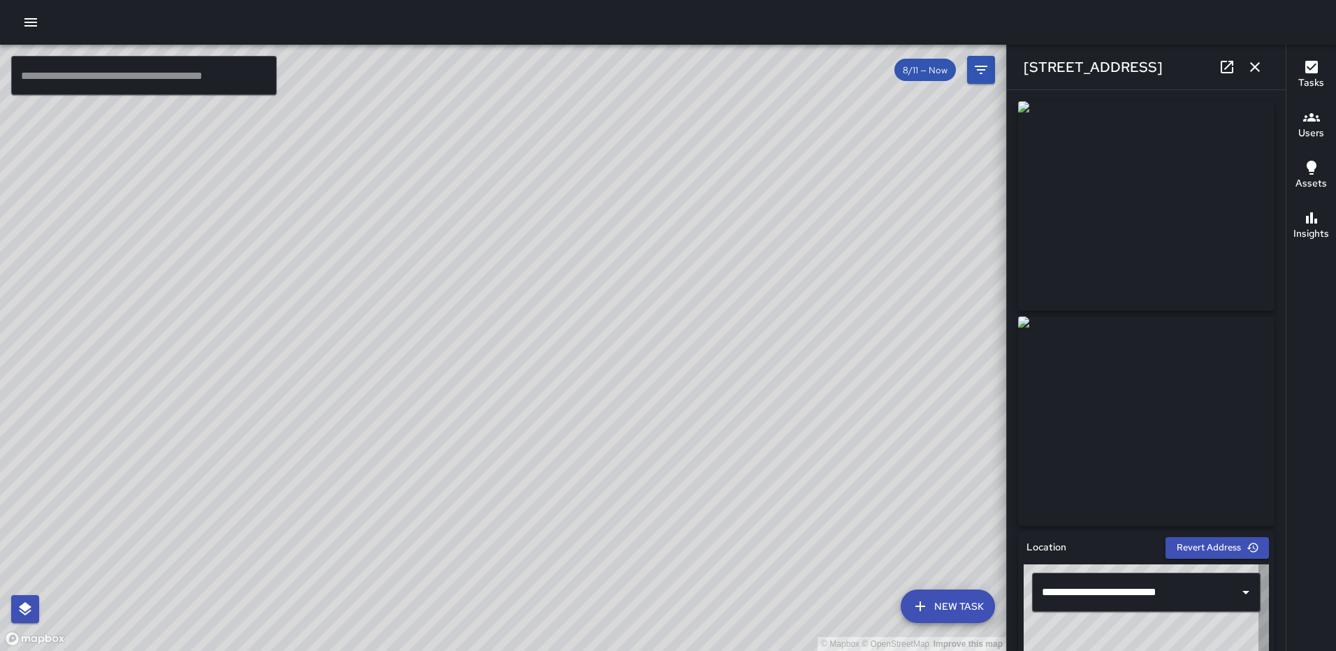
type input "**********"
click at [1229, 66] on icon at bounding box center [1227, 67] width 17 height 17
click at [520, 349] on div "© Mapbox © OpenStreetMap Improve this map" at bounding box center [503, 348] width 1006 height 607
click at [1229, 65] on icon at bounding box center [1227, 67] width 13 height 13
click at [1253, 62] on icon "button" at bounding box center [1255, 67] width 17 height 17
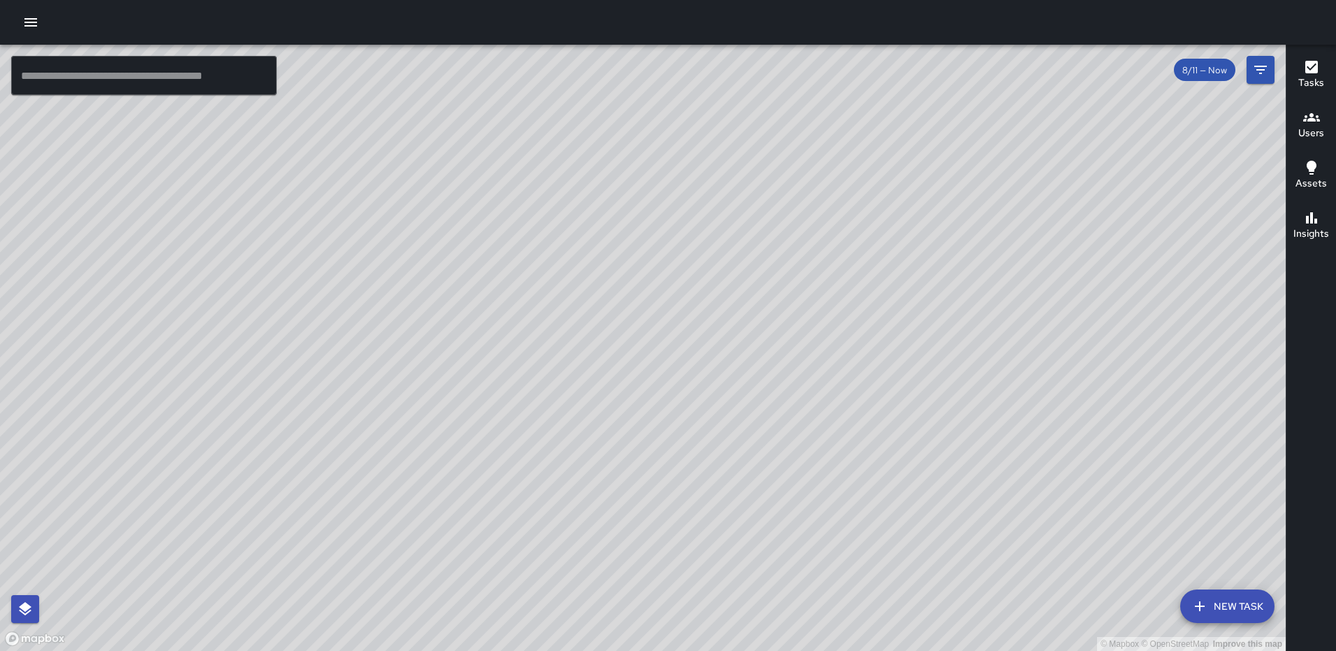
click at [1321, 64] on div "Tasks" at bounding box center [1311, 75] width 26 height 32
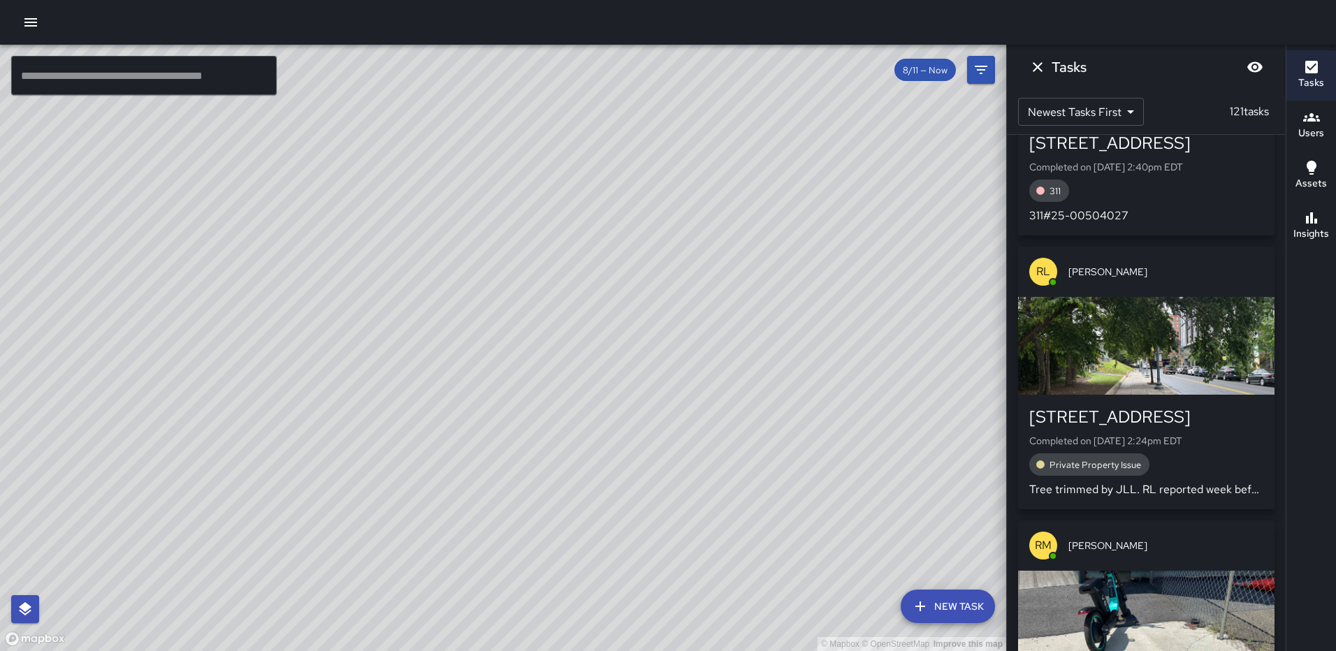
scroll to position [820, 0]
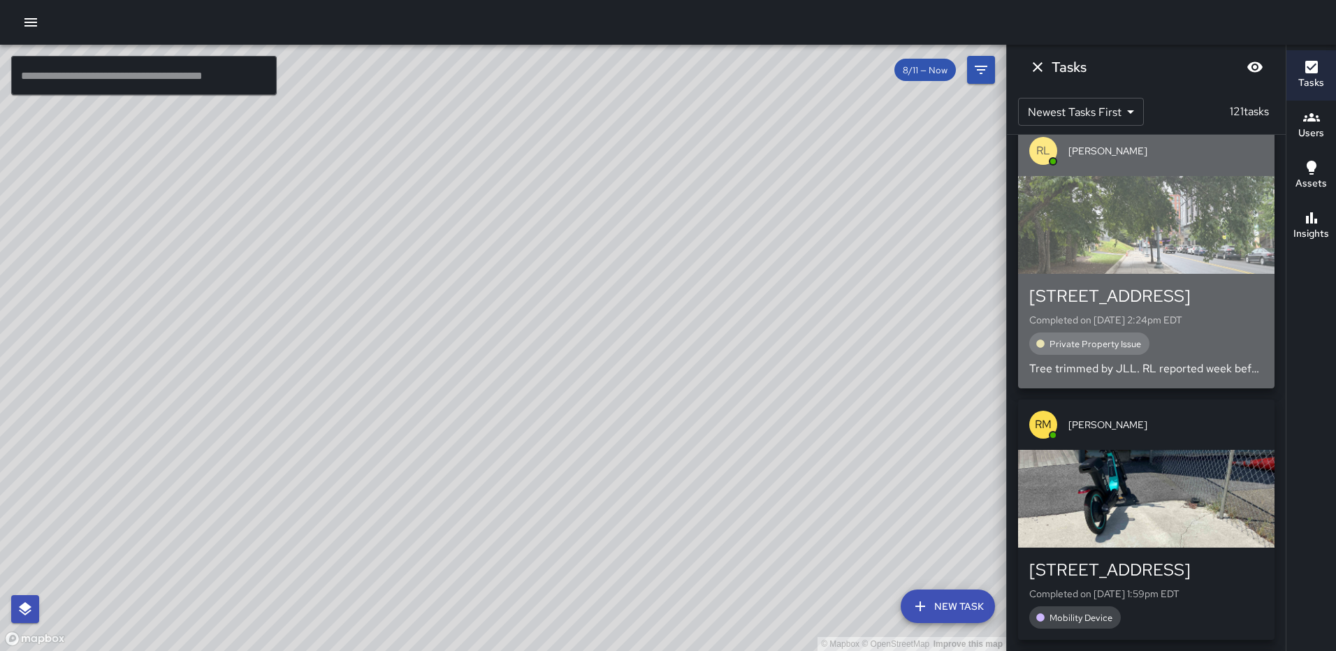
click at [1205, 358] on div "1101 First Street Northeast Completed on 8/11/2025, 2:24pm EDT Private Property…" at bounding box center [1146, 331] width 234 height 92
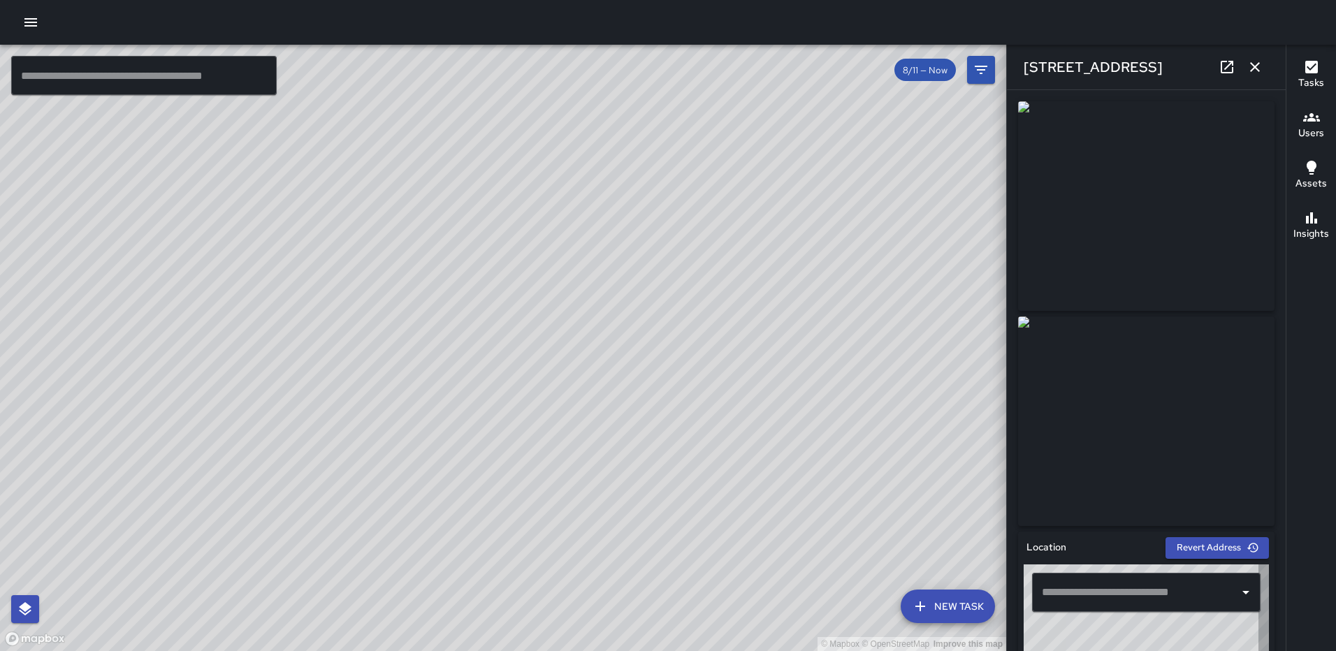
type input "**********"
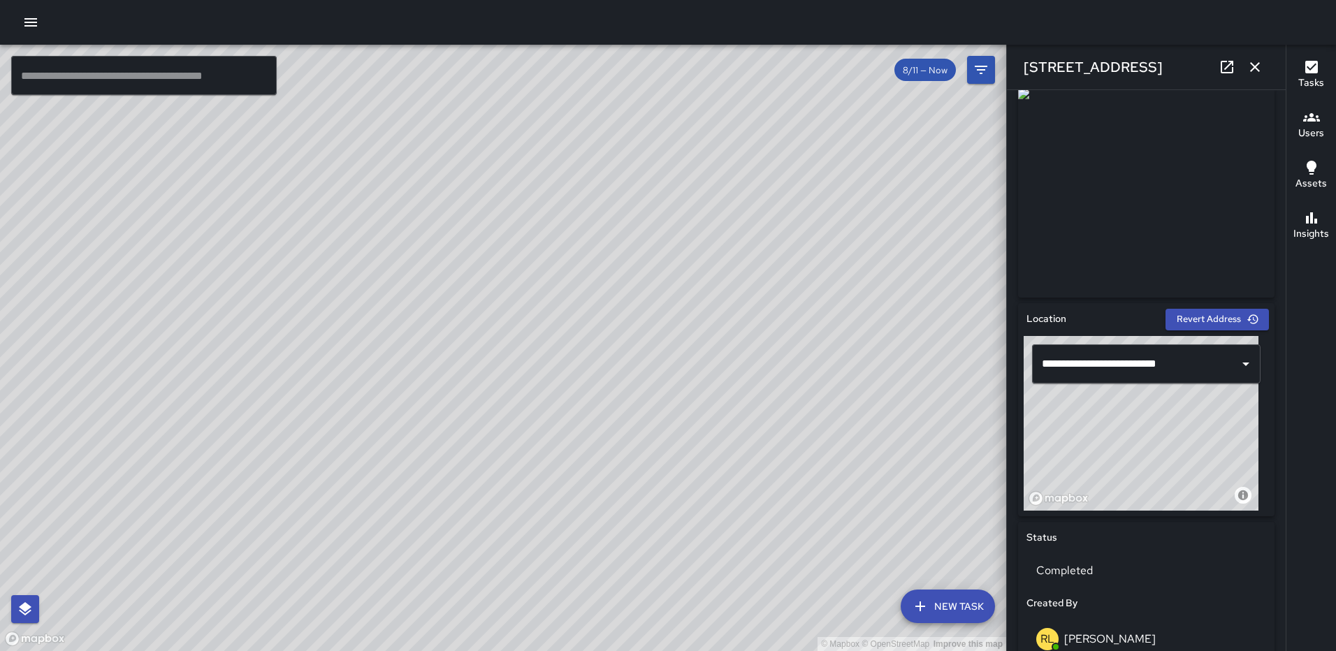
scroll to position [859, 0]
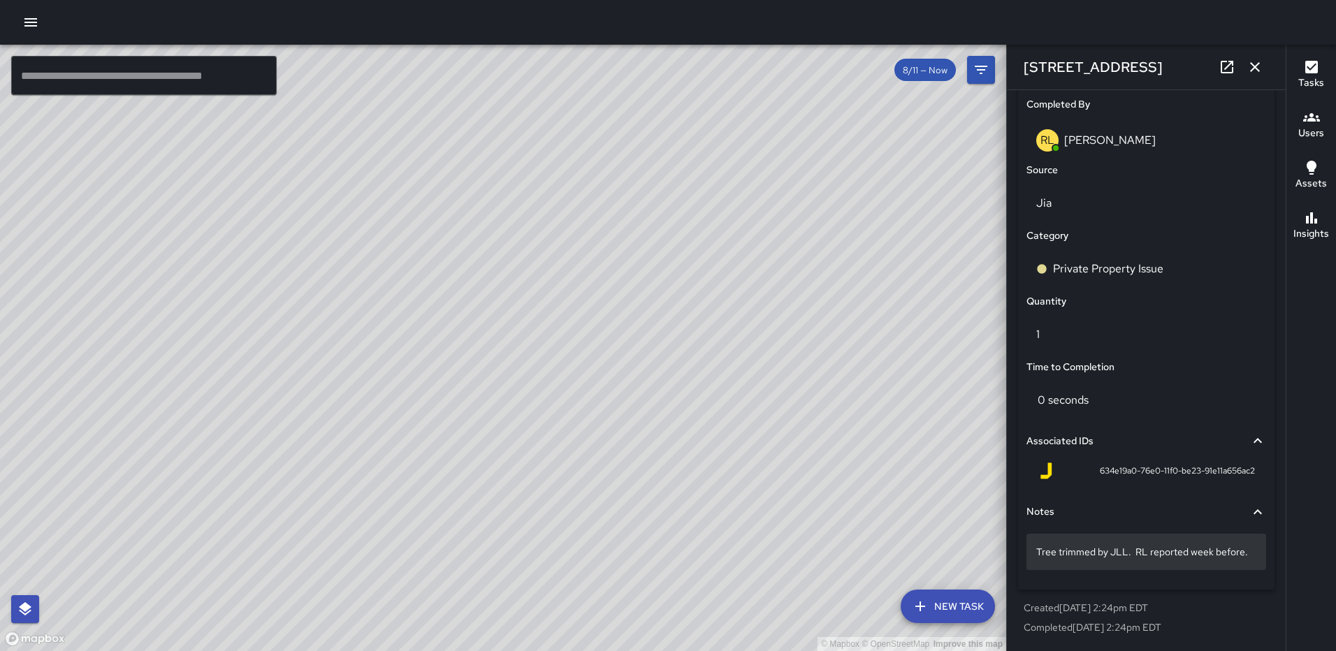
click at [1189, 551] on p "Tree trimmed by JLL. RL reported week before." at bounding box center [1146, 552] width 220 height 14
click at [1190, 552] on textarea "**********" at bounding box center [1141, 553] width 210 height 14
click at [1191, 551] on textarea "**********" at bounding box center [1141, 560] width 210 height 28
type textarea "**********"
click at [1251, 61] on icon "button" at bounding box center [1255, 67] width 17 height 17
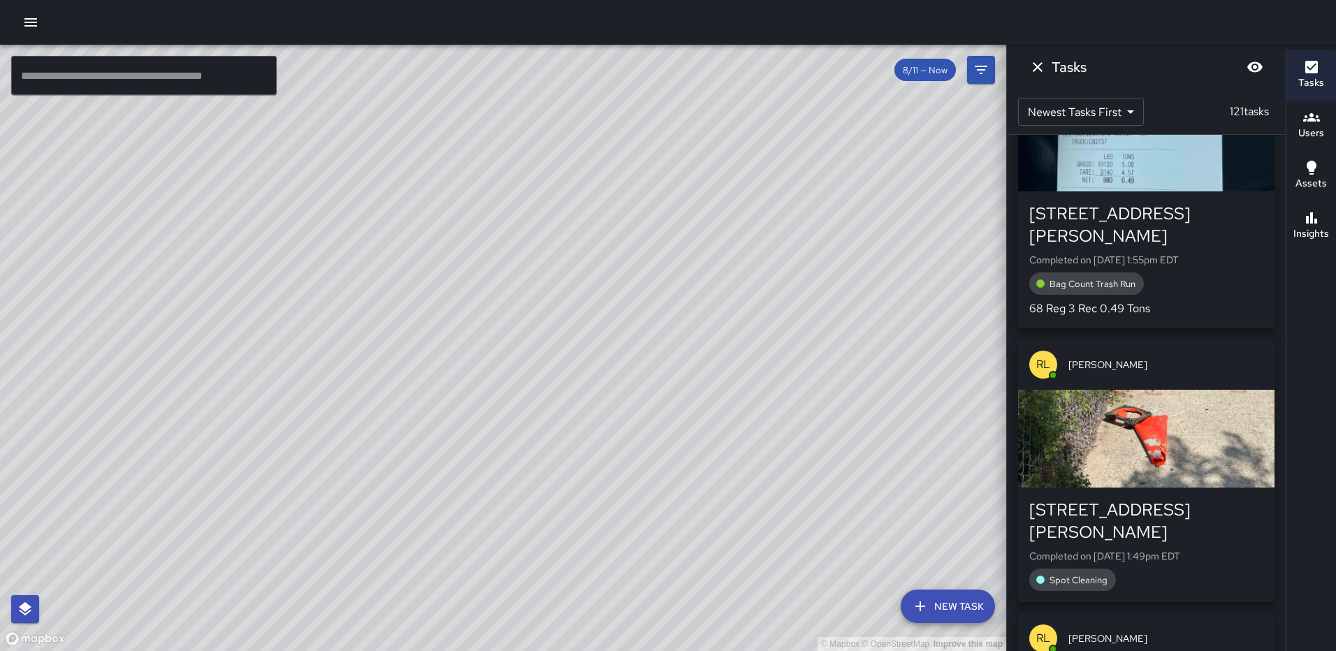
scroll to position [1518, 0]
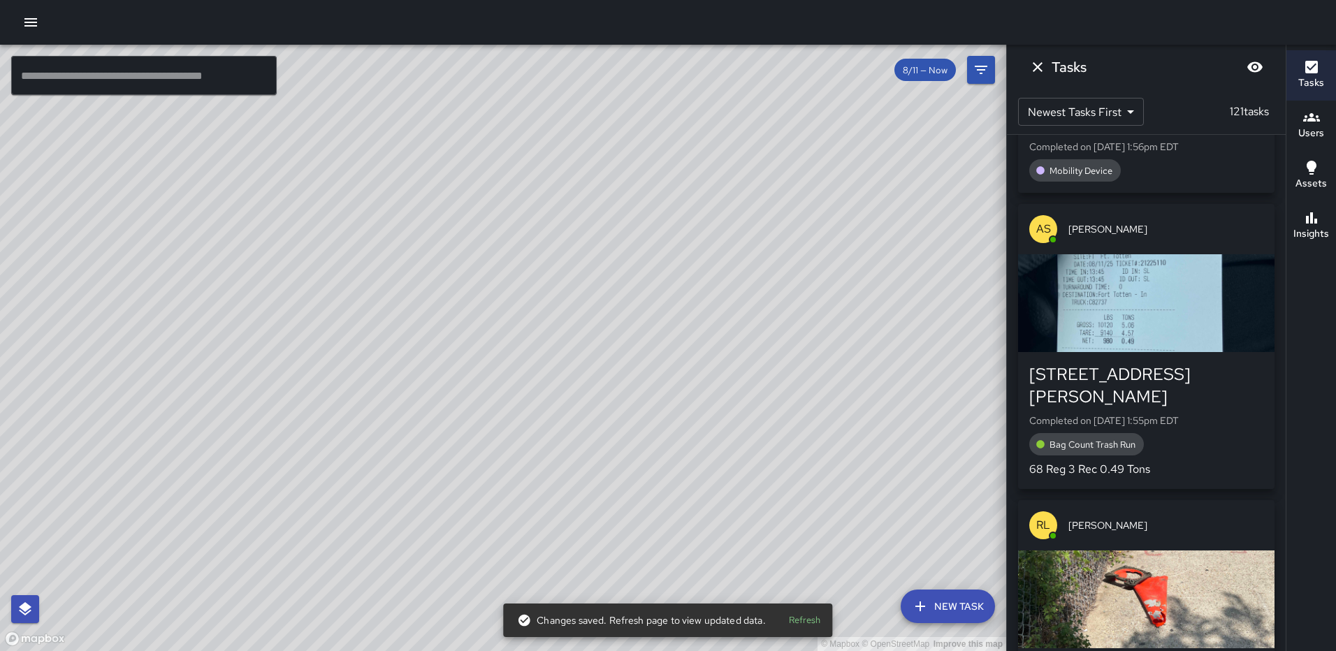
click at [1140, 279] on div "button" at bounding box center [1146, 303] width 256 height 98
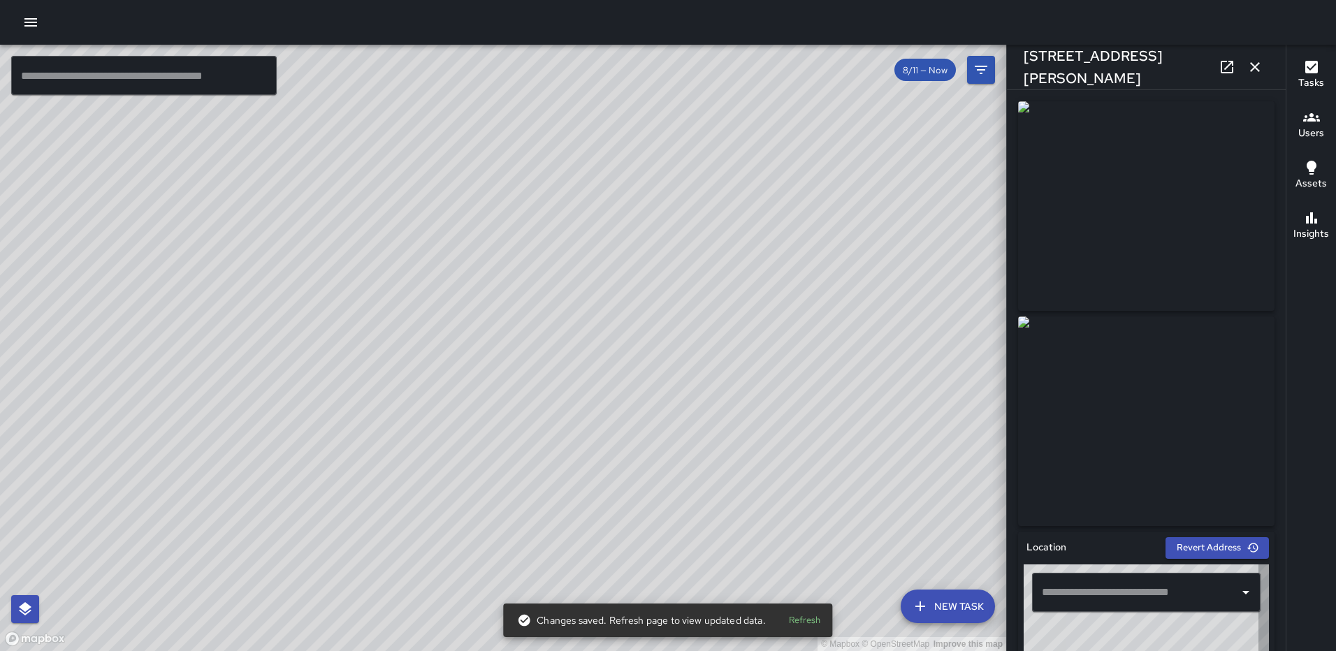
type input "**********"
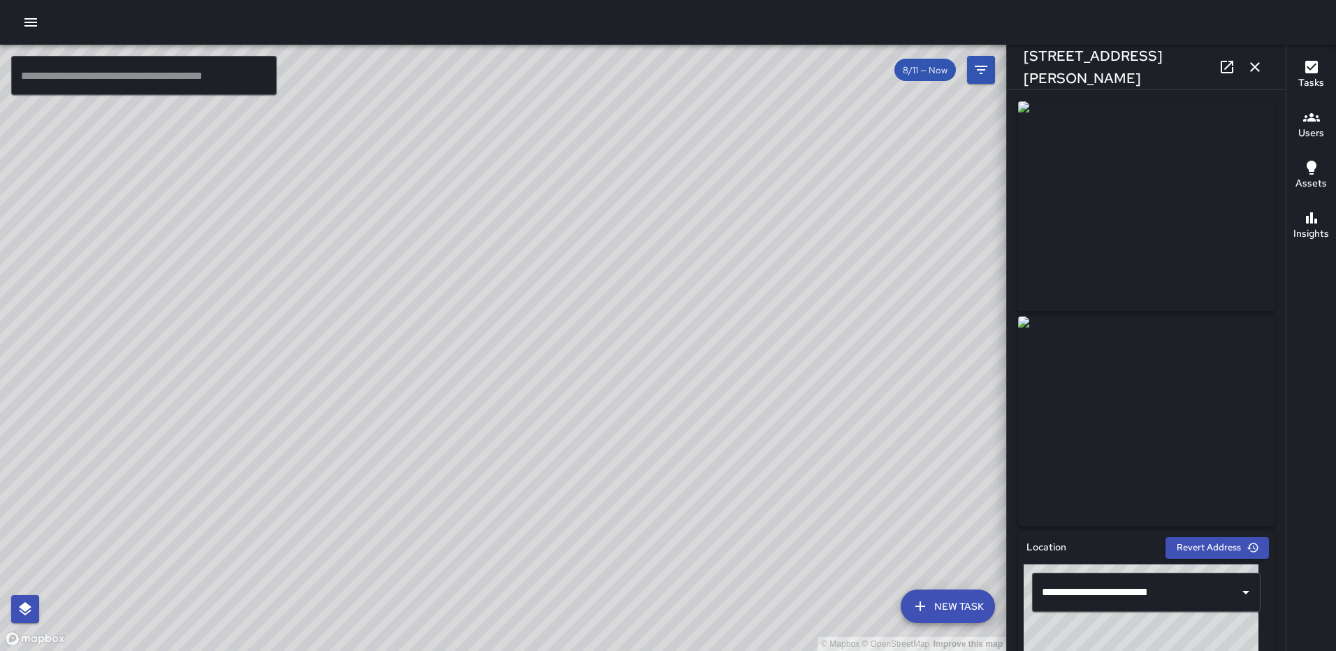
click at [1221, 67] on icon at bounding box center [1227, 67] width 13 height 13
click at [1254, 64] on icon "button" at bounding box center [1255, 67] width 17 height 17
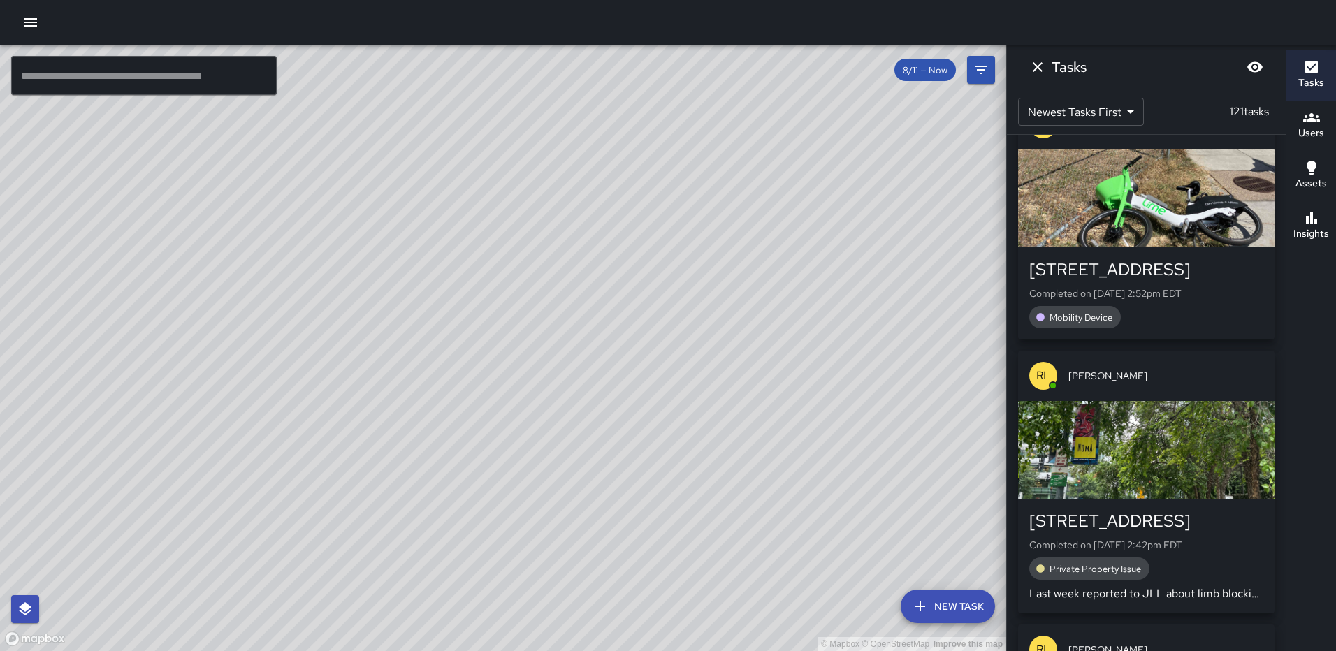
scroll to position [0, 0]
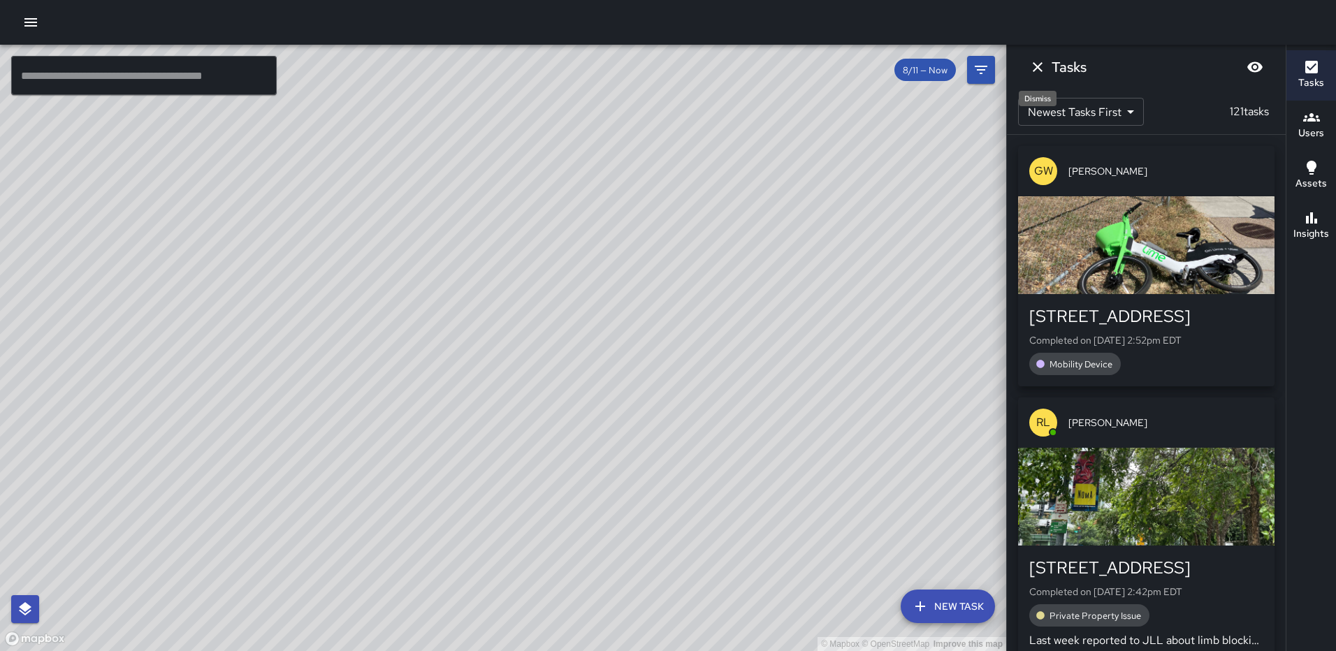
click at [1031, 64] on icon "Dismiss" at bounding box center [1037, 67] width 17 height 17
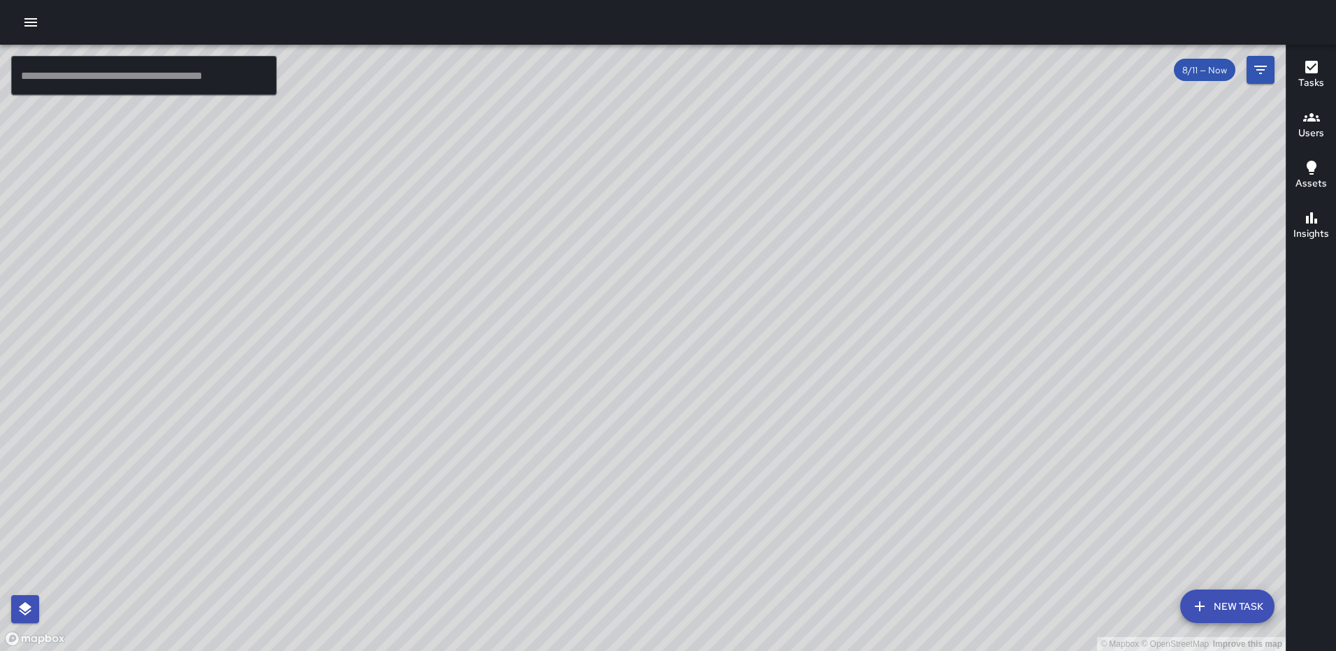
drag, startPoint x: 1051, startPoint y: 347, endPoint x: 797, endPoint y: 175, distance: 307.4
click at [798, 180] on div "© Mapbox © OpenStreetMap Improve this map" at bounding box center [643, 348] width 1286 height 607
drag, startPoint x: 932, startPoint y: 238, endPoint x: 736, endPoint y: 142, distance: 218.7
click at [736, 144] on div "© Mapbox © OpenStreetMap Improve this map" at bounding box center [643, 348] width 1286 height 607
drag, startPoint x: 750, startPoint y: 326, endPoint x: 827, endPoint y: 175, distance: 170.3
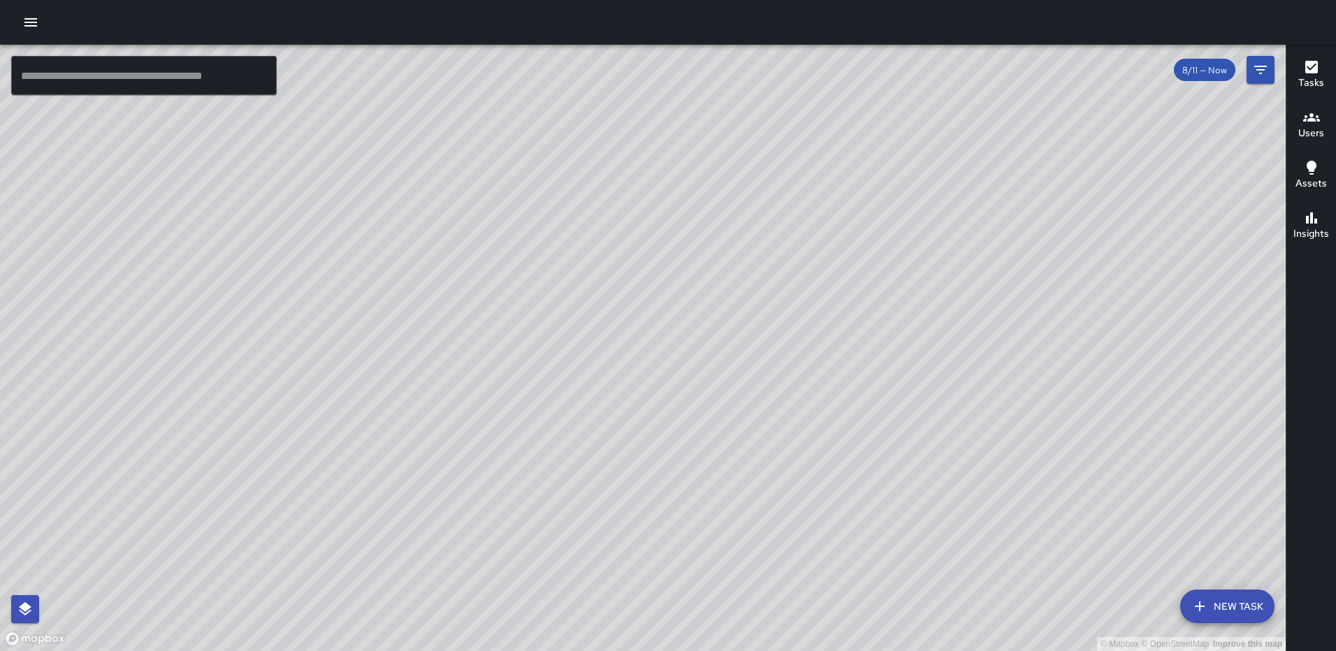
click at [845, 135] on div "© Mapbox © OpenStreetMap Improve this map" at bounding box center [643, 348] width 1286 height 607
drag, startPoint x: 830, startPoint y: 282, endPoint x: 995, endPoint y: 48, distance: 285.8
click at [995, 48] on div "© Mapbox © OpenStreetMap Improve this map" at bounding box center [643, 348] width 1286 height 607
click at [1312, 67] on icon "button" at bounding box center [1311, 67] width 17 height 17
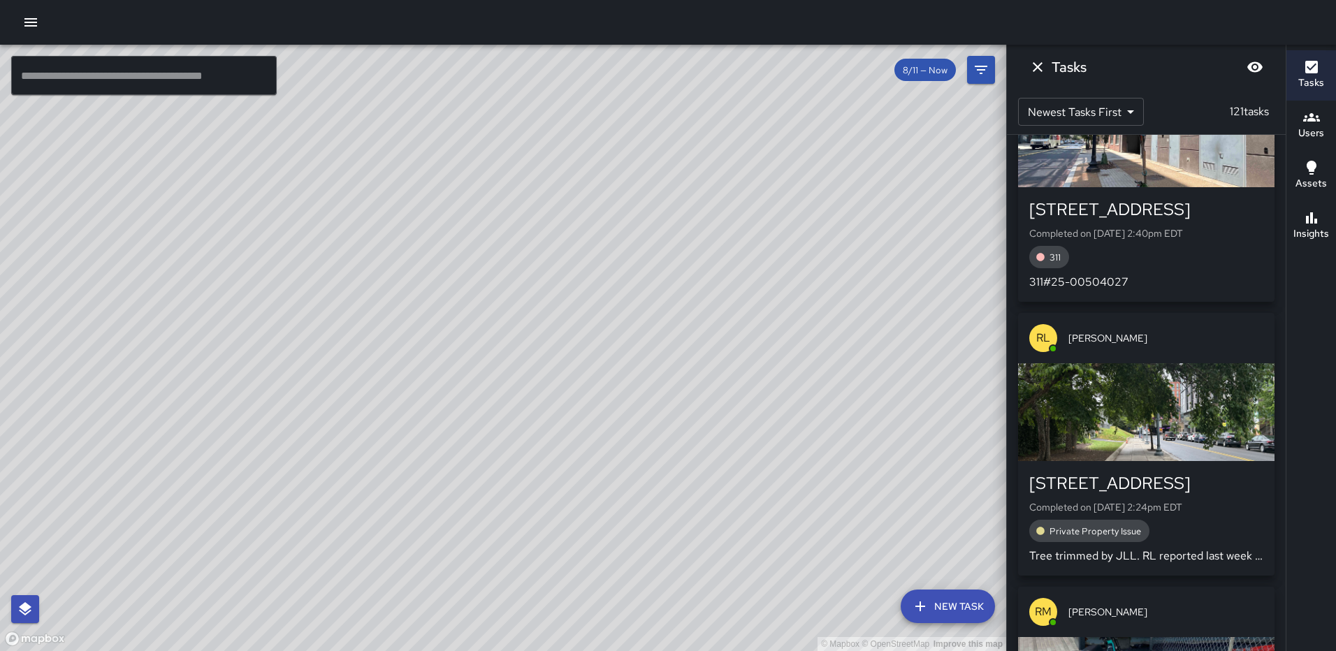
scroll to position [699, 0]
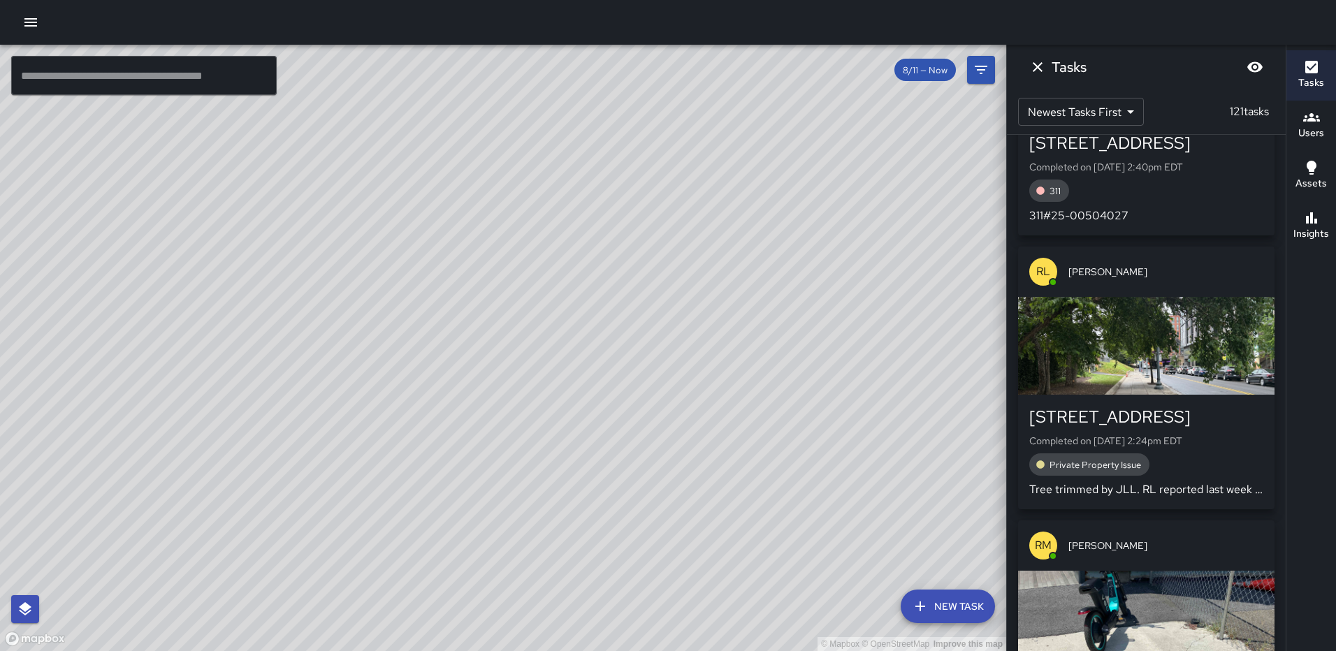
click at [1158, 343] on div "button" at bounding box center [1146, 346] width 256 height 98
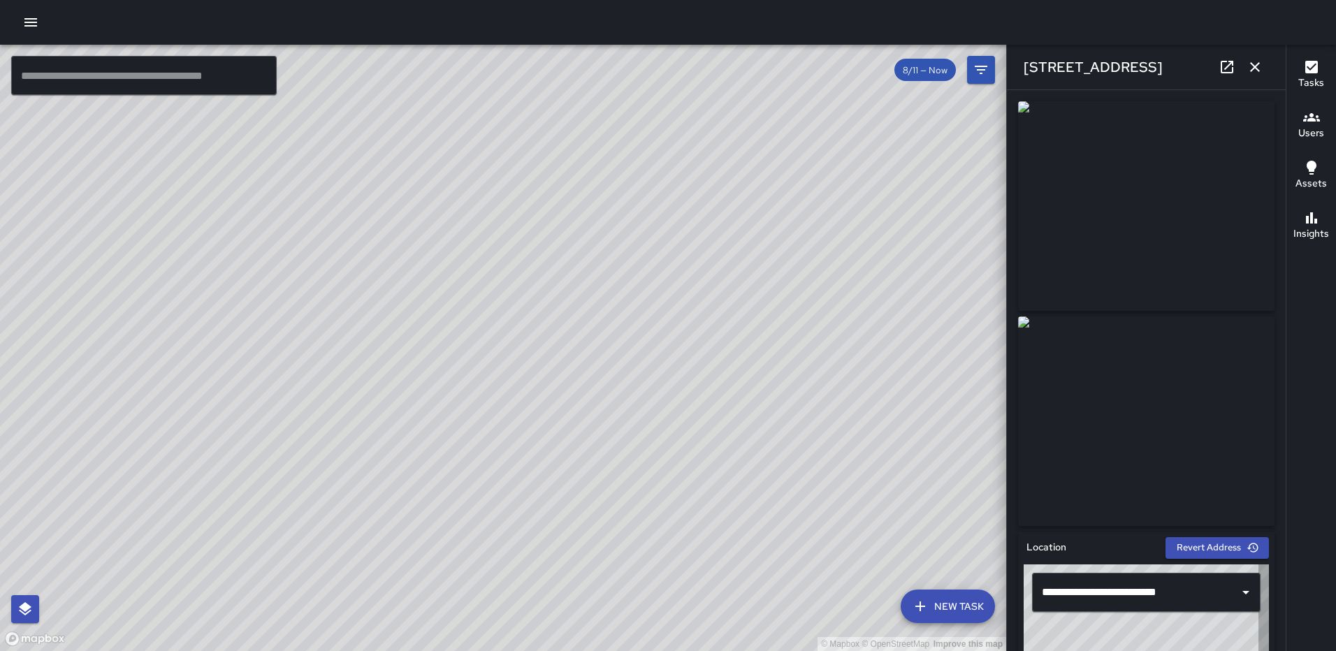
type input "**********"
click at [1256, 64] on icon "button" at bounding box center [1255, 67] width 17 height 17
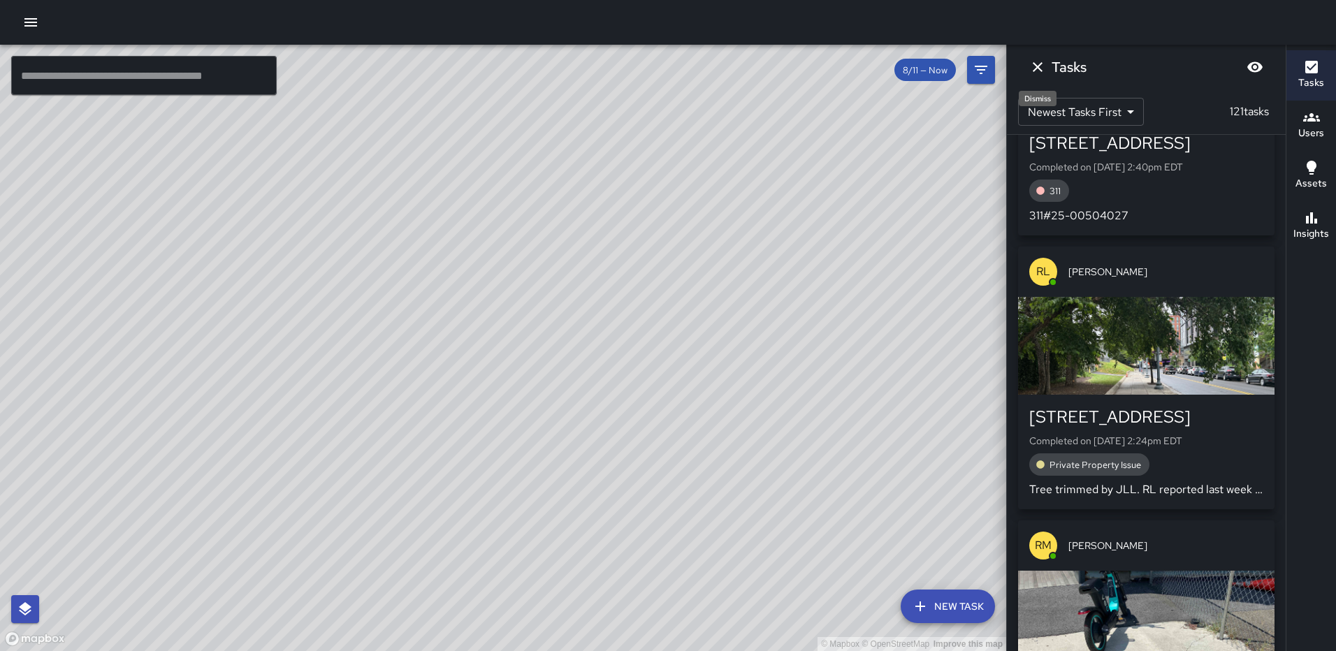
click at [1040, 72] on icon "Dismiss" at bounding box center [1037, 67] width 17 height 17
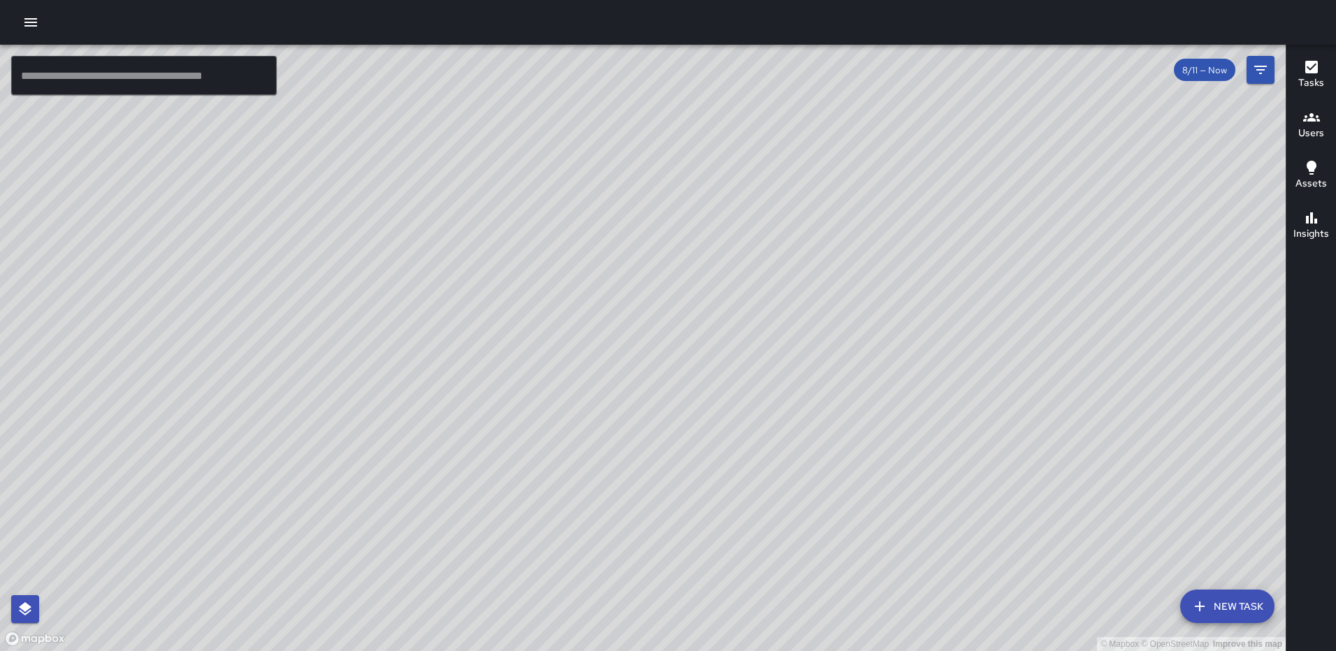
click at [1317, 61] on icon "button" at bounding box center [1311, 67] width 13 height 13
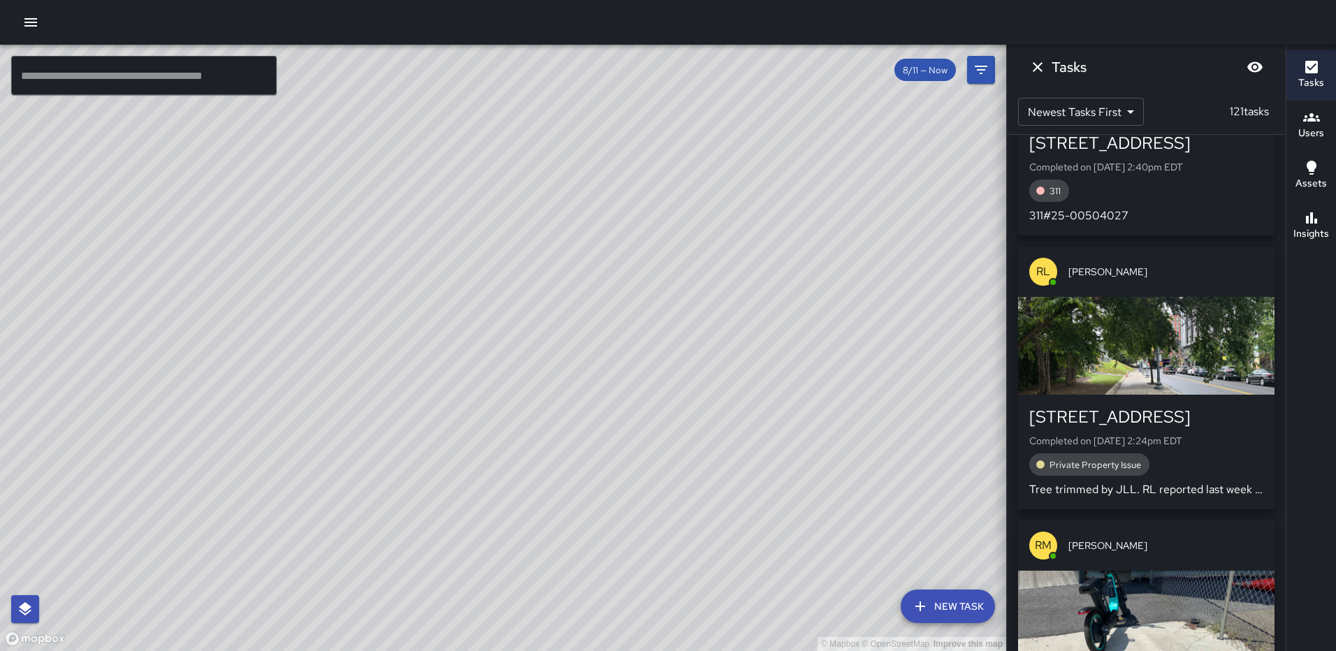
scroll to position [0, 0]
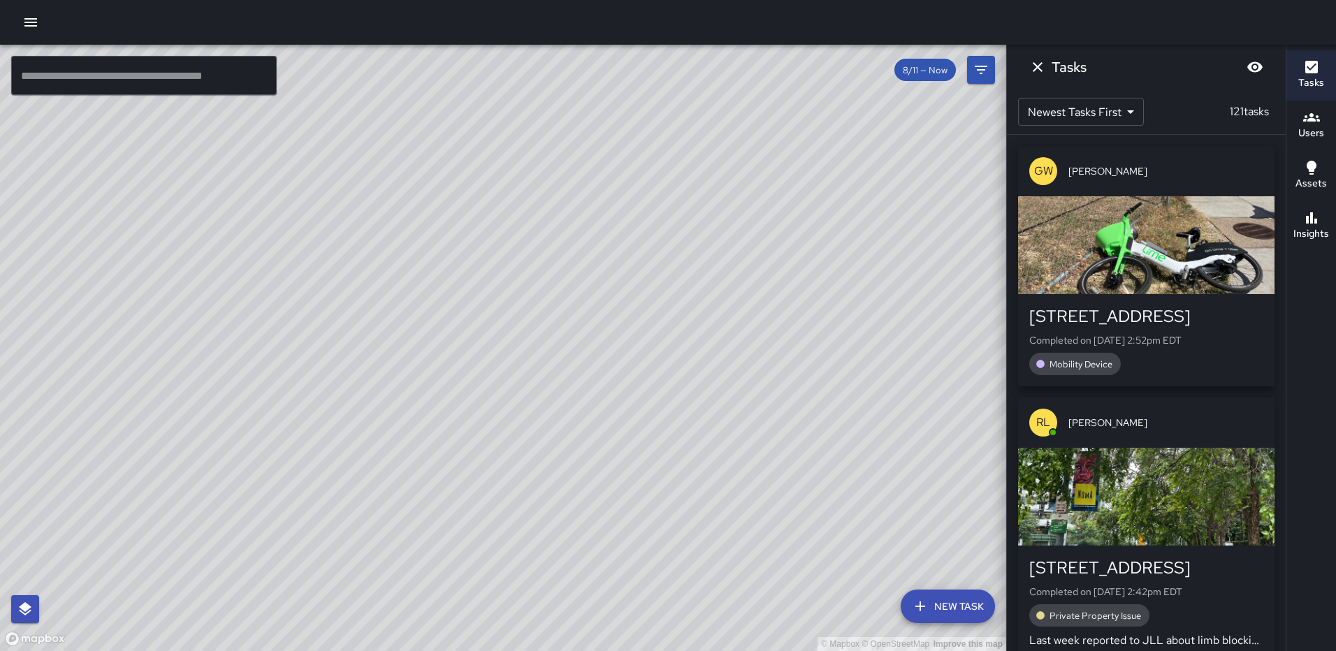
click at [1319, 118] on icon "button" at bounding box center [1311, 117] width 17 height 17
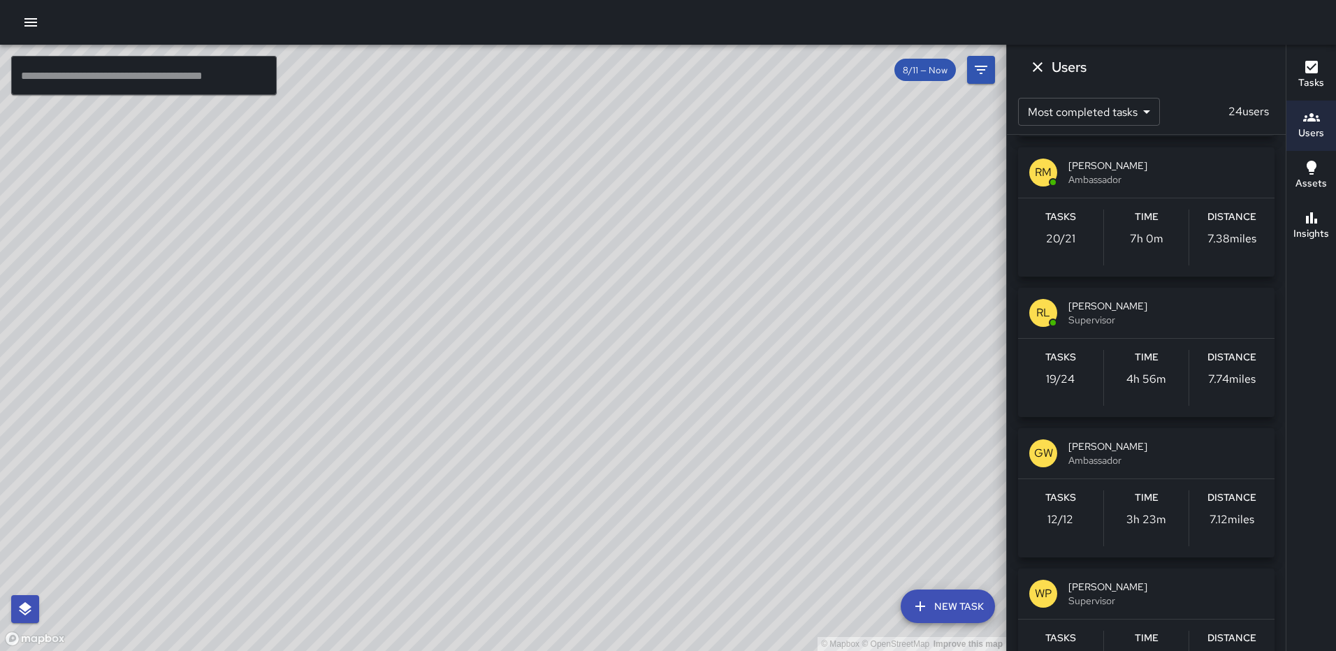
scroll to position [140, 0]
click at [1038, 65] on icon "Dismiss" at bounding box center [1037, 67] width 17 height 17
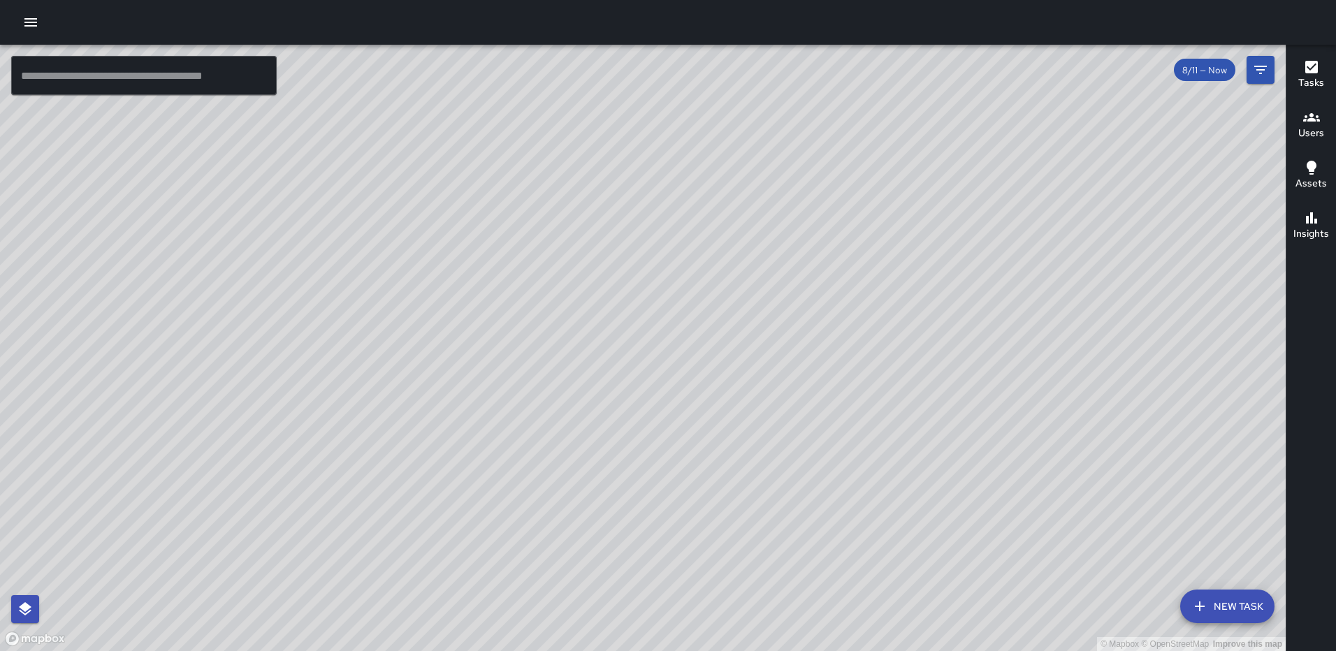
click at [1309, 72] on icon "button" at bounding box center [1311, 67] width 13 height 13
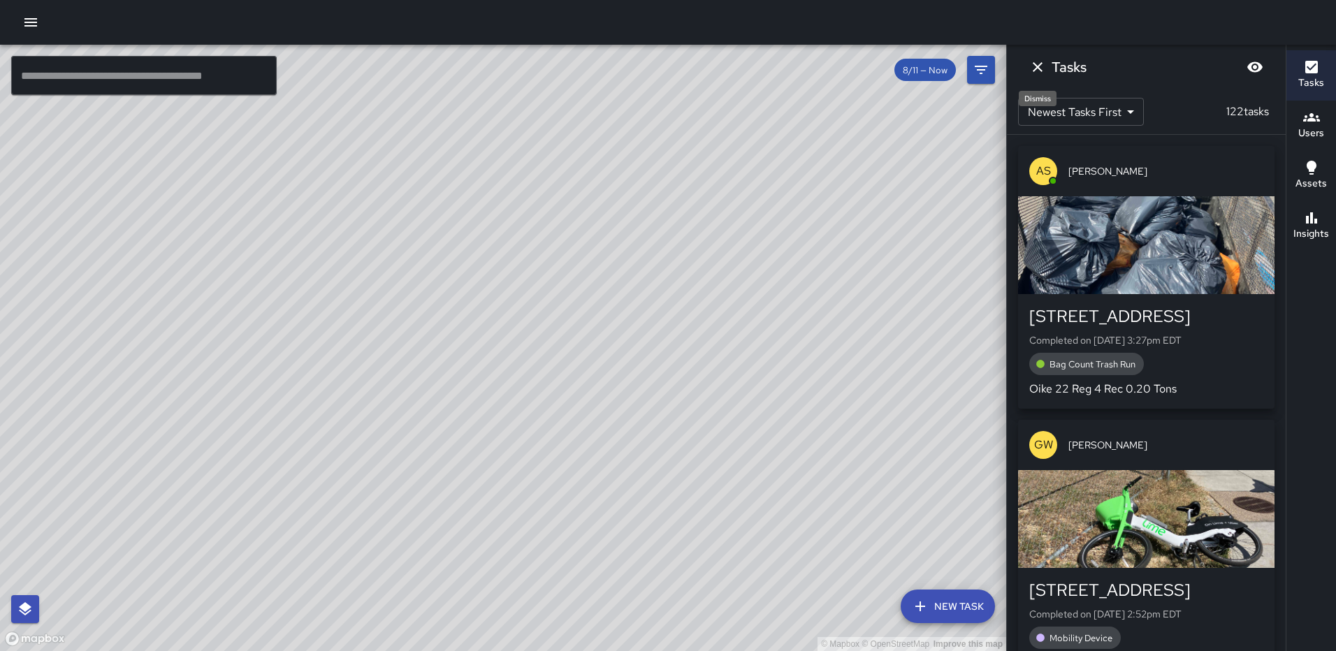
click at [1038, 73] on icon "Dismiss" at bounding box center [1037, 67] width 17 height 17
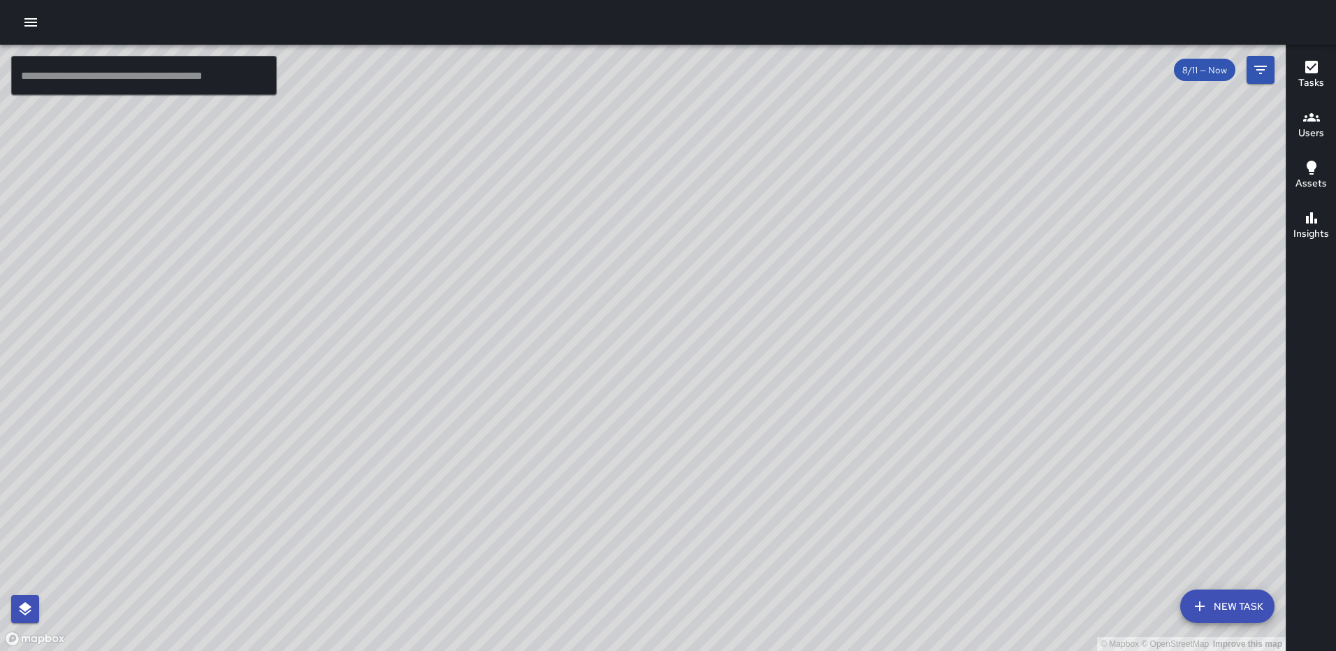
click at [1306, 127] on h6 "Users" at bounding box center [1311, 133] width 26 height 15
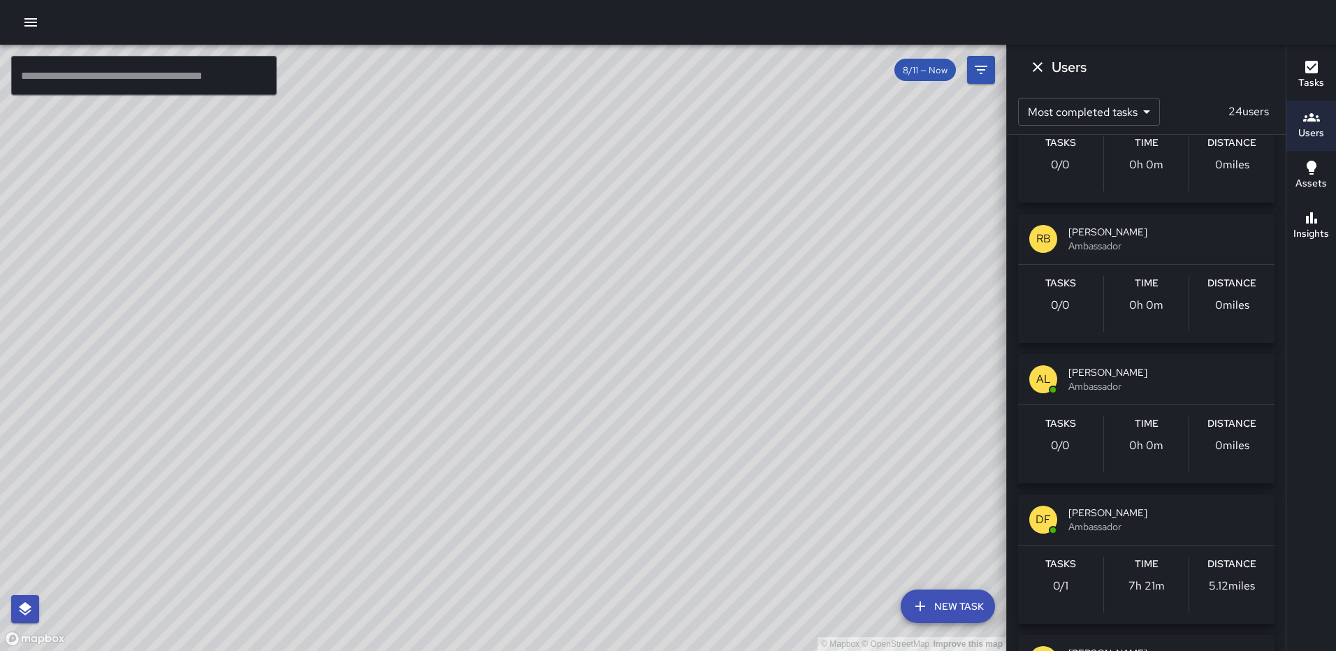
scroll to position [1328, 0]
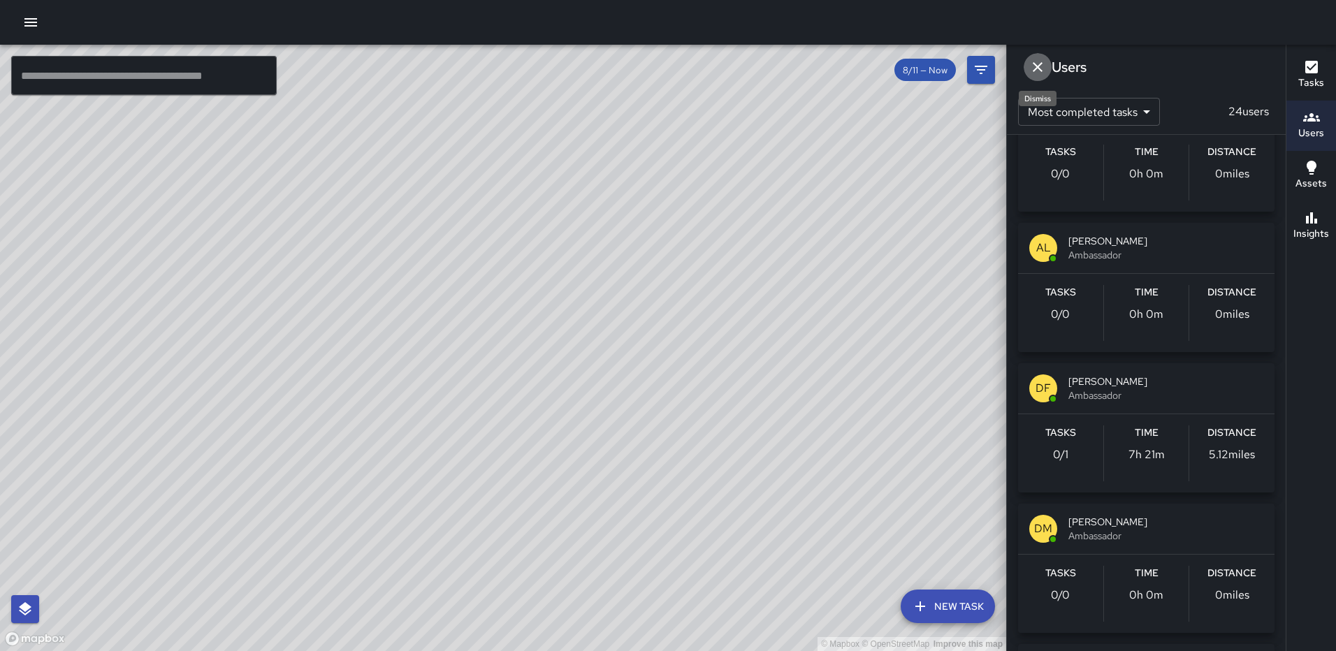
click at [1037, 66] on icon "Dismiss" at bounding box center [1038, 67] width 10 height 10
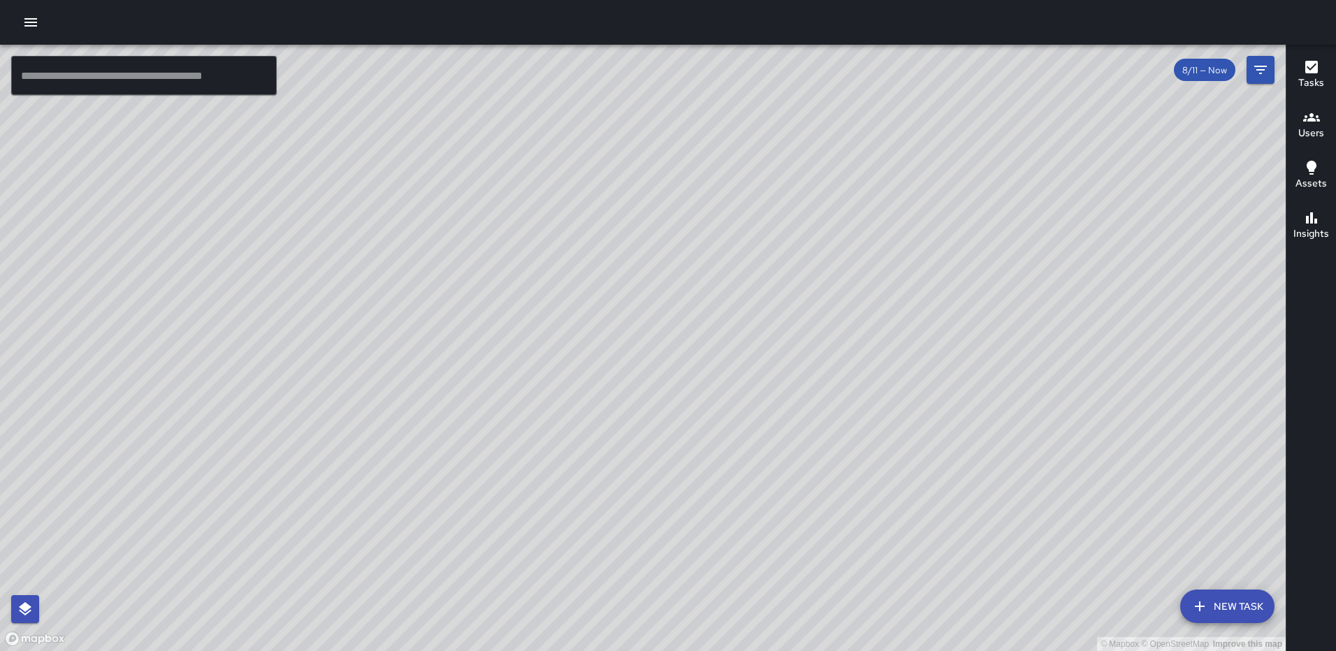
drag, startPoint x: 862, startPoint y: 330, endPoint x: 854, endPoint y: 351, distance: 22.6
click at [859, 456] on div "© Mapbox © OpenStreetMap Improve this map" at bounding box center [643, 348] width 1286 height 607
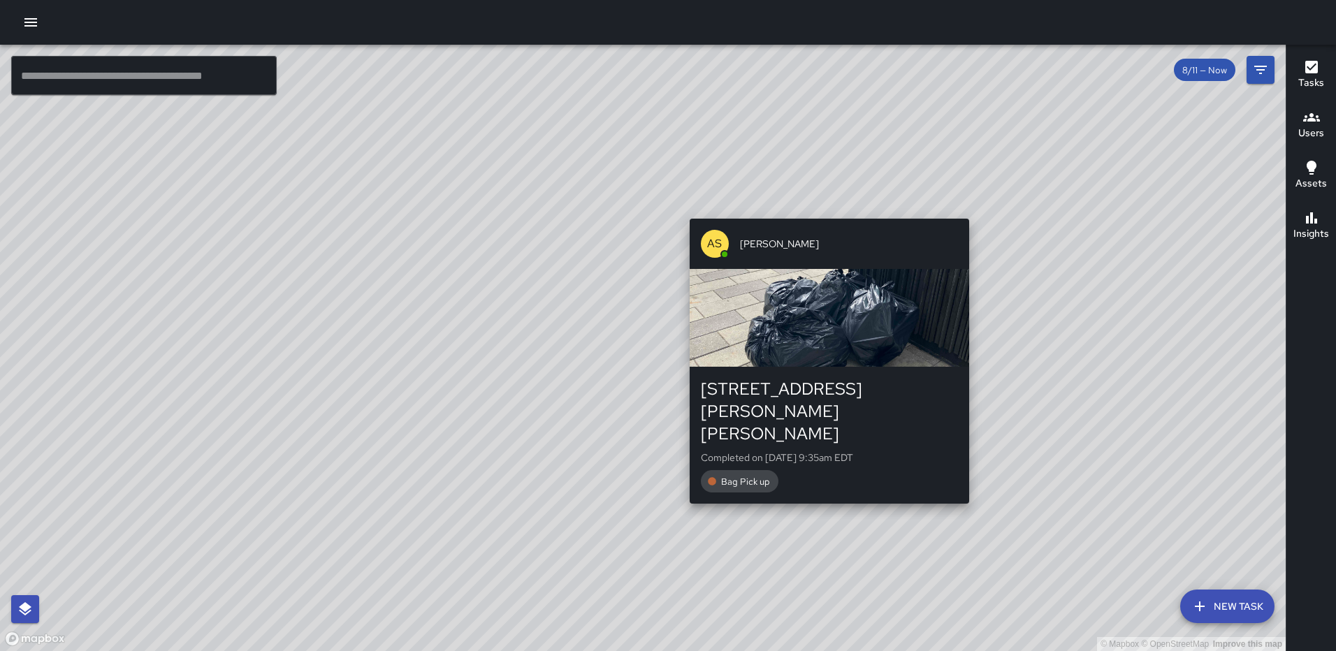
click at [823, 210] on div "© Mapbox © OpenStreetMap Improve this map AS Andre Smith 105 Harry Thomas Way N…" at bounding box center [643, 348] width 1286 height 607
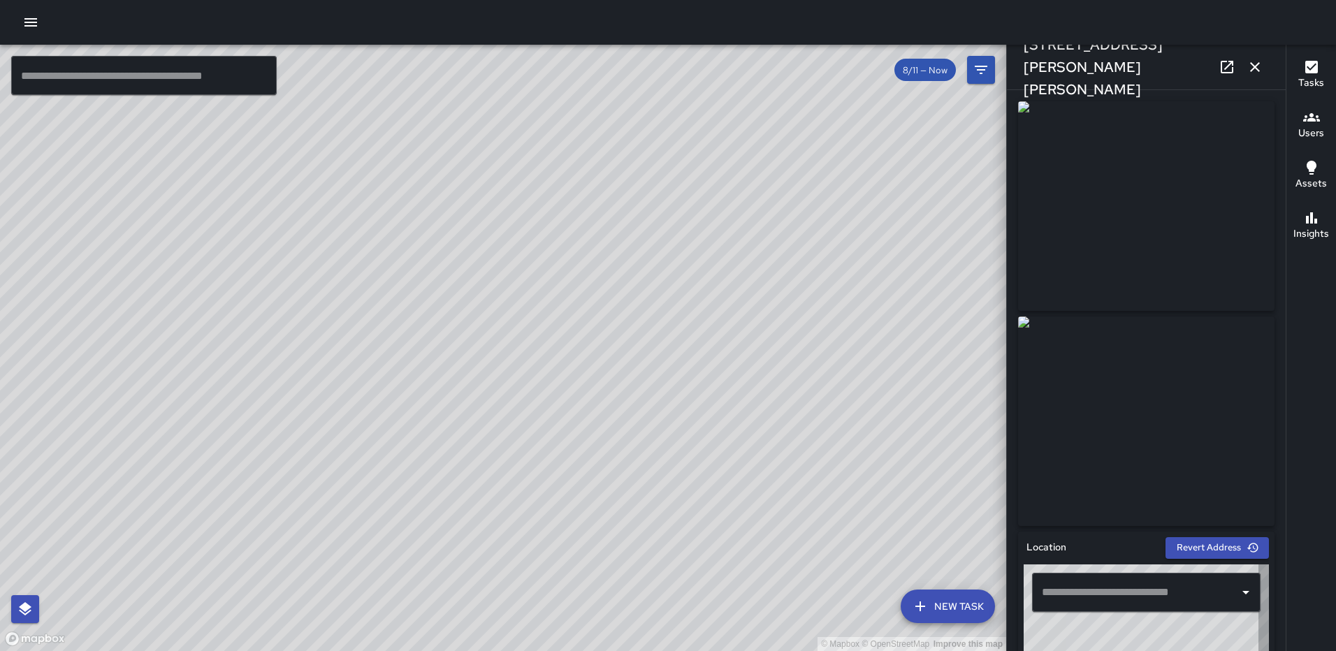
type input "**********"
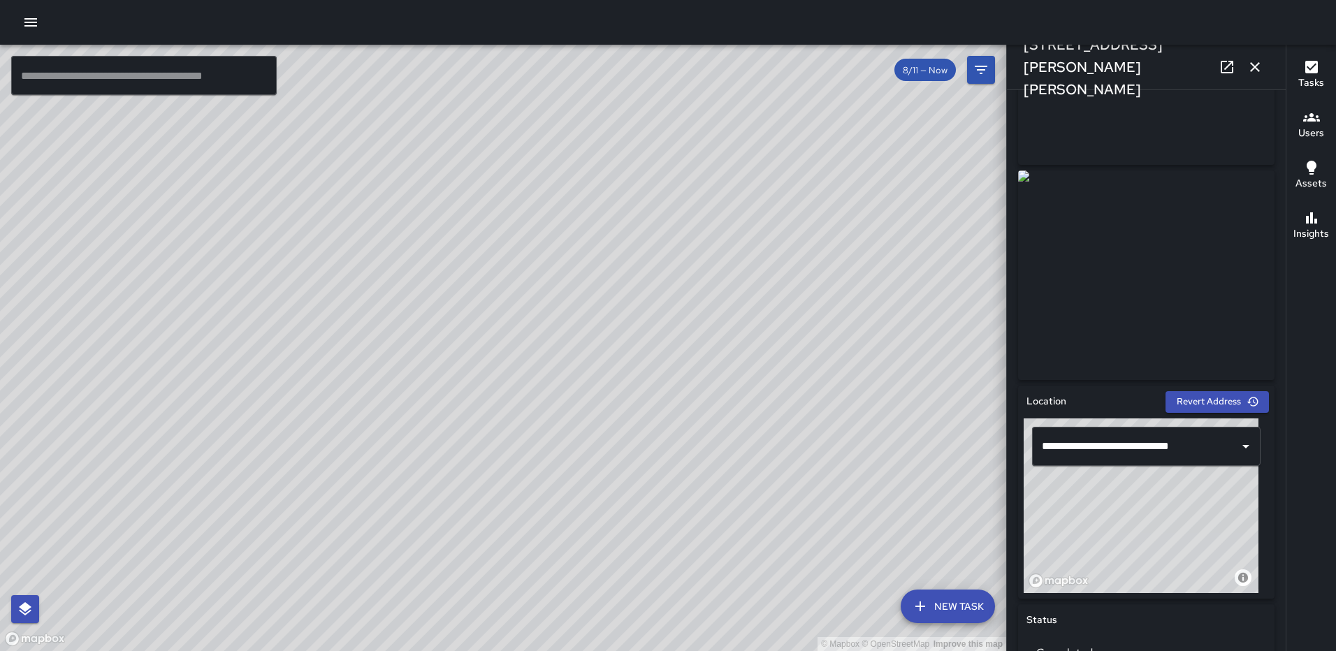
scroll to position [859, 0]
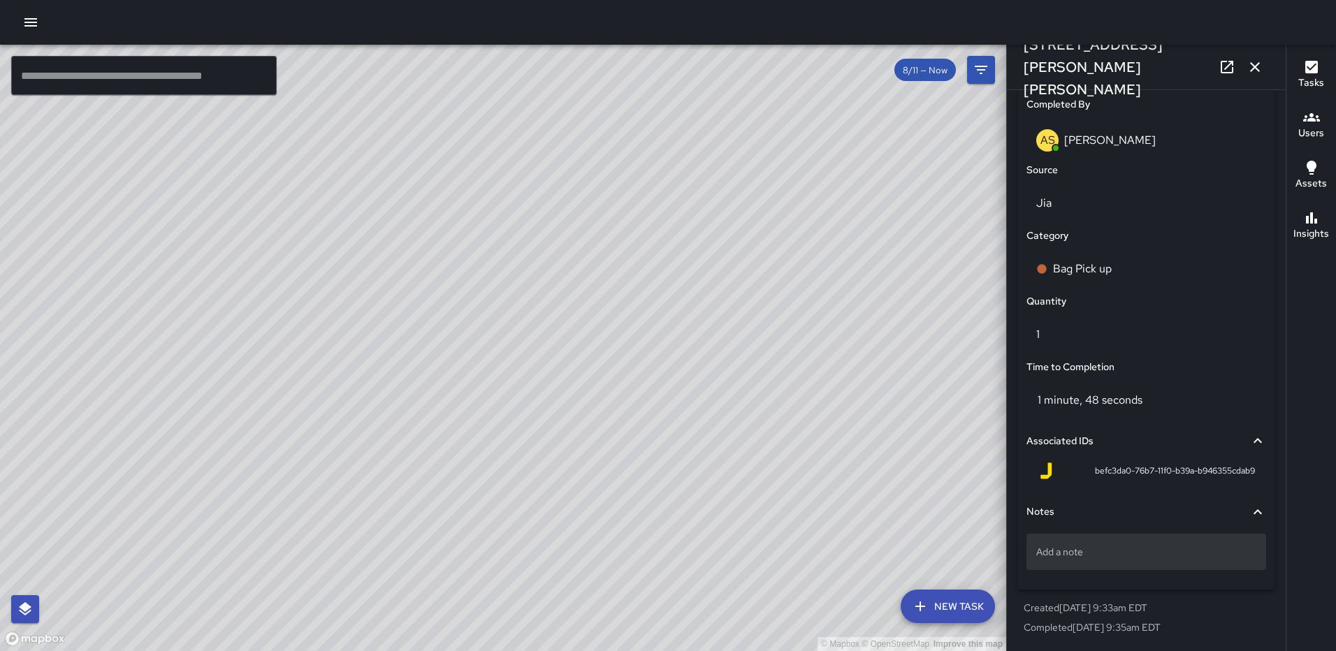
click at [1105, 553] on p "Add a note" at bounding box center [1146, 552] width 220 height 14
type textarea "*****"
click at [1256, 65] on icon "button" at bounding box center [1255, 67] width 17 height 17
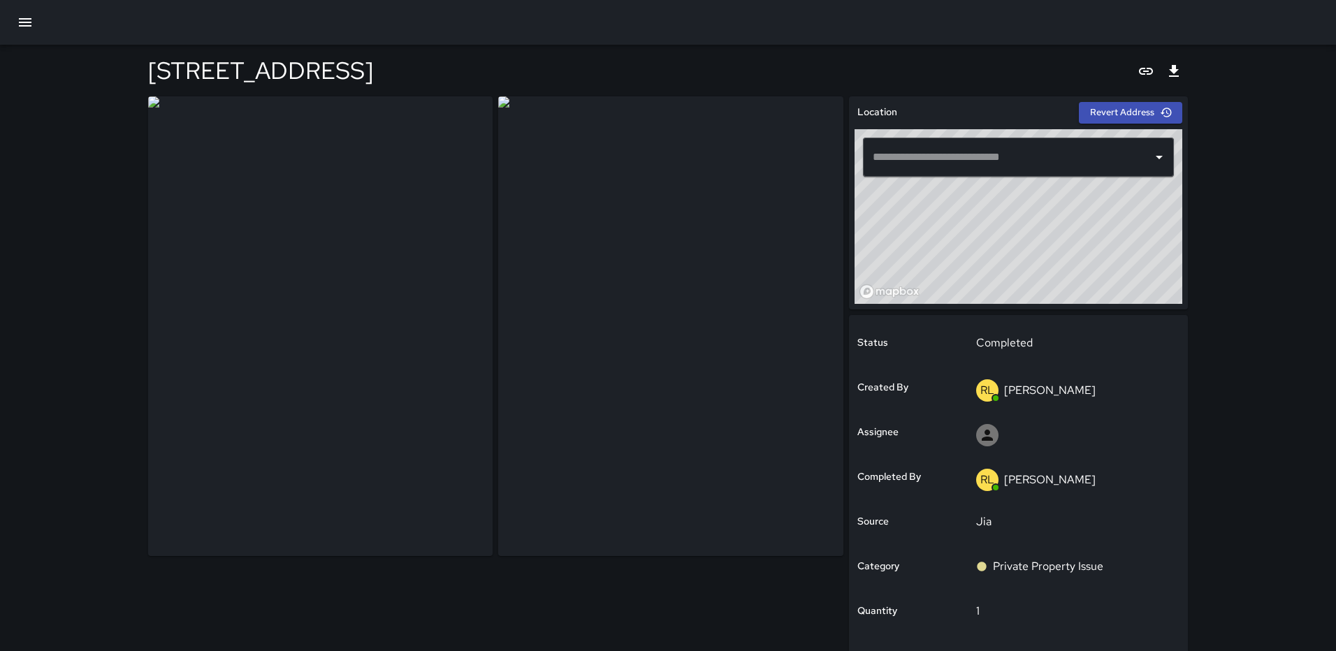
type input "**********"
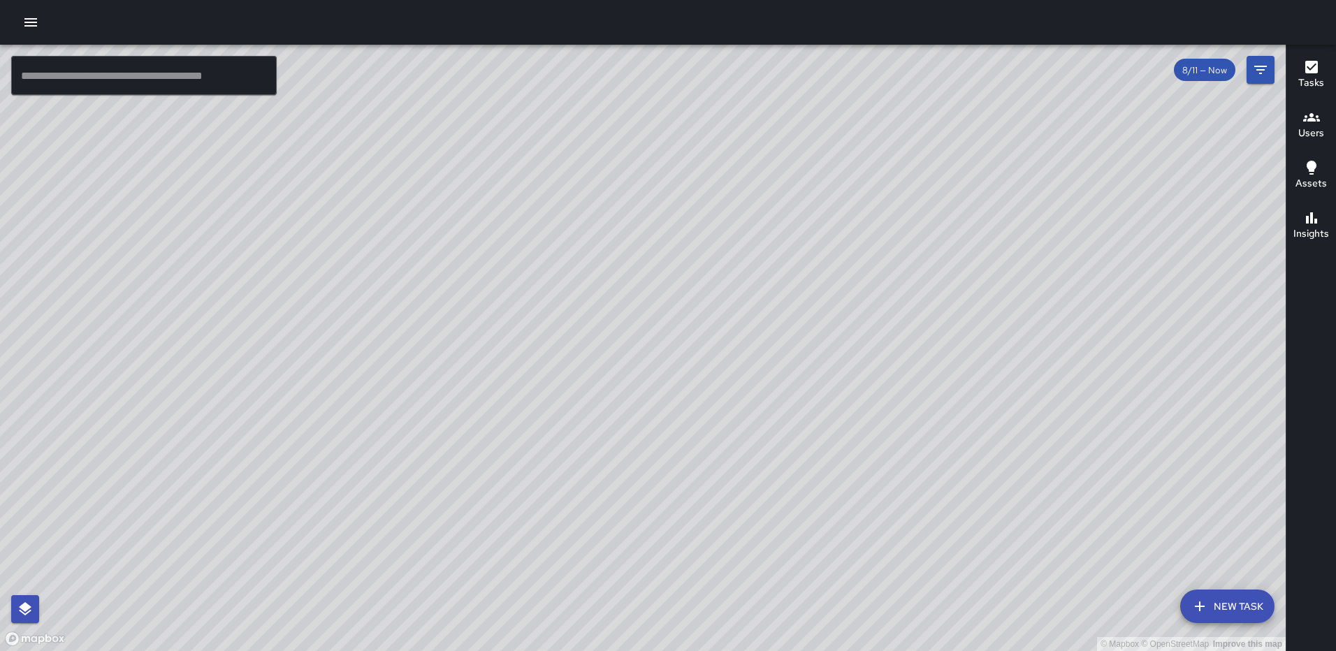
click at [1312, 63] on icon "button" at bounding box center [1311, 67] width 13 height 13
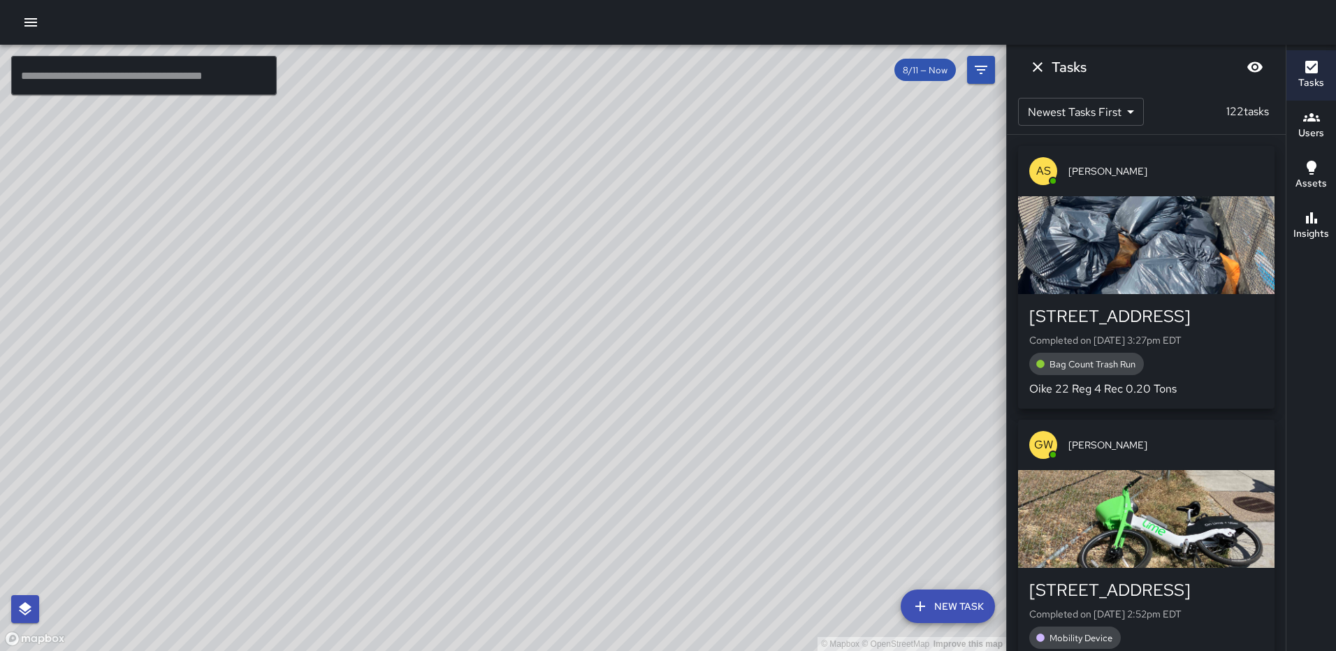
drag, startPoint x: 25, startPoint y: 16, endPoint x: 50, endPoint y: 43, distance: 36.6
click at [25, 16] on icon "button" at bounding box center [30, 22] width 17 height 17
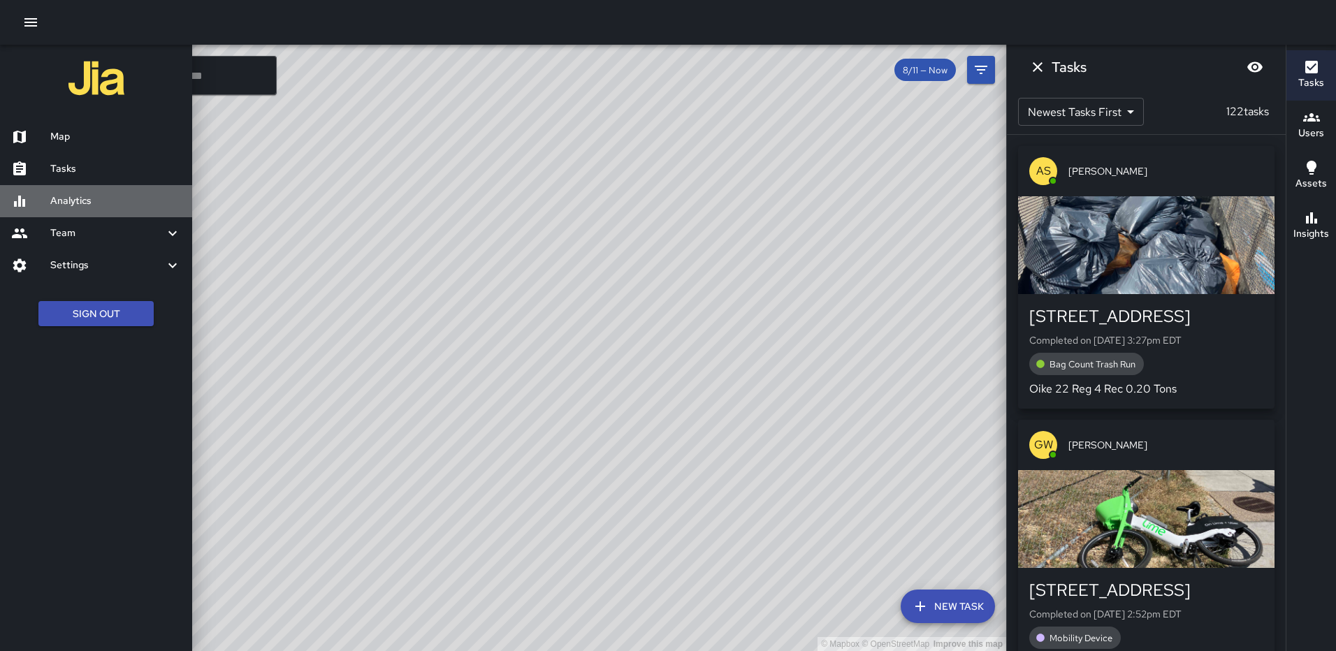
click at [66, 201] on h6 "Analytics" at bounding box center [115, 201] width 131 height 15
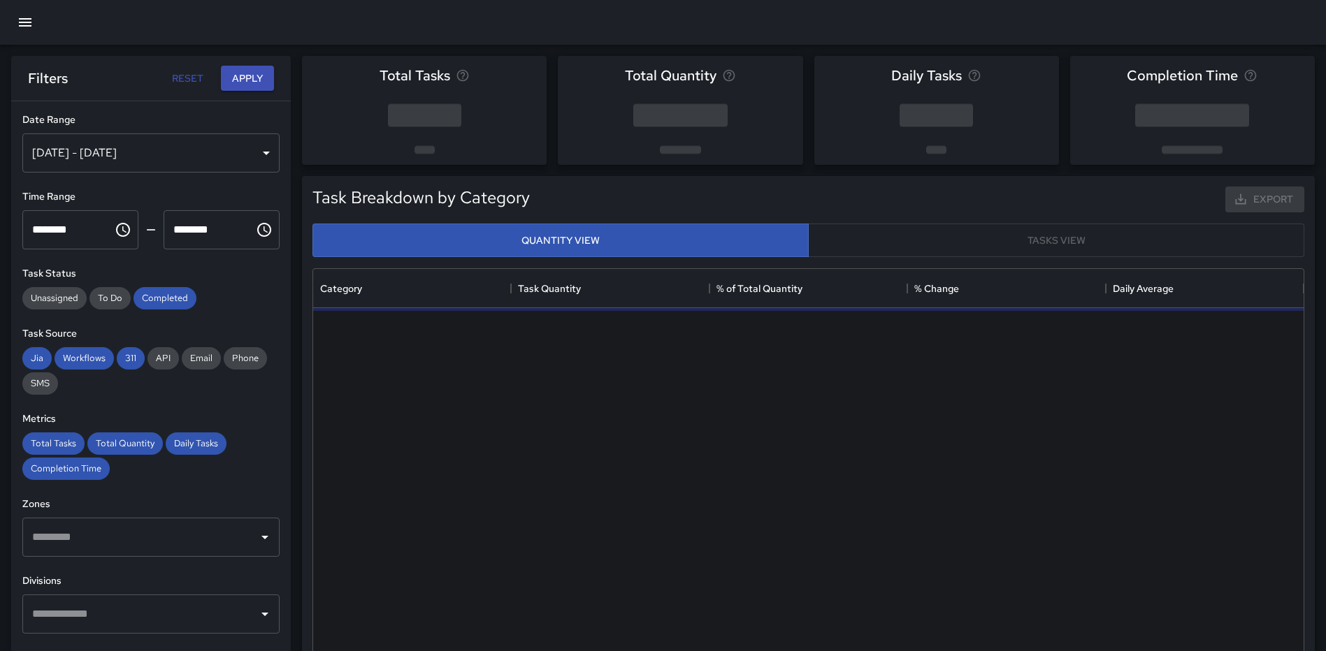
scroll to position [407, 980]
click at [153, 156] on div "[DATE] - [DATE]" at bounding box center [150, 152] width 257 height 39
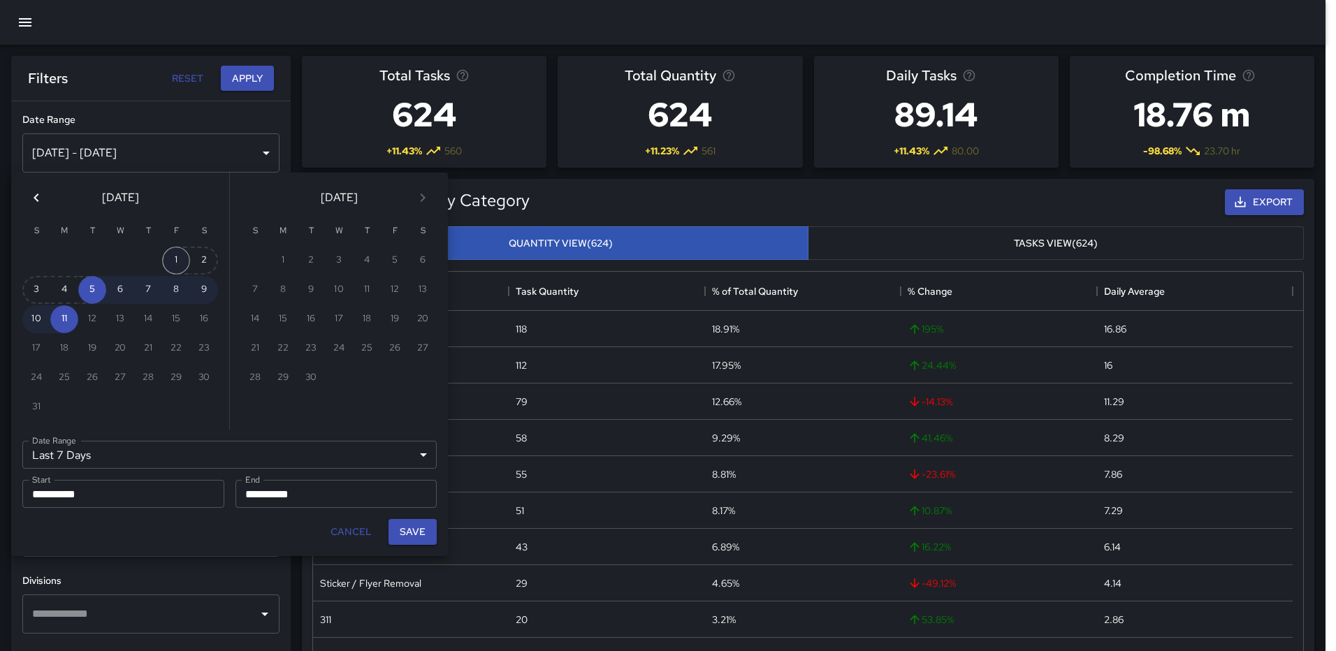
click at [172, 253] on button "1" at bounding box center [176, 261] width 28 height 28
type input "******"
type input "**********"
click at [403, 535] on button "Save" at bounding box center [413, 532] width 48 height 26
type input "**********"
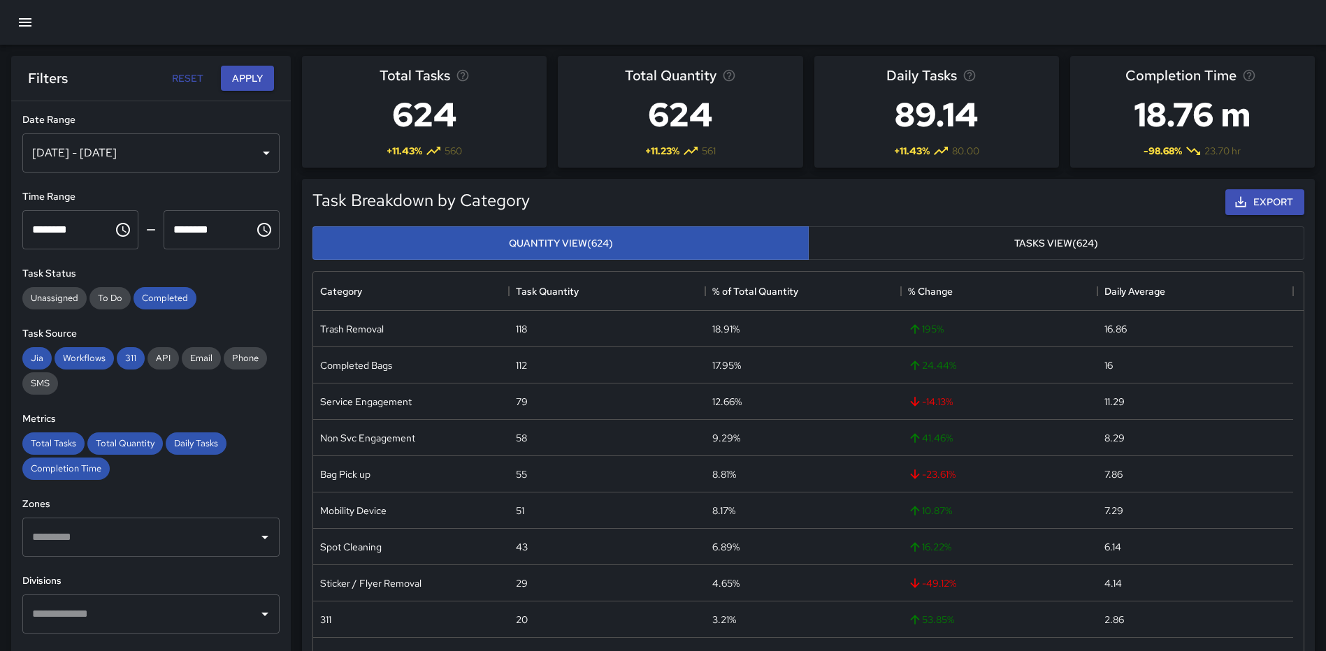
scroll to position [11, 11]
click at [56, 603] on input "text" at bounding box center [141, 614] width 224 height 27
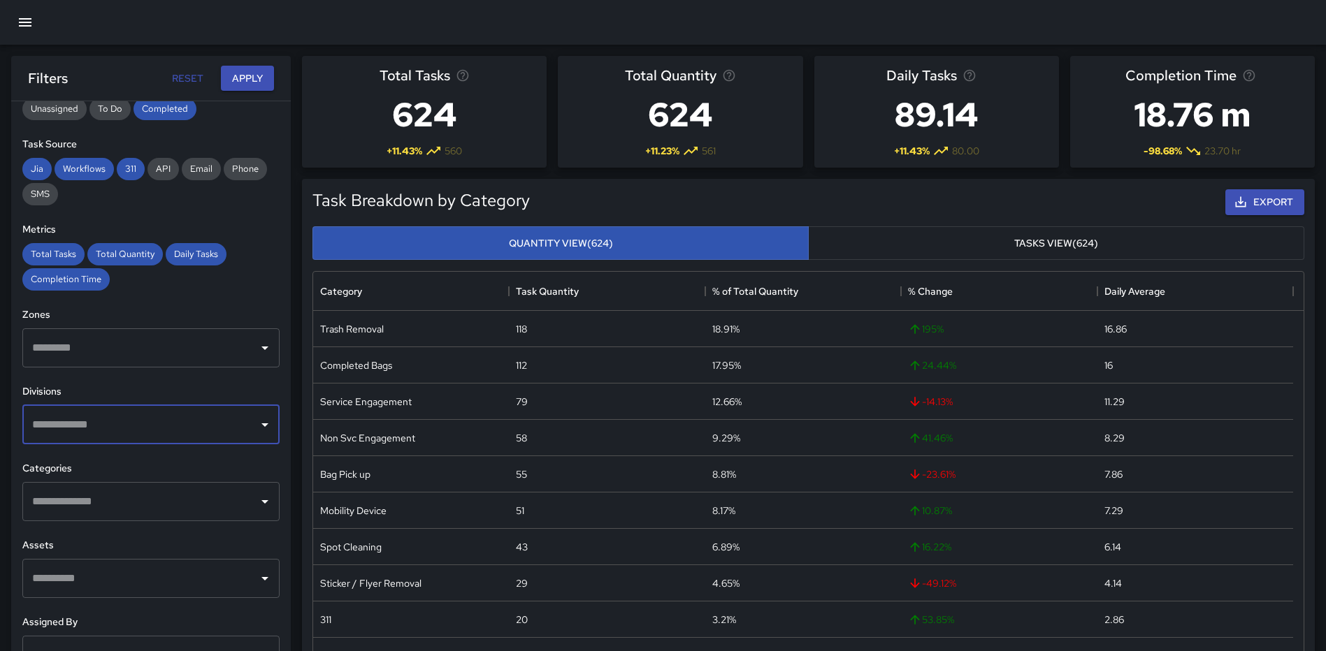
scroll to position [192, 0]
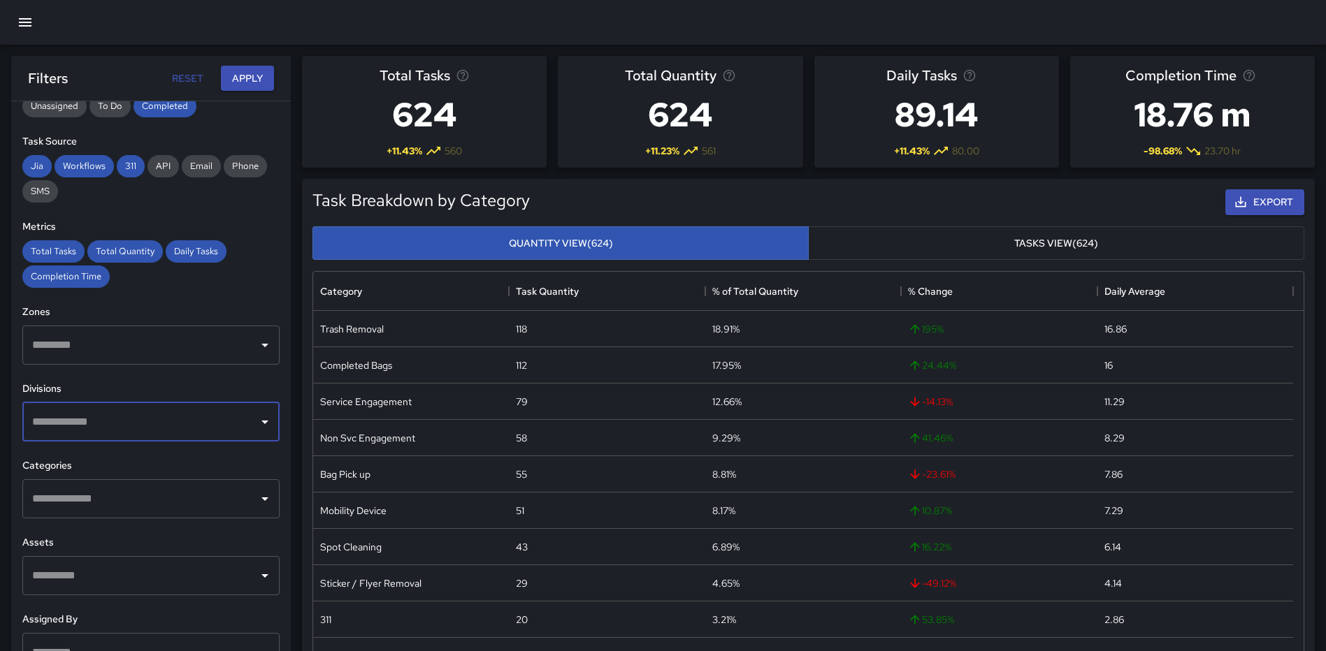
click at [129, 507] on input "text" at bounding box center [141, 499] width 224 height 27
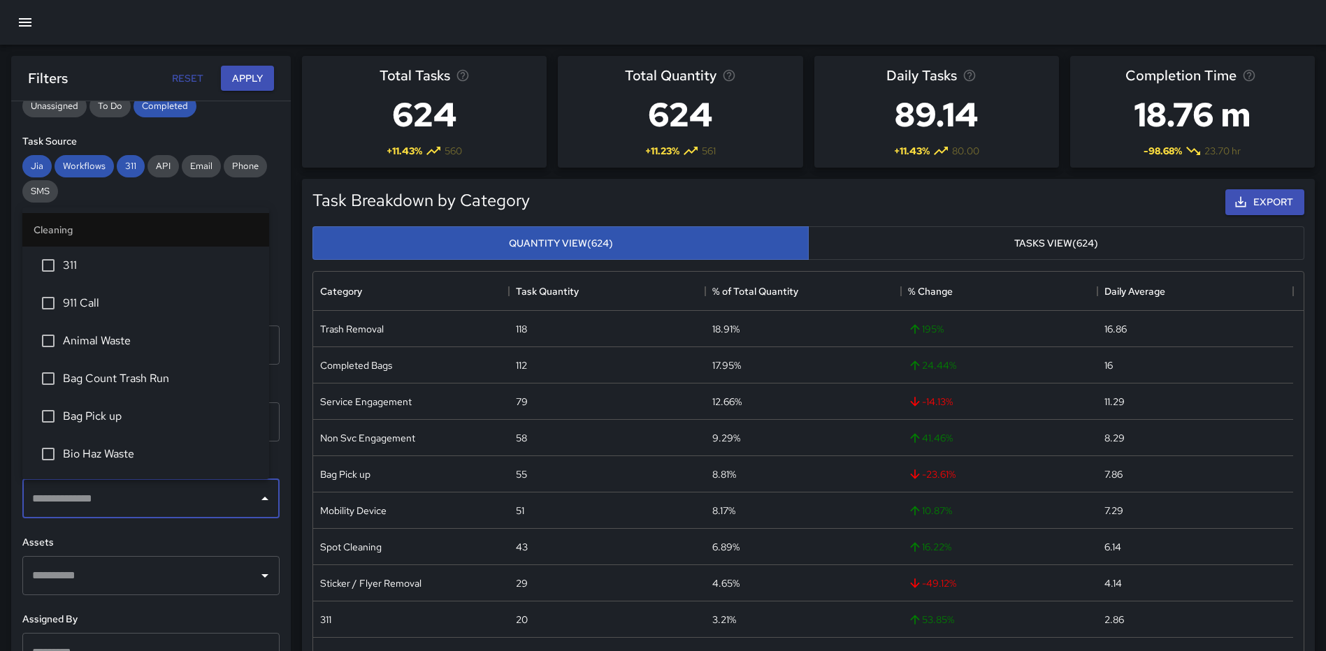
click at [123, 370] on span "Bag Count Trash Run" at bounding box center [160, 378] width 195 height 17
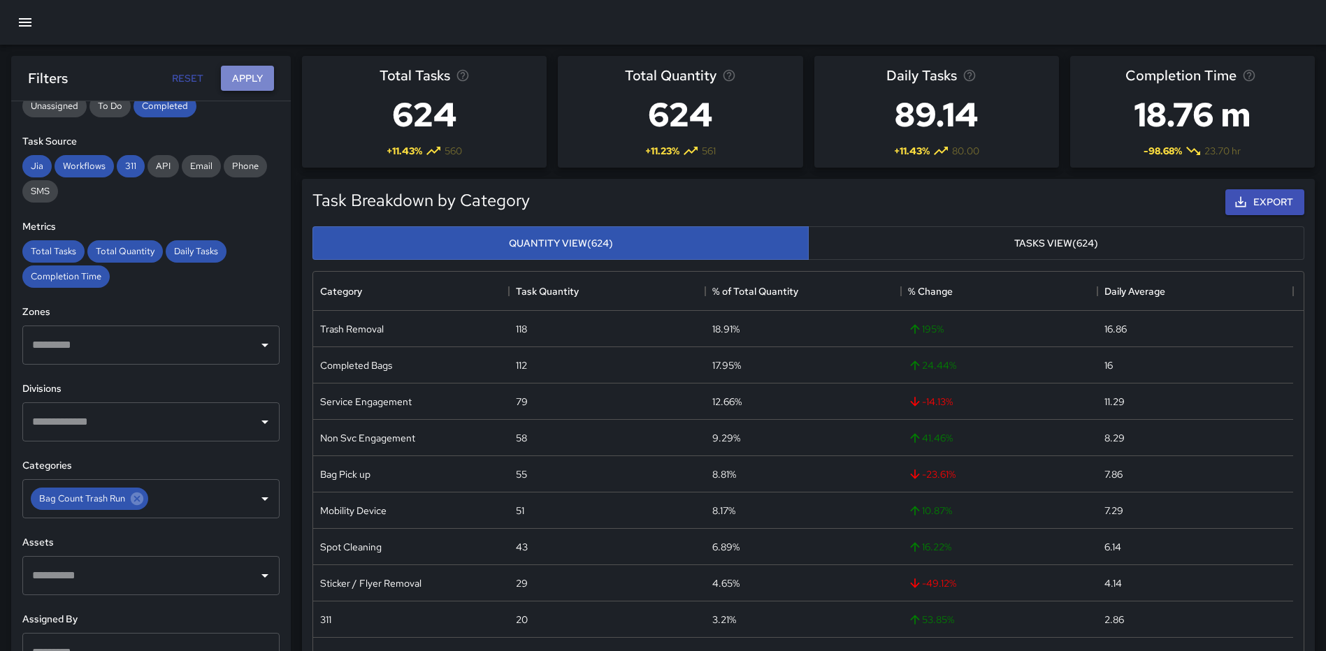
click at [237, 71] on button "Apply" at bounding box center [247, 79] width 53 height 26
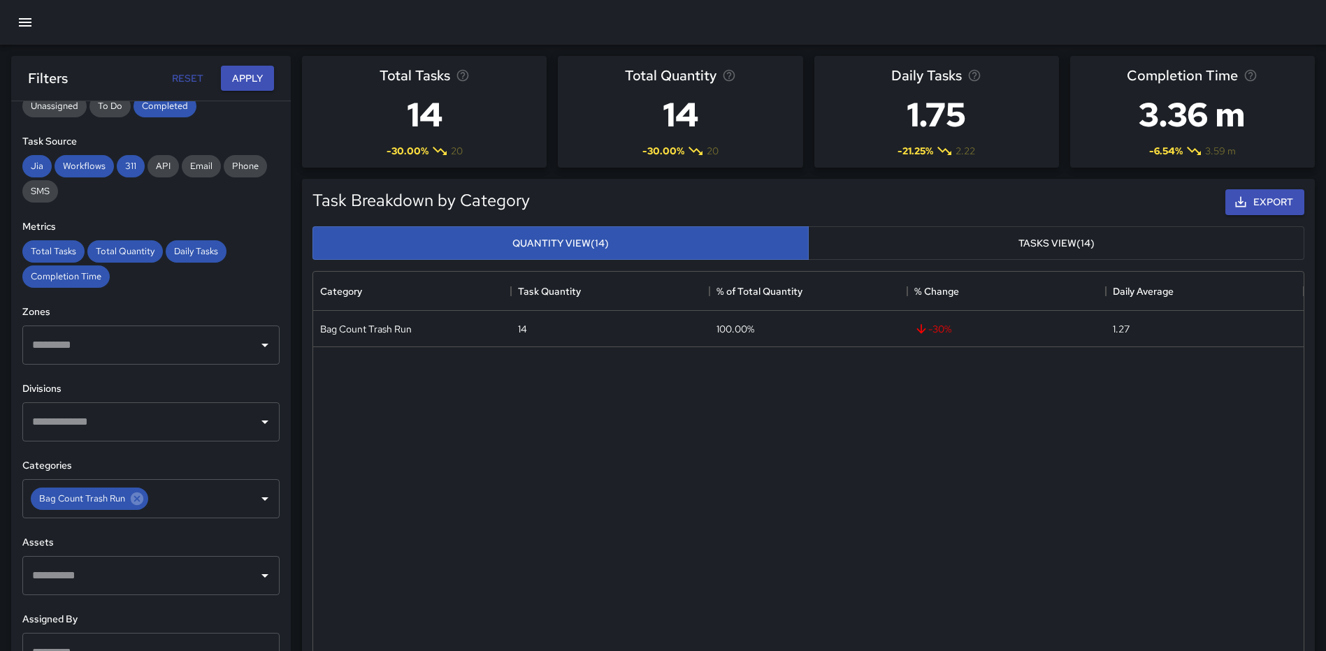
drag, startPoint x: 1024, startPoint y: 243, endPoint x: 1055, endPoint y: 241, distance: 30.8
click at [1025, 243] on button "Tasks View (14)" at bounding box center [1056, 243] width 496 height 34
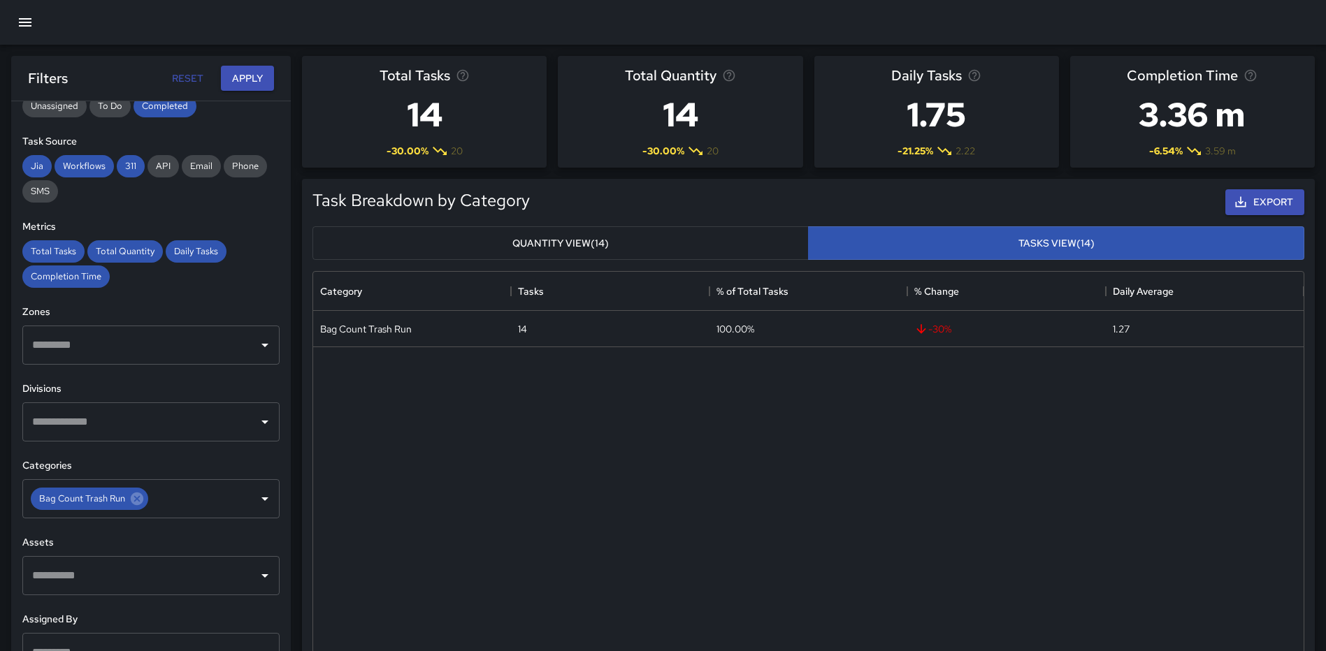
click at [580, 240] on button "Quantity View (14)" at bounding box center [560, 243] width 496 height 34
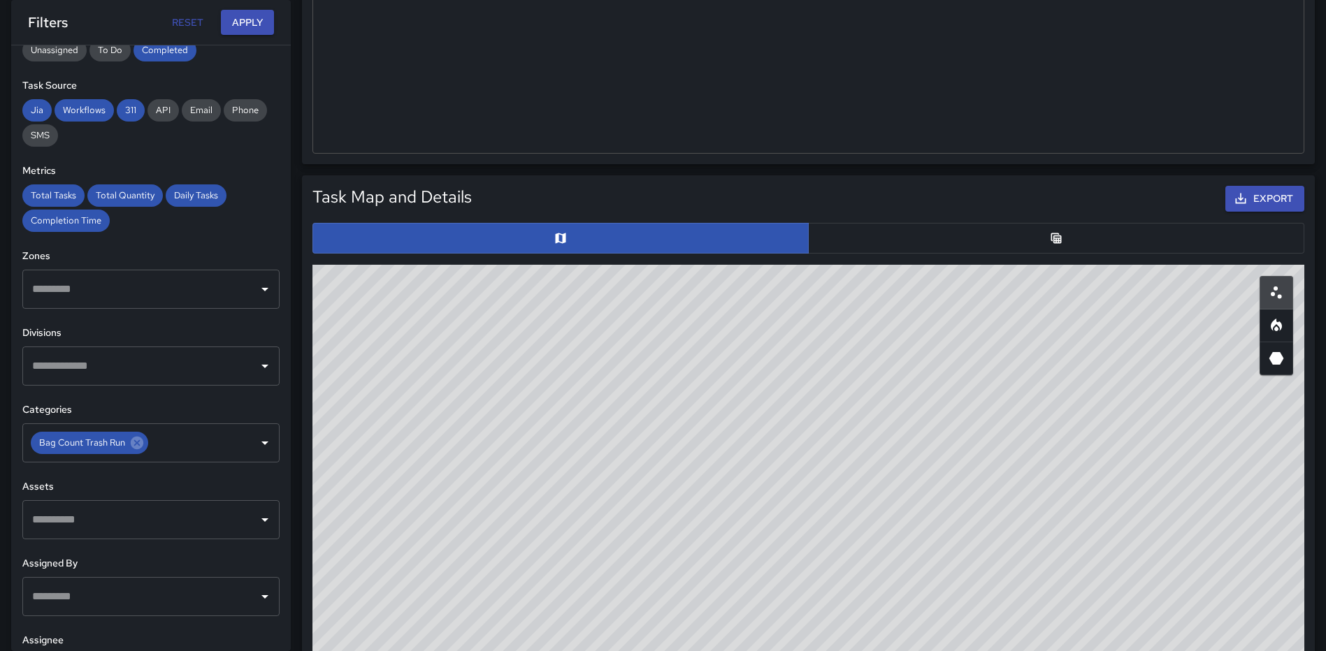
scroll to position [535, 0]
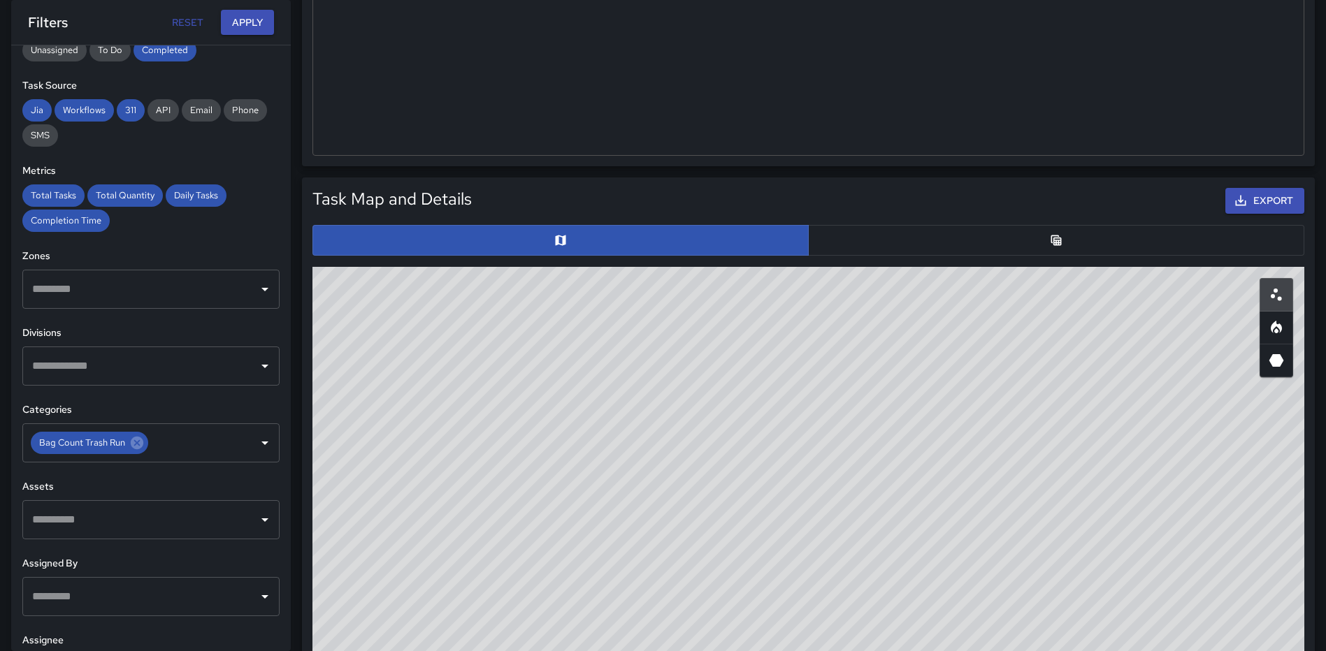
click at [982, 243] on button "button" at bounding box center [1056, 240] width 496 height 31
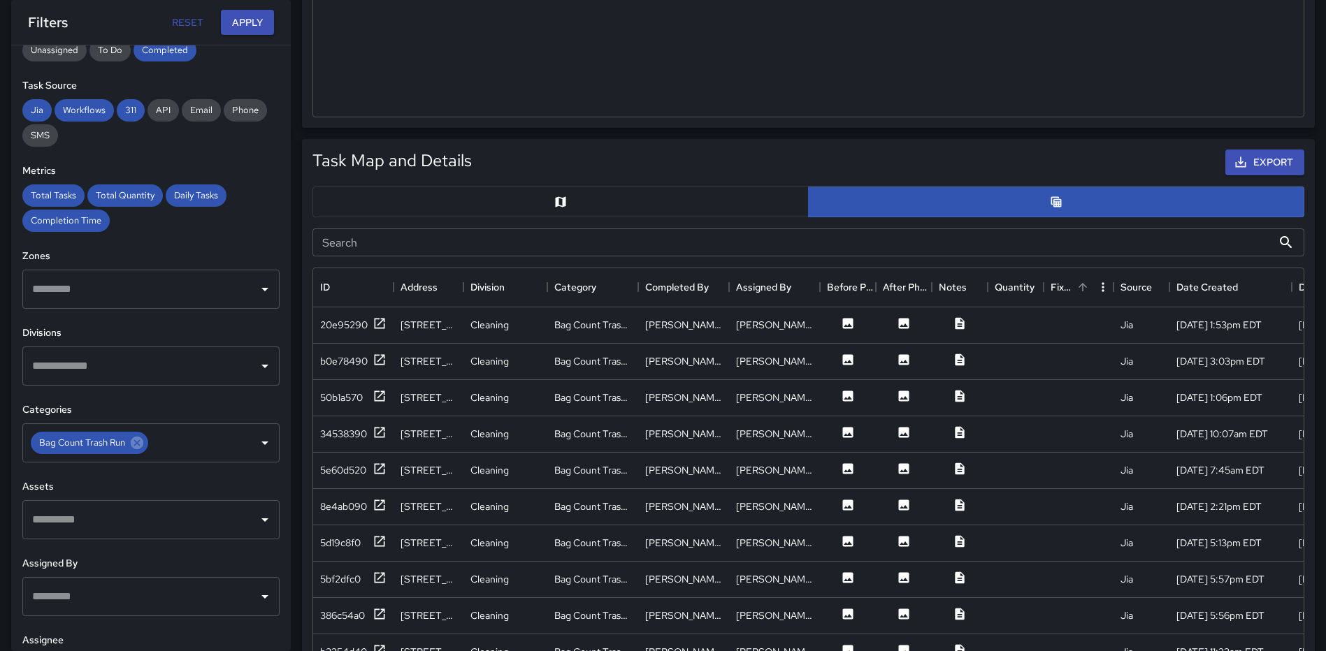
scroll to position [674, 0]
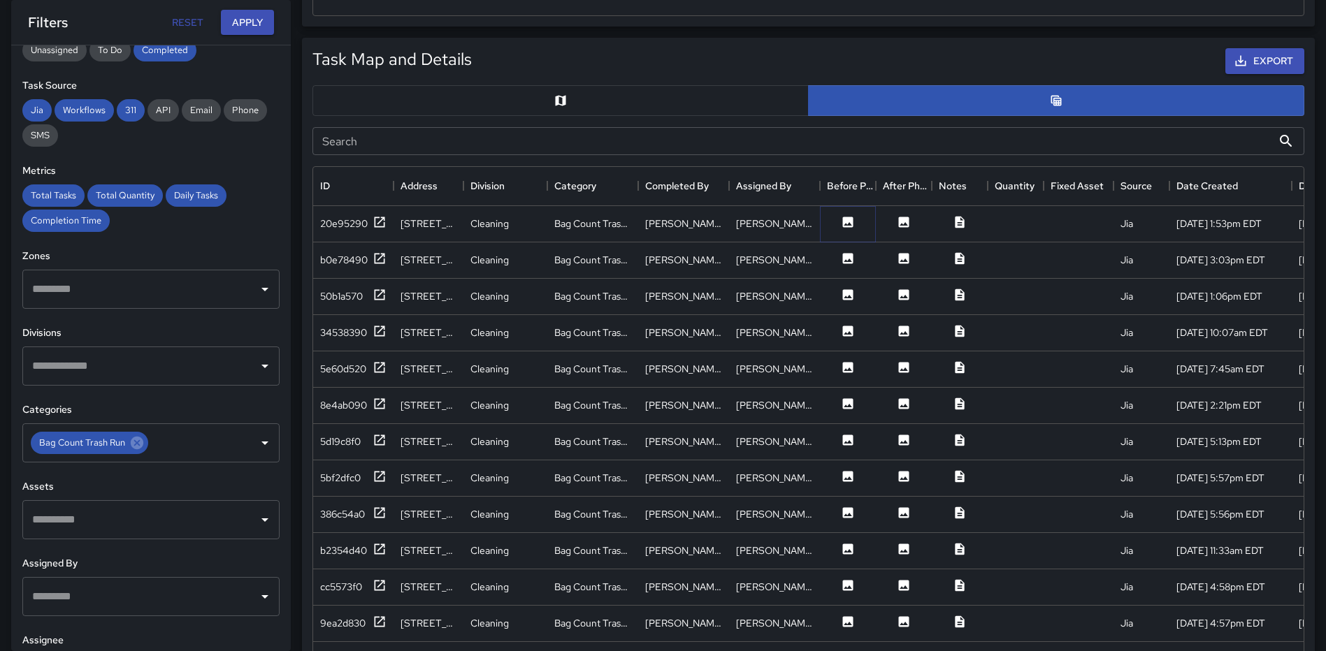
click at [848, 219] on icon at bounding box center [848, 222] width 10 height 10
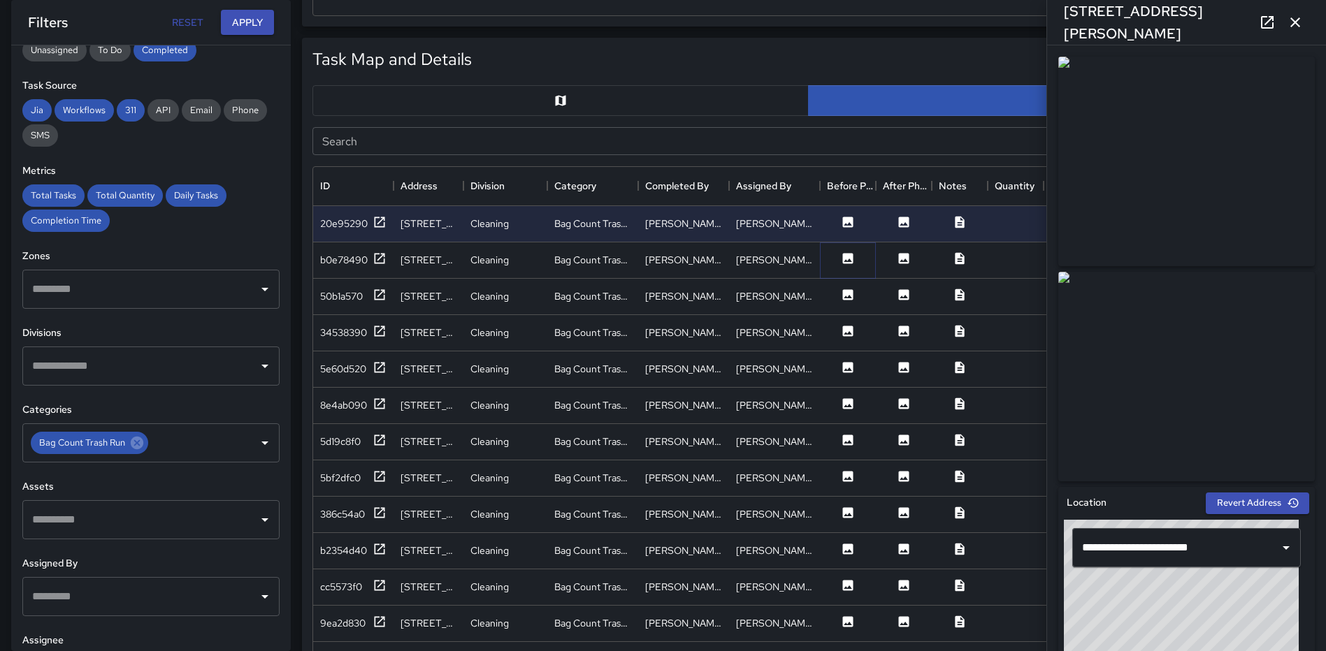
click at [850, 260] on icon at bounding box center [848, 259] width 14 height 14
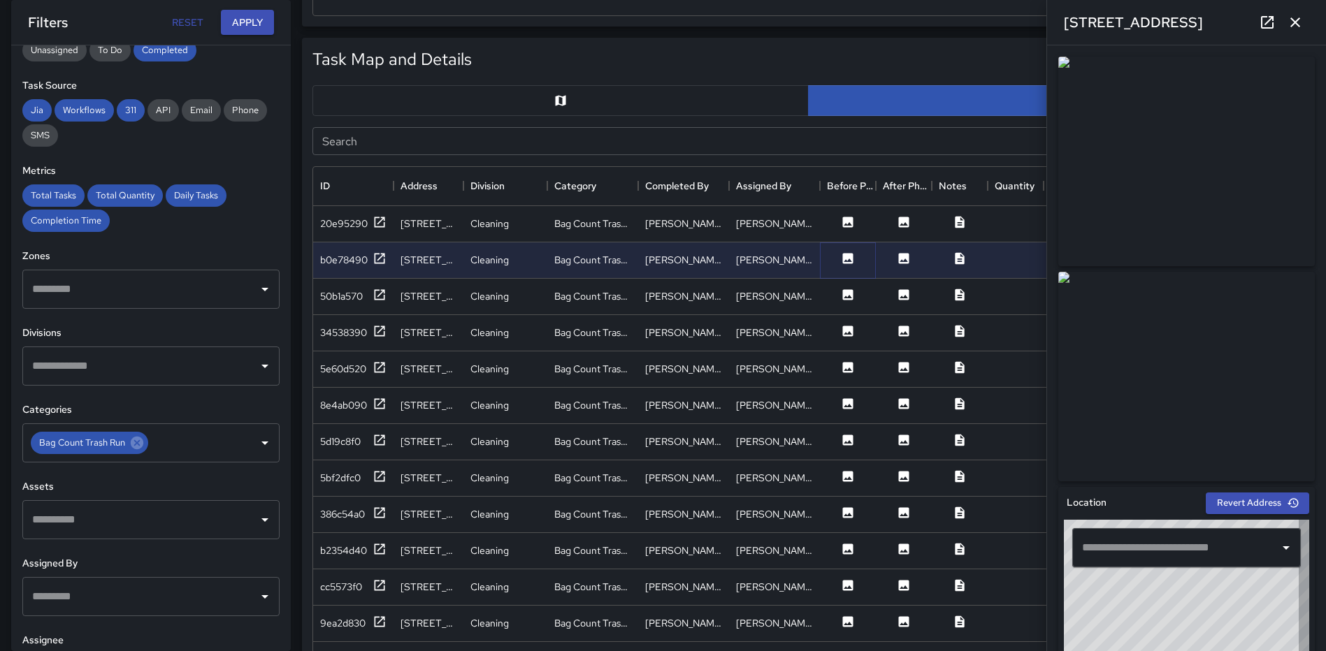
type input "**********"
click at [1289, 15] on icon "button" at bounding box center [1294, 22] width 17 height 17
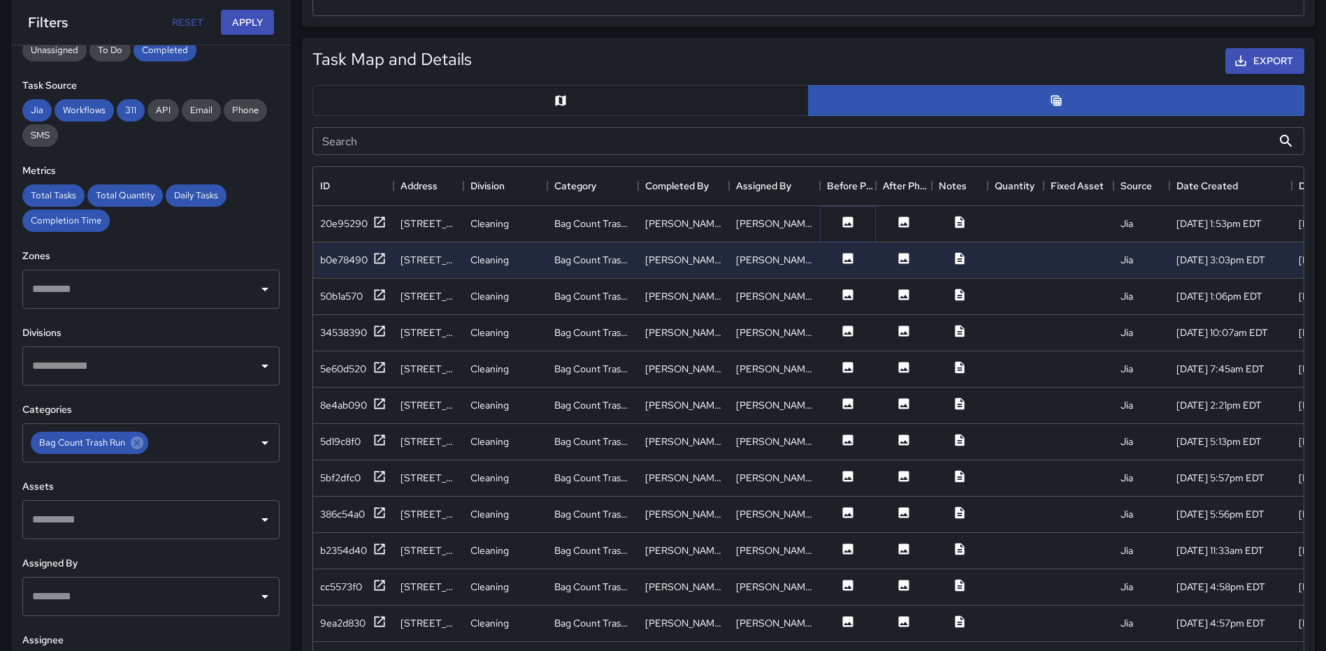
click at [853, 222] on icon at bounding box center [848, 222] width 14 height 14
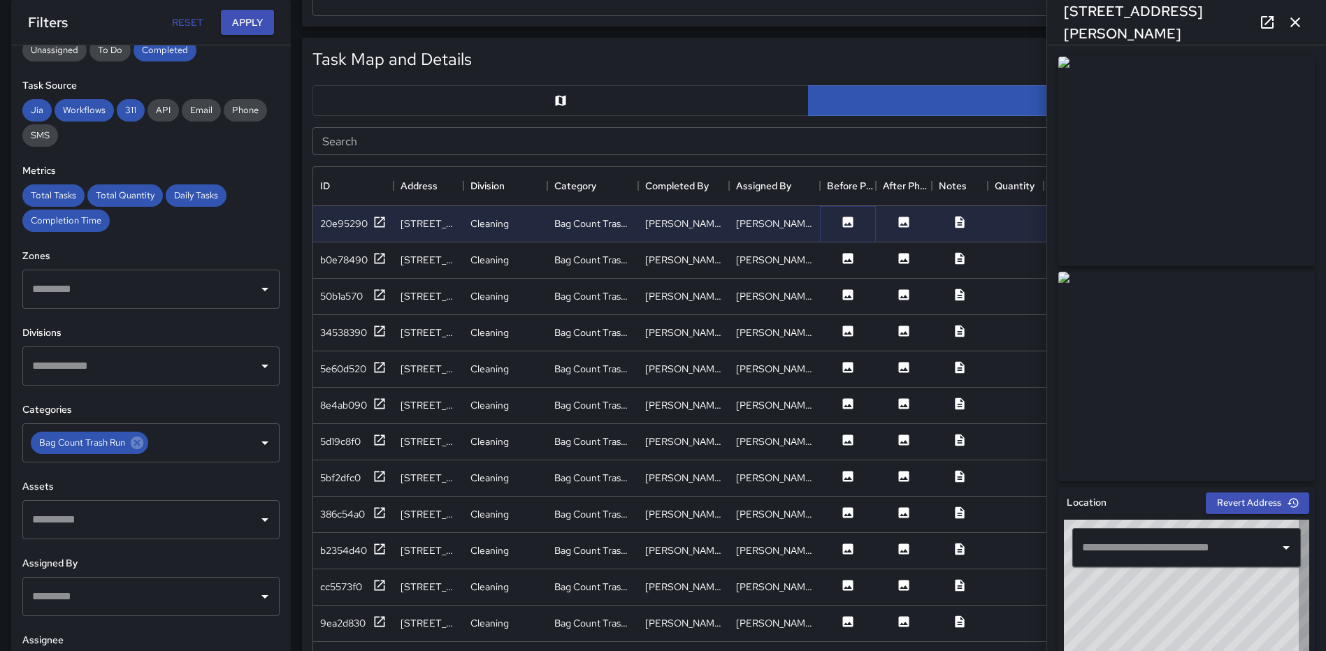
type input "**********"
click at [1296, 19] on icon "button" at bounding box center [1294, 22] width 17 height 17
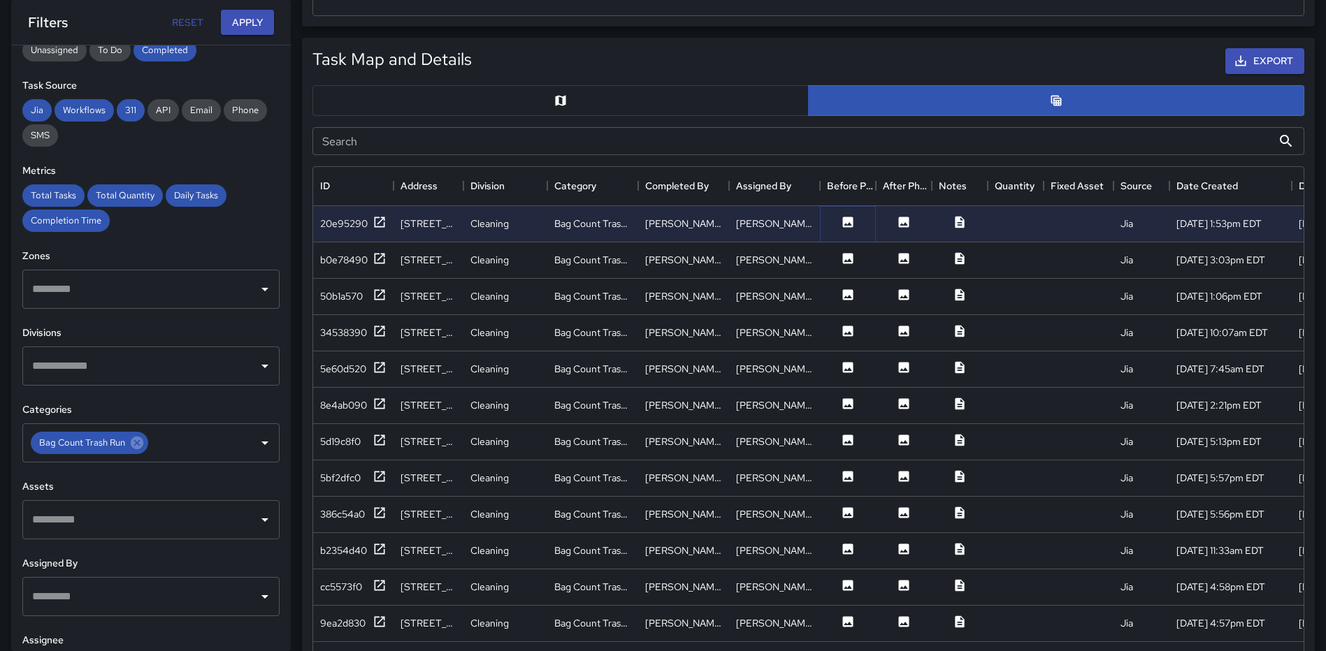
click at [850, 221] on icon at bounding box center [848, 222] width 10 height 10
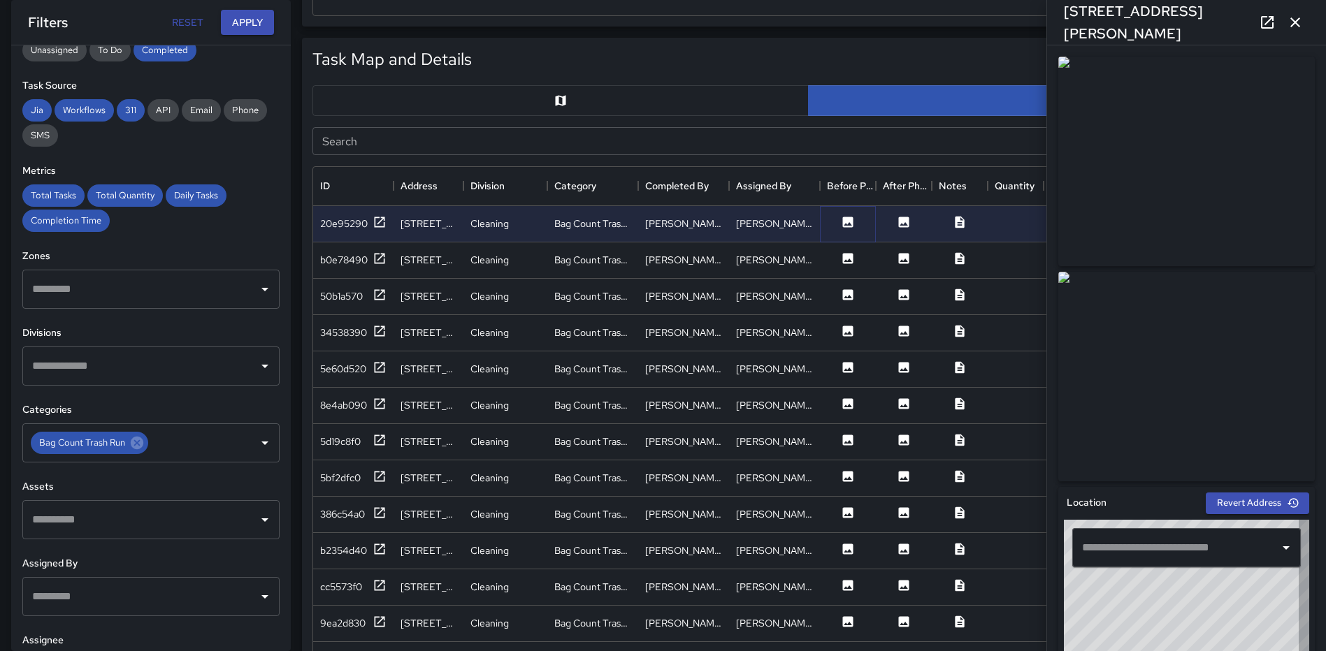
type input "**********"
click at [1291, 20] on icon "button" at bounding box center [1295, 22] width 10 height 10
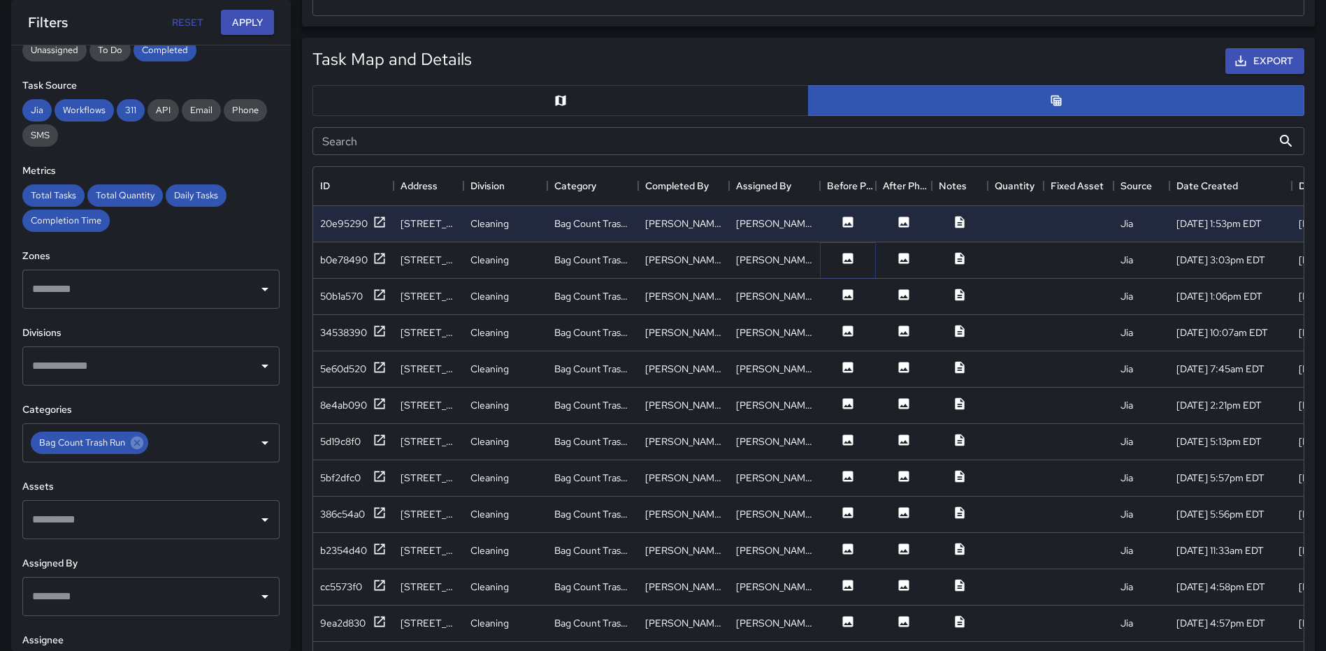
click at [857, 258] on button at bounding box center [848, 260] width 42 height 17
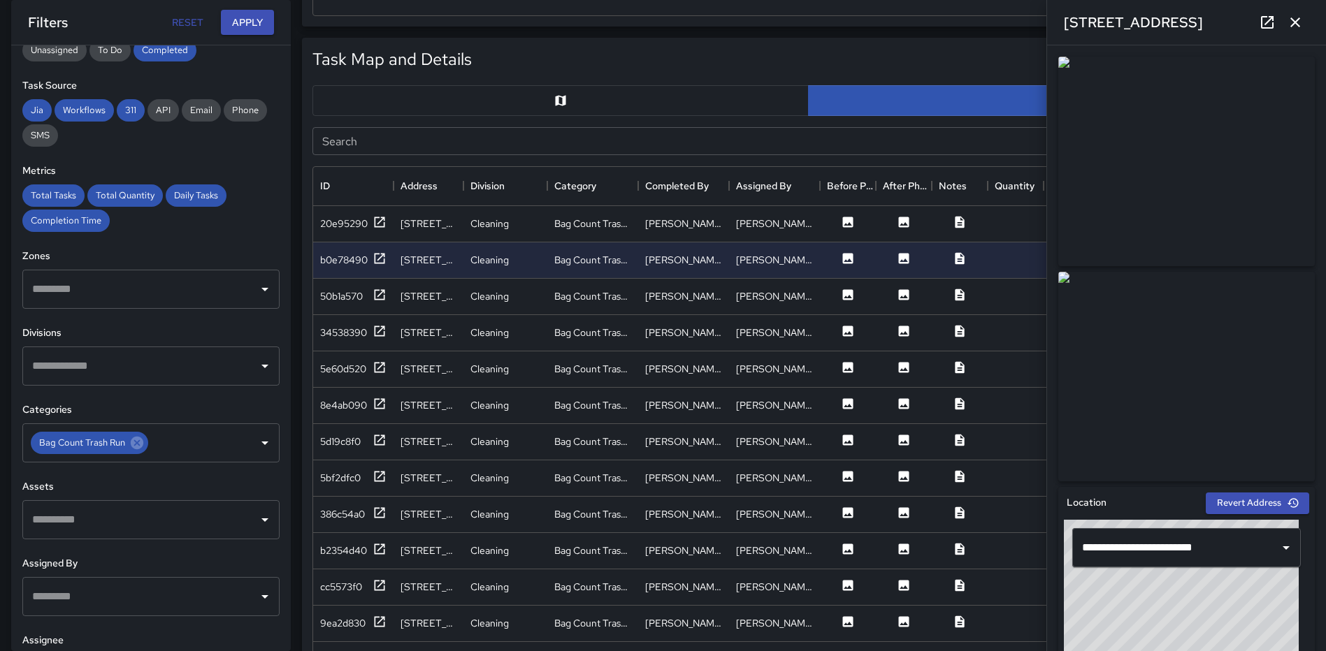
click at [1294, 22] on icon "button" at bounding box center [1295, 22] width 10 height 10
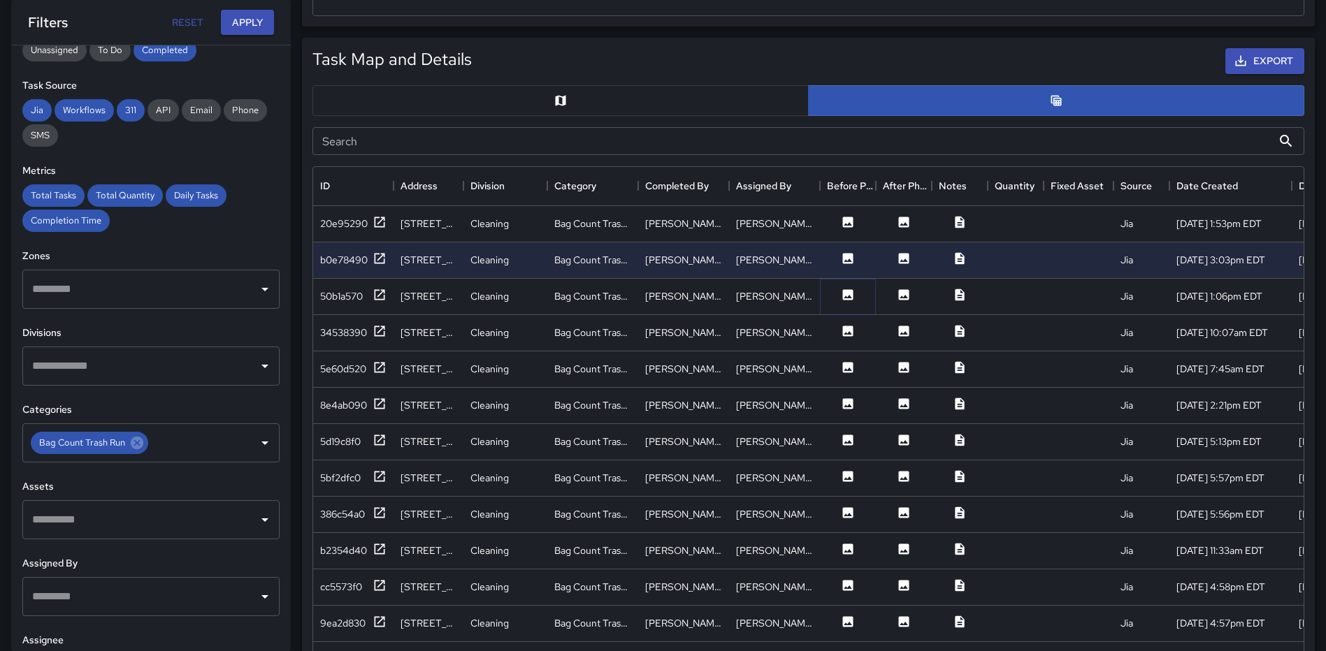
click at [843, 290] on icon at bounding box center [848, 294] width 10 height 10
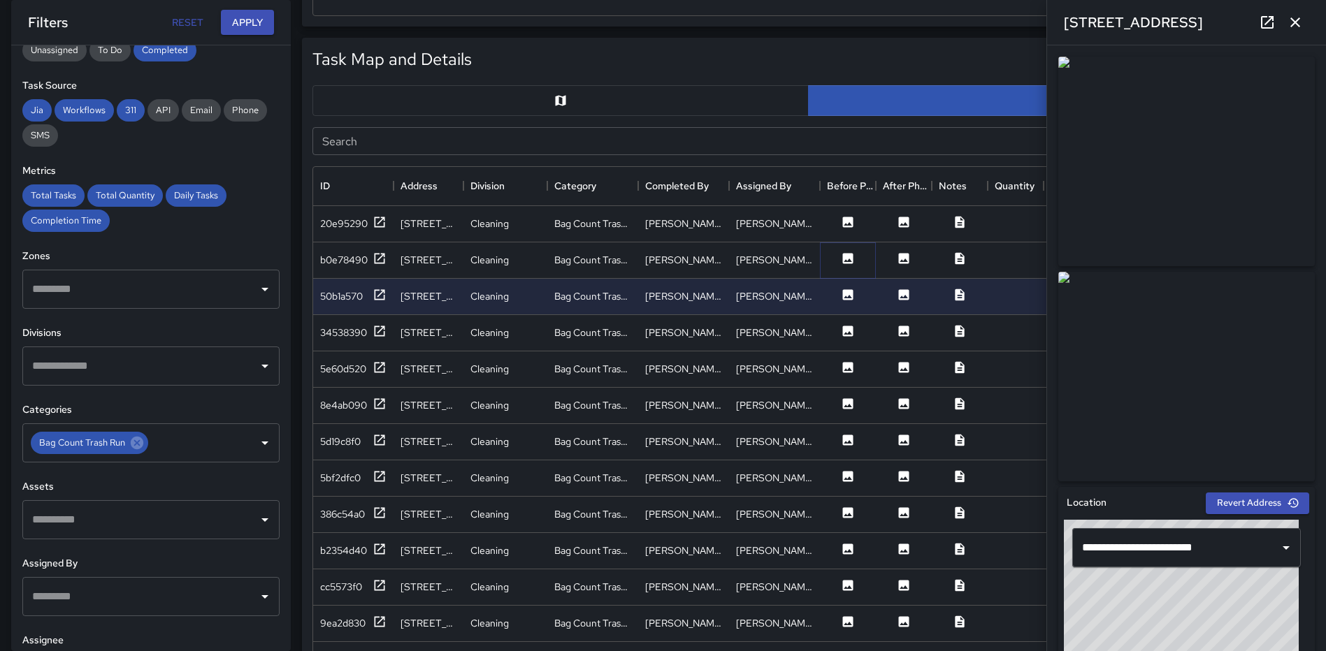
click at [847, 261] on icon at bounding box center [848, 259] width 14 height 14
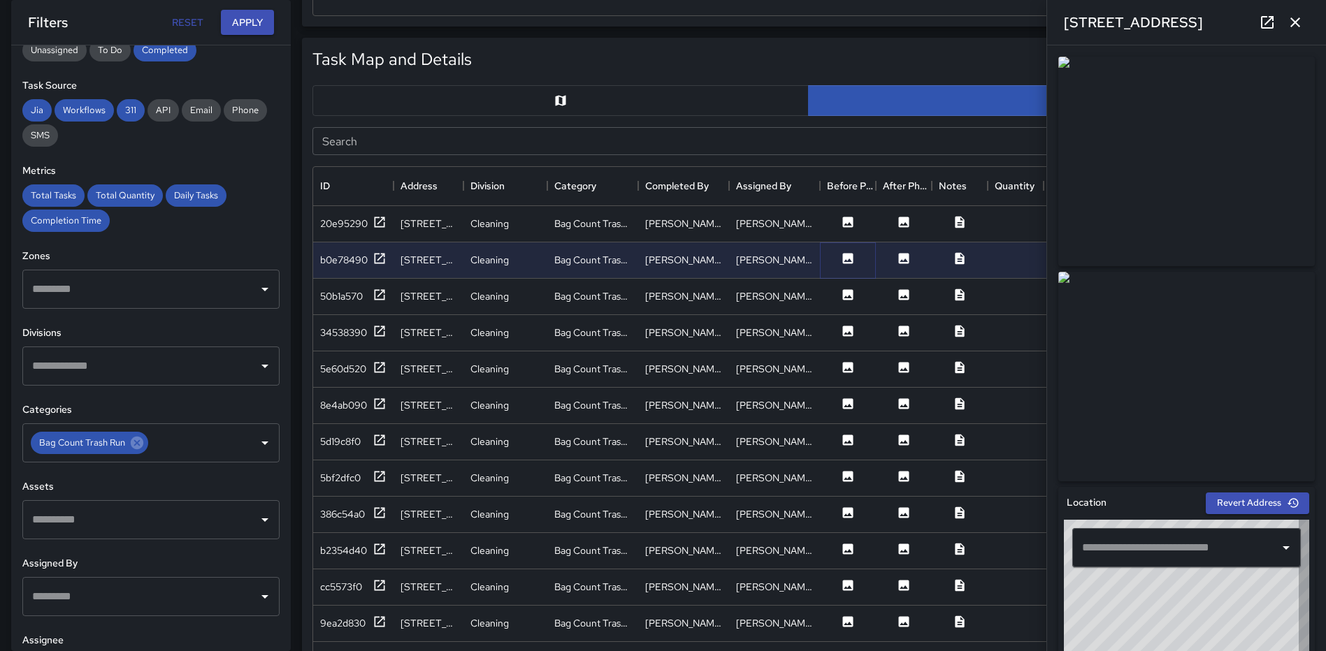
type input "**********"
click at [1288, 20] on icon "button" at bounding box center [1294, 22] width 17 height 17
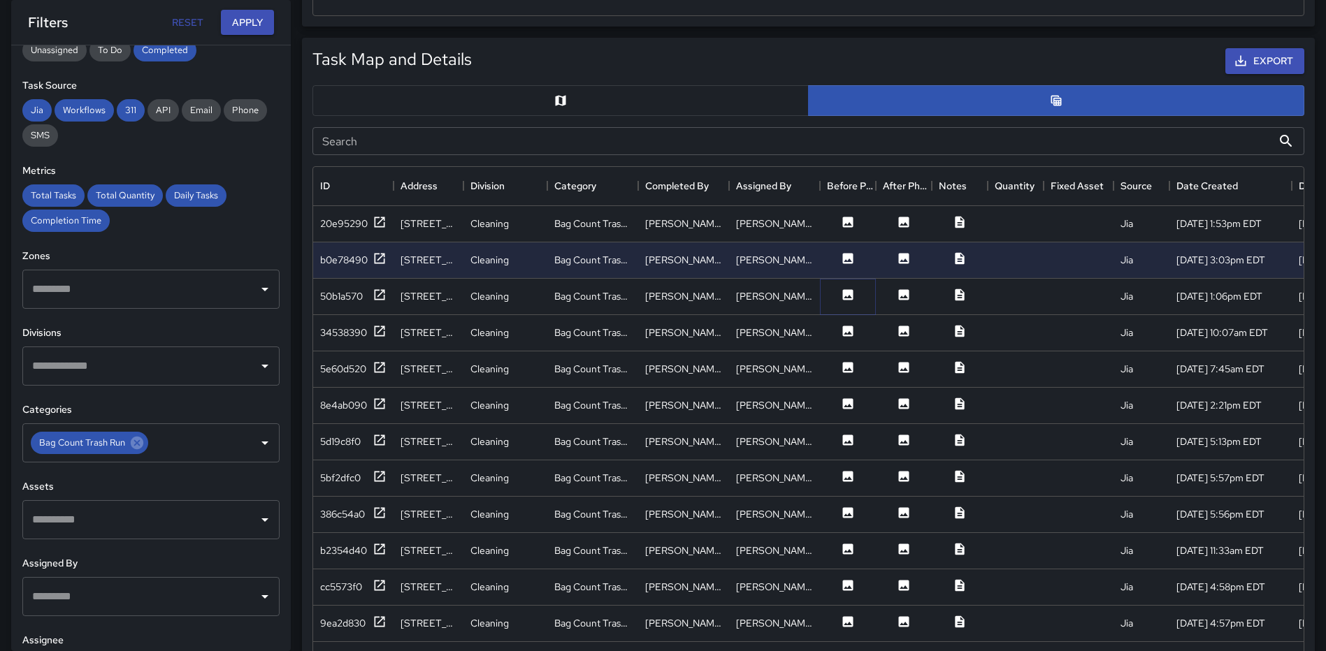
click at [845, 296] on icon at bounding box center [848, 295] width 14 height 14
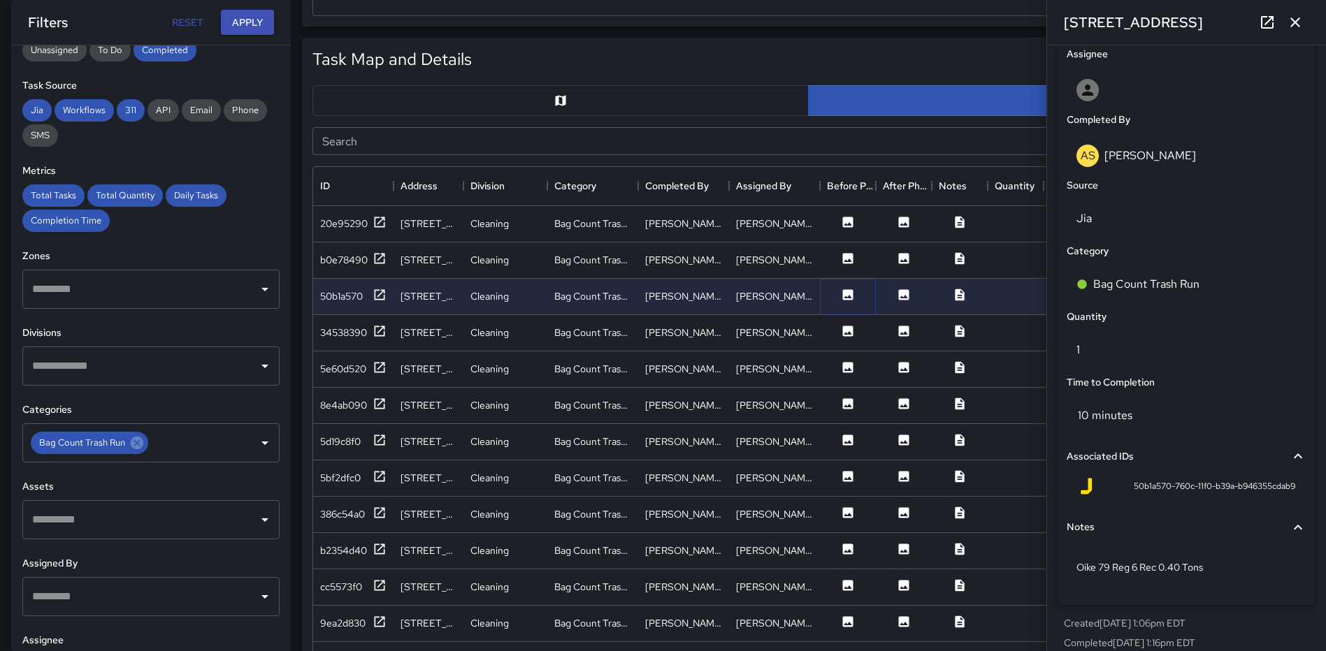
scroll to position [814, 0]
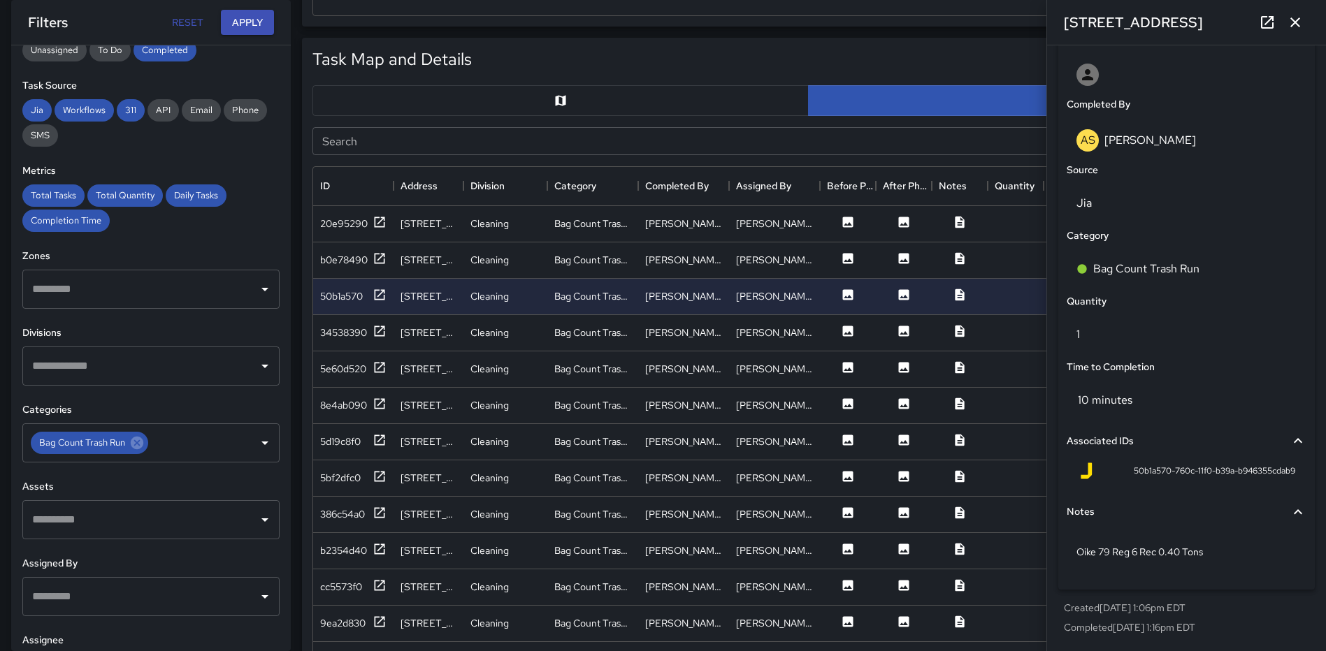
click at [1291, 26] on icon "button" at bounding box center [1295, 22] width 10 height 10
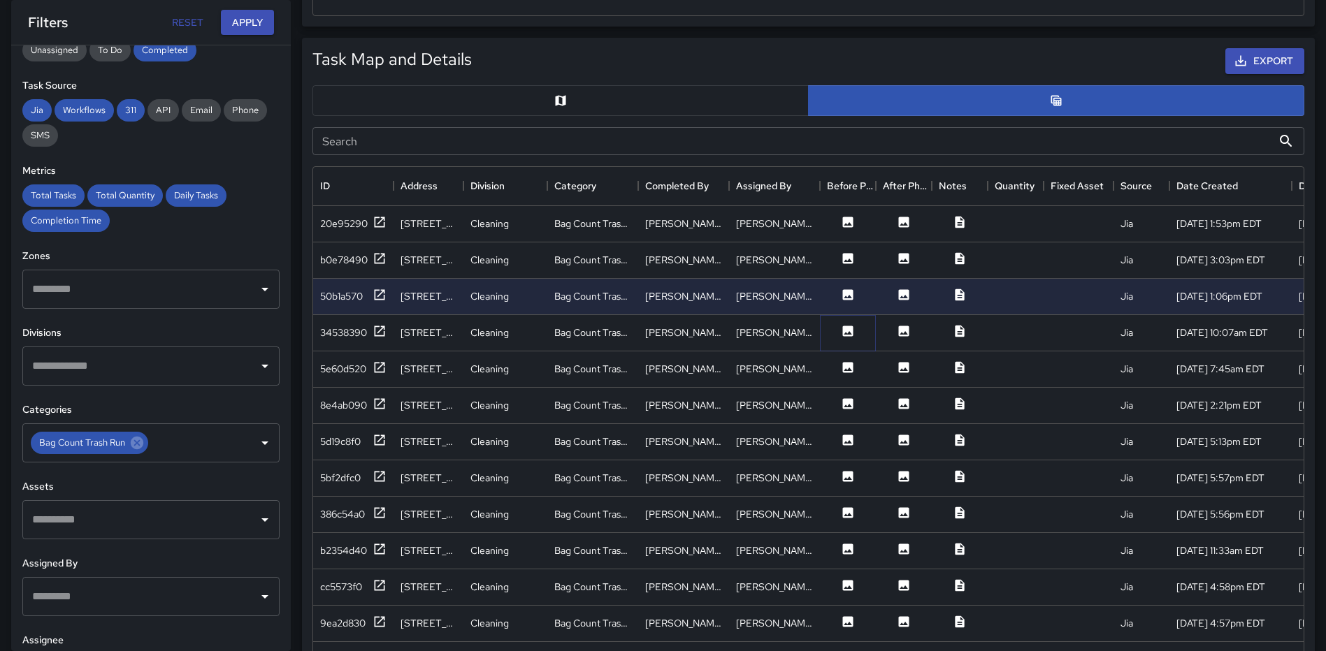
click at [843, 334] on icon at bounding box center [848, 331] width 10 height 10
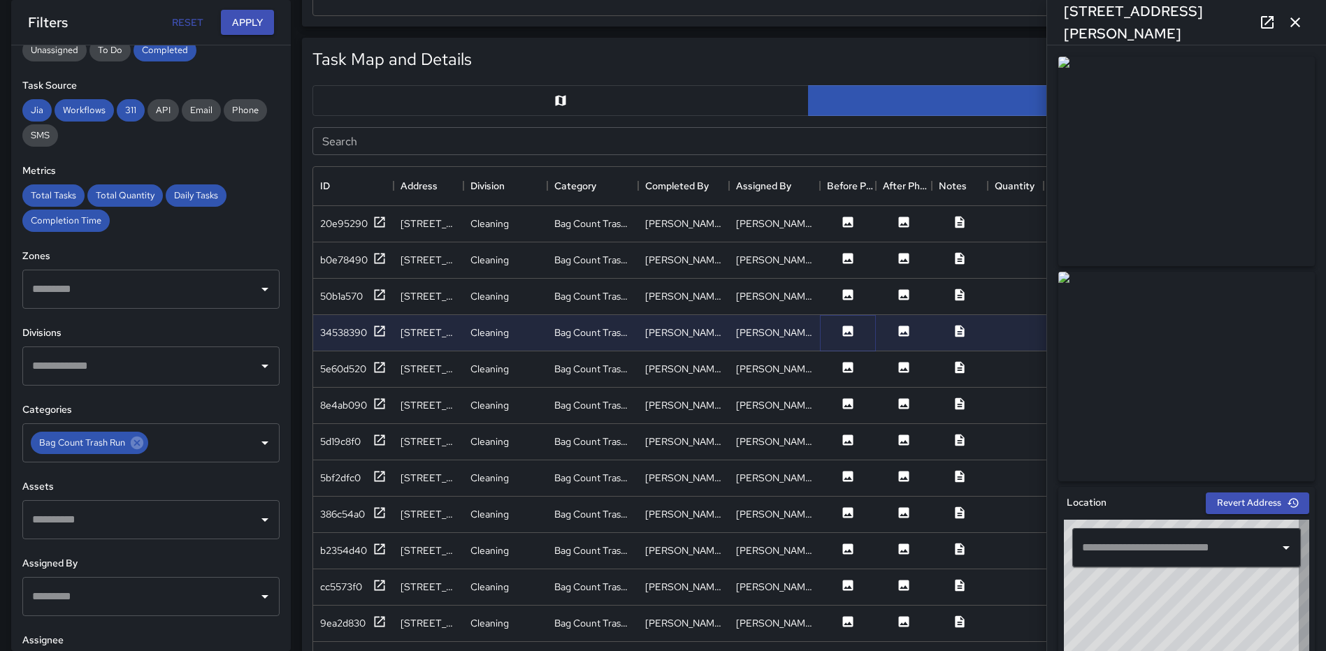
type input "**********"
click at [845, 364] on icon at bounding box center [848, 367] width 10 height 10
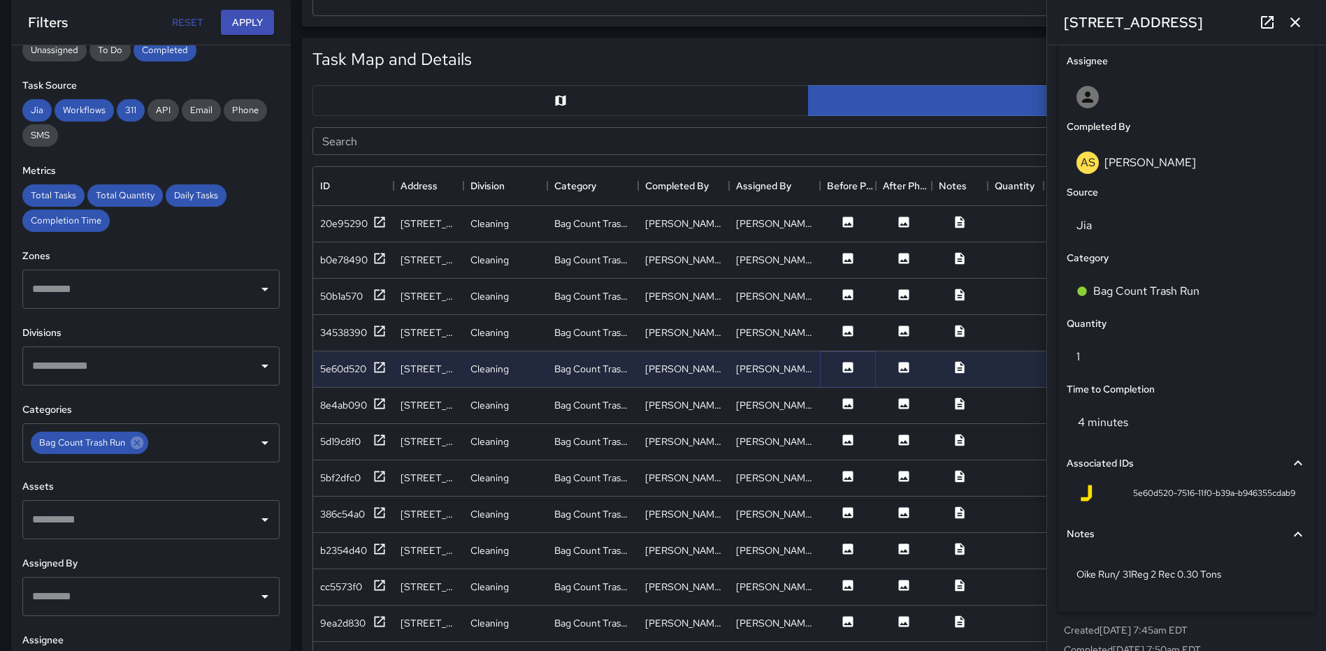
scroll to position [793, 0]
click at [1300, 25] on icon "button" at bounding box center [1294, 22] width 17 height 17
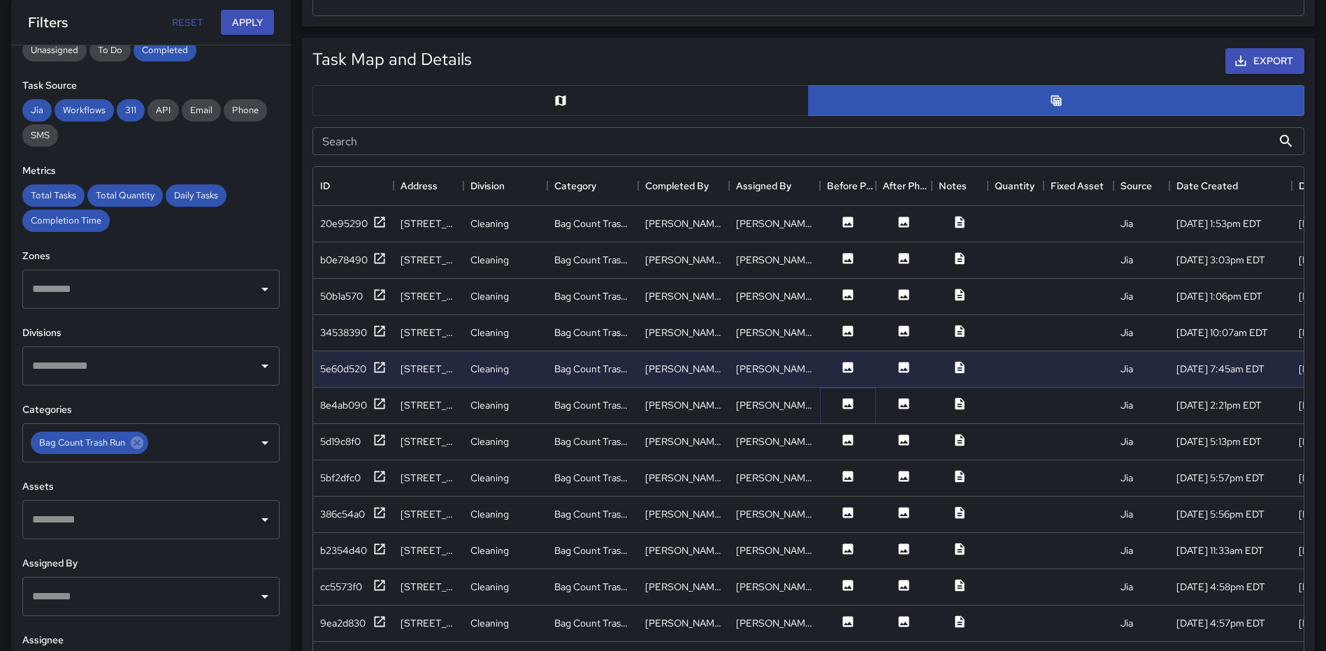
click at [848, 400] on icon at bounding box center [848, 403] width 10 height 10
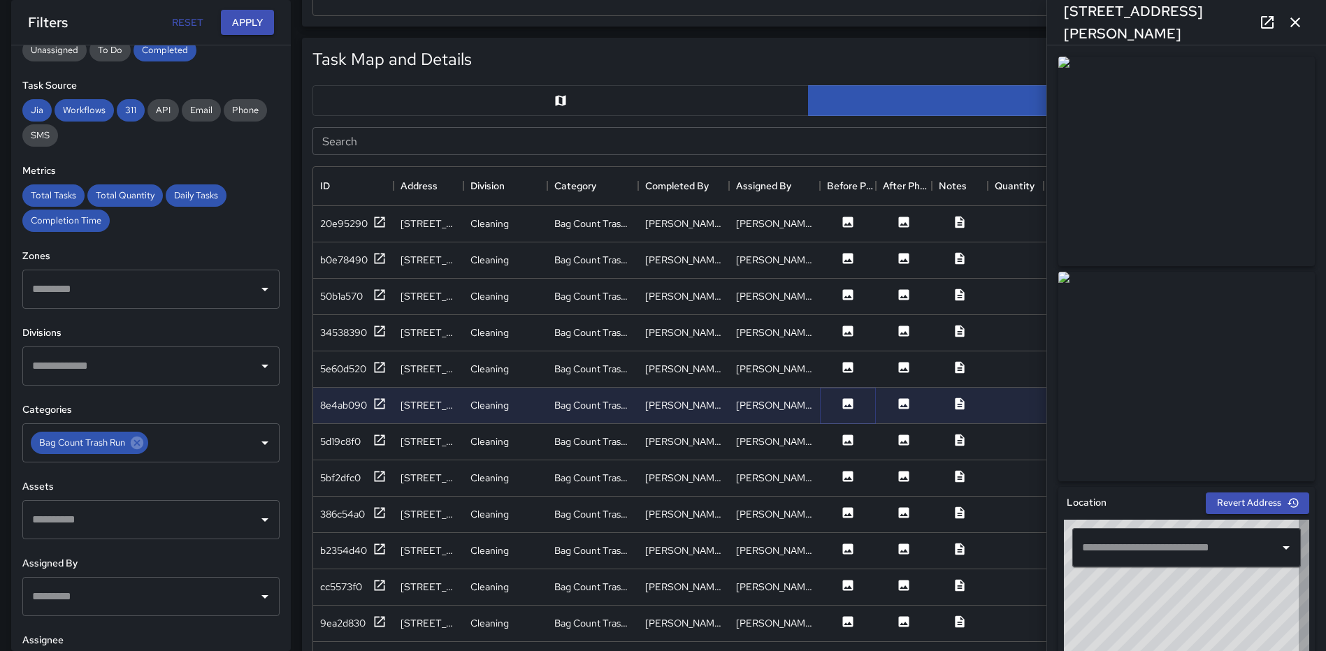
type input "**********"
click at [852, 443] on icon at bounding box center [848, 440] width 10 height 10
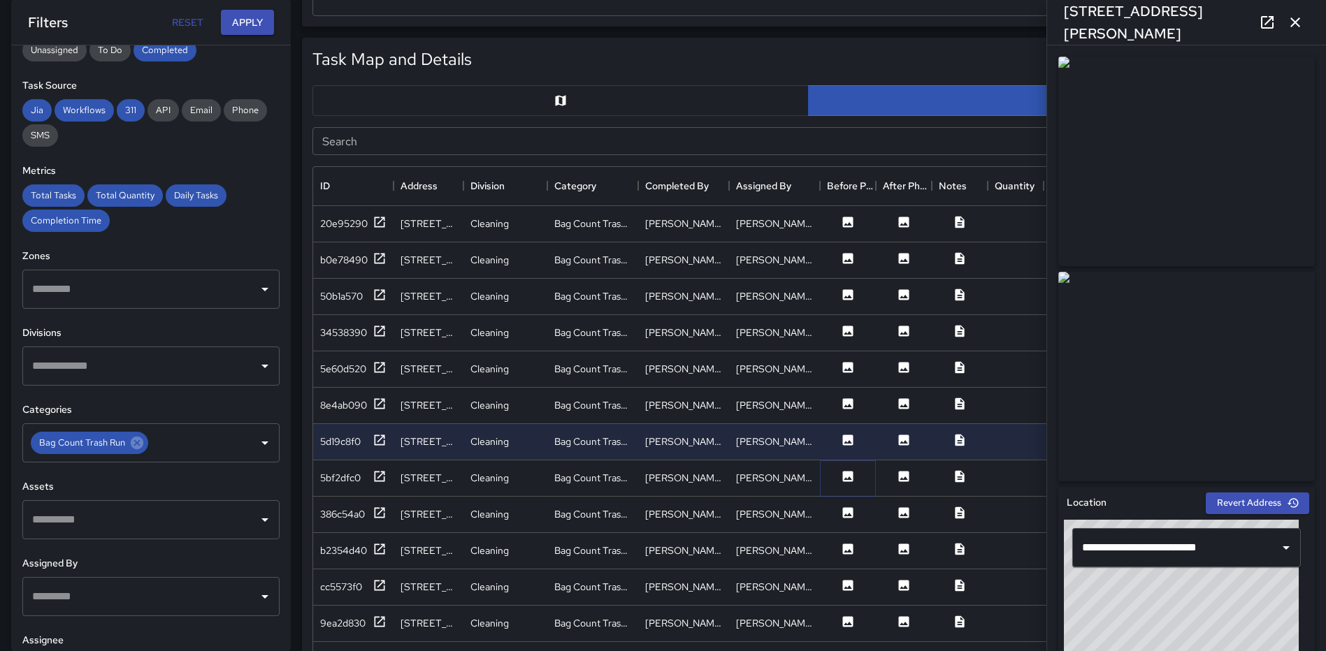
click at [851, 477] on icon at bounding box center [848, 476] width 10 height 10
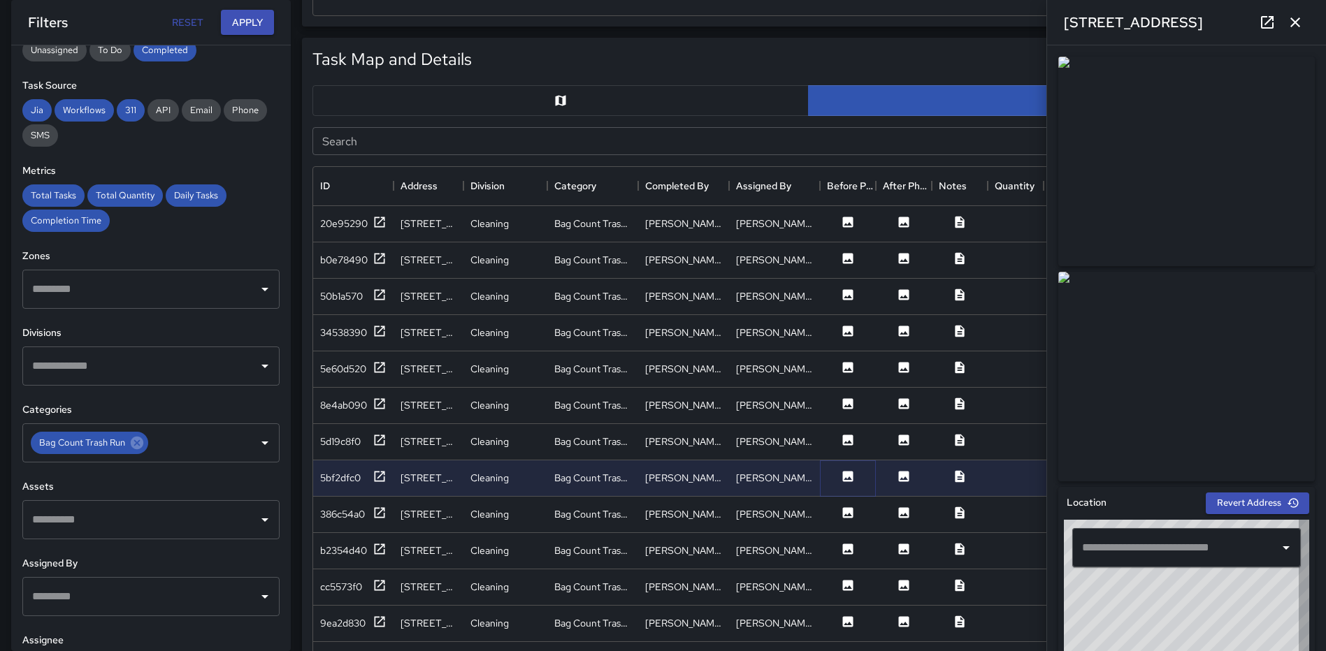
type input "**********"
click at [847, 512] on icon at bounding box center [848, 512] width 10 height 10
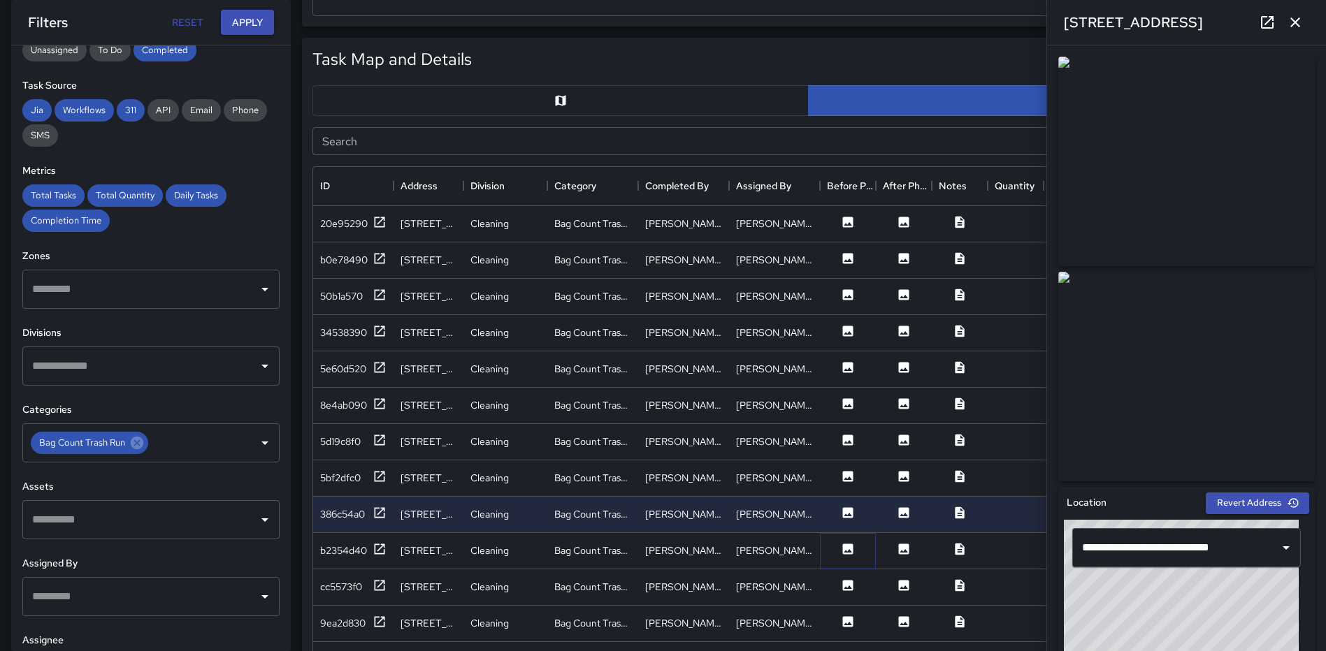
click at [848, 551] on icon at bounding box center [848, 549] width 14 height 14
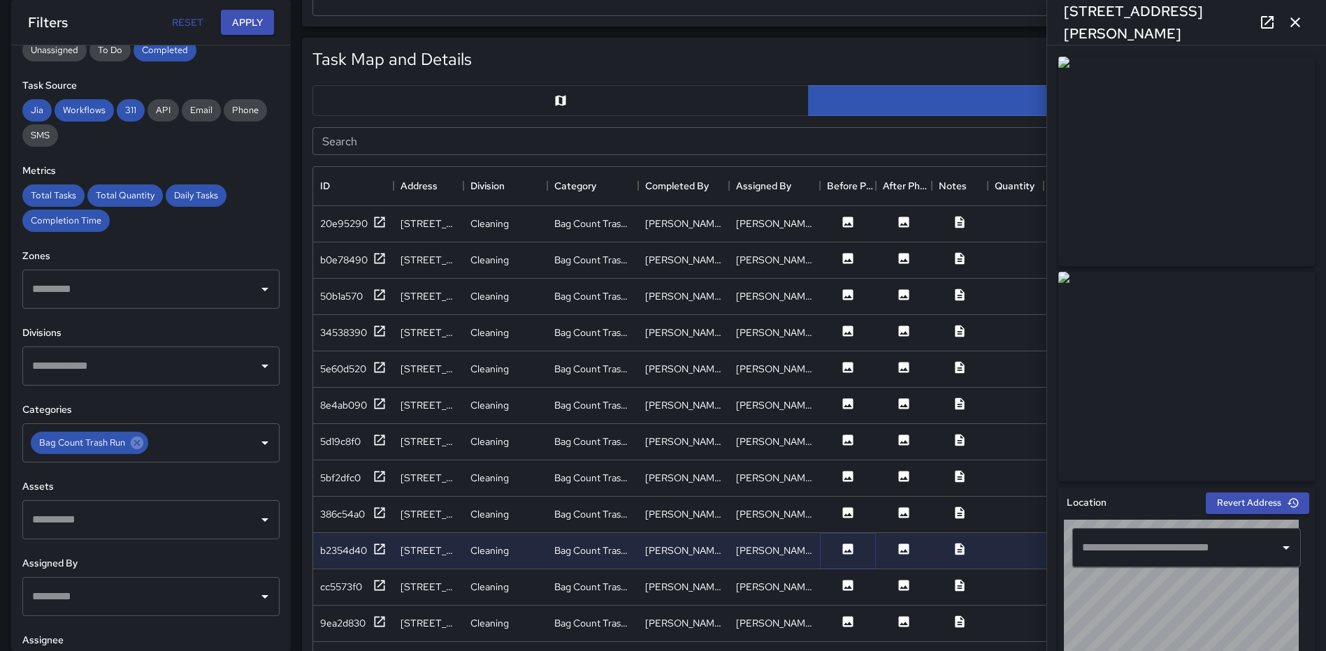
type input "**********"
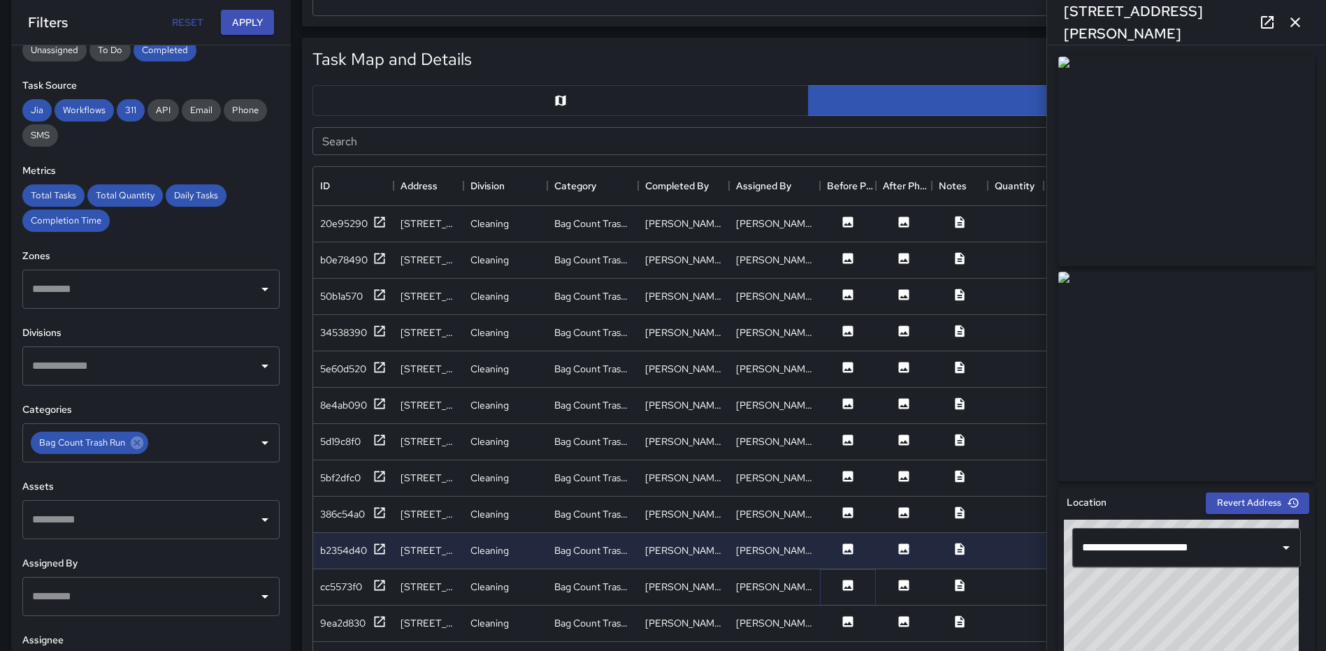
click at [849, 584] on icon at bounding box center [848, 585] width 10 height 10
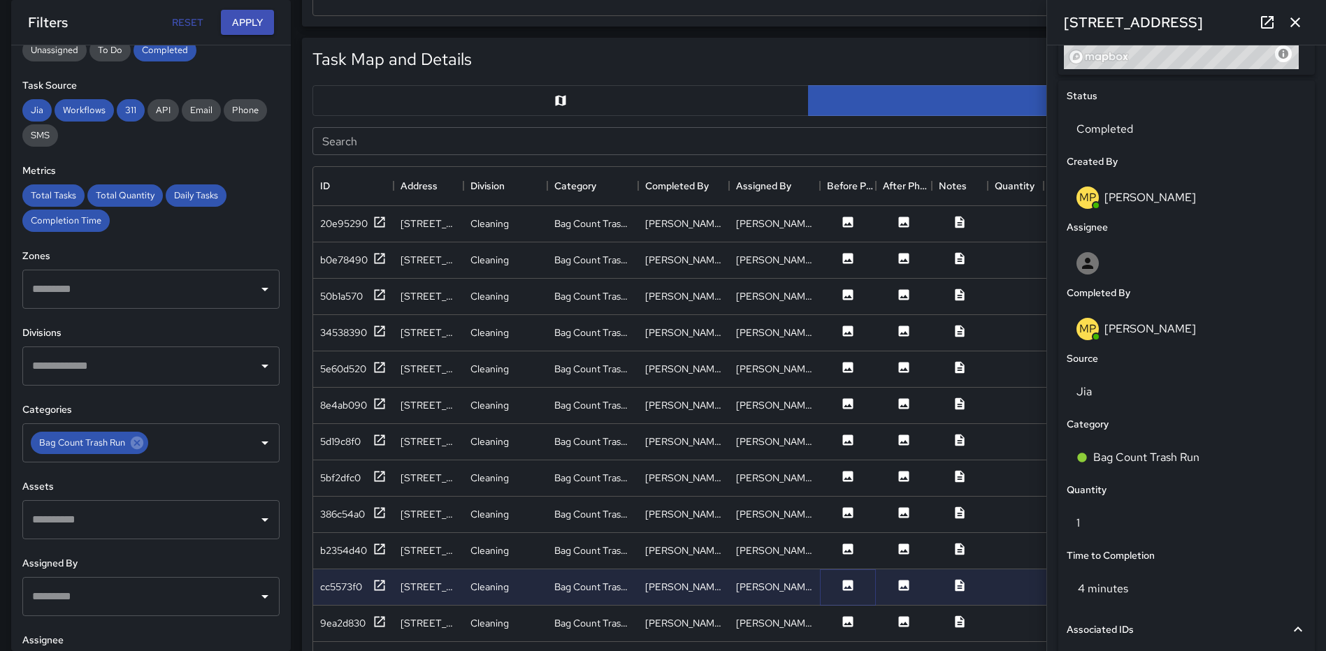
scroll to position [814, 0]
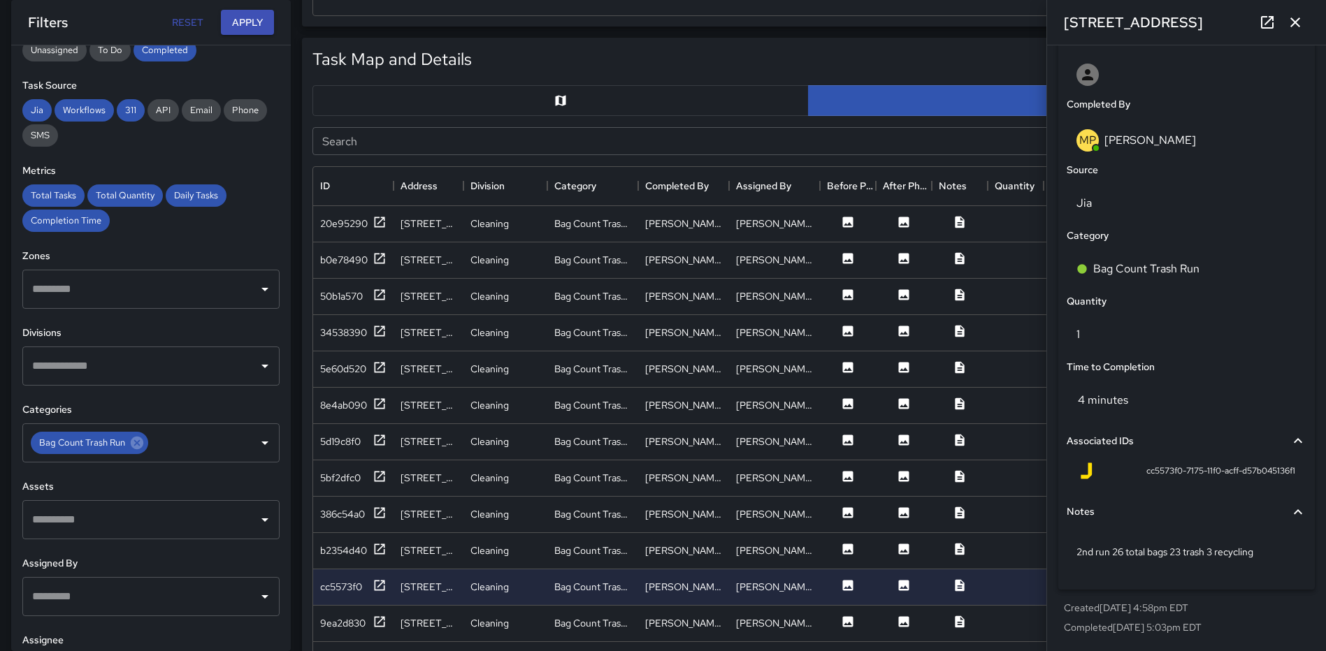
click at [1294, 19] on icon "button" at bounding box center [1294, 22] width 17 height 17
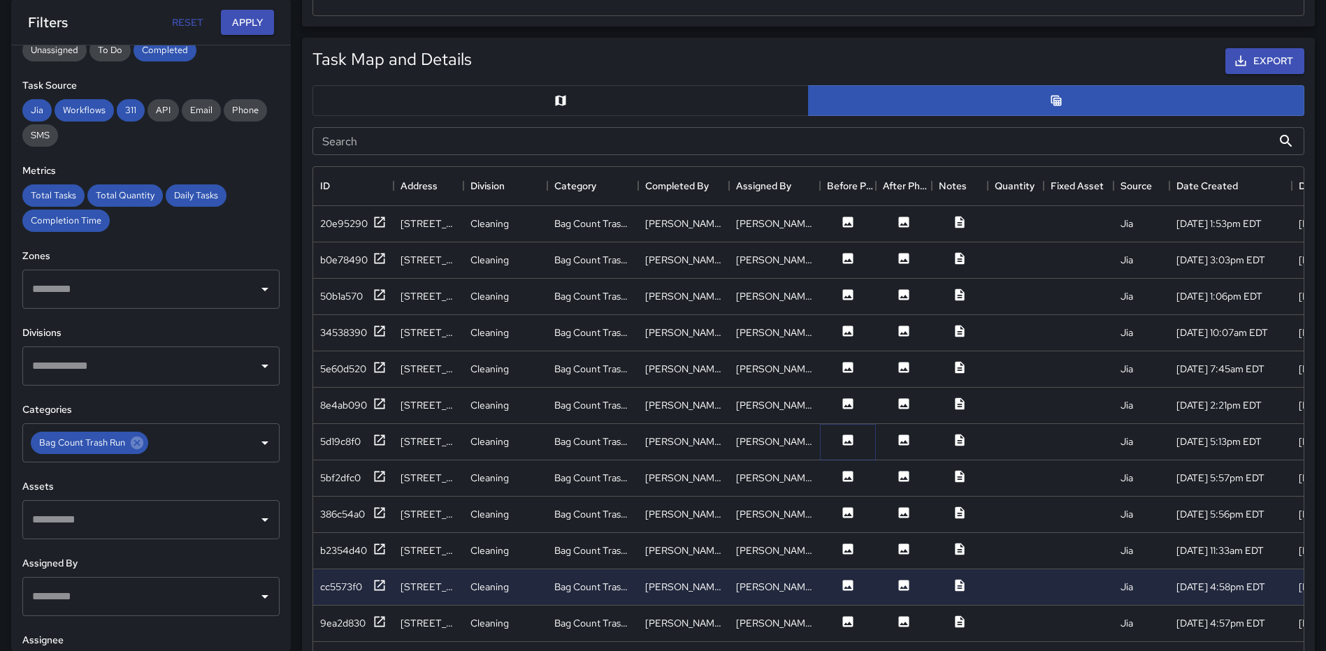
click at [846, 443] on icon at bounding box center [848, 440] width 14 height 14
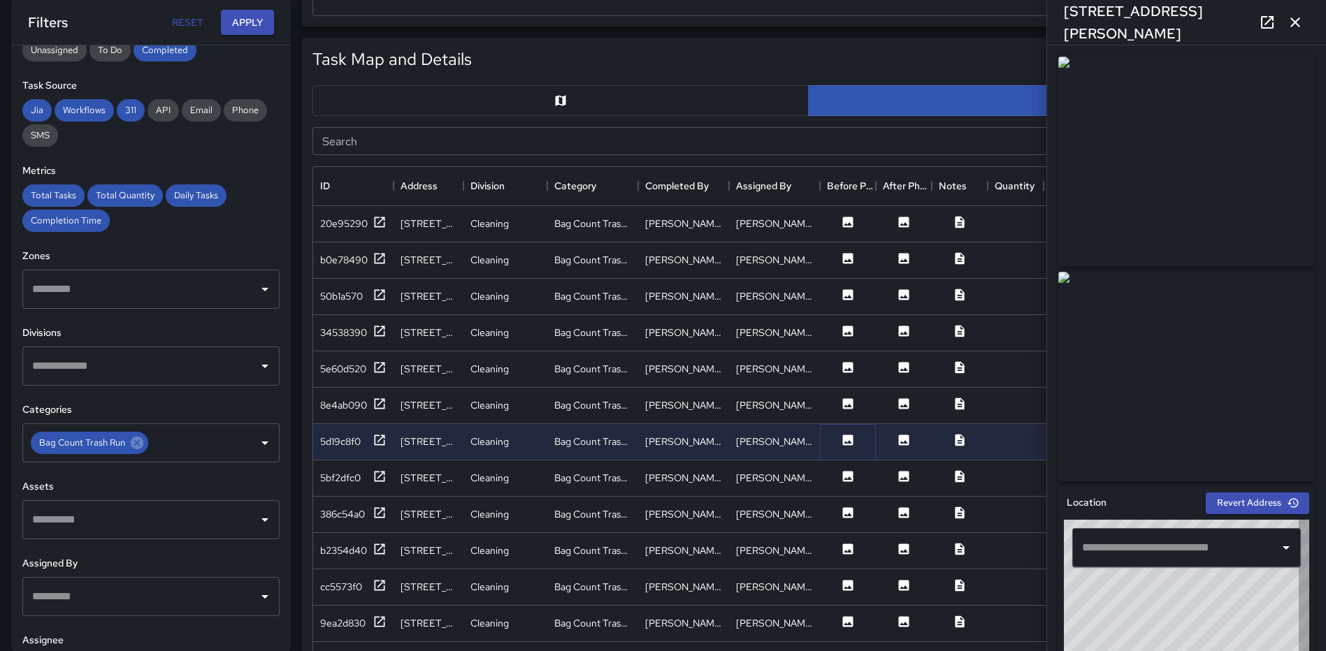
type input "**********"
click at [846, 475] on icon at bounding box center [848, 476] width 10 height 10
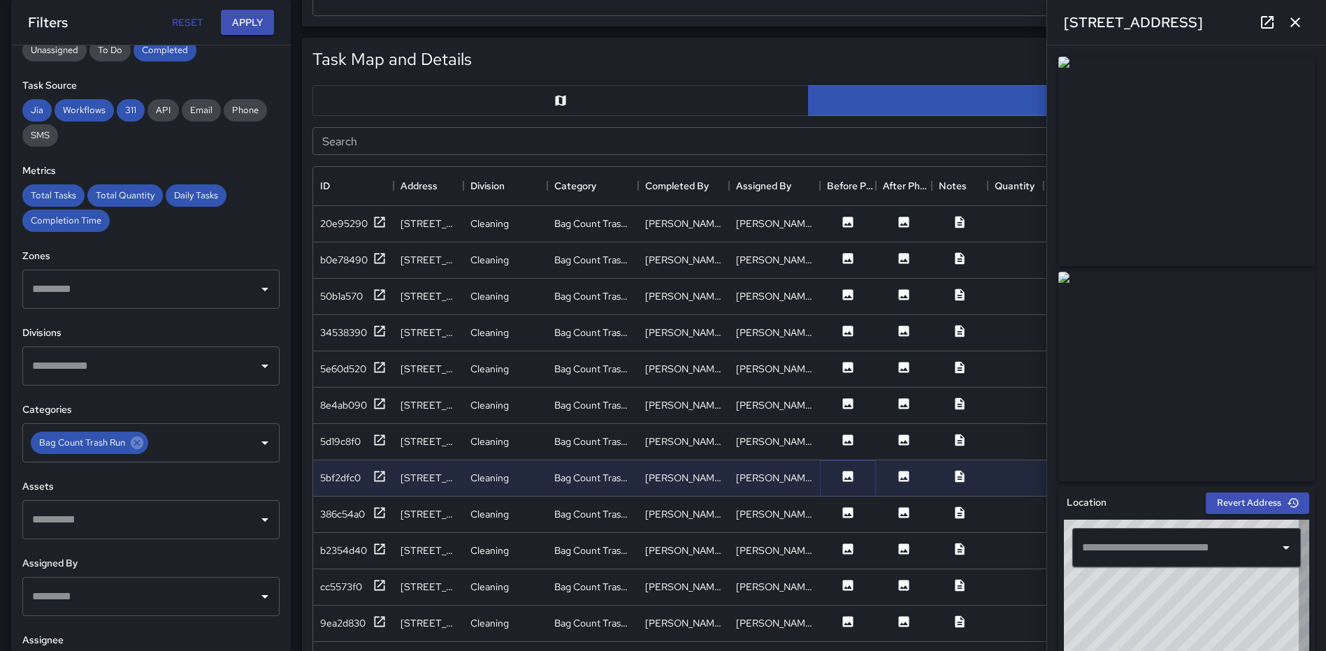
type input "**********"
click at [848, 509] on icon at bounding box center [848, 512] width 10 height 10
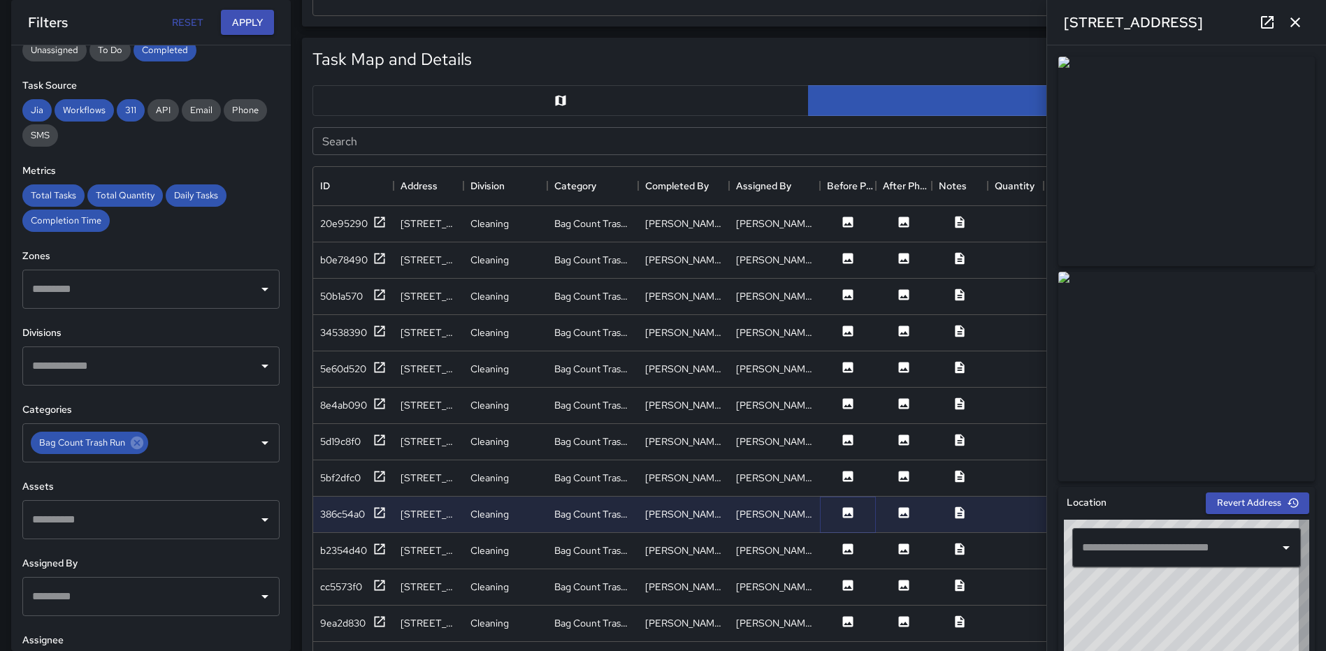
type input "**********"
click at [852, 550] on icon at bounding box center [848, 549] width 10 height 10
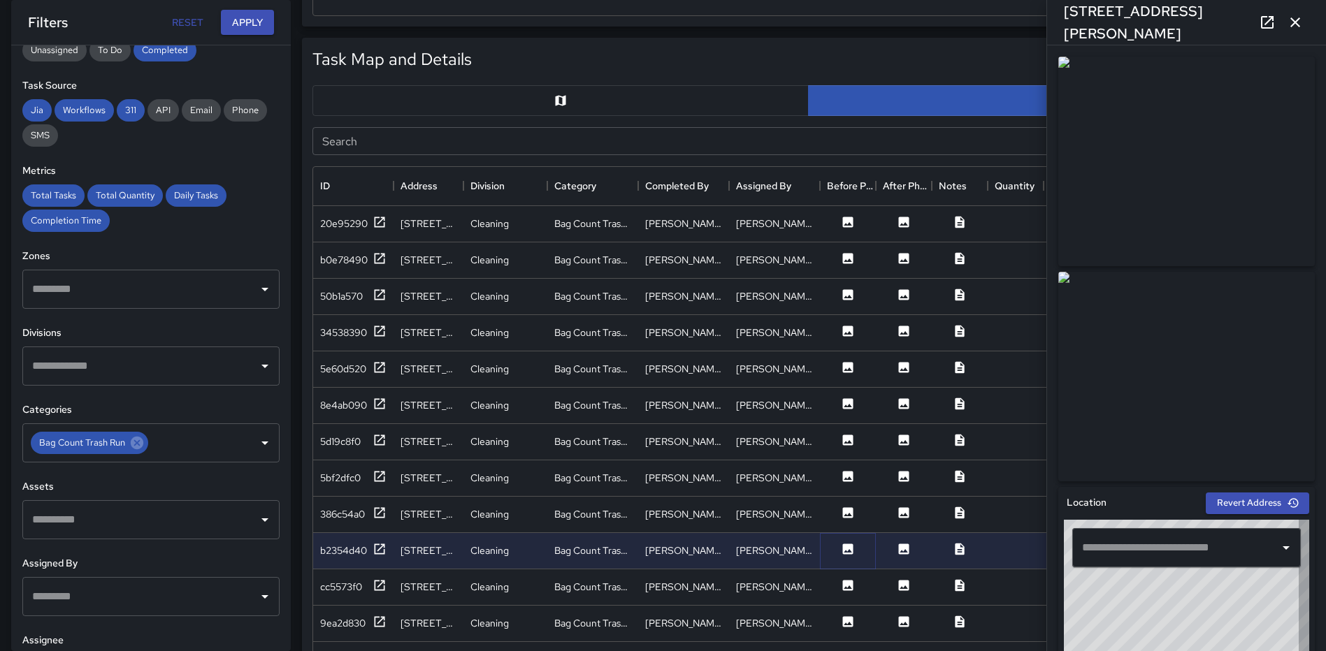
type input "**********"
click at [848, 581] on icon at bounding box center [848, 585] width 10 height 10
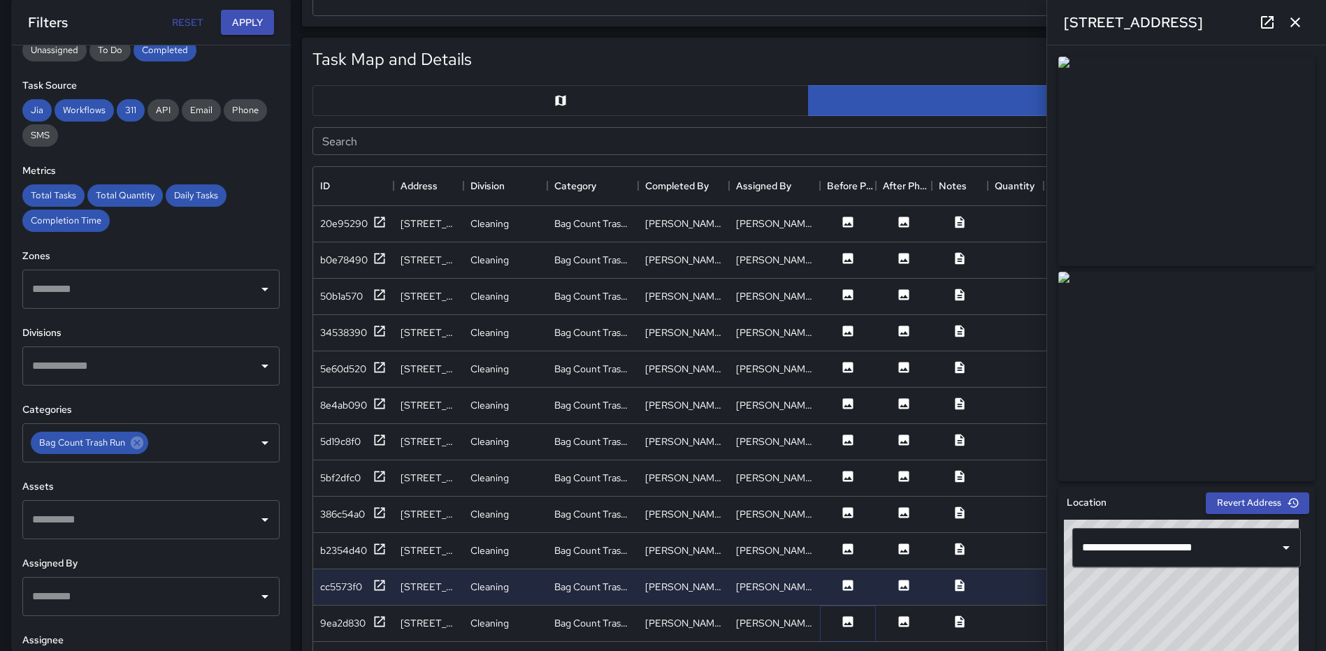
click at [846, 620] on icon at bounding box center [848, 621] width 10 height 10
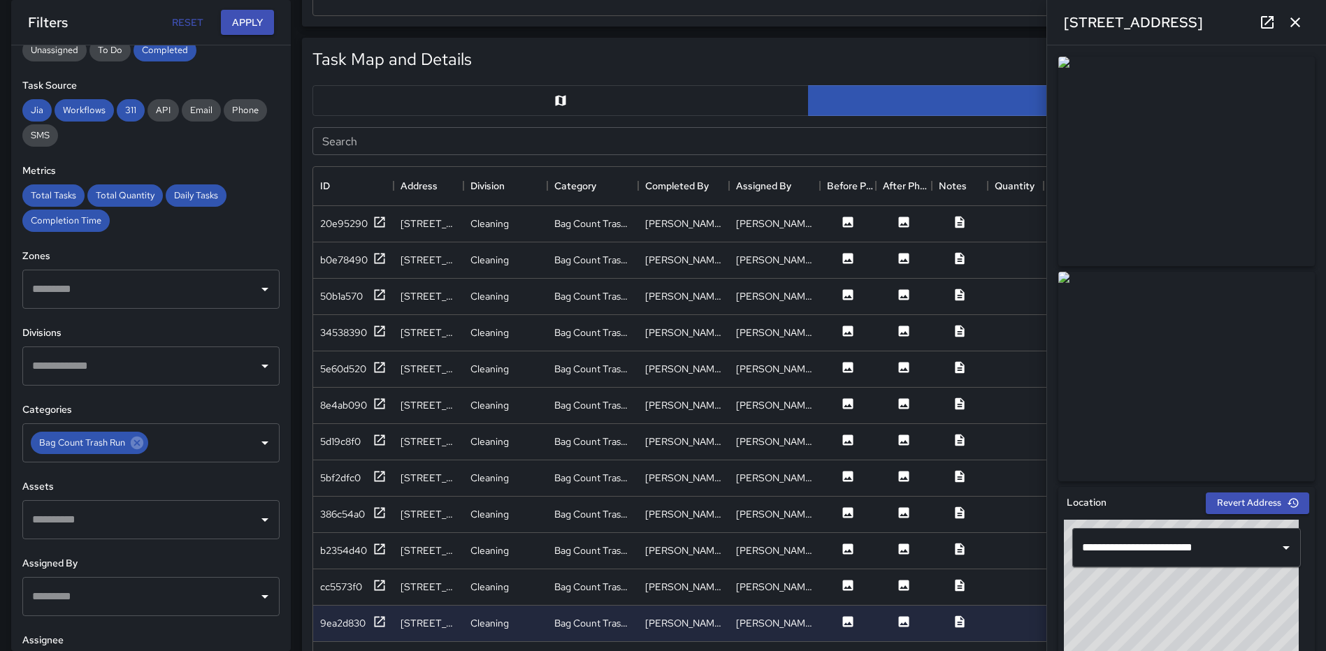
click at [1295, 20] on icon "button" at bounding box center [1294, 22] width 17 height 17
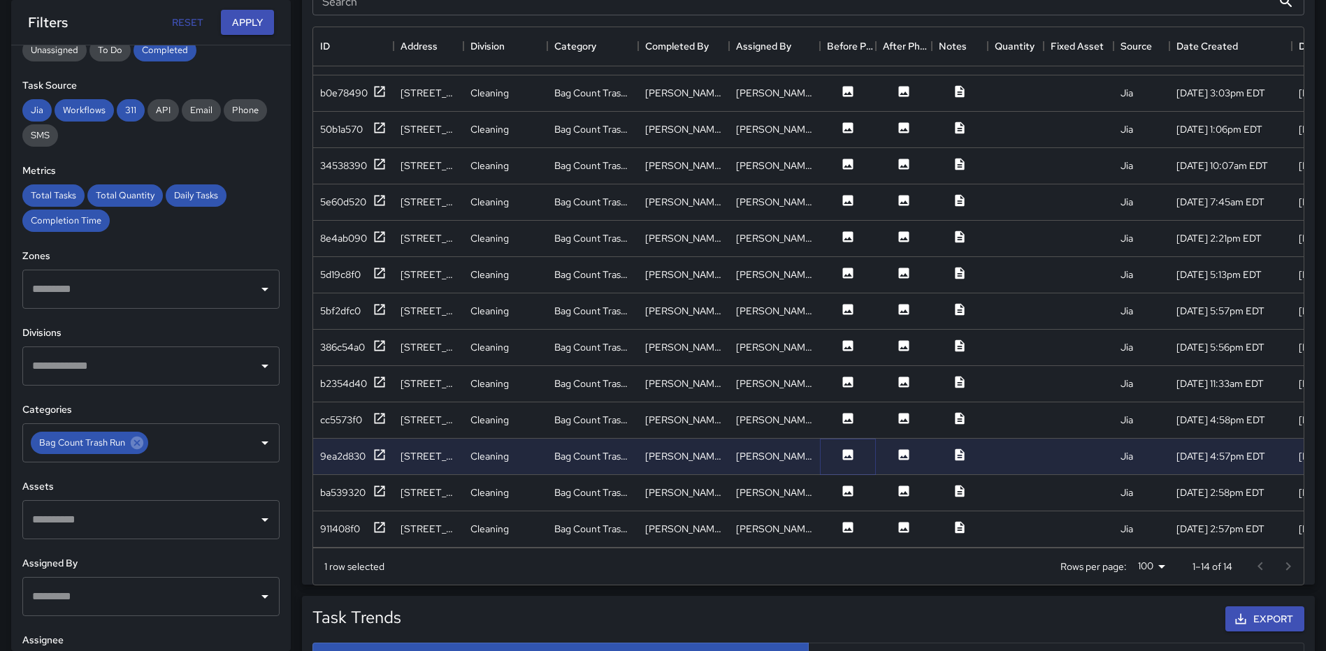
click at [848, 449] on icon at bounding box center [848, 454] width 10 height 10
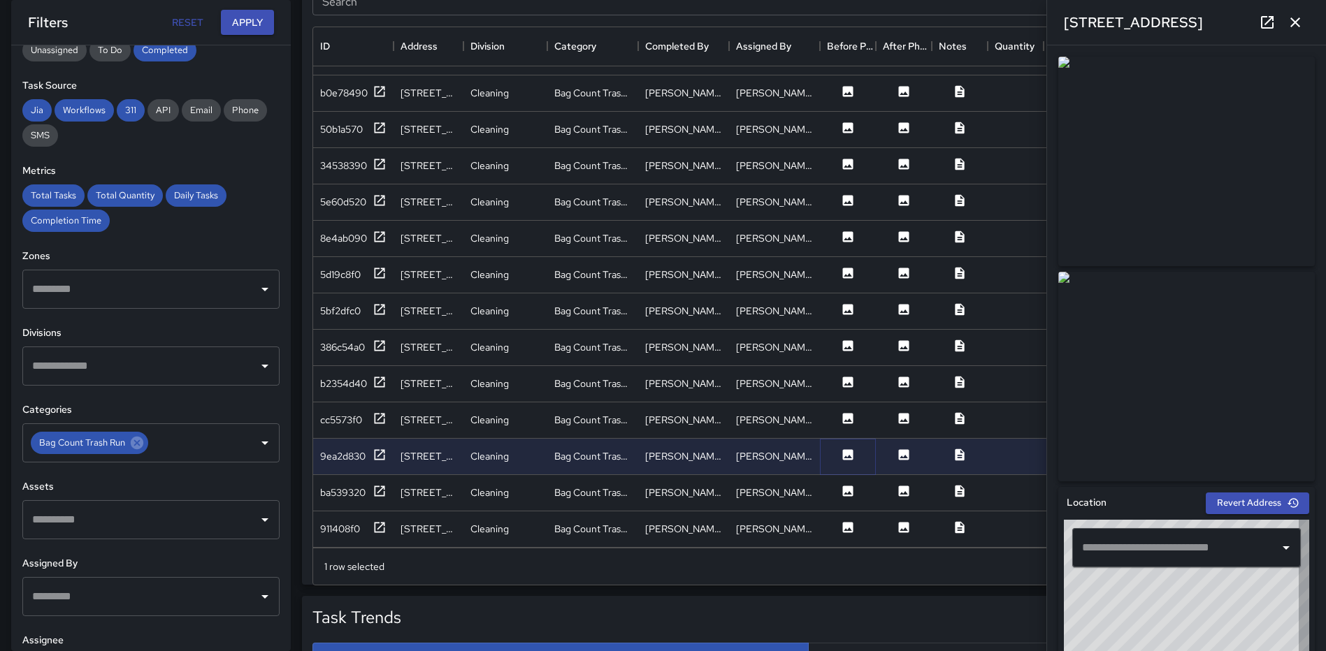
type input "**********"
click at [850, 486] on icon at bounding box center [848, 491] width 10 height 10
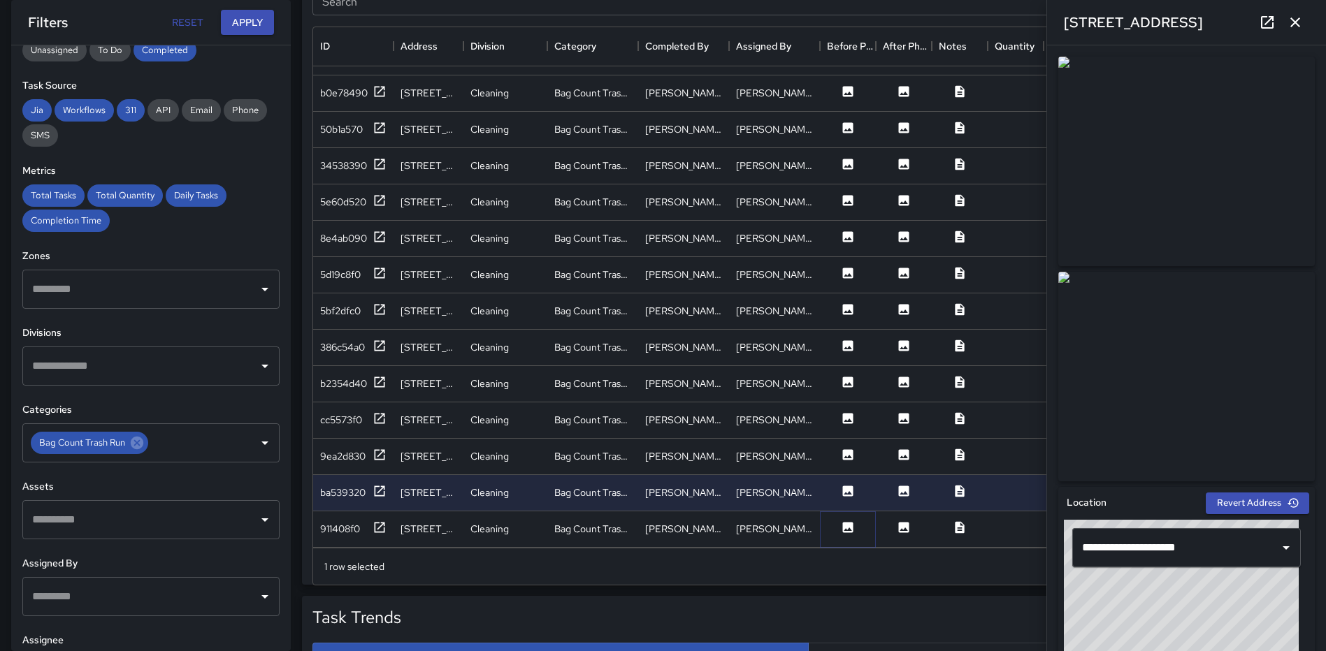
click at [845, 521] on icon at bounding box center [848, 528] width 14 height 14
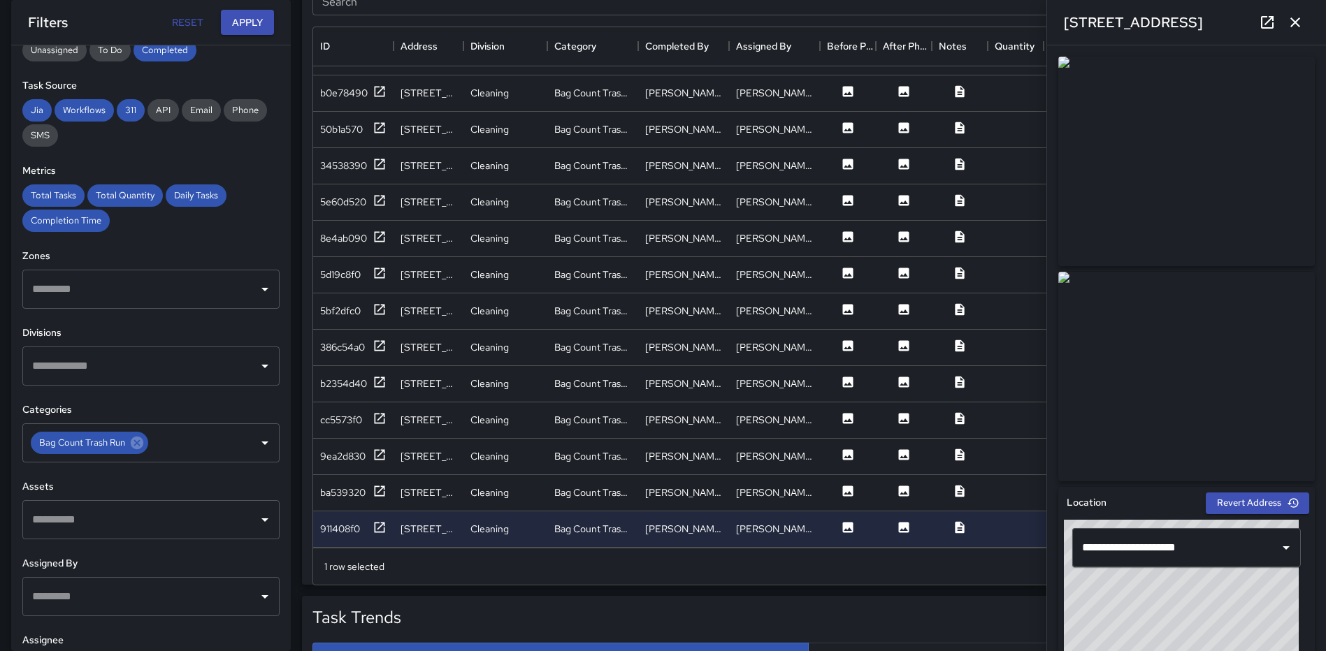
click at [1291, 17] on icon "button" at bounding box center [1294, 22] width 17 height 17
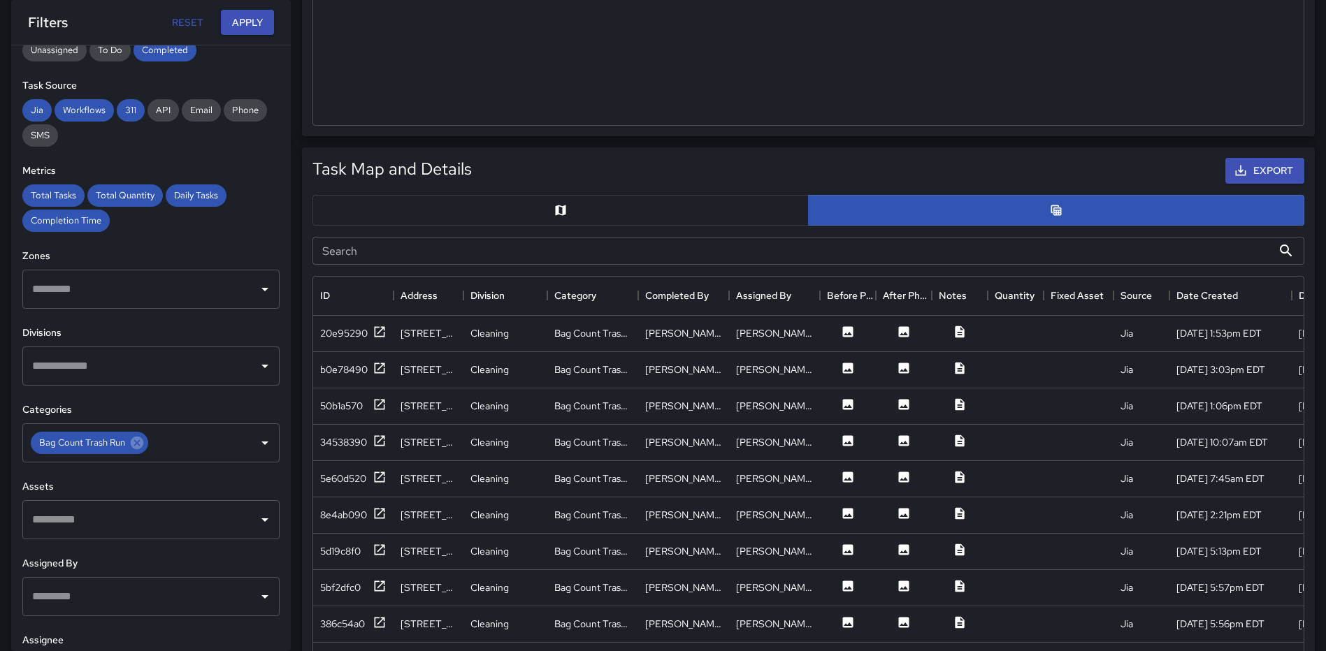
scroll to position [395, 0]
